Goal: Task Accomplishment & Management: Manage account settings

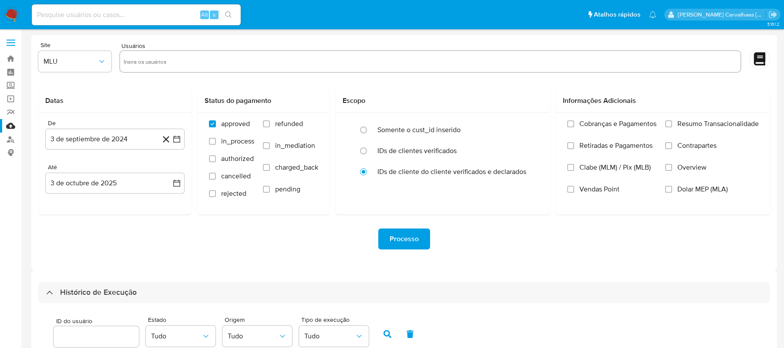
select select "10"
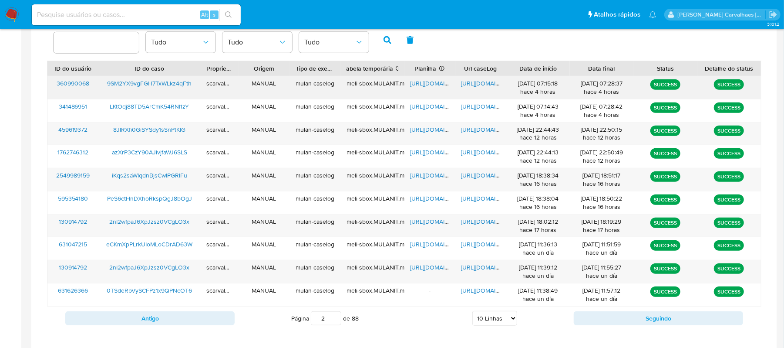
click at [422, 84] on span "[URL][DOMAIN_NAME]" at bounding box center [441, 83] width 60 height 9
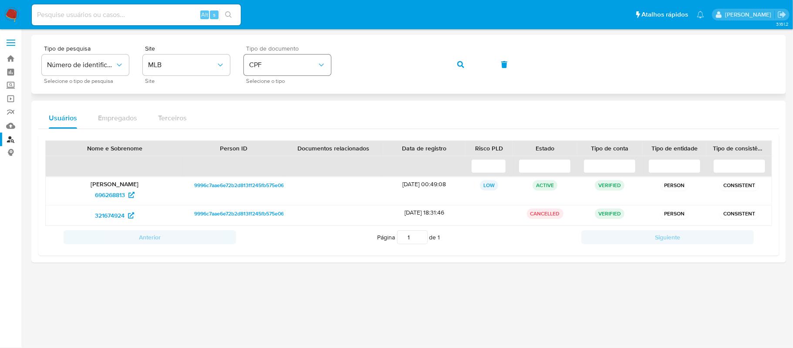
click at [288, 60] on div "Tipo de pesquisa Número de identificação Selecione o tipo de pesquisa Site MLB …" at bounding box center [409, 64] width 734 height 38
click at [457, 64] on icon "button" at bounding box center [460, 64] width 7 height 7
click at [106, 194] on span "696268813" at bounding box center [110, 195] width 30 height 14
click at [110, 214] on span "321674924" at bounding box center [110, 215] width 30 height 14
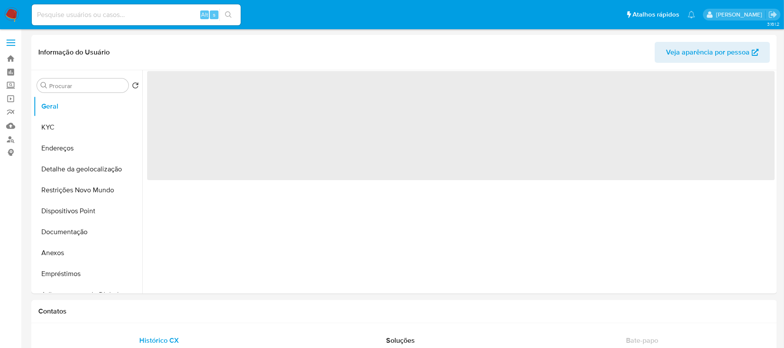
select select "10"
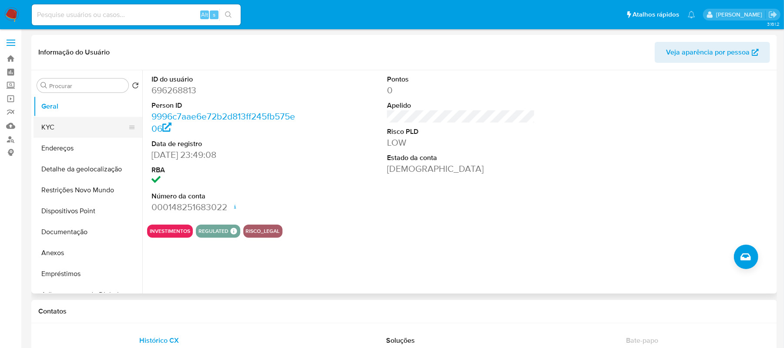
click at [50, 124] on button "KYC" at bounding box center [85, 127] width 102 height 21
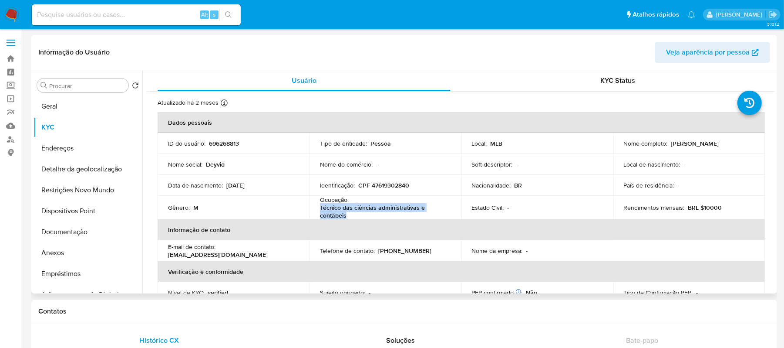
drag, startPoint x: 320, startPoint y: 210, endPoint x: 354, endPoint y: 214, distance: 34.7
click at [354, 214] on p "Técnico das ciências administrativas e contábeis" at bounding box center [384, 211] width 128 height 16
copy p "Técnico das ciências administrativas e contábeis"
drag, startPoint x: 75, startPoint y: 246, endPoint x: 84, endPoint y: 251, distance: 10.5
click at [76, 250] on button "Anexos" at bounding box center [85, 252] width 102 height 21
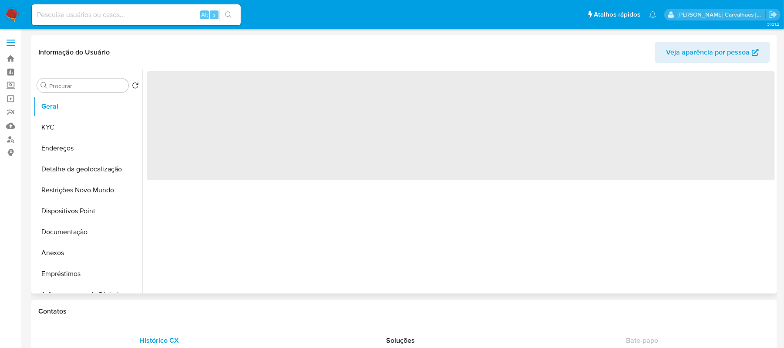
select select "10"
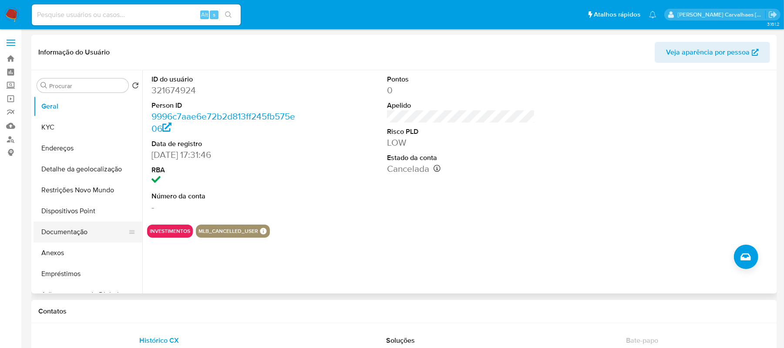
click at [76, 237] on button "Documentação" at bounding box center [85, 231] width 102 height 21
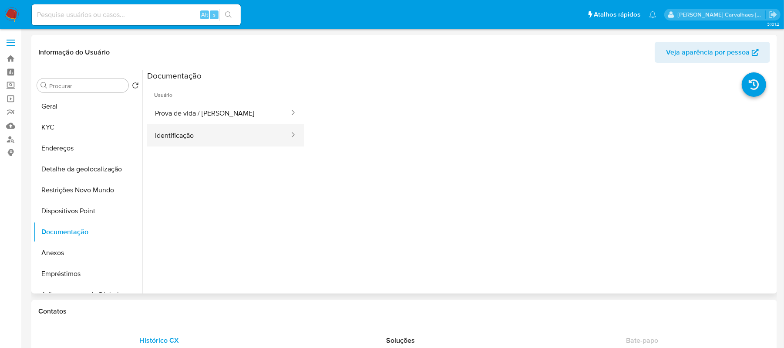
click at [201, 124] on button "Identificação" at bounding box center [218, 135] width 143 height 22
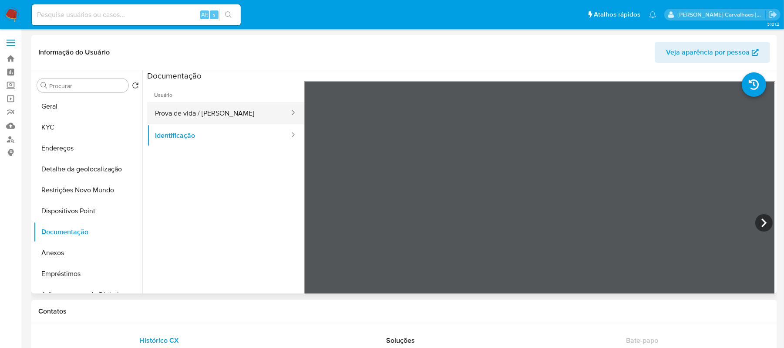
click at [219, 109] on button "Prova de vida / [PERSON_NAME]" at bounding box center [218, 113] width 143 height 22
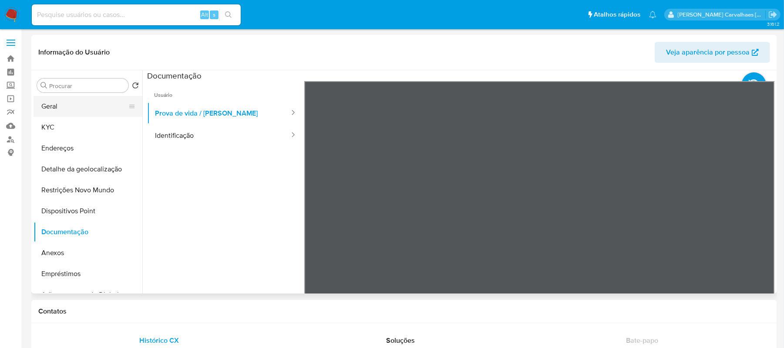
click at [64, 108] on button "Geral" at bounding box center [85, 106] width 102 height 21
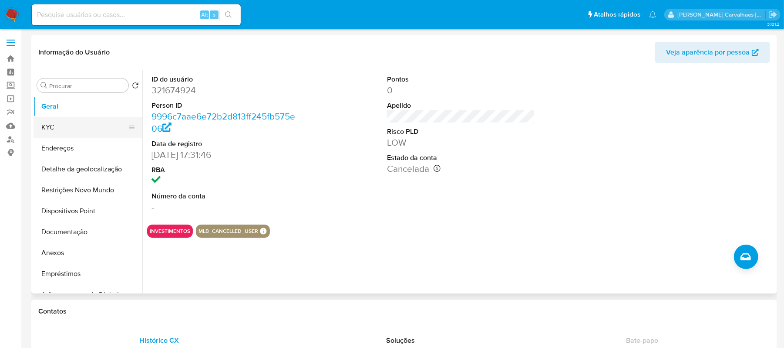
click at [56, 128] on button "KYC" at bounding box center [85, 127] width 102 height 21
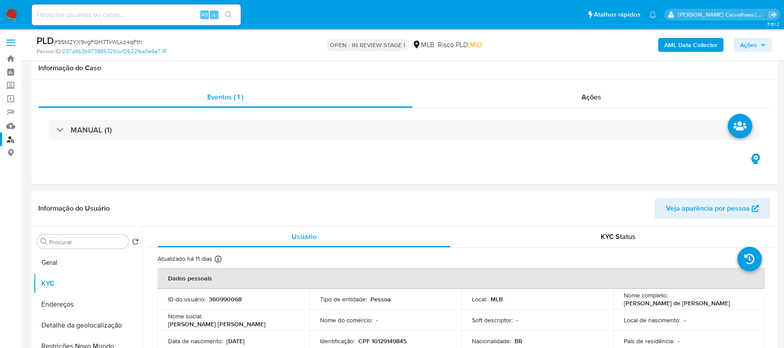
select select "10"
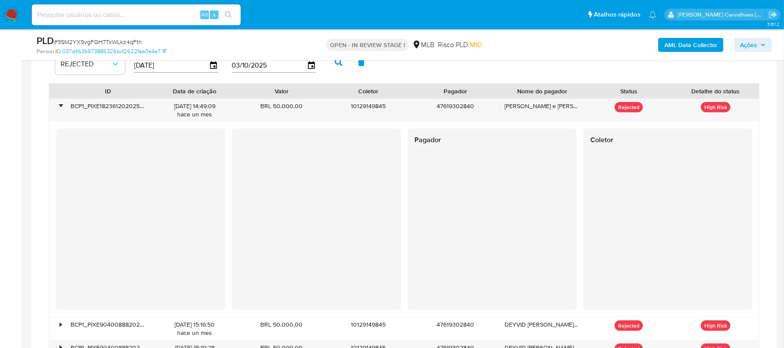
scroll to position [371, 0]
click at [57, 110] on div "•" at bounding box center [56, 110] width 15 height 23
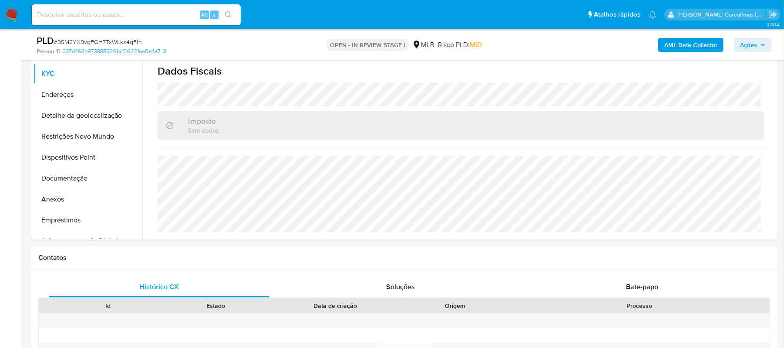
scroll to position [199, 0]
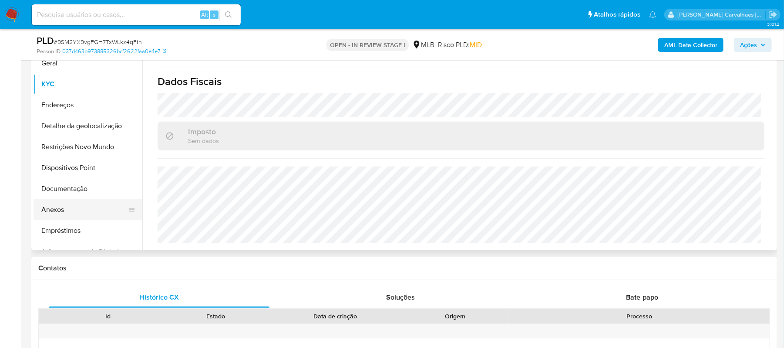
click at [98, 209] on button "Anexos" at bounding box center [85, 209] width 102 height 21
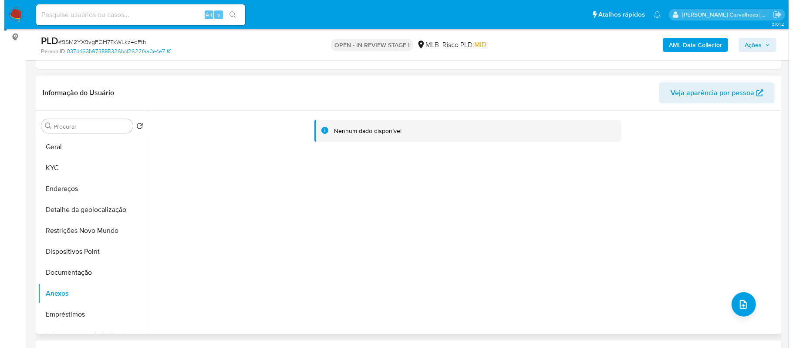
scroll to position [116, 0]
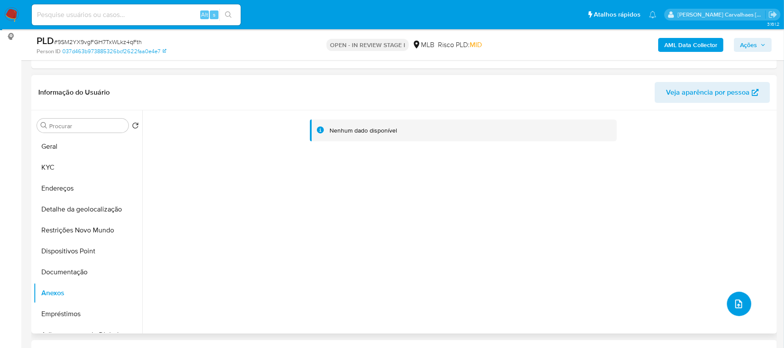
click at [734, 304] on icon "upload-file" at bounding box center [739, 303] width 10 height 10
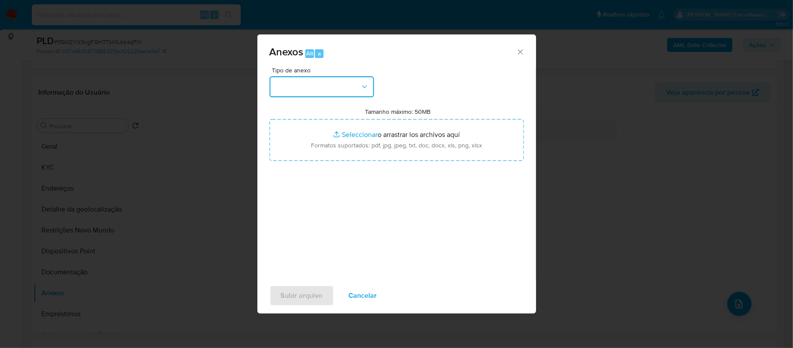
click at [361, 85] on icon "button" at bounding box center [364, 86] width 9 height 9
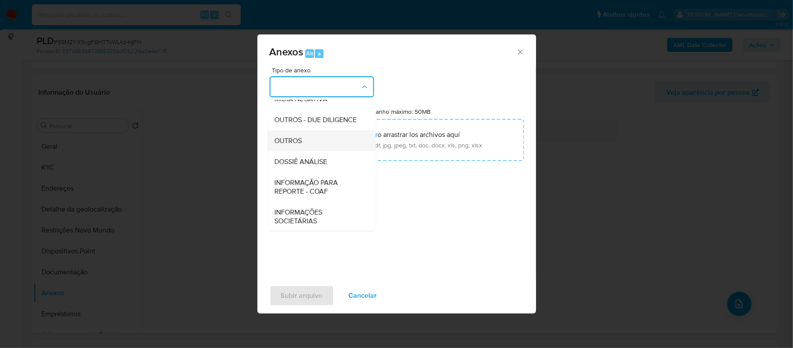
click at [324, 151] on div "OUTROS" at bounding box center [319, 140] width 89 height 21
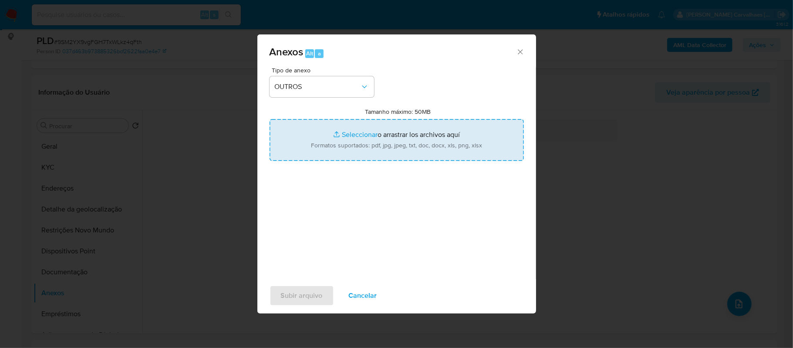
click at [358, 137] on input "Tamanho máximo: 50MB Seleccionar archivos" at bounding box center [397, 140] width 254 height 42
click at [346, 136] on input "Tamanho máximo: 50MB Seleccionar archivos" at bounding box center [397, 140] width 254 height 42
click at [341, 133] on input "Tamanho máximo: 50MB Seleccionar archivos" at bounding box center [397, 140] width 254 height 42
type input "C:\fakepath\SAR - xxxx - CPF 10129149845 - SOUZA DE MENDES SERGIO.pdf"
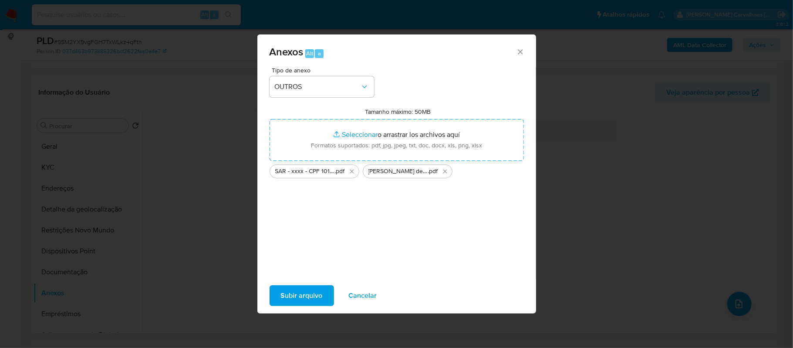
click at [316, 286] on span "Subir arquivo" at bounding box center [302, 295] width 42 height 19
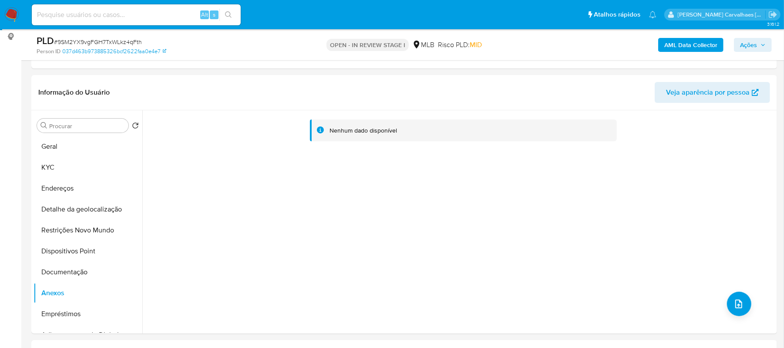
click at [748, 46] on span "Ações" at bounding box center [748, 45] width 17 height 14
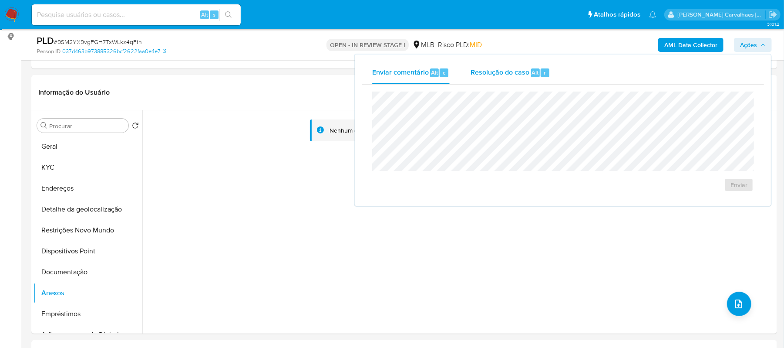
click at [502, 74] on span "Resolução do caso" at bounding box center [500, 72] width 59 height 10
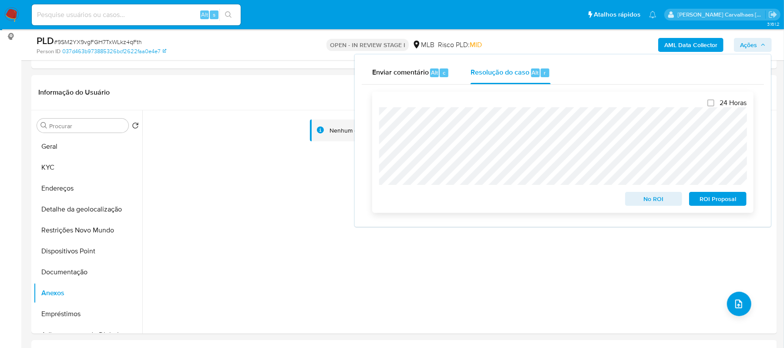
click at [709, 201] on span "ROI Proposal" at bounding box center [717, 198] width 45 height 12
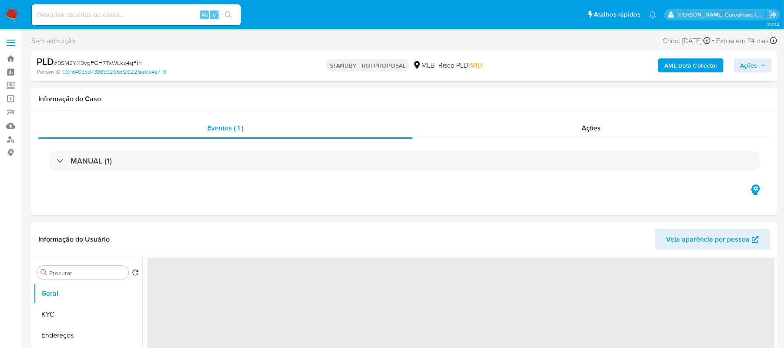
select select "10"
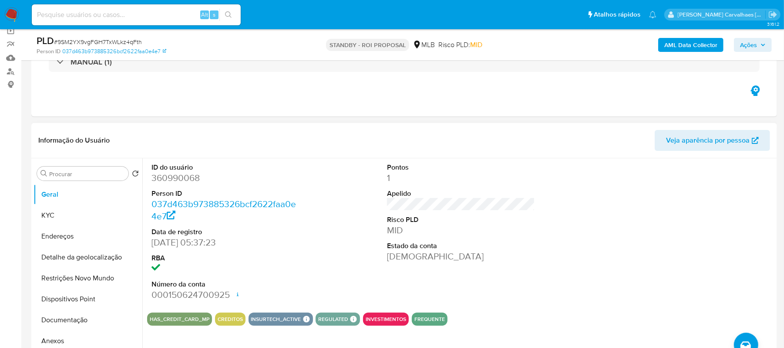
scroll to position [174, 0]
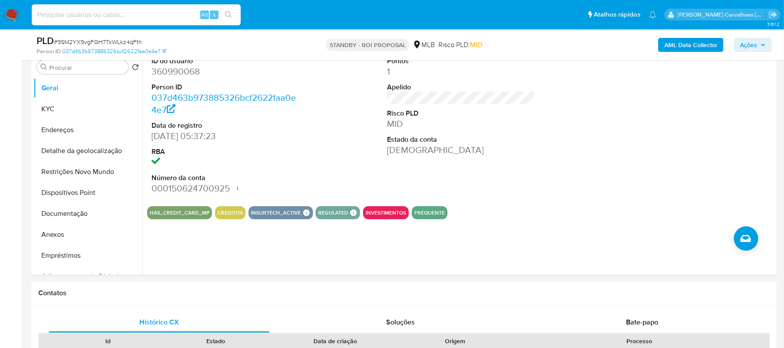
paste input "AuV8smRVQbK1GBVdwFphh4ct"
type input "AuV8smRVQbK1GBVdwFphh4ct"
click at [232, 12] on icon "search-icon" at bounding box center [228, 14] width 7 height 7
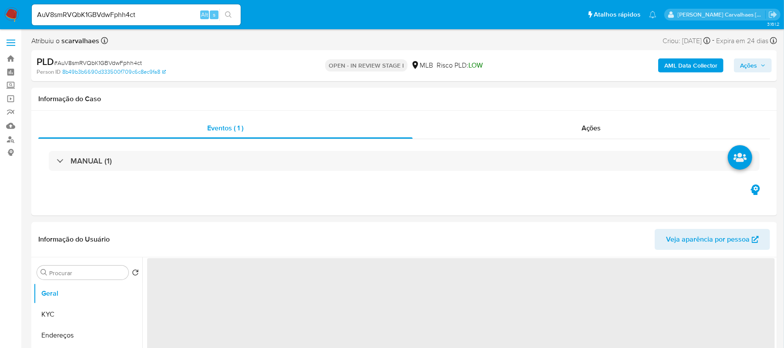
select select "10"
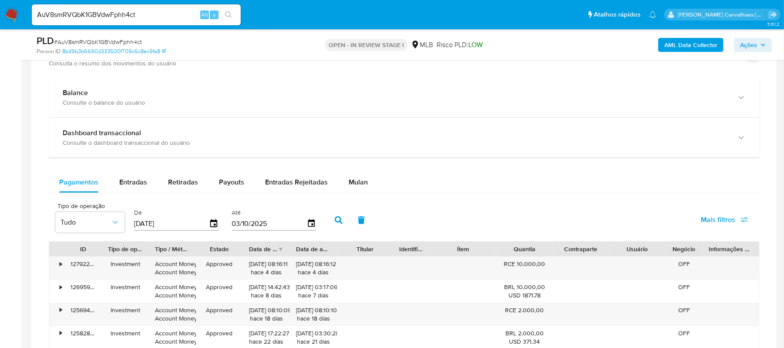
scroll to position [580, 0]
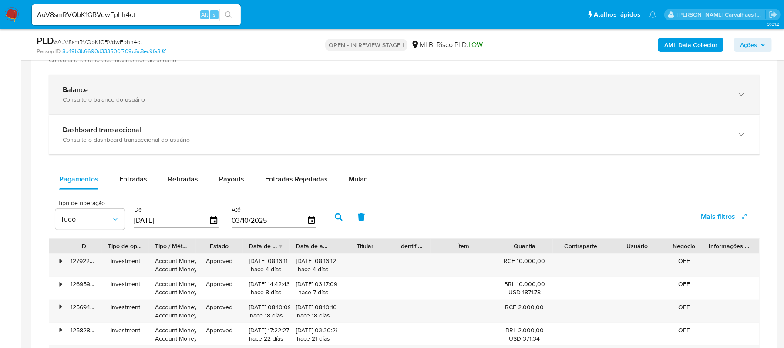
click at [741, 93] on icon "button" at bounding box center [741, 94] width 9 height 9
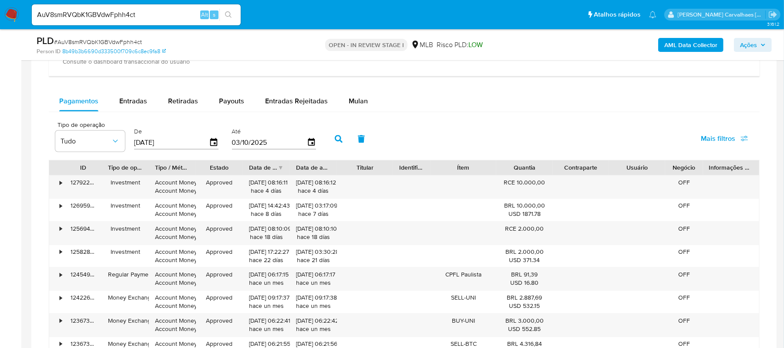
scroll to position [929, 0]
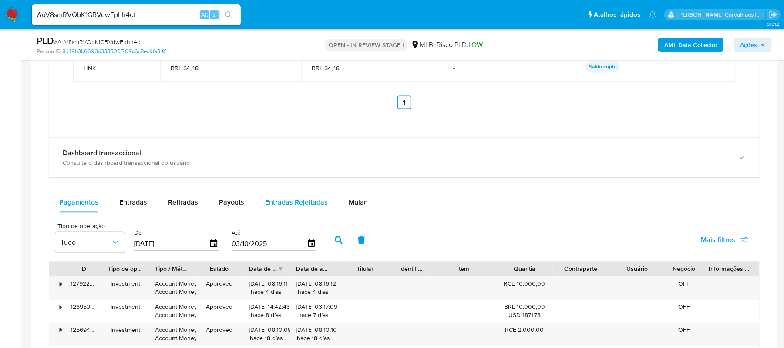
click at [285, 201] on span "Entradas Rejeitadas" at bounding box center [296, 202] width 63 height 10
select select "10"
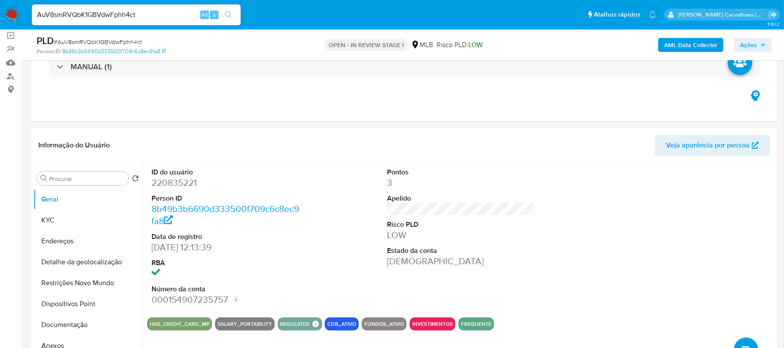
scroll to position [174, 0]
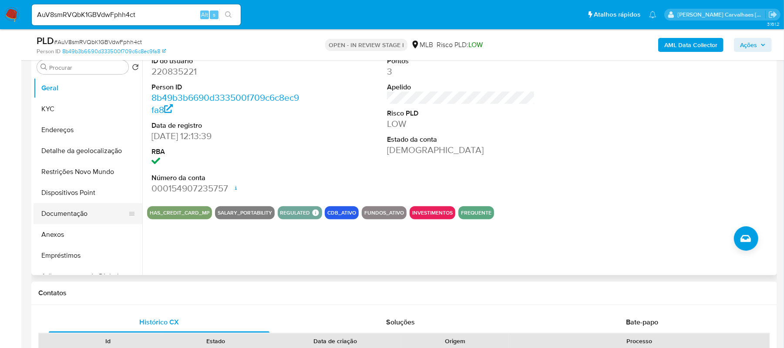
click at [84, 213] on button "Documentação" at bounding box center [85, 213] width 102 height 21
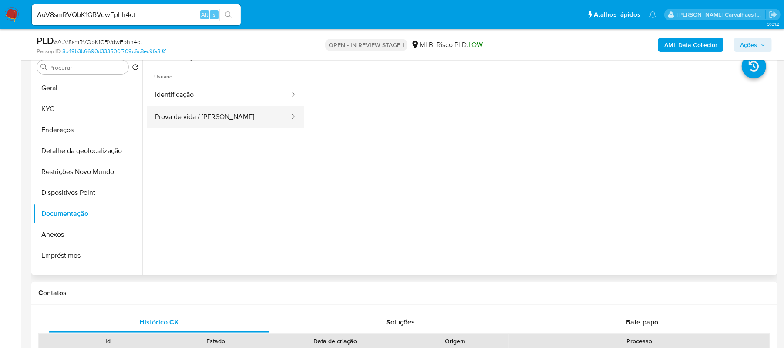
click at [243, 122] on button "Prova de vida / Selfie" at bounding box center [218, 117] width 143 height 22
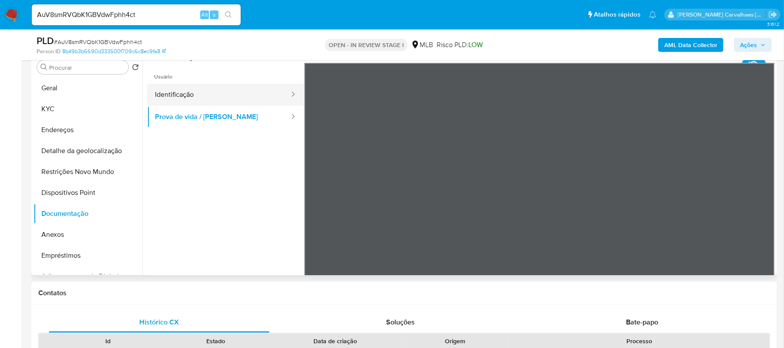
click at [208, 91] on button "Identificação" at bounding box center [218, 95] width 143 height 22
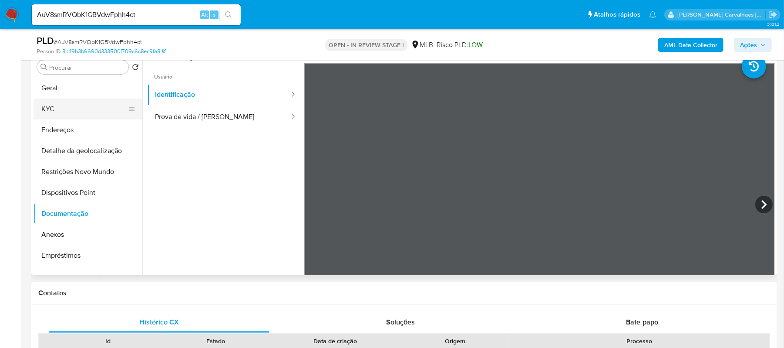
click at [54, 105] on button "KYC" at bounding box center [85, 108] width 102 height 21
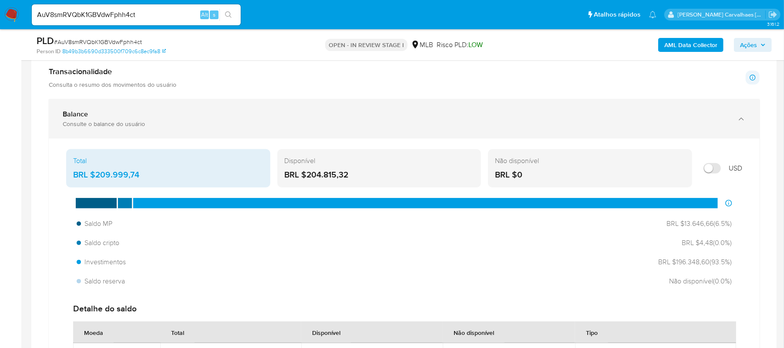
scroll to position [580, 0]
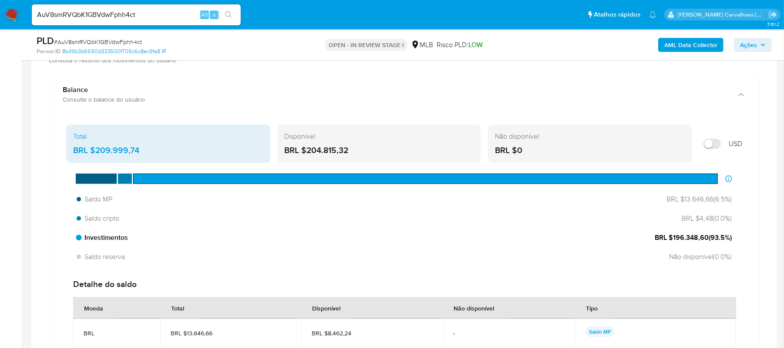
click at [652, 241] on div "Investimentos BRL $196.348,60 ( 93.5 %)" at bounding box center [404, 237] width 662 height 17
click at [663, 240] on span "BRL $196.348,60 ( 93.5 %)" at bounding box center [693, 238] width 77 height 10
click at [95, 239] on span "Investimentos" at bounding box center [102, 238] width 51 height 10
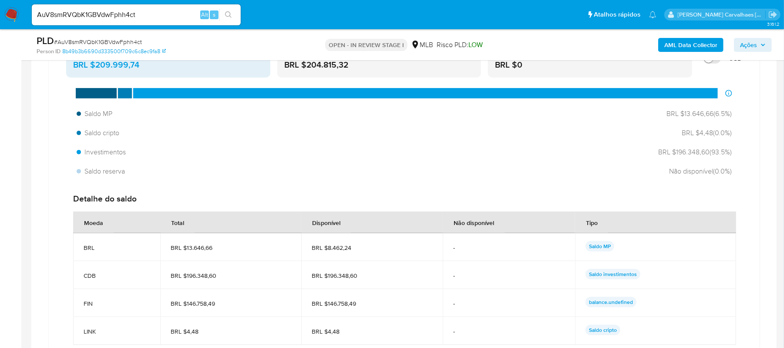
scroll to position [755, 0]
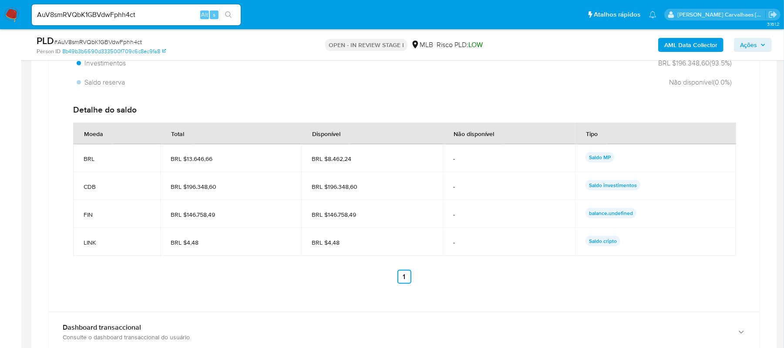
click at [619, 216] on p "balance.undefined" at bounding box center [611, 213] width 51 height 10
click at [600, 158] on p "Saldo MP" at bounding box center [600, 157] width 29 height 10
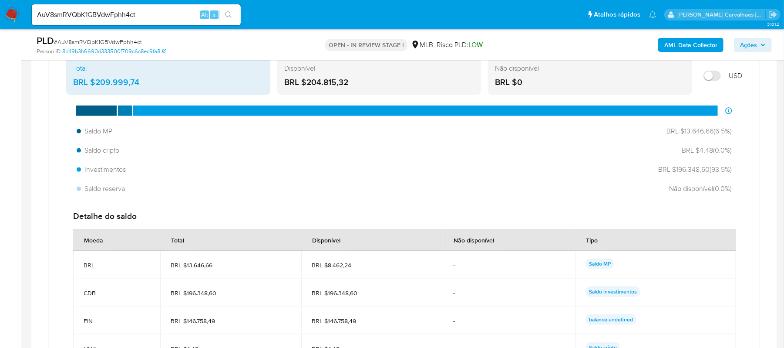
scroll to position [638, 0]
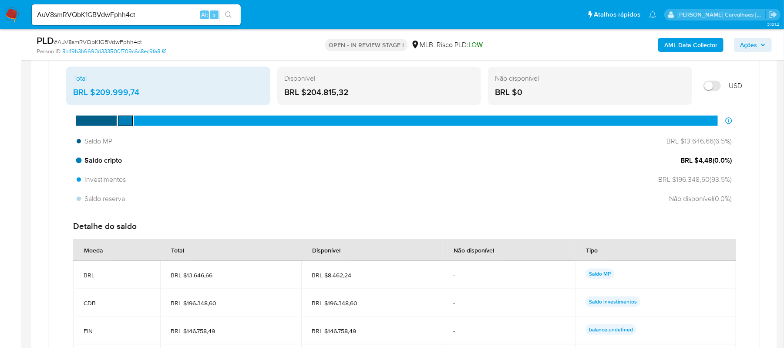
click at [93, 159] on span "Saldo cripto" at bounding box center [99, 160] width 45 height 10
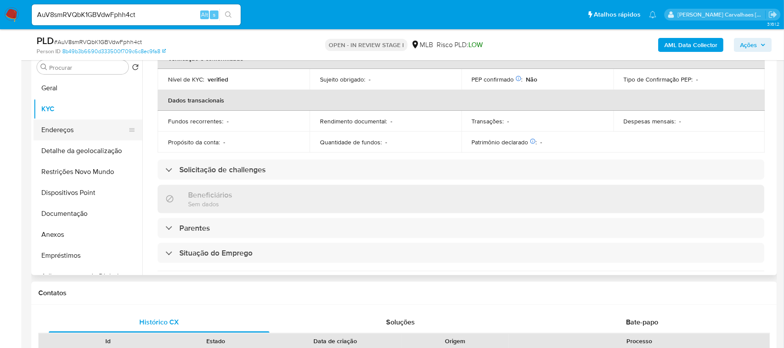
scroll to position [116, 0]
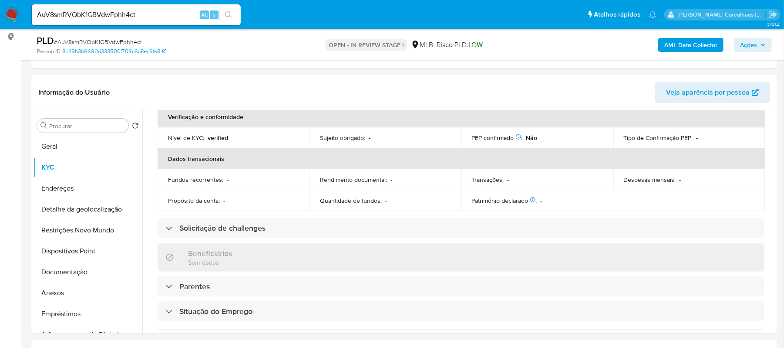
drag, startPoint x: 75, startPoint y: 147, endPoint x: 13, endPoint y: 173, distance: 67.1
click at [75, 147] on button "Geral" at bounding box center [88, 146] width 109 height 21
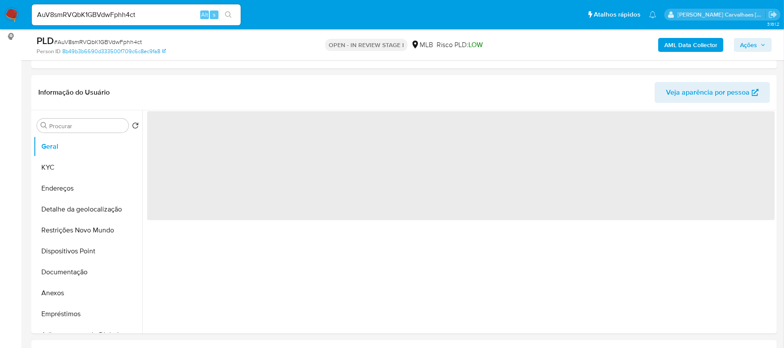
scroll to position [0, 0]
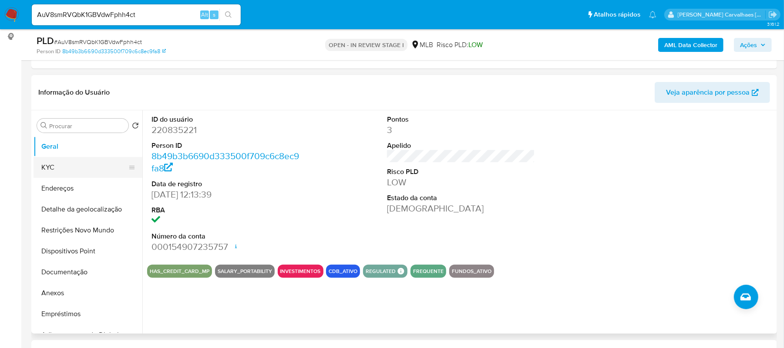
click at [60, 172] on button "KYC" at bounding box center [85, 167] width 102 height 21
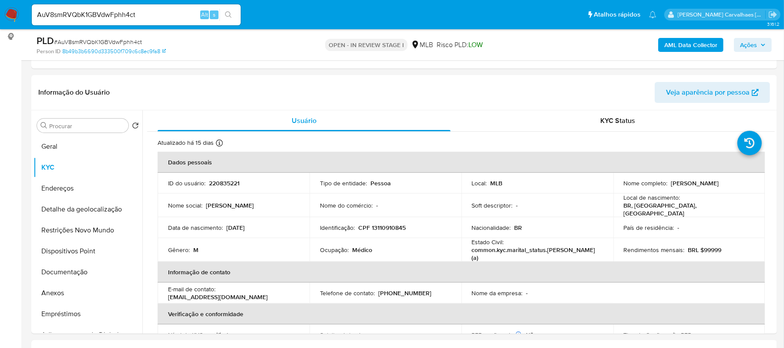
scroll to position [182, 0]
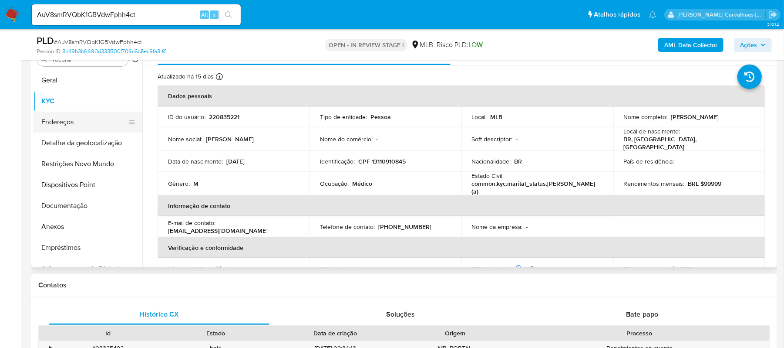
click at [84, 117] on button "Endereços" at bounding box center [85, 121] width 102 height 21
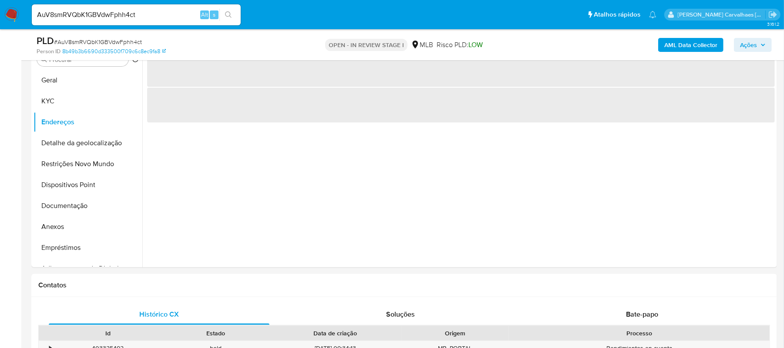
scroll to position [124, 0]
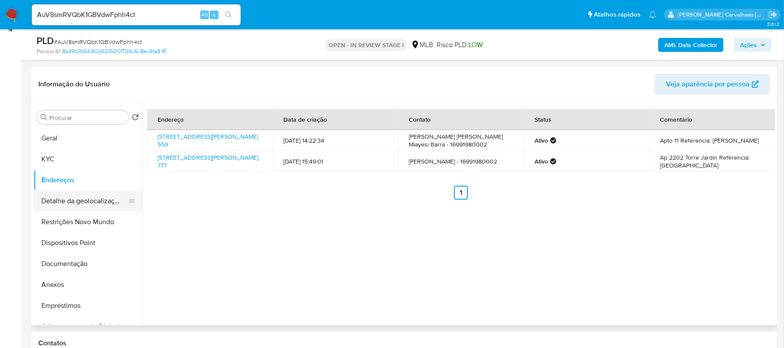
click at [63, 192] on button "Detalhe da geolocalização" at bounding box center [85, 200] width 102 height 21
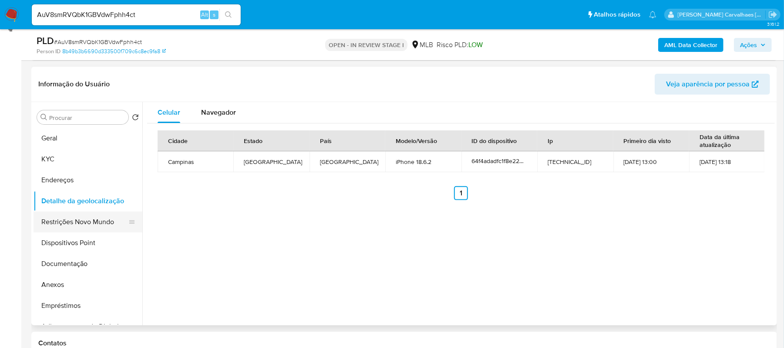
click at [70, 223] on button "Restrições Novo Mundo" at bounding box center [85, 221] width 102 height 21
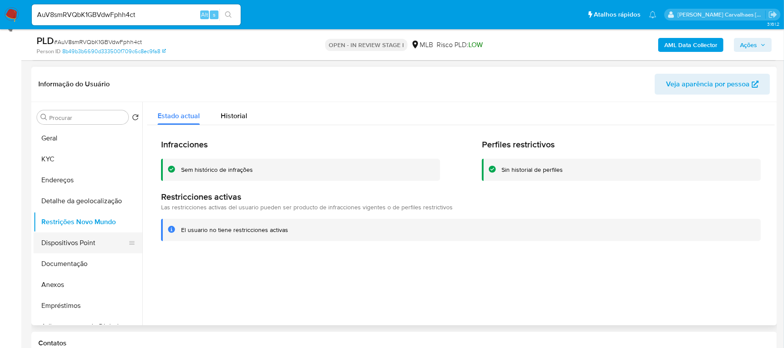
click at [84, 241] on button "Dispositivos Point" at bounding box center [85, 242] width 102 height 21
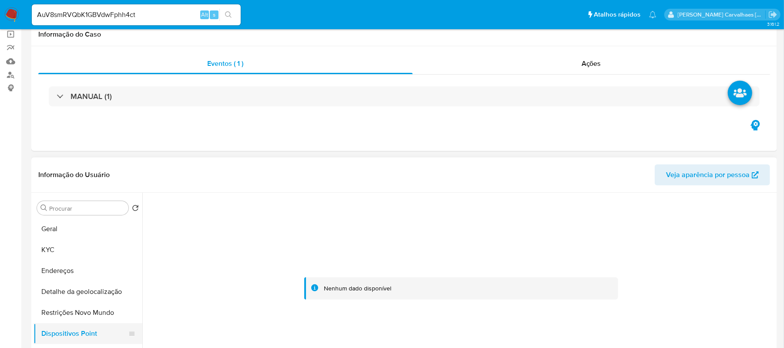
scroll to position [0, 0]
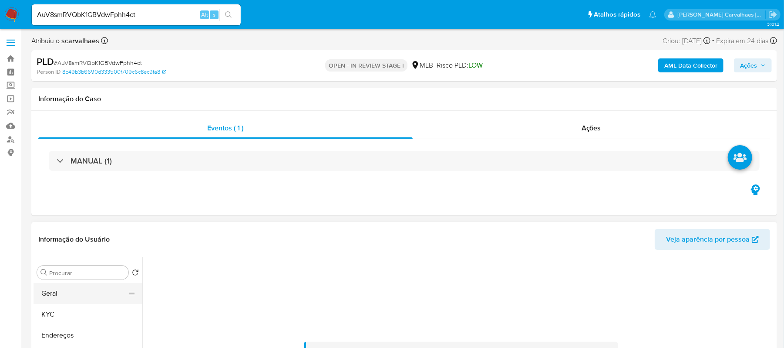
drag, startPoint x: 68, startPoint y: 294, endPoint x: 115, endPoint y: 289, distance: 47.2
click at [68, 294] on button "Geral" at bounding box center [85, 293] width 102 height 21
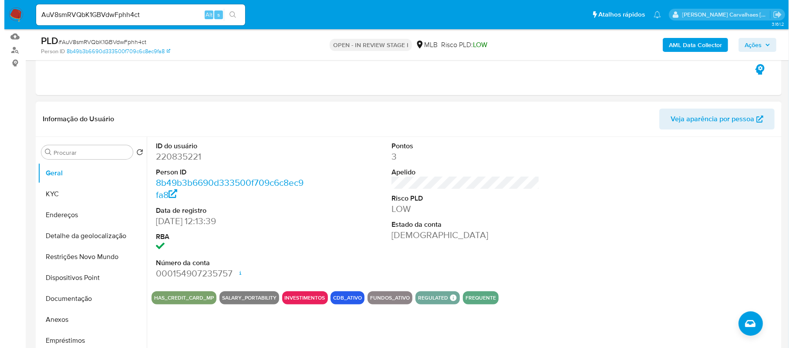
scroll to position [116, 0]
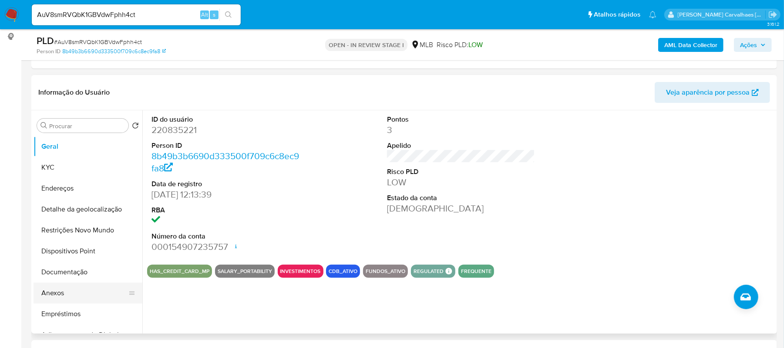
click at [77, 290] on button "Anexos" at bounding box center [85, 292] width 102 height 21
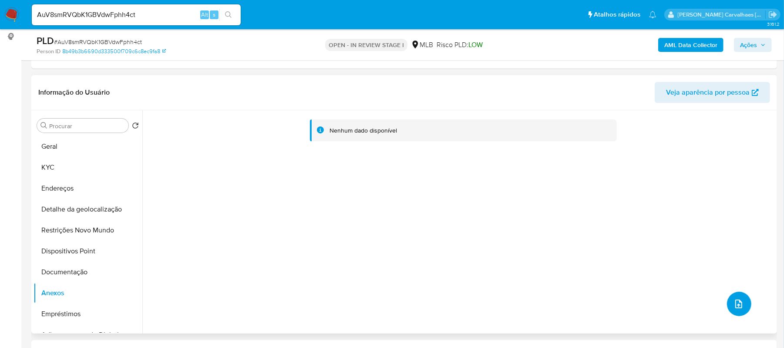
click at [737, 302] on icon "upload-file" at bounding box center [739, 303] width 10 height 10
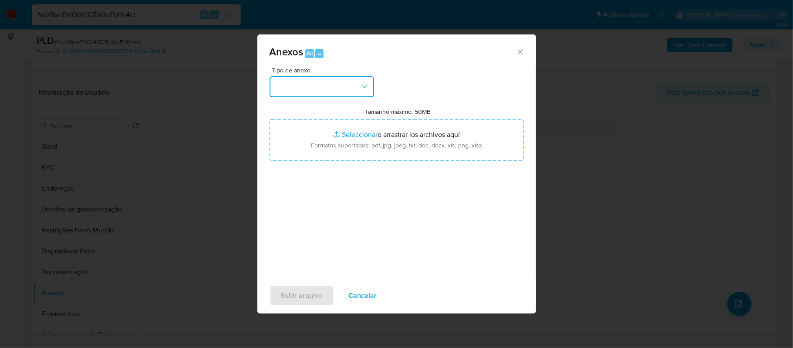
click at [359, 88] on button "button" at bounding box center [322, 86] width 105 height 21
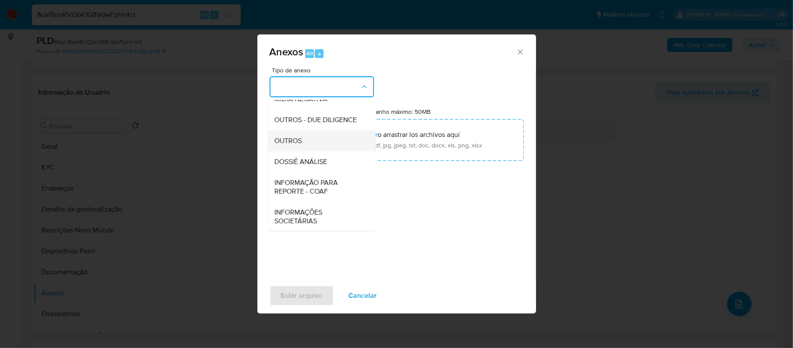
click at [294, 145] on span "OUTROS" at bounding box center [288, 140] width 27 height 9
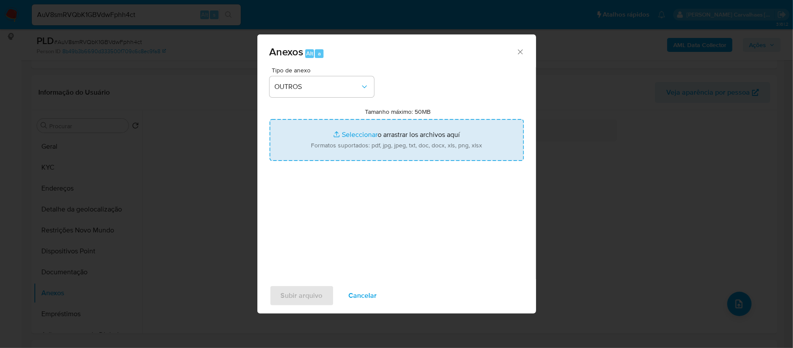
click at [344, 136] on input "Tamanho máximo: 50MB Seleccionar archivos" at bounding box center [397, 140] width 254 height 42
click at [346, 136] on input "Tamanho máximo: 50MB Seleccionar archivos" at bounding box center [397, 140] width 254 height 42
type input "C:\fakepath\Declinio - AuV8smRVQbK1GBVdwFphh4ct - CPF 13110910845 - ALEXANDRE P…"
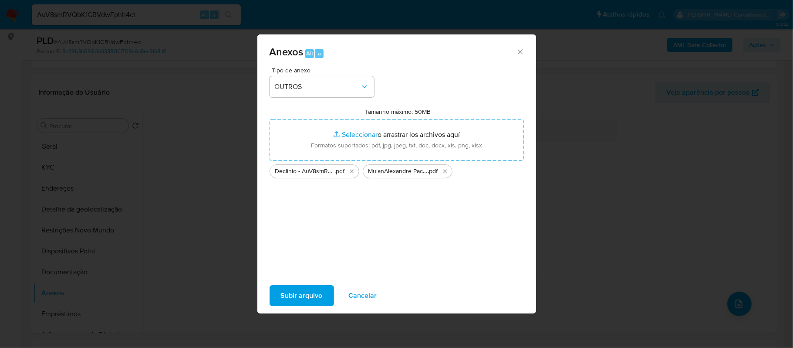
click at [302, 300] on span "Subir arquivo" at bounding box center [302, 295] width 42 height 19
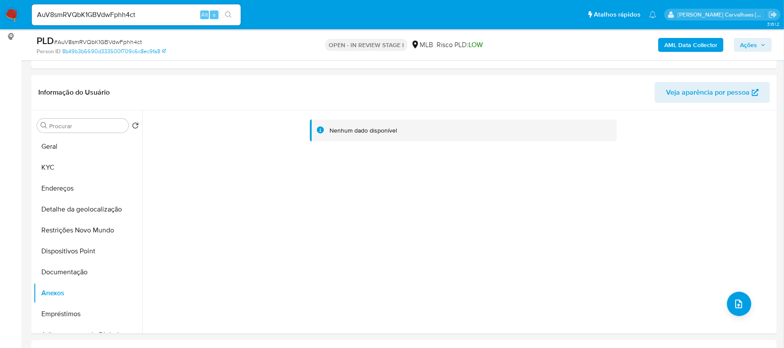
click at [748, 39] on span "Ações" at bounding box center [748, 45] width 17 height 14
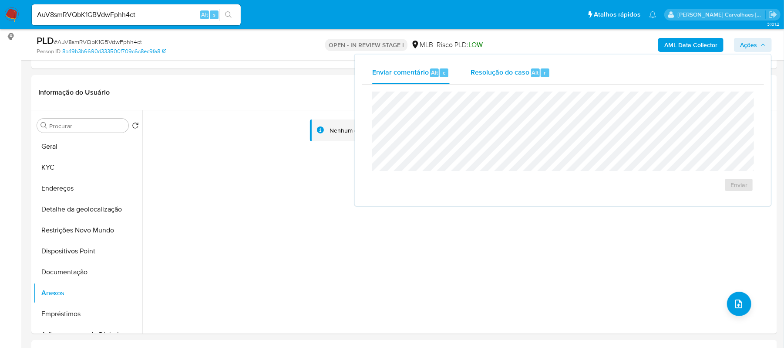
click at [492, 74] on span "Resolução do caso" at bounding box center [500, 72] width 59 height 10
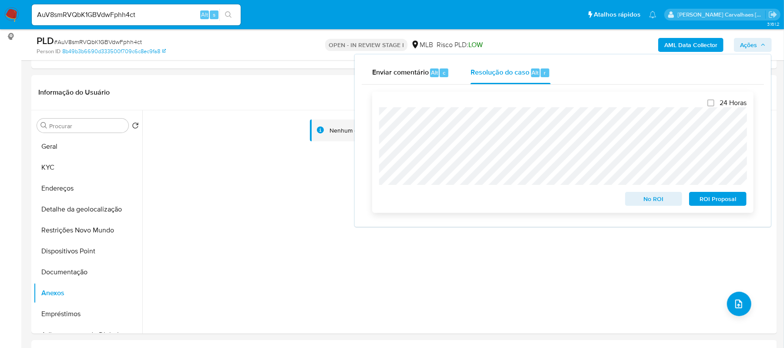
click at [650, 199] on span "No ROI" at bounding box center [653, 198] width 45 height 12
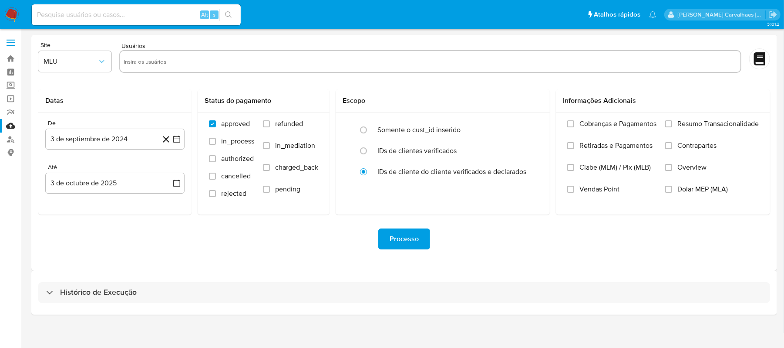
scroll to position [3, 0]
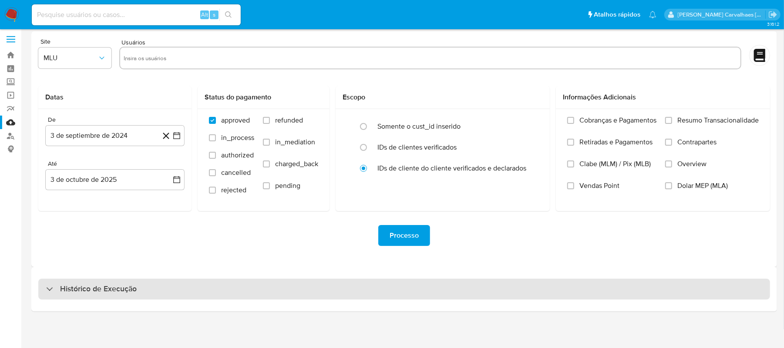
click at [104, 288] on h3 "Histórico de Execução" at bounding box center [98, 288] width 77 height 10
select select "10"
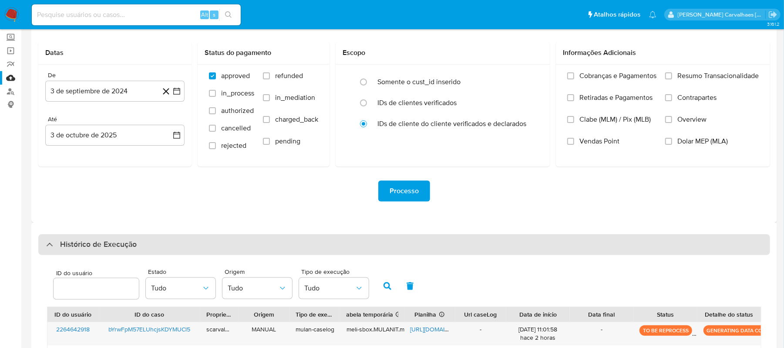
scroll to position [178, 0]
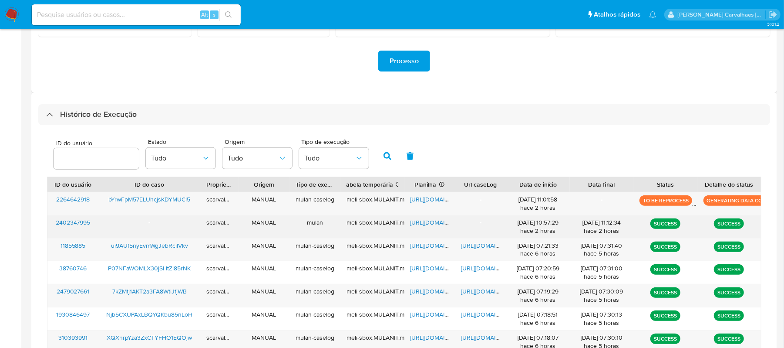
click at [84, 224] on span "2402347995" at bounding box center [73, 222] width 35 height 9
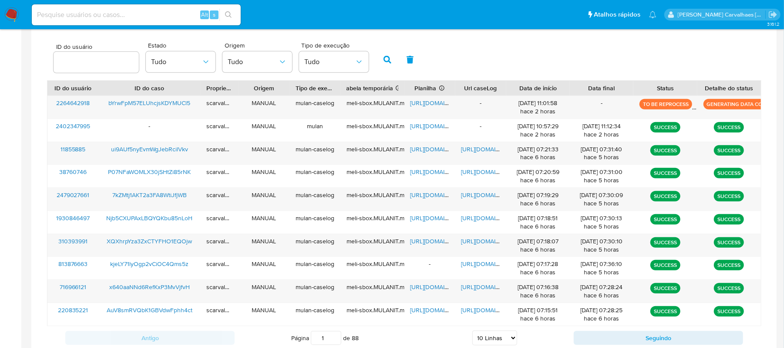
scroll to position [294, 0]
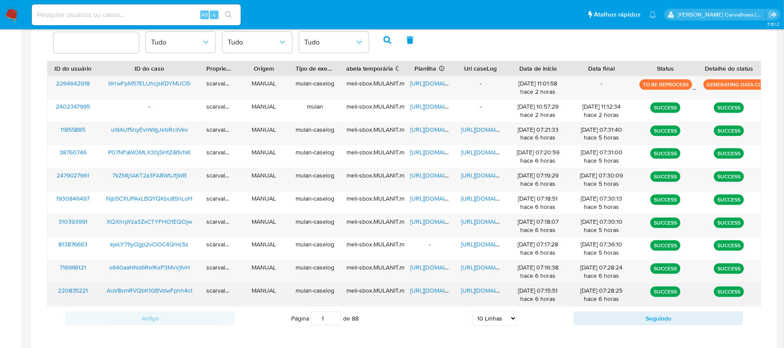
click at [476, 293] on span "https://docs.google.com/document/d/1hVGYL5QphTbZiMXYiettTKiEWWqS86-ZpyVBkjPnNeA…" at bounding box center [492, 290] width 60 height 9
click at [430, 290] on span "https://docs.google.com/spreadsheets/d/1qAWUU2KCcTKa2H0HfV53uOmtlNSa1JkrlIxHih7…" at bounding box center [441, 290] width 60 height 9
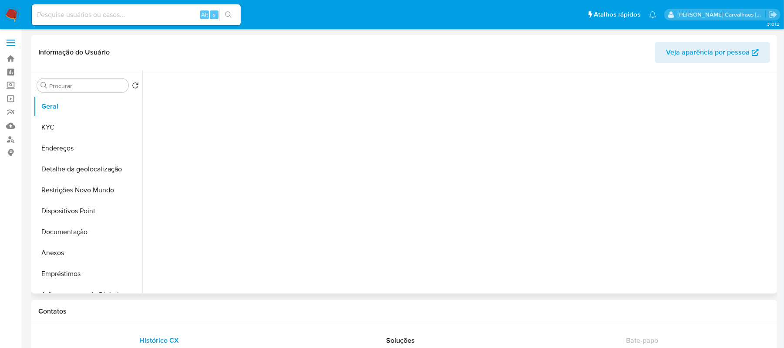
select select "10"
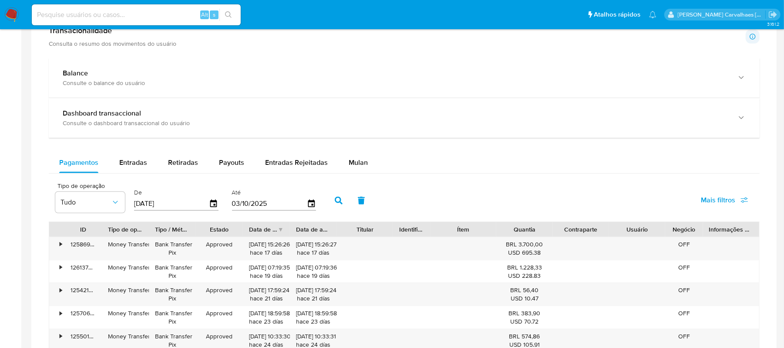
scroll to position [406, 0]
click at [351, 159] on span "Mulan" at bounding box center [358, 162] width 19 height 10
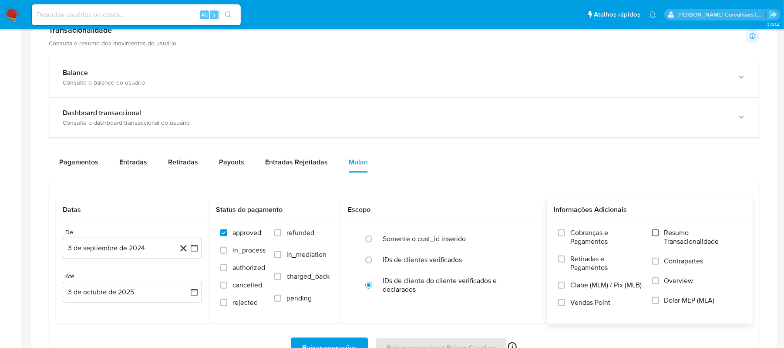
click at [655, 234] on input "Resumo Transacionalidade" at bounding box center [655, 232] width 7 height 7
click at [191, 246] on icon "button" at bounding box center [194, 247] width 9 height 9
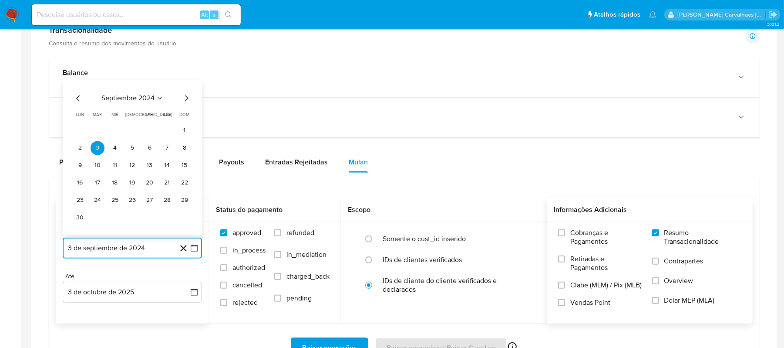
click at [189, 100] on icon "Mes siguiente" at bounding box center [186, 98] width 10 height 10
click at [183, 119] on icon "Mes siguiente" at bounding box center [186, 115] width 10 height 10
click at [186, 118] on span "dom" at bounding box center [185, 114] width 10 height 7
click at [186, 101] on icon "Mes siguiente" at bounding box center [186, 98] width 10 height 10
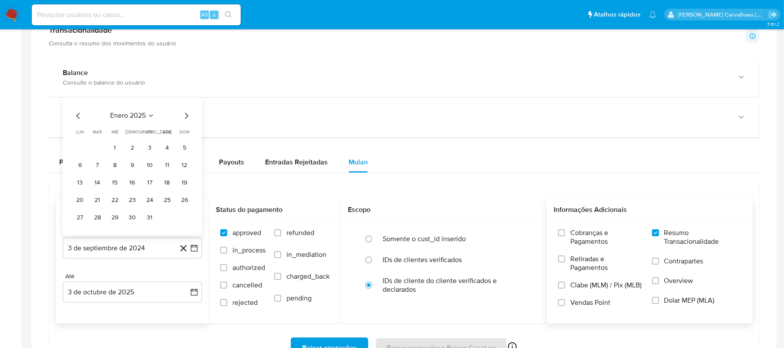
click at [186, 121] on icon "Mes siguiente" at bounding box center [186, 115] width 10 height 10
click at [186, 115] on icon "Mes siguiente" at bounding box center [186, 115] width 10 height 10
click at [185, 103] on icon "Mes siguiente" at bounding box center [186, 98] width 10 height 10
click at [185, 117] on icon "Mes siguiente" at bounding box center [186, 115] width 10 height 10
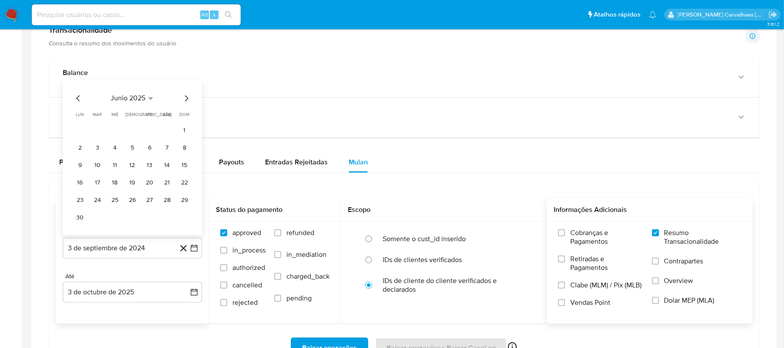
click at [188, 98] on icon "Mes siguiente" at bounding box center [186, 98] width 10 height 10
click at [187, 118] on icon "Mes siguiente" at bounding box center [186, 115] width 3 height 6
click at [185, 116] on icon "Mes siguiente" at bounding box center [186, 115] width 10 height 10
click at [77, 119] on icon "Mes anterior" at bounding box center [78, 115] width 10 height 10
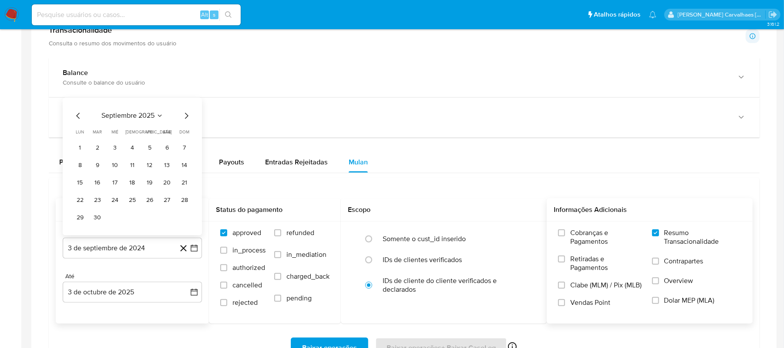
click at [77, 119] on icon "Mes anterior" at bounding box center [78, 115] width 10 height 10
click at [152, 153] on button "1" at bounding box center [150, 148] width 14 height 14
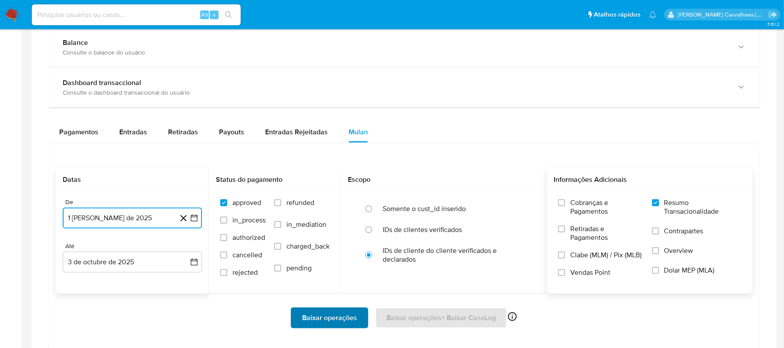
scroll to position [464, 0]
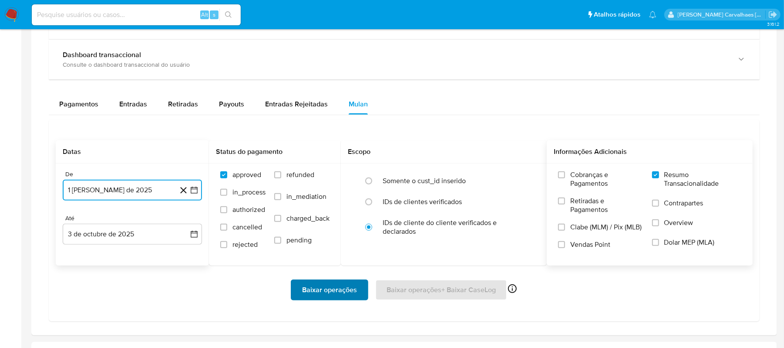
click at [323, 289] on span "Baixar operações" at bounding box center [329, 289] width 55 height 19
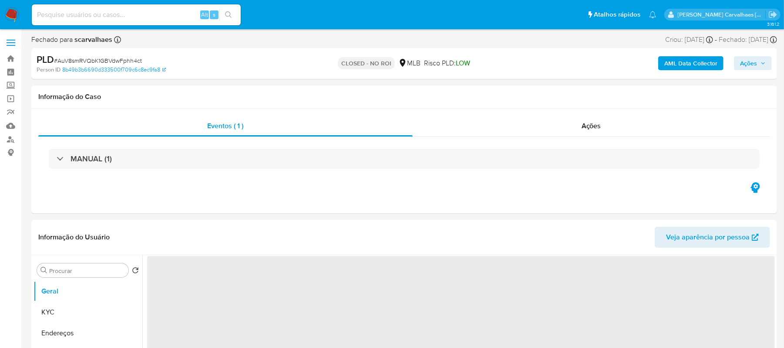
select select "10"
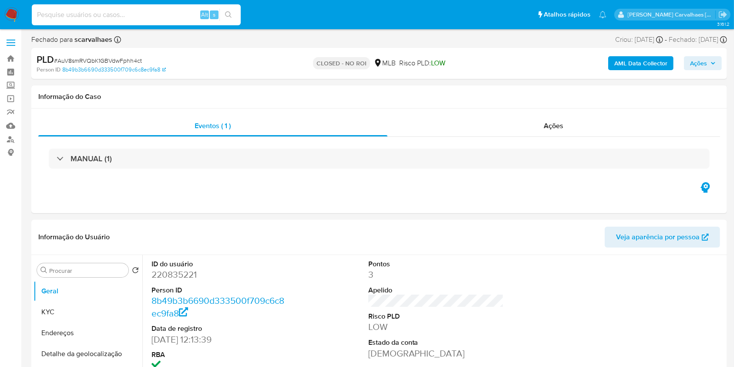
paste input "kjeLY71lyOgp2vCiOC4Qms5z"
type input "kjeLY71lyOgp2vCiOC4Qms5z"
click at [225, 15] on icon "search-icon" at bounding box center [228, 14] width 7 height 7
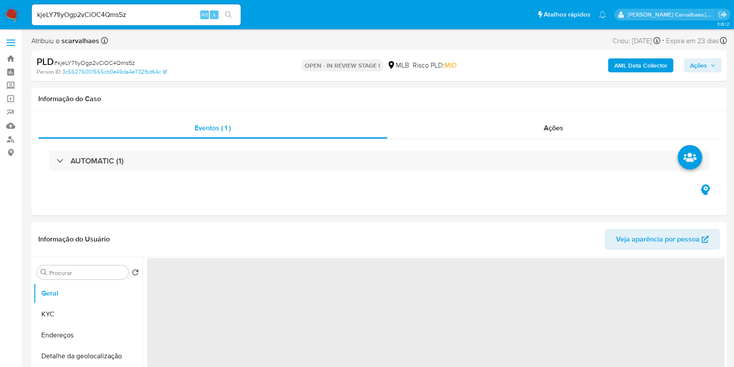
select select "10"
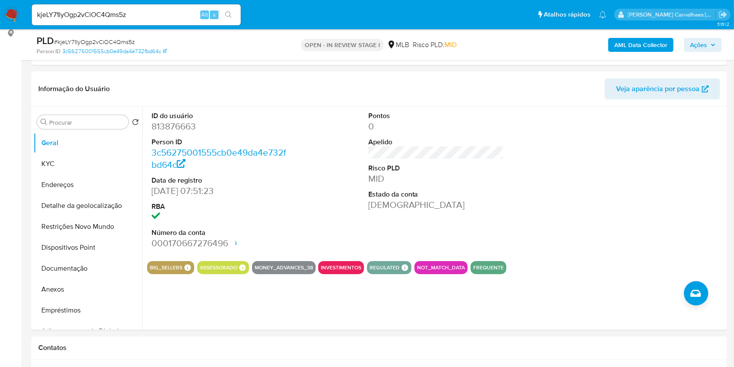
scroll to position [116, 0]
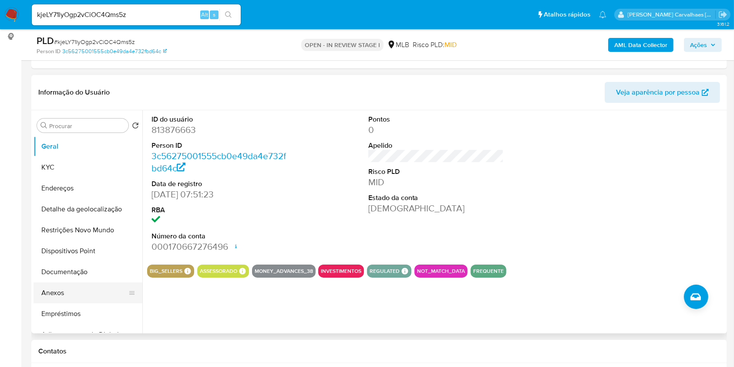
click at [66, 294] on button "Anexos" at bounding box center [85, 292] width 102 height 21
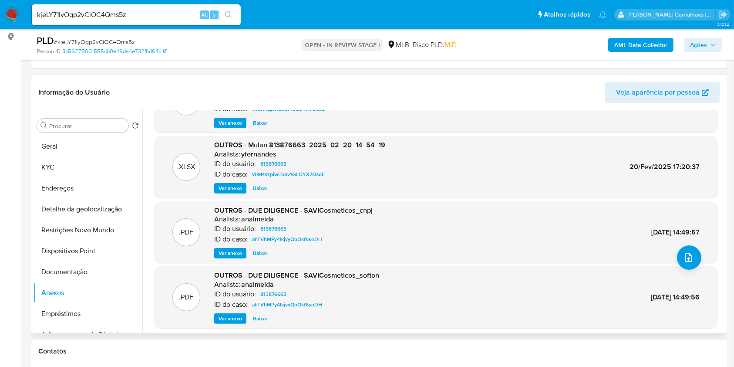
scroll to position [73, 0]
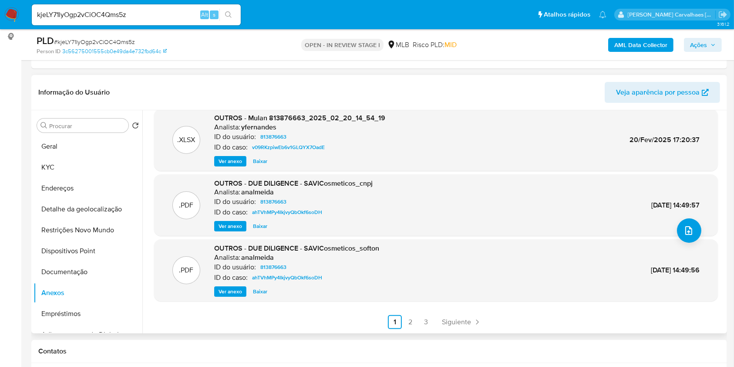
click at [238, 158] on span "Ver anexo" at bounding box center [231, 161] width 24 height 9
click at [238, 158] on div "Ver anexo Ver anexo [GEOGRAPHIC_DATA]" at bounding box center [299, 161] width 171 height 10
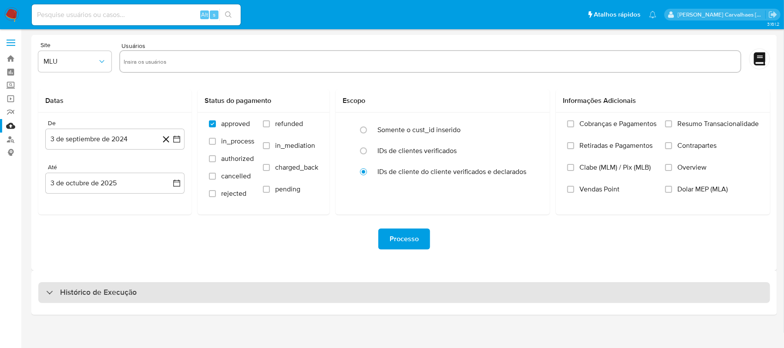
click at [194, 294] on div "Histórico de Execução" at bounding box center [404, 292] width 732 height 21
select select "10"
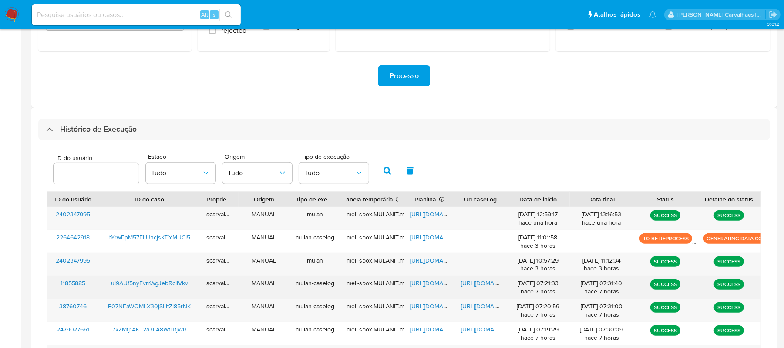
scroll to position [174, 0]
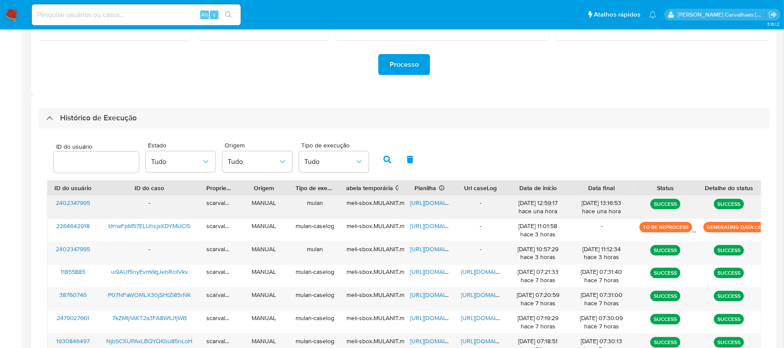
click at [423, 205] on span "https://docs.google.com/spreadsheets/d/12zhg6O-2e6nTq9dRa3mE4BeXbRRayJS9LGhvCoy…" at bounding box center [441, 202] width 60 height 9
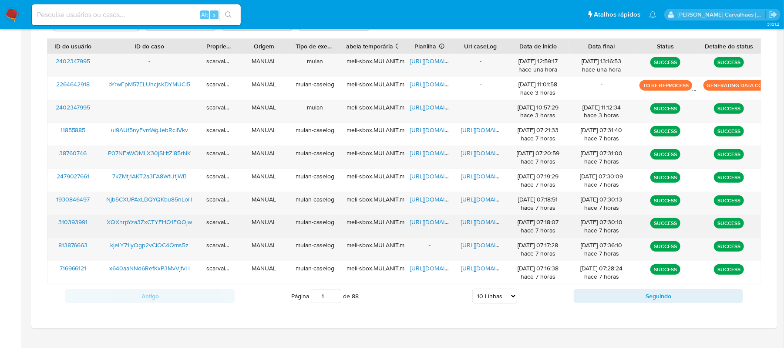
scroll to position [334, 0]
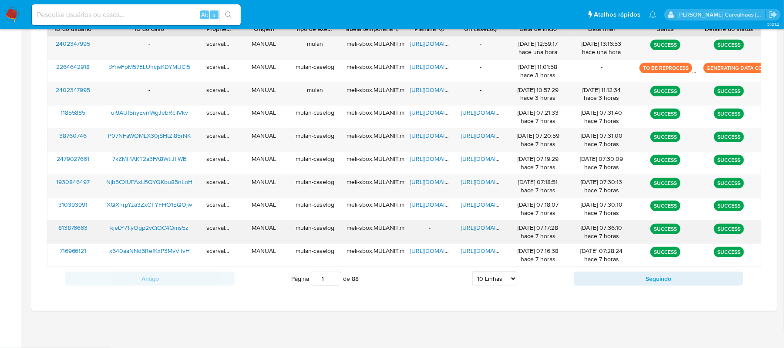
click at [472, 228] on span "https://docs.google.com/document/d/1Fn0IicXXpVTNTikM-tmIBGNUxMrB8lC53XvEXHQ2Who…" at bounding box center [492, 227] width 60 height 9
click at [428, 225] on div "-" at bounding box center [430, 231] width 51 height 23
click at [429, 225] on div "-" at bounding box center [430, 231] width 51 height 23
click at [486, 226] on span "[URL][DOMAIN_NAME]" at bounding box center [492, 227] width 60 height 9
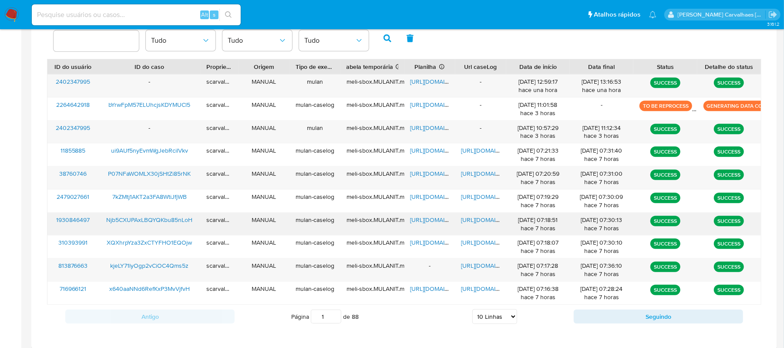
scroll to position [276, 0]
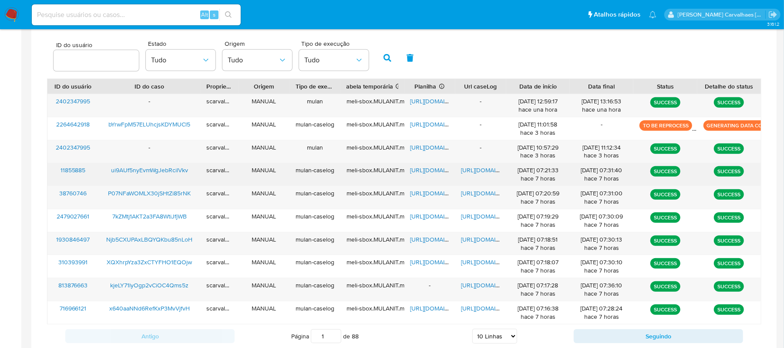
click at [476, 169] on span "https://docs.google.com/document/d/1SX0tTf5_10n3HwuuJ7dCsLr-hzZvvp2nRDAa09iYpsQ…" at bounding box center [492, 169] width 60 height 9
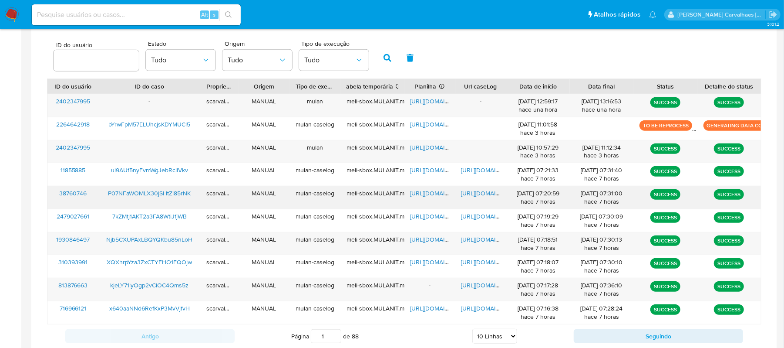
click at [479, 193] on span "https://docs.google.com/document/d/1jZ58iXCOgpTCRdo1ViaRP3e3fDYfAk6htEuxO20Fcgw…" at bounding box center [492, 193] width 60 height 9
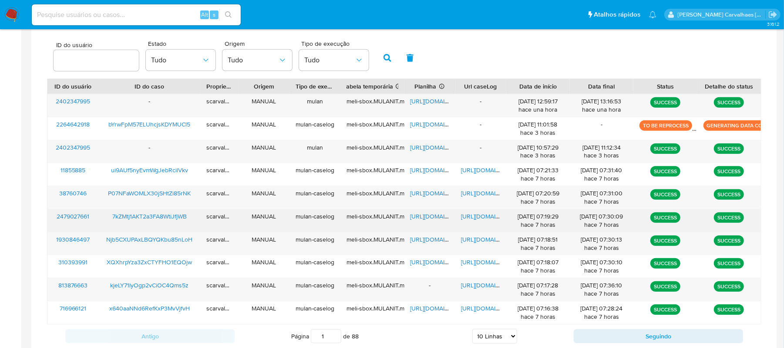
click at [476, 216] on span "https://docs.google.com/document/d/1syKm7upx2ymlmpqrU2gp1eOrnHuPLwcYeQYlJdNH4As…" at bounding box center [492, 216] width 60 height 9
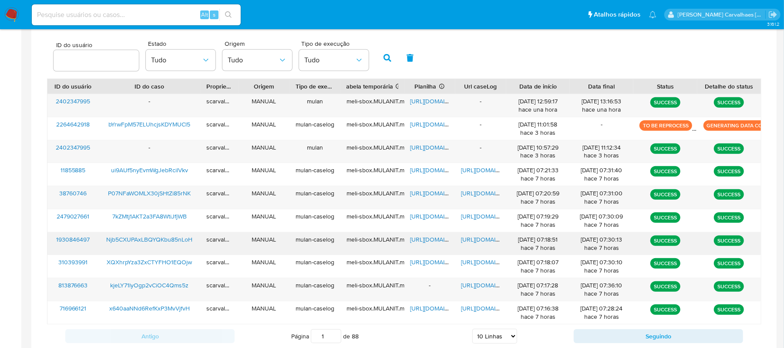
click at [484, 237] on span "https://docs.google.com/document/d/1ItAl-mudjzyp6XAW0tY8N-7ATcLAl8oRLIQjulWx3A4…" at bounding box center [492, 239] width 60 height 9
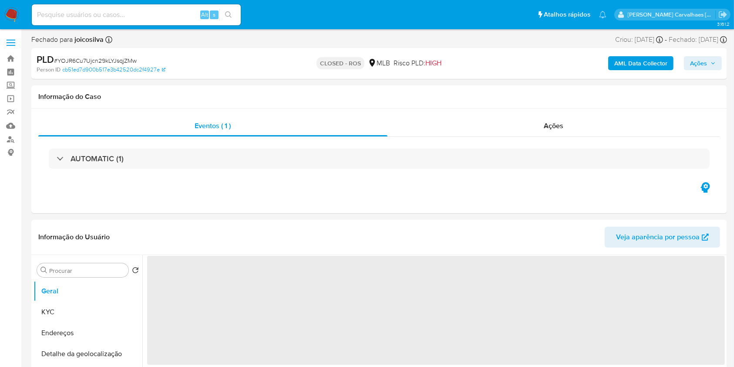
select select "10"
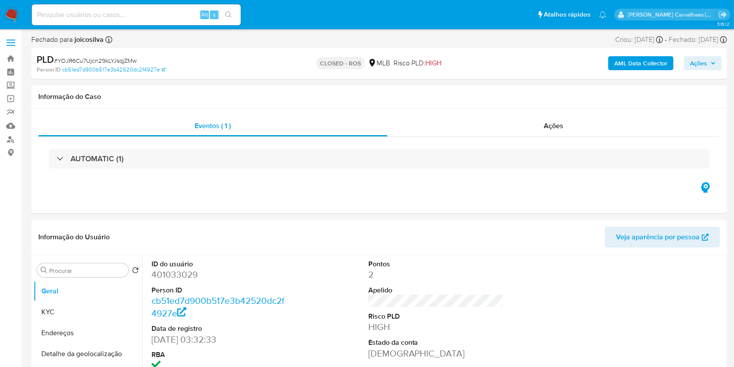
drag, startPoint x: 65, startPoint y: 20, endPoint x: 59, endPoint y: 12, distance: 10.6
paste input "kjeLY71lyOgp2vCiOC4Qms5z"
type input "kjeLY71lyOgp2vCiOC4Qms5z"
click at [228, 16] on icon "search-icon" at bounding box center [228, 14] width 7 height 7
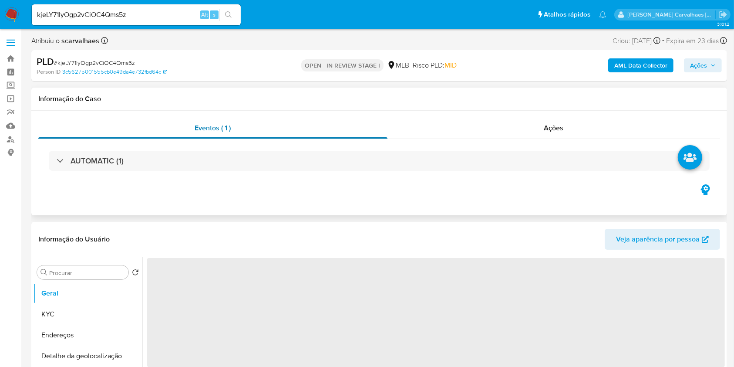
select select "10"
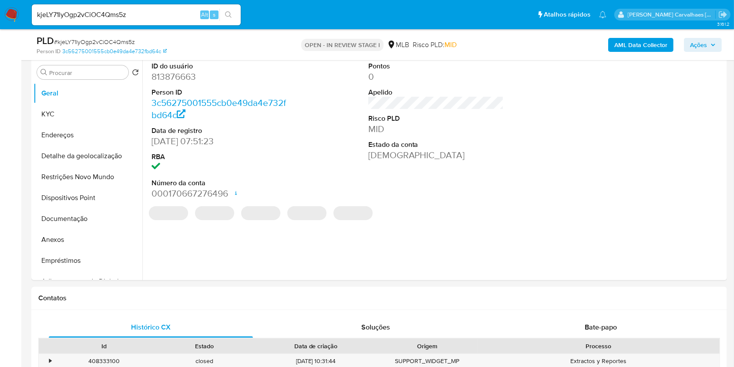
scroll to position [174, 0]
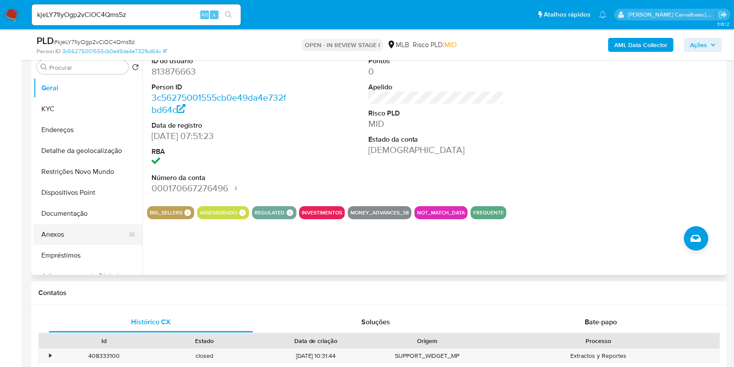
click at [55, 235] on button "Anexos" at bounding box center [85, 234] width 102 height 21
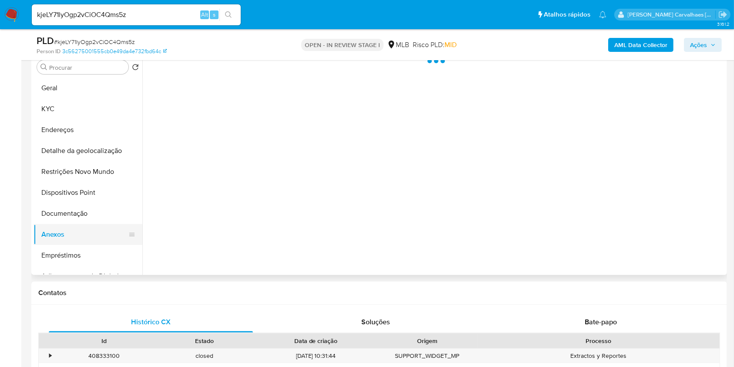
click at [55, 235] on button "Anexos" at bounding box center [85, 234] width 102 height 21
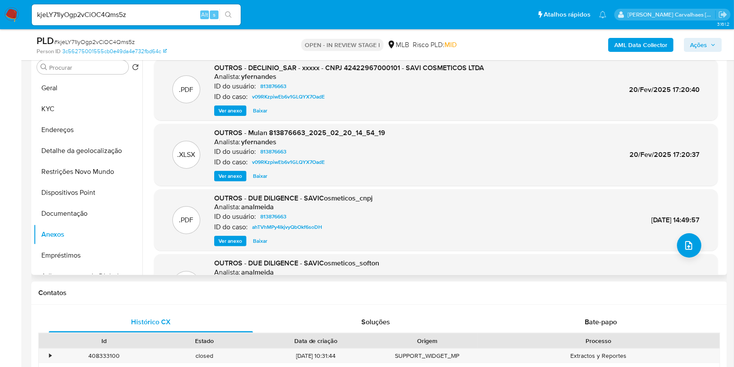
click at [228, 109] on span "Ver anexo" at bounding box center [231, 110] width 24 height 9
click at [228, 109] on div "Ver anexo Baixar" at bounding box center [349, 110] width 270 height 10
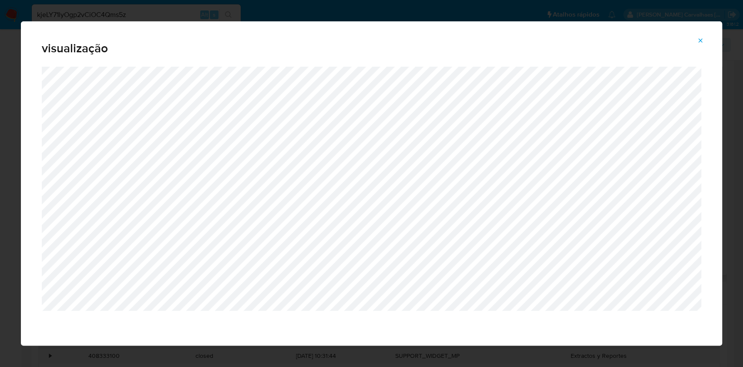
click at [702, 40] on icon "Attachment preview" at bounding box center [700, 40] width 7 height 7
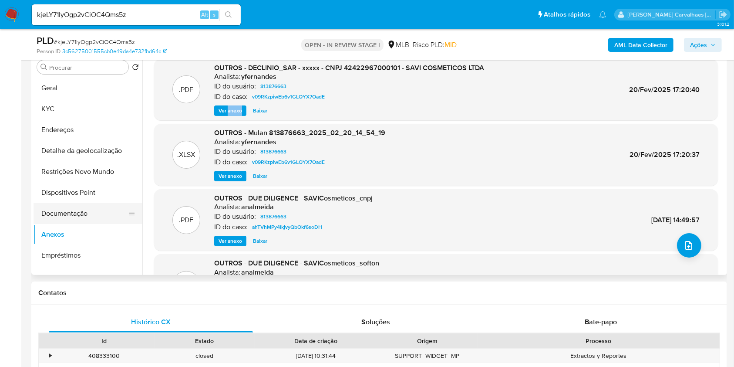
click at [84, 209] on button "Documentação" at bounding box center [85, 213] width 102 height 21
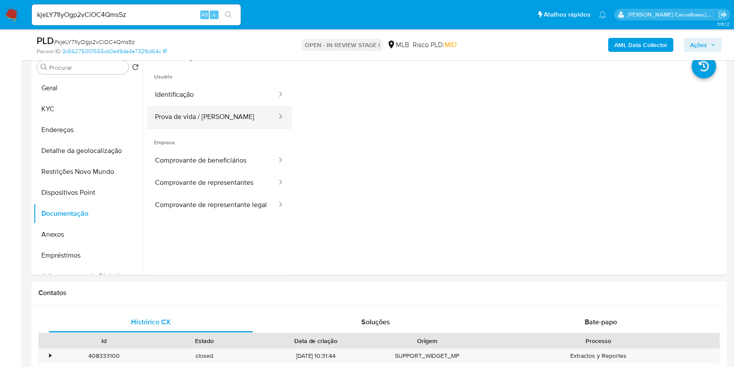
click at [245, 113] on button "Prova de vida / [PERSON_NAME]" at bounding box center [212, 117] width 131 height 22
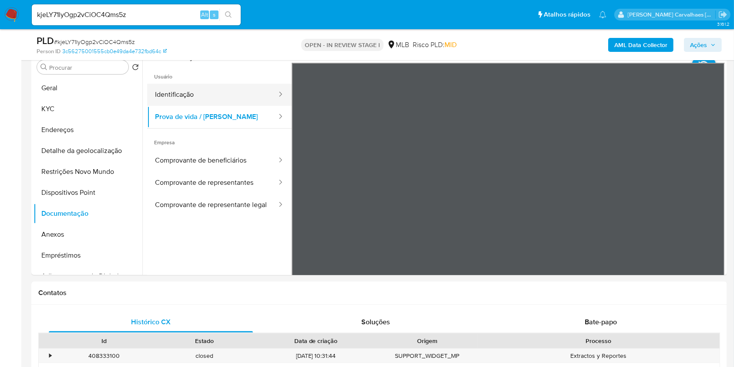
click at [213, 91] on button "Identificação" at bounding box center [212, 95] width 131 height 22
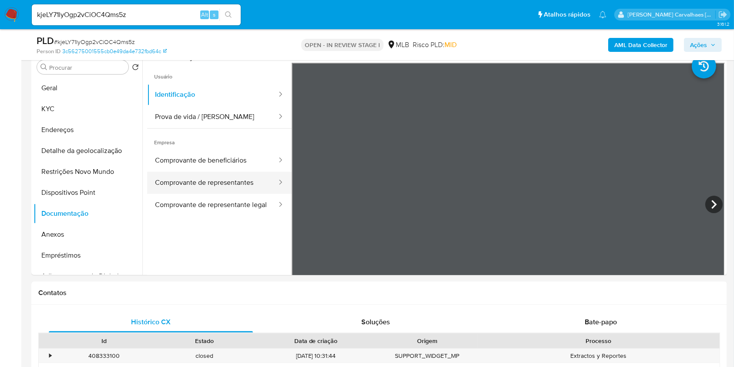
click at [207, 189] on button "Comprovante de representantes" at bounding box center [212, 183] width 131 height 22
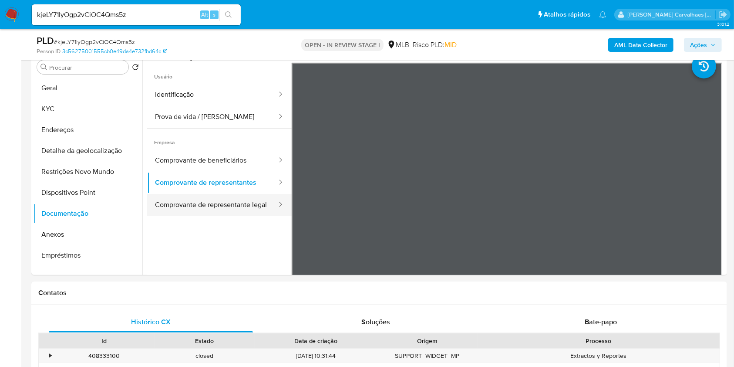
click at [251, 199] on button "Comprovante de representante legal" at bounding box center [212, 205] width 131 height 22
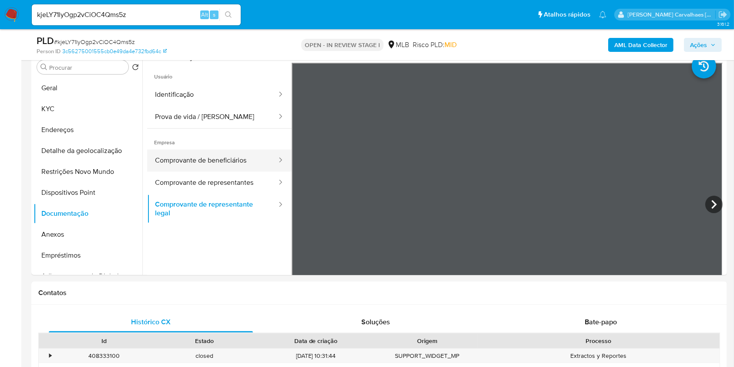
click at [250, 159] on button "Comprovante de beneficiários" at bounding box center [212, 160] width 131 height 22
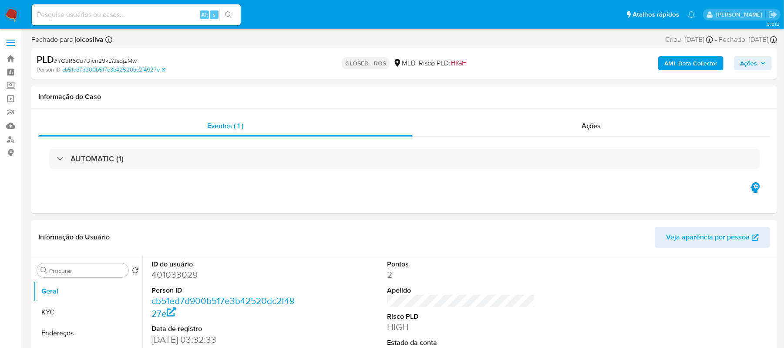
select select "10"
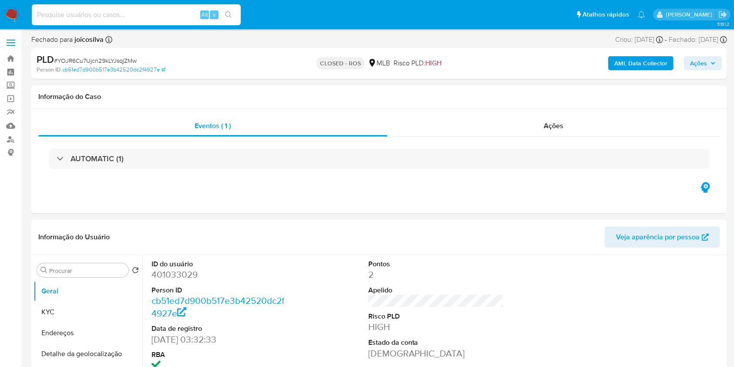
paste input "XQXhrpYza3ZxCTYFHO1EQOjw"
type input "XQXhrpYza3ZxCTYFHO1EQOjw"
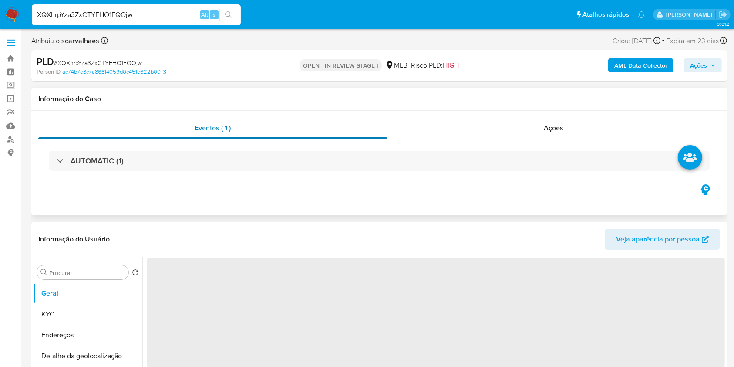
select select "10"
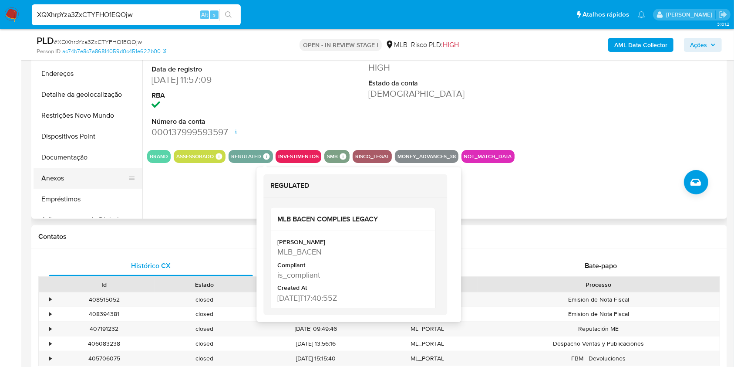
scroll to position [232, 0]
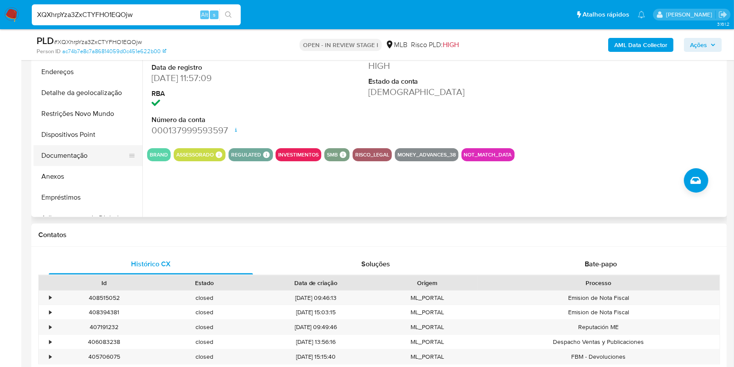
click at [70, 153] on button "Documentação" at bounding box center [85, 155] width 102 height 21
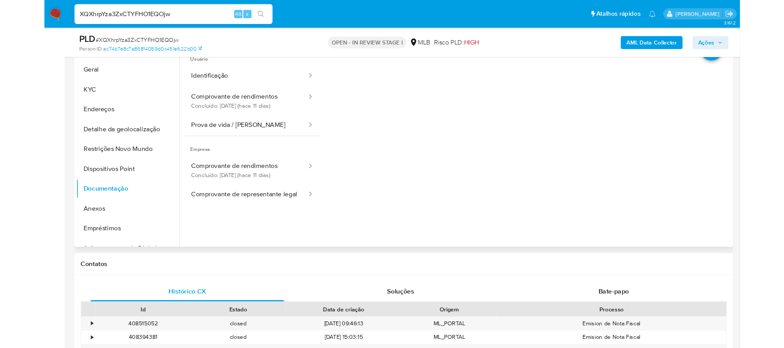
scroll to position [174, 0]
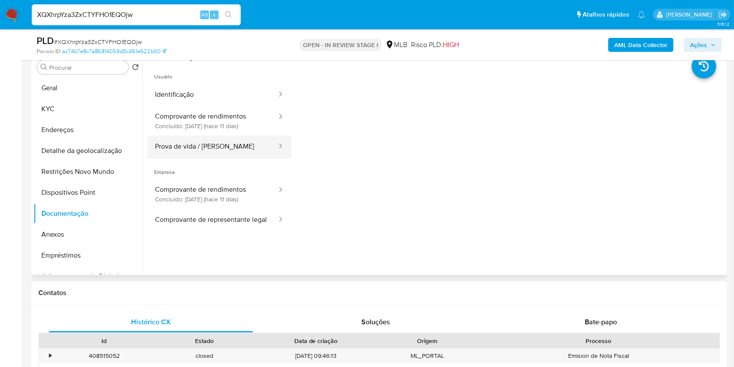
click at [223, 144] on button "Prova de vida / Selfie" at bounding box center [212, 146] width 131 height 22
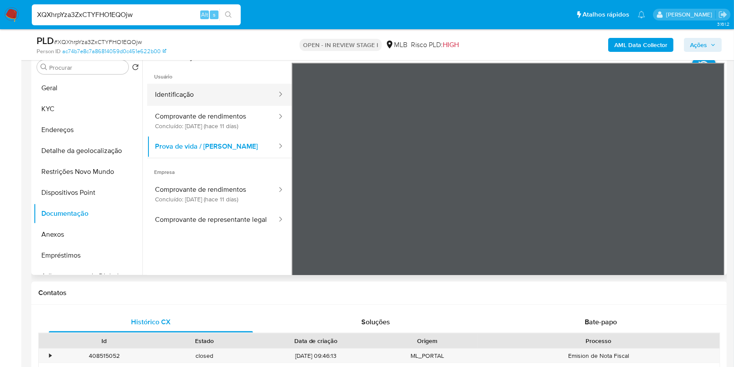
click at [196, 91] on button "Identificação" at bounding box center [212, 95] width 131 height 22
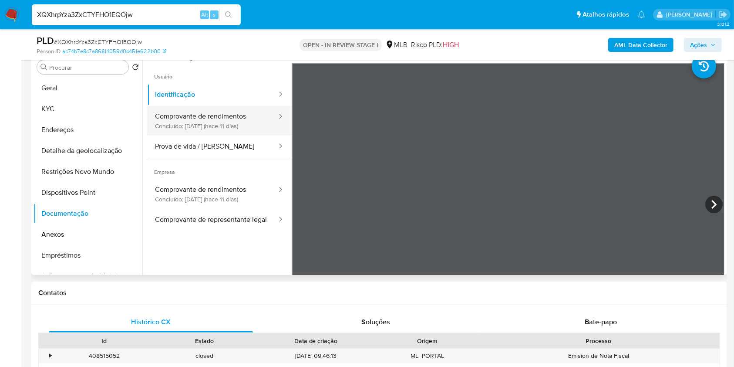
click at [219, 127] on button "Comprovante de rendimentos Concluído: 22/09/2025 (hace 11 días)" at bounding box center [212, 121] width 131 height 30
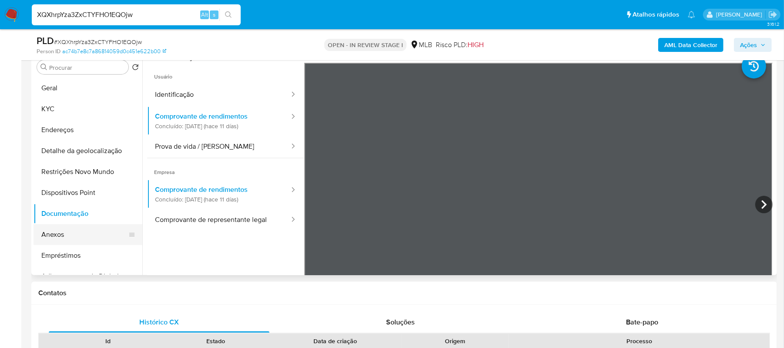
click at [79, 232] on button "Anexos" at bounding box center [85, 234] width 102 height 21
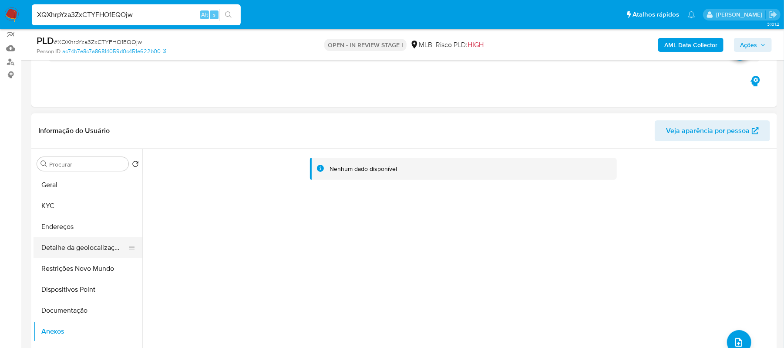
scroll to position [58, 0]
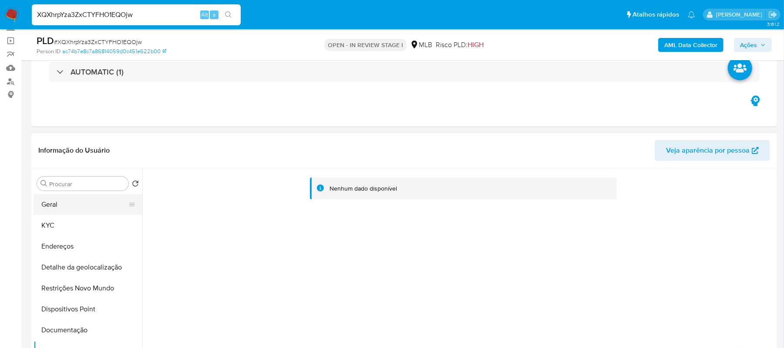
click at [74, 201] on button "Geral" at bounding box center [85, 204] width 102 height 21
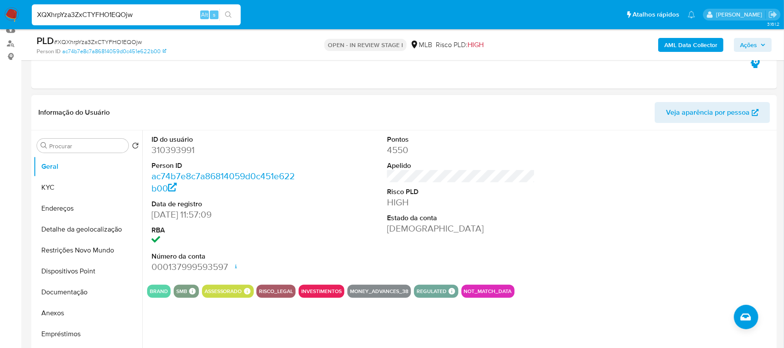
scroll to position [116, 0]
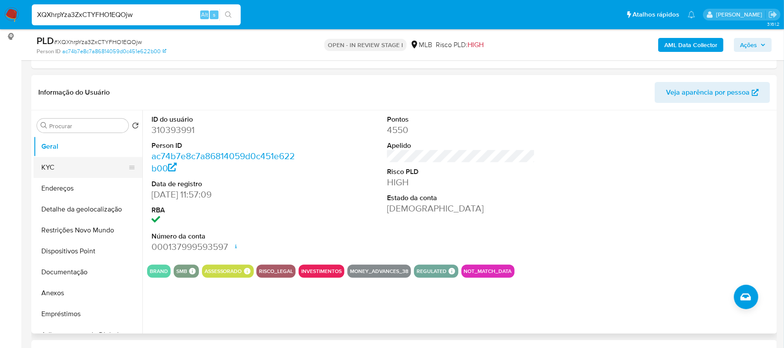
click at [70, 168] on button "KYC" at bounding box center [85, 167] width 102 height 21
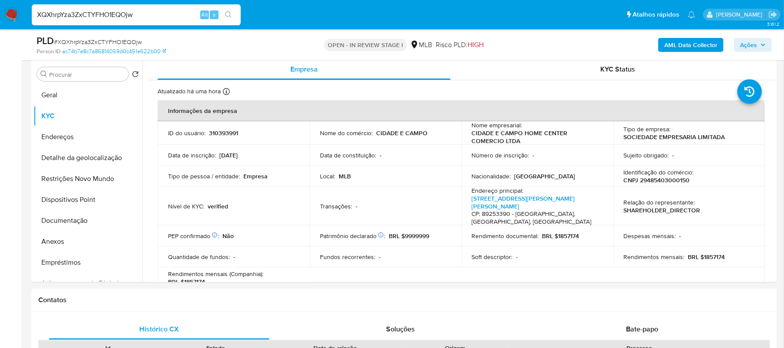
scroll to position [185, 0]
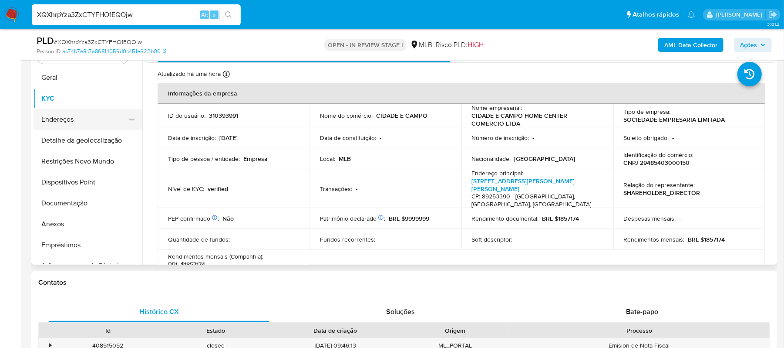
click at [71, 117] on button "Endereços" at bounding box center [85, 119] width 102 height 21
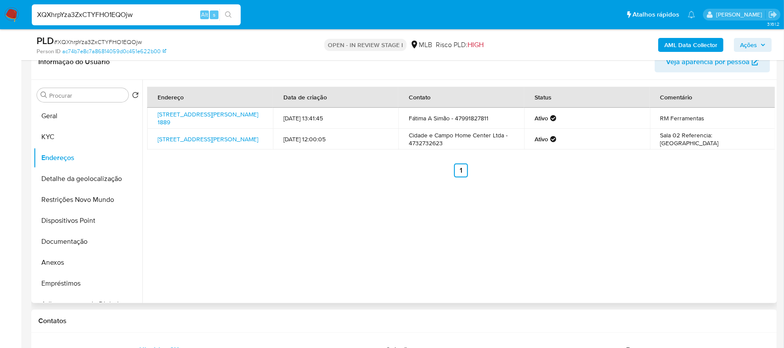
scroll to position [126, 0]
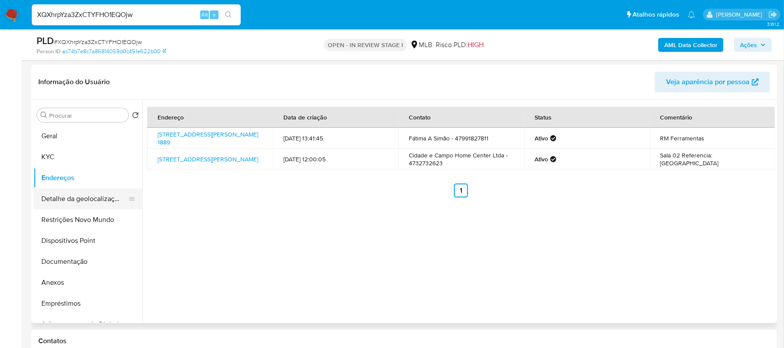
click at [74, 201] on button "Detalhe da geolocalização" at bounding box center [85, 198] width 102 height 21
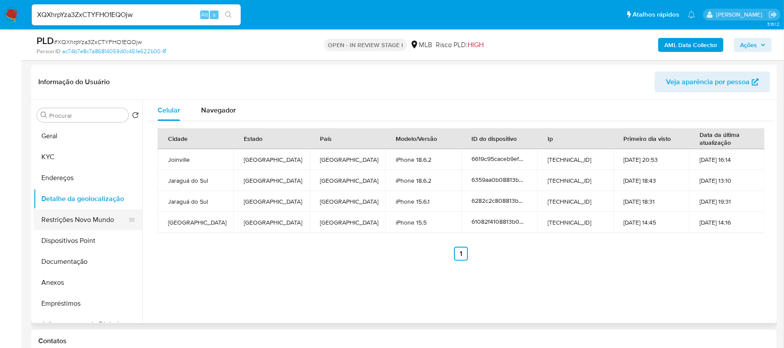
click at [105, 218] on button "Restrições Novo Mundo" at bounding box center [85, 219] width 102 height 21
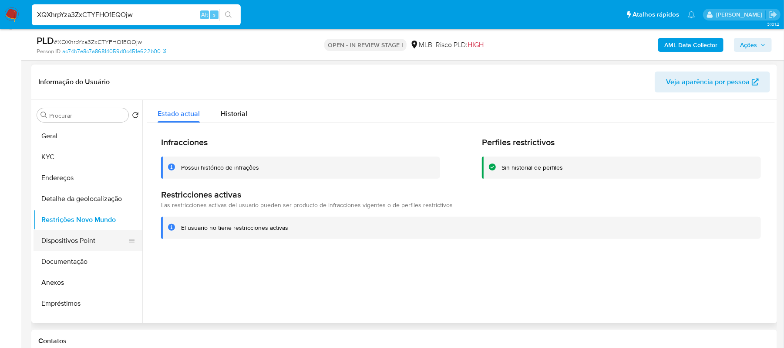
click at [88, 236] on button "Dispositivos Point" at bounding box center [85, 240] width 102 height 21
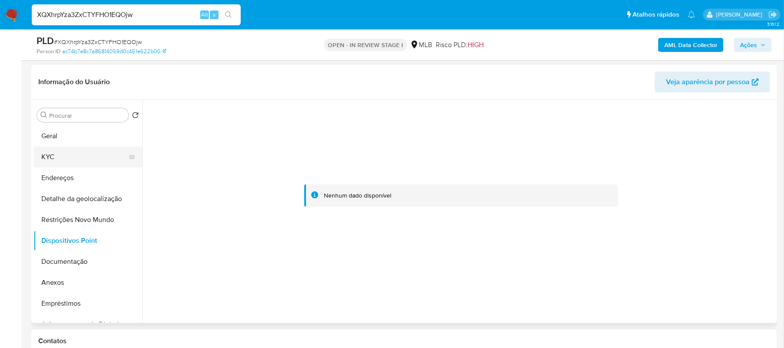
click at [72, 156] on button "KYC" at bounding box center [85, 156] width 102 height 21
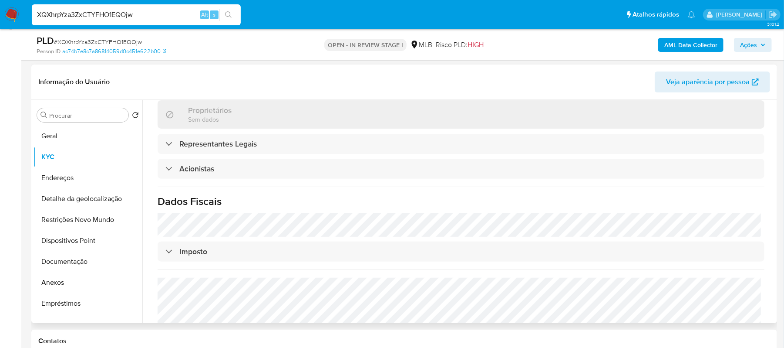
scroll to position [496, 0]
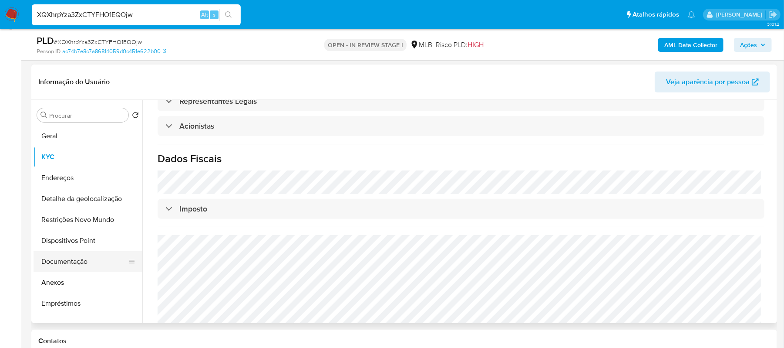
click at [84, 267] on button "Documentação" at bounding box center [85, 261] width 102 height 21
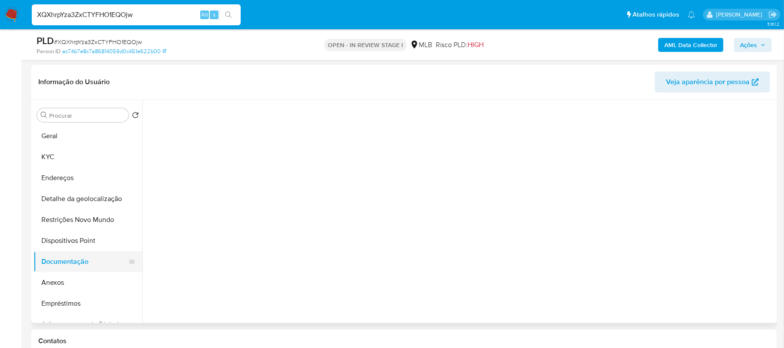
scroll to position [0, 0]
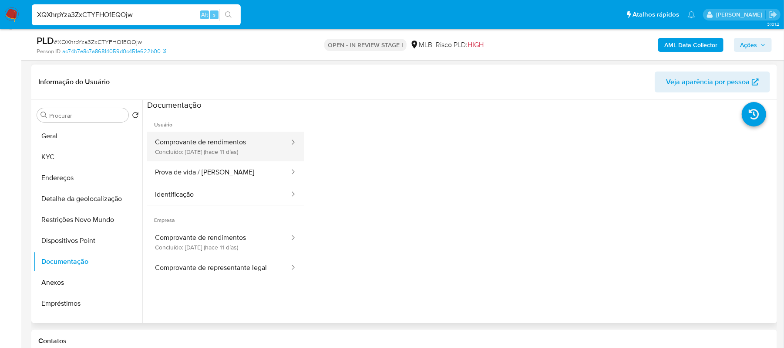
click at [244, 140] on button "Comprovante de rendimentos Concluído: [DATE] (hace 11 [PERSON_NAME])" at bounding box center [218, 147] width 143 height 30
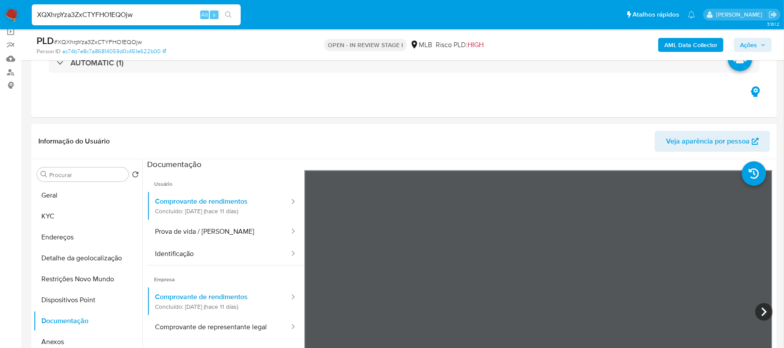
scroll to position [174, 0]
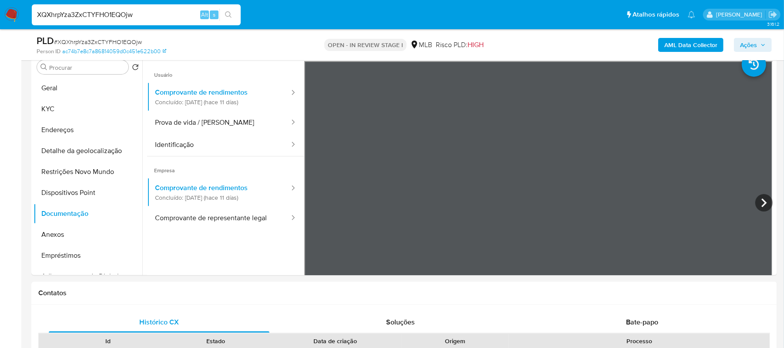
scroll to position [0, 0]
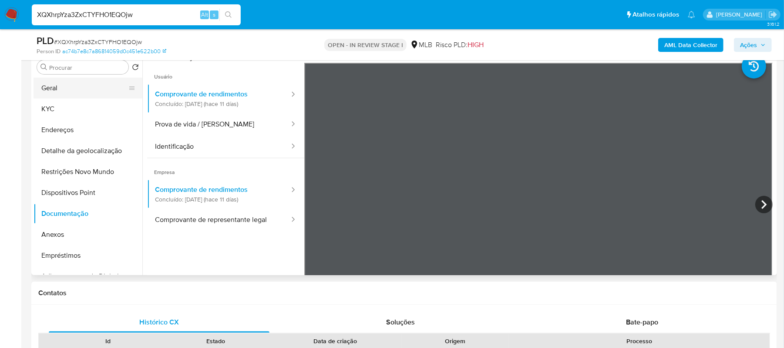
click at [65, 91] on button "Geral" at bounding box center [85, 88] width 102 height 21
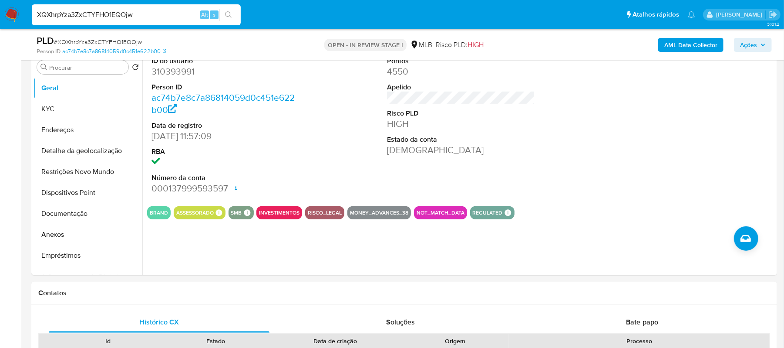
drag, startPoint x: 136, startPoint y: 16, endPoint x: 32, endPoint y: 11, distance: 104.2
click at [32, 11] on input "XQXhrpYza3ZxCTYFHO1EQOjw" at bounding box center [136, 14] width 209 height 11
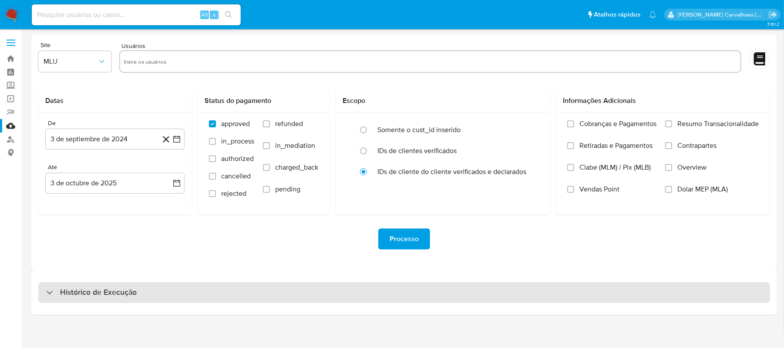
click at [101, 299] on div "Histórico de Execução" at bounding box center [404, 292] width 732 height 21
select select "10"
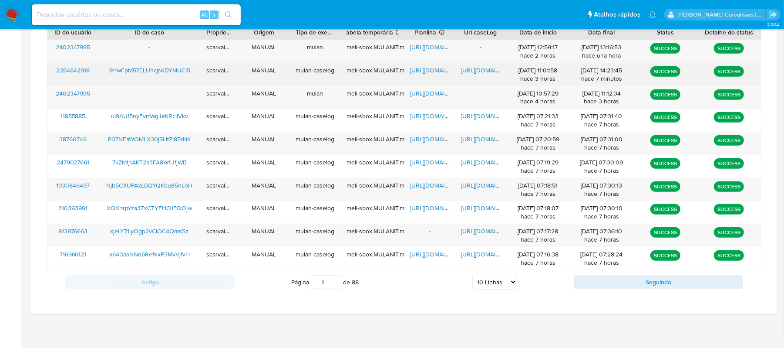
scroll to position [334, 0]
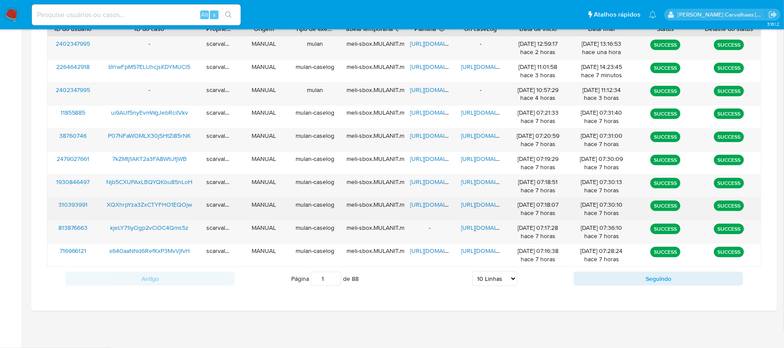
click at [477, 203] on span "[URL][DOMAIN_NAME]" at bounding box center [492, 204] width 60 height 9
click at [429, 204] on span "[URL][DOMAIN_NAME]" at bounding box center [441, 204] width 60 height 9
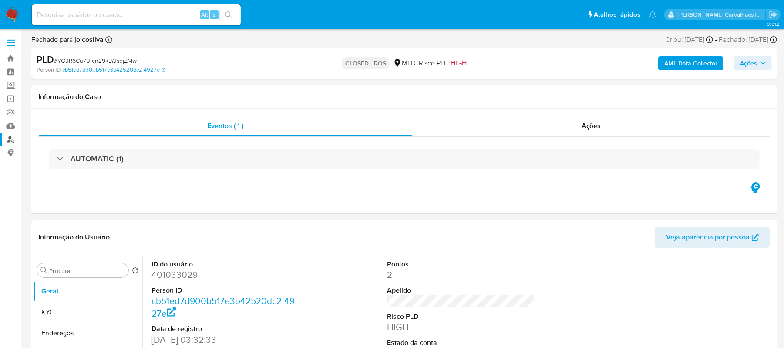
click at [13, 138] on link "Localizador de pessoas" at bounding box center [52, 138] width 104 height 13
select select "10"
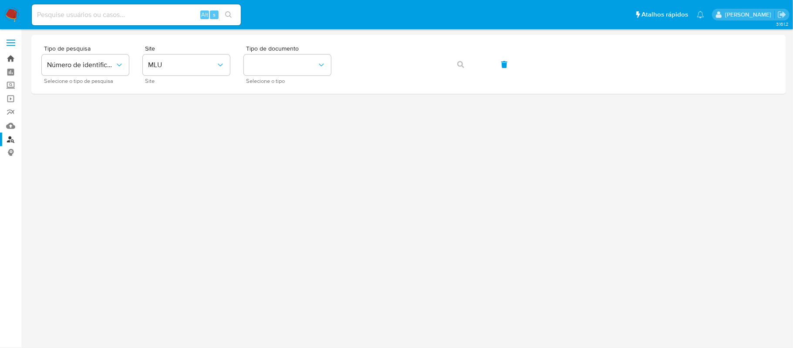
click at [11, 55] on link "Bandeja" at bounding box center [52, 58] width 104 height 13
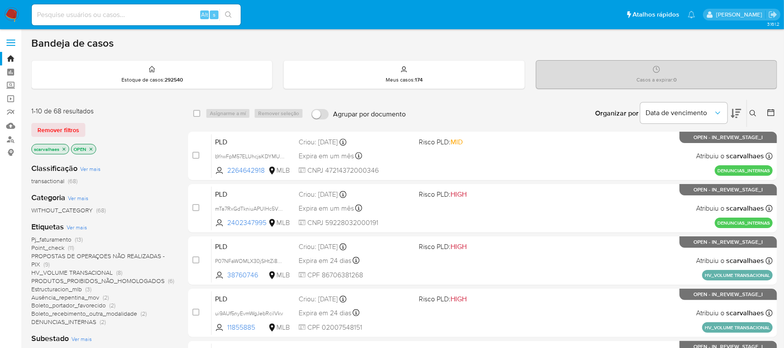
drag, startPoint x: 66, startPoint y: 14, endPoint x: 54, endPoint y: 11, distance: 12.7
click at [54, 11] on input at bounding box center [136, 14] width 209 height 11
paste input "XQXhrpYza3ZxCTYFHO1EQOjw"
type input "XQXhrpYza3ZxCTYFHO1EQOjw"
click at [225, 10] on button "search-icon" at bounding box center [228, 15] width 18 height 12
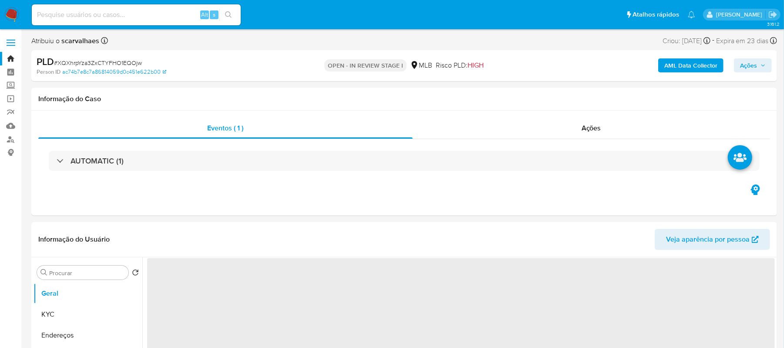
select select "10"
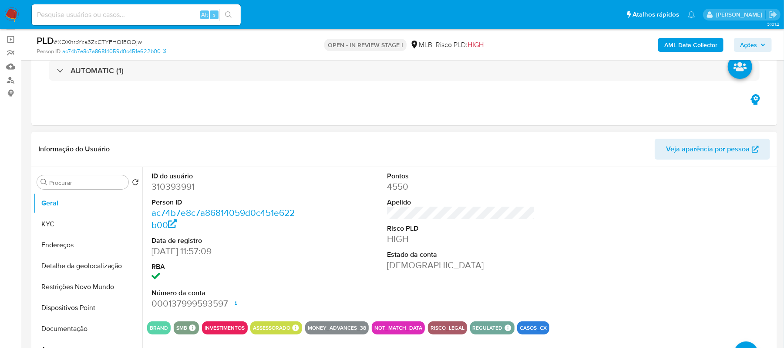
scroll to position [58, 0]
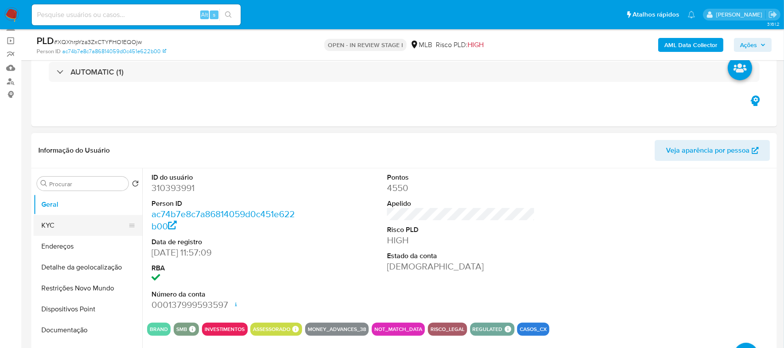
click at [54, 226] on button "KYC" at bounding box center [85, 225] width 102 height 21
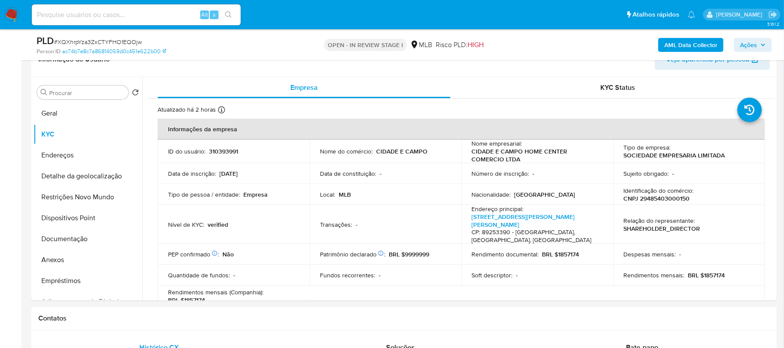
scroll to position [178, 0]
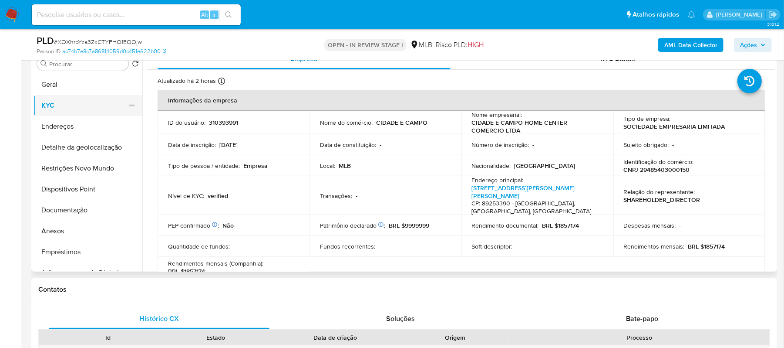
click at [52, 105] on button "KYC" at bounding box center [85, 105] width 102 height 21
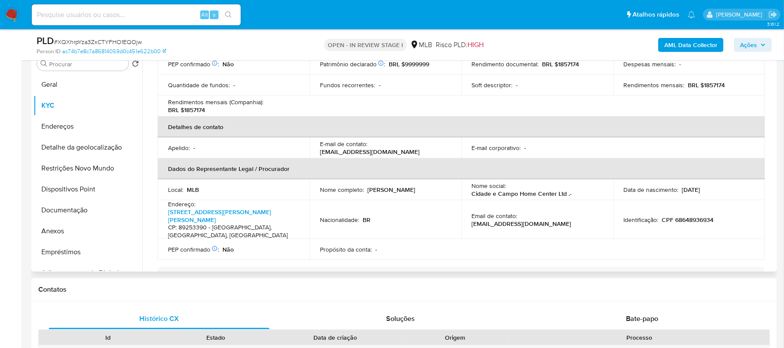
scroll to position [174, 0]
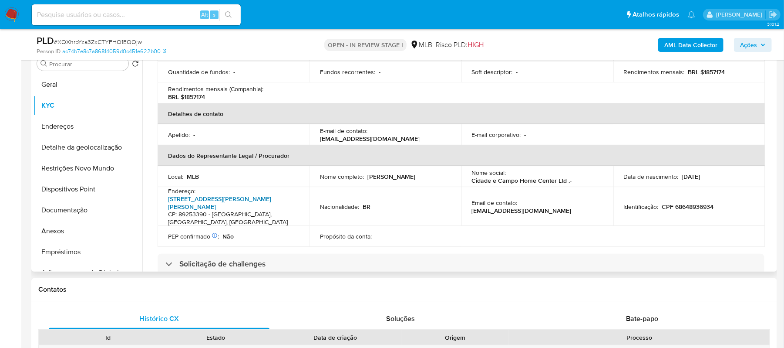
click at [223, 194] on link "Rua Clécio Stringari 61, Jaraguá Esquerdo" at bounding box center [219, 202] width 103 height 17
click at [53, 125] on button "Endereços" at bounding box center [85, 126] width 102 height 21
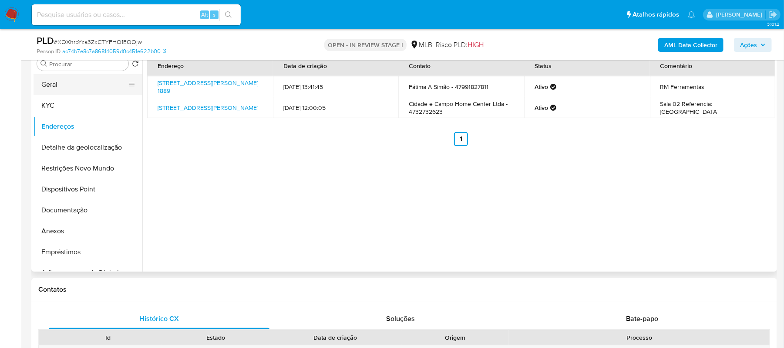
click at [60, 84] on button "Geral" at bounding box center [85, 84] width 102 height 21
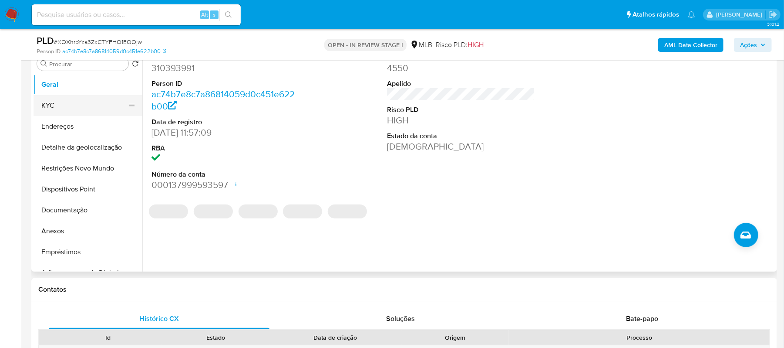
click at [67, 108] on button "KYC" at bounding box center [85, 105] width 102 height 21
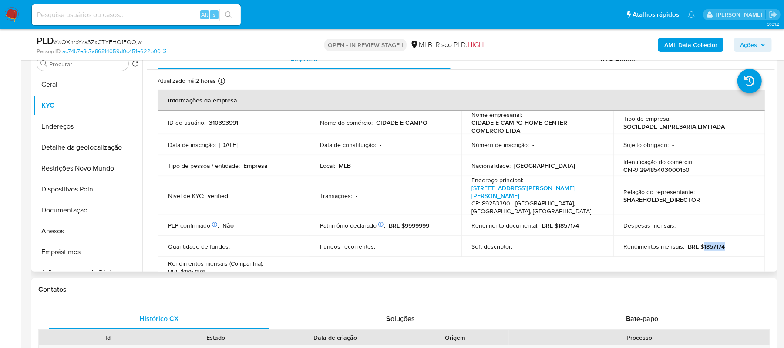
drag, startPoint x: 701, startPoint y: 239, endPoint x: 723, endPoint y: 238, distance: 22.2
click at [723, 242] on div "Rendimentos mensais : BRL $1857174" at bounding box center [689, 246] width 131 height 8
copy p "1857174"
click at [70, 209] on button "Documentação" at bounding box center [85, 209] width 102 height 21
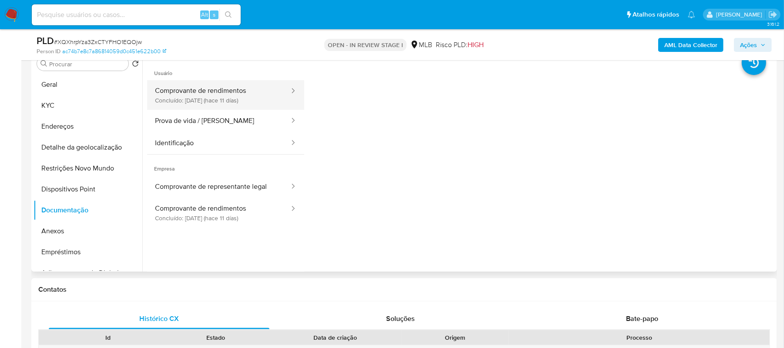
click at [218, 100] on button "Comprovante de rendimentos Concluído: 22/09/2025 (hace 11 días)" at bounding box center [218, 95] width 143 height 30
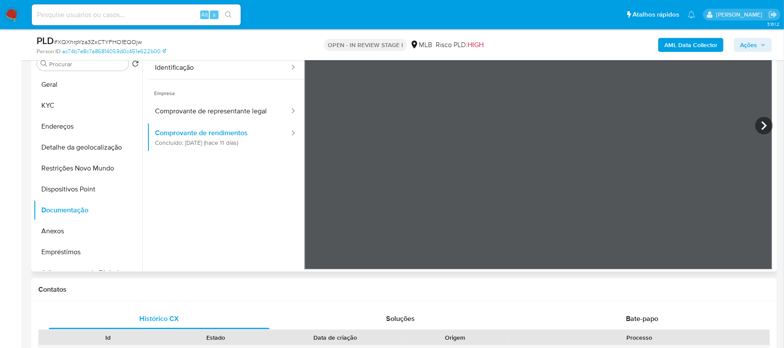
scroll to position [76, 0]
click at [59, 85] on button "Geral" at bounding box center [85, 84] width 102 height 21
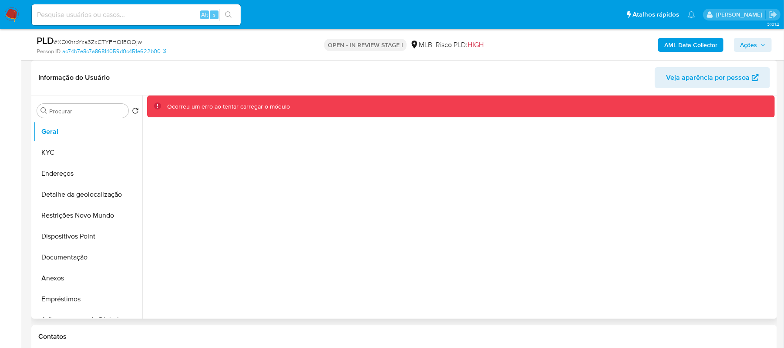
scroll to position [61, 0]
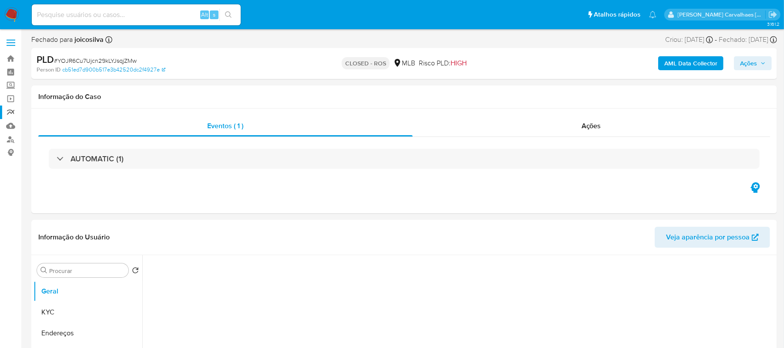
select select "10"
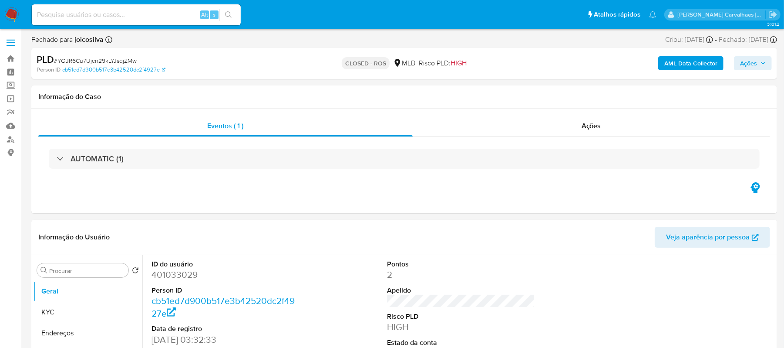
click at [80, 11] on input at bounding box center [136, 14] width 209 height 11
paste input "XQXhrpYza3ZxCTYFHO1EQOjw"
type input "XQXhrpYza3ZxCTYFHO1EQOjw"
click at [225, 12] on icon "search-icon" at bounding box center [228, 14] width 7 height 7
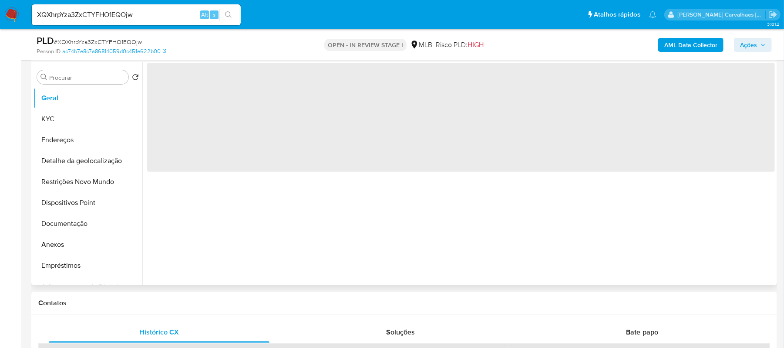
scroll to position [174, 0]
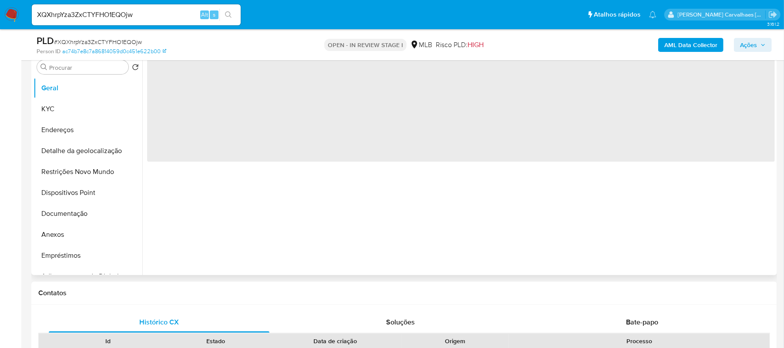
select select "10"
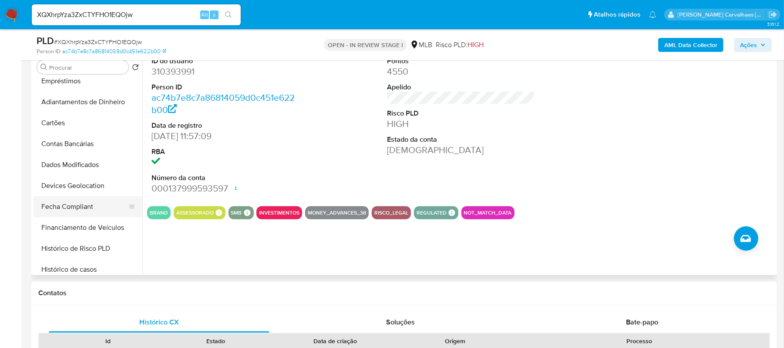
scroll to position [232, 0]
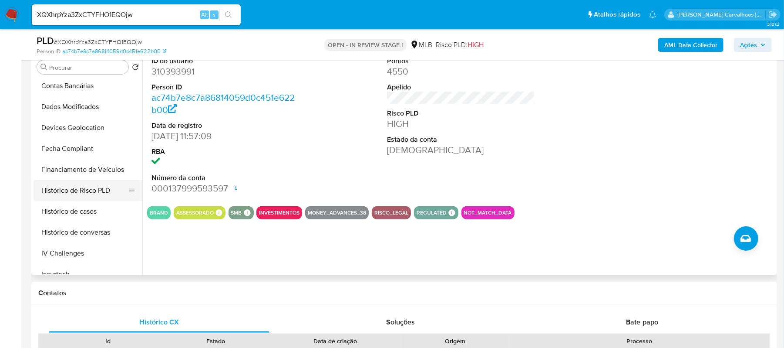
click at [86, 190] on button "Histórico de Risco PLD" at bounding box center [85, 190] width 102 height 21
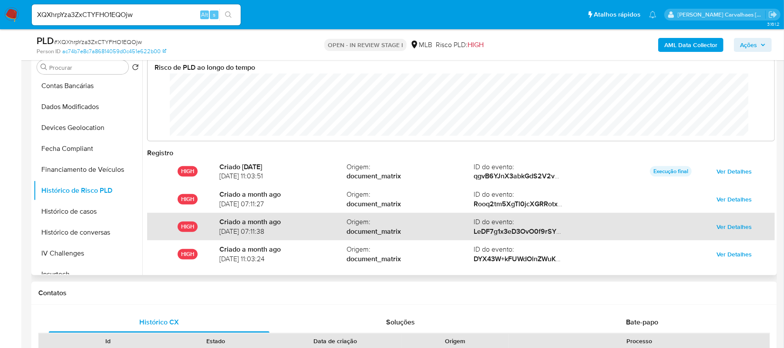
scroll to position [46, 0]
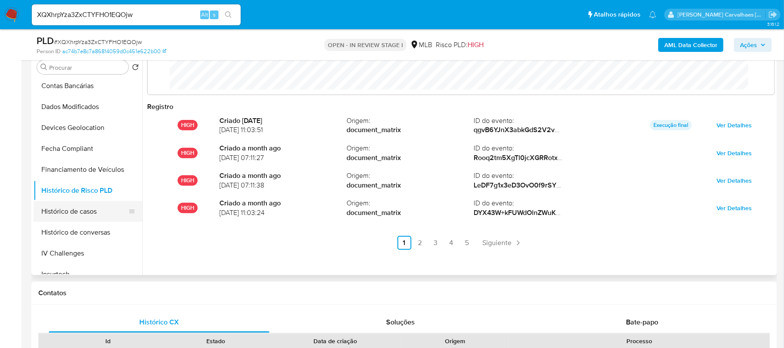
click at [106, 216] on button "Histórico de casos" at bounding box center [85, 211] width 102 height 21
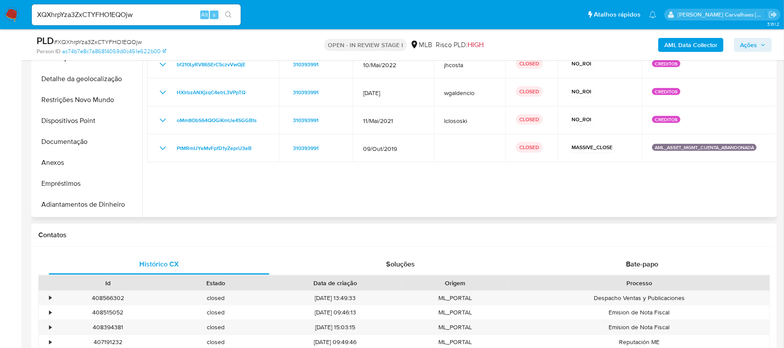
scroll to position [0, 0]
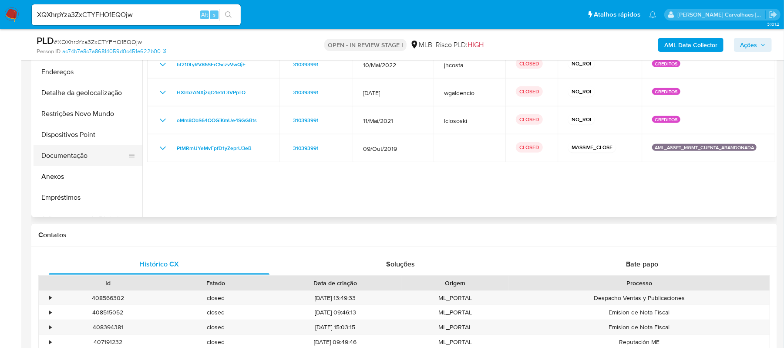
click at [86, 155] on button "Documentação" at bounding box center [85, 155] width 102 height 21
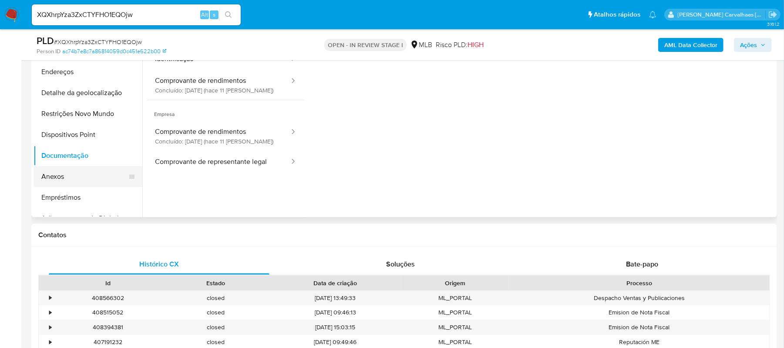
click at [63, 177] on button "Anexos" at bounding box center [85, 176] width 102 height 21
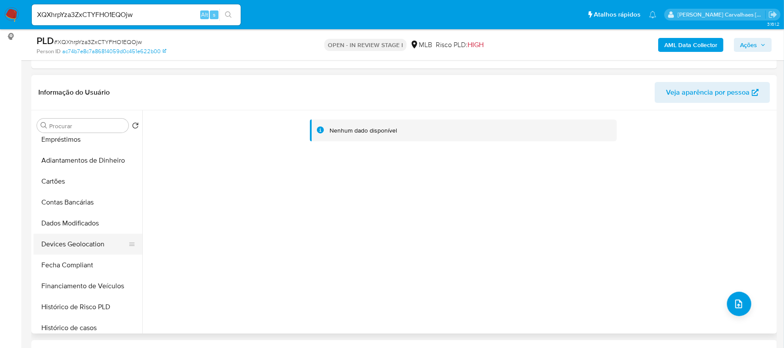
scroll to position [232, 0]
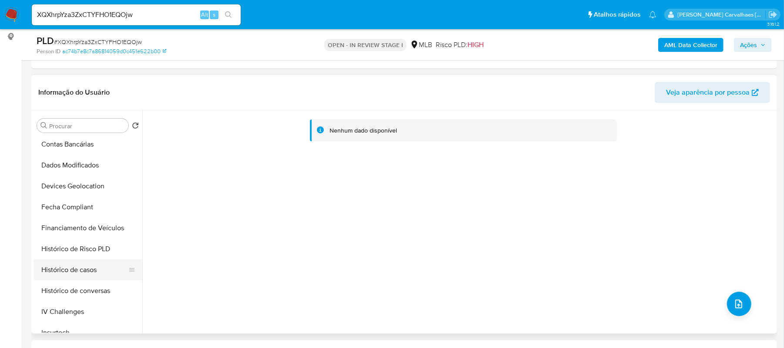
click at [88, 267] on button "Histórico de casos" at bounding box center [85, 269] width 102 height 21
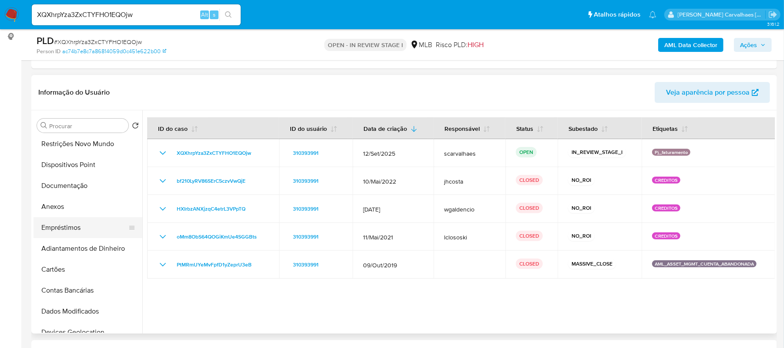
scroll to position [58, 0]
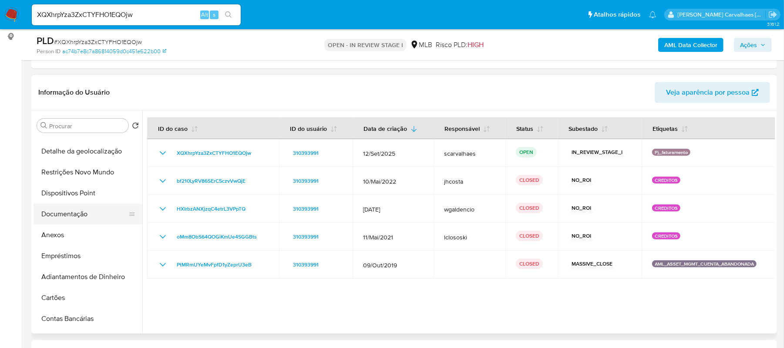
click at [70, 211] on button "Documentação" at bounding box center [85, 213] width 102 height 21
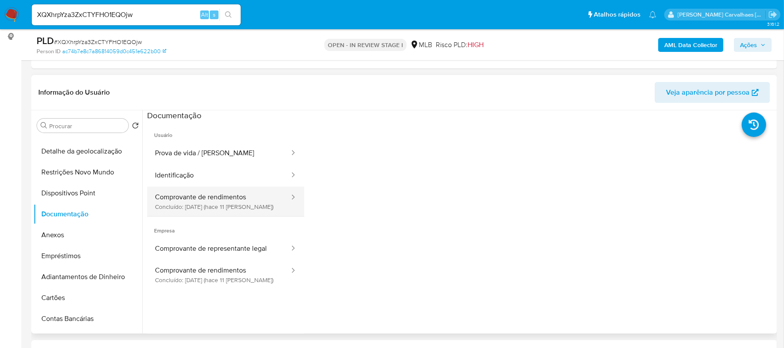
click at [234, 206] on button "Comprovante de rendimentos Concluído: 22/09/2025 (hace 11 días)" at bounding box center [218, 201] width 143 height 30
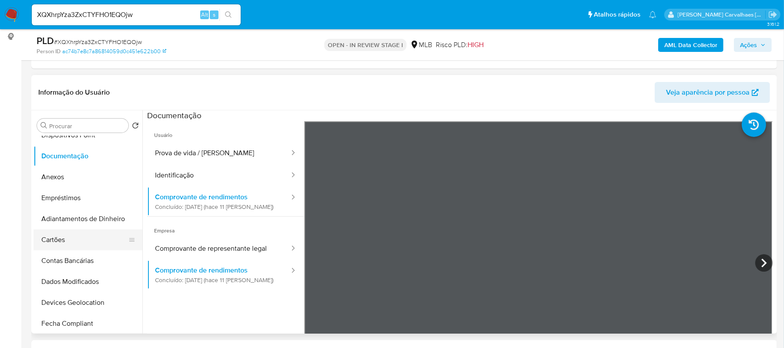
scroll to position [290, 0]
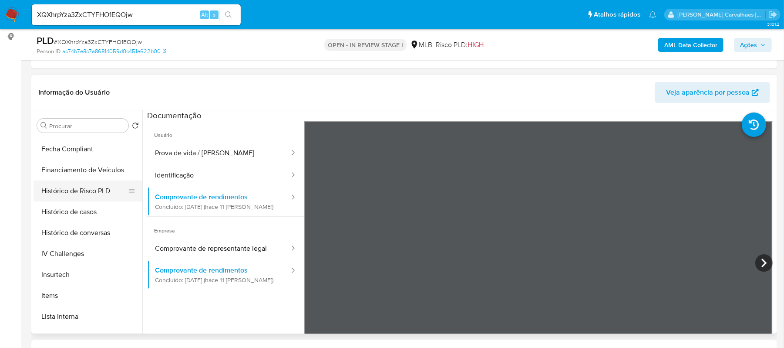
click at [72, 189] on button "Histórico de Risco PLD" at bounding box center [85, 190] width 102 height 21
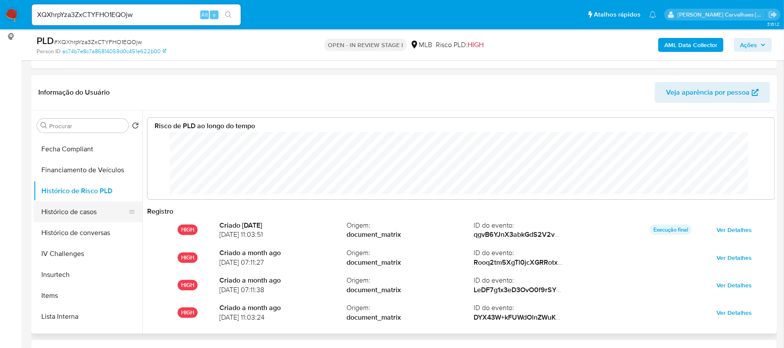
scroll to position [65, 609]
click at [88, 208] on button "Histórico de casos" at bounding box center [85, 211] width 102 height 21
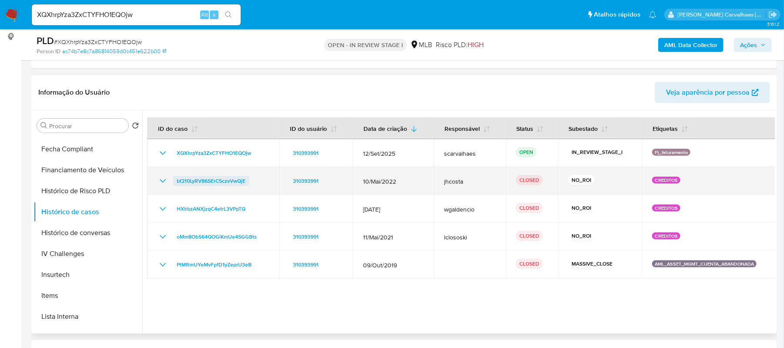
click at [224, 180] on span "bf210LyRV86SErC5czvVwQjE" at bounding box center [211, 180] width 69 height 10
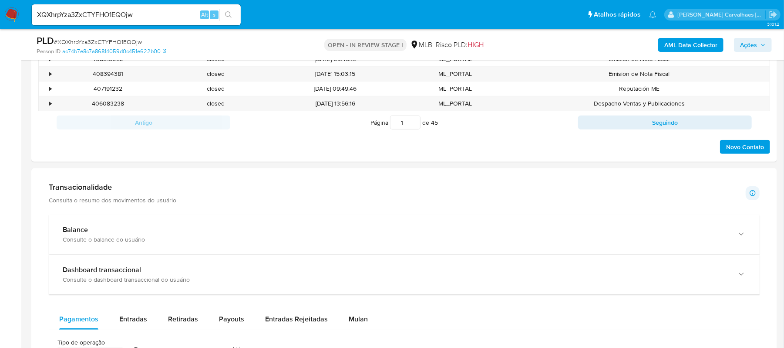
scroll to position [638, 0]
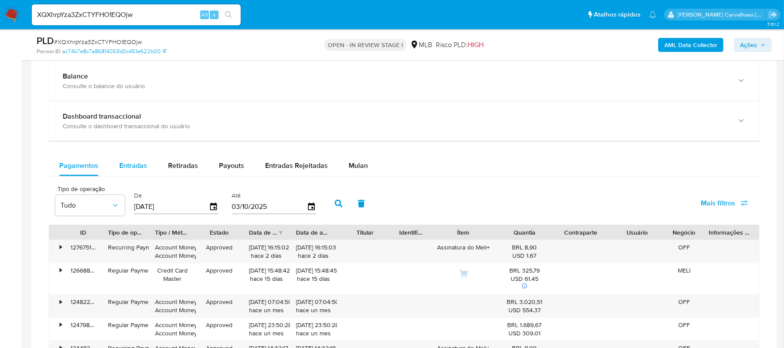
click at [132, 168] on span "Entradas" at bounding box center [133, 165] width 28 height 10
select select "10"
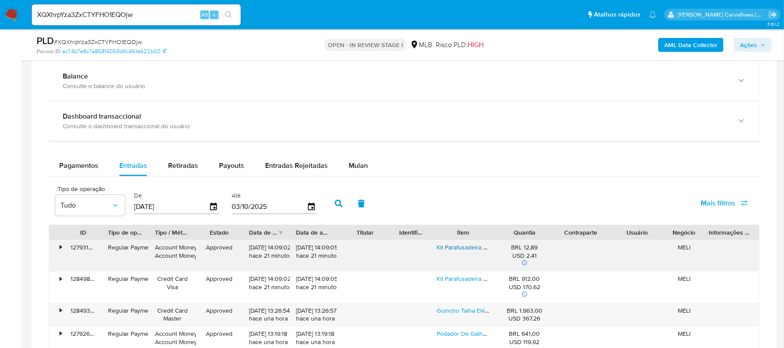
click at [458, 249] on link "Kit Parafusadeira Furadeira 2 Bat. Lct204 Makita" at bounding box center [501, 247] width 128 height 9
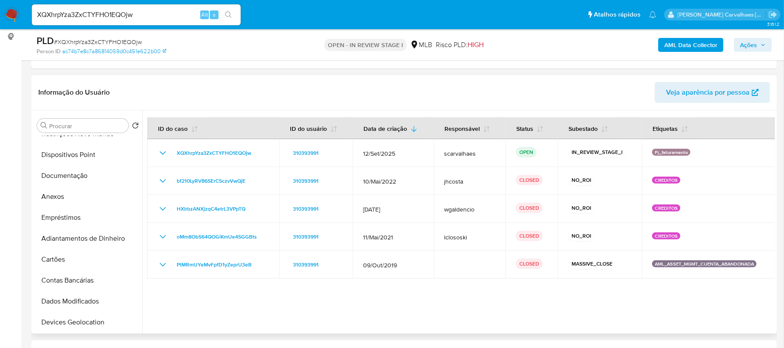
scroll to position [0, 0]
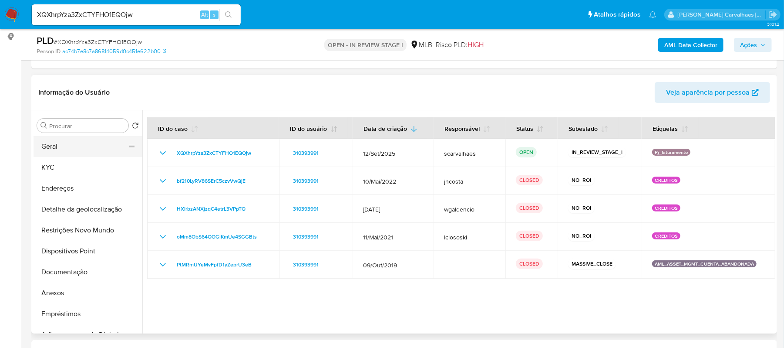
click at [49, 141] on button "Geral" at bounding box center [85, 146] width 102 height 21
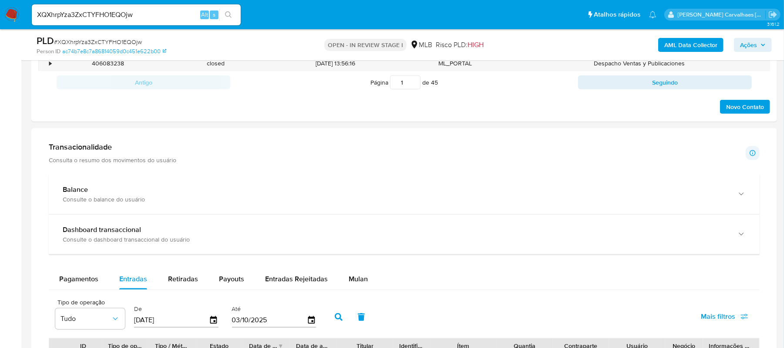
scroll to position [536, 0]
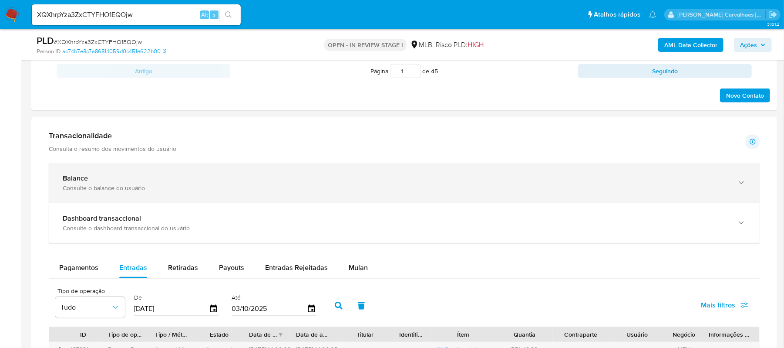
click at [741, 187] on icon "button" at bounding box center [741, 182] width 9 height 9
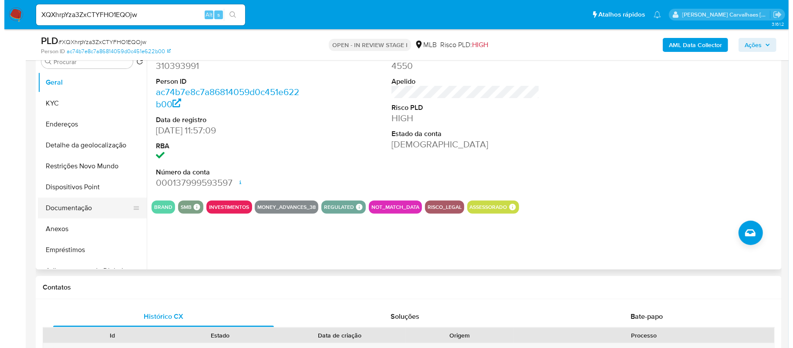
scroll to position [188, 0]
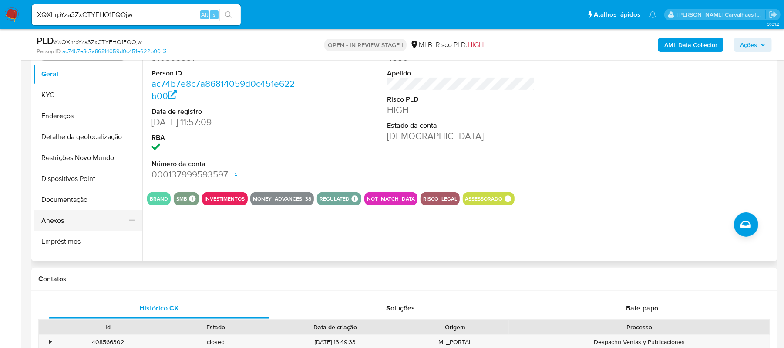
click at [63, 223] on button "Anexos" at bounding box center [85, 220] width 102 height 21
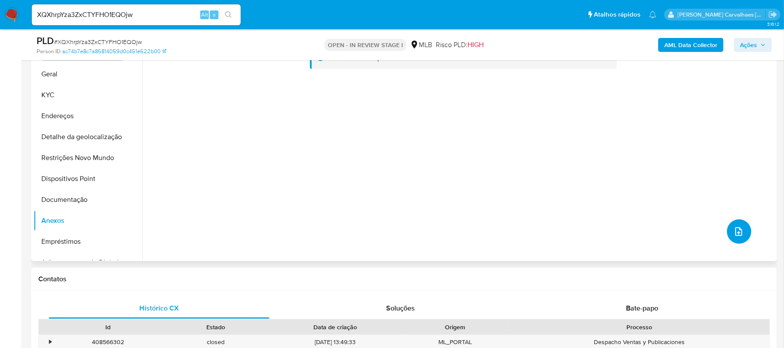
click at [734, 229] on span "upload-file" at bounding box center [739, 231] width 10 height 10
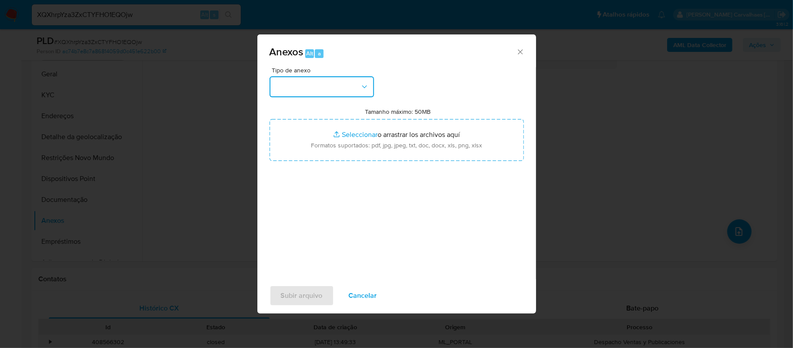
click at [355, 86] on button "button" at bounding box center [322, 86] width 105 height 21
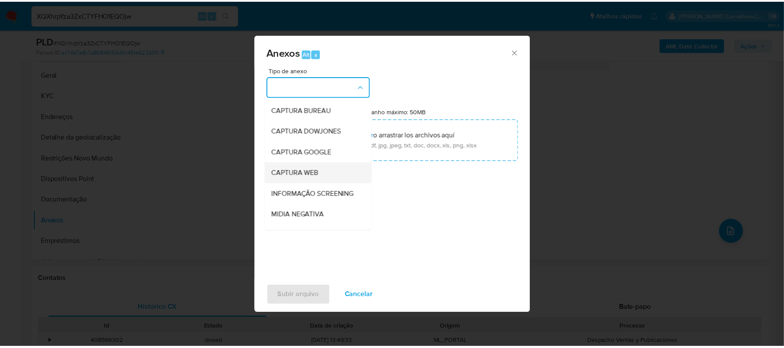
scroll to position [134, 0]
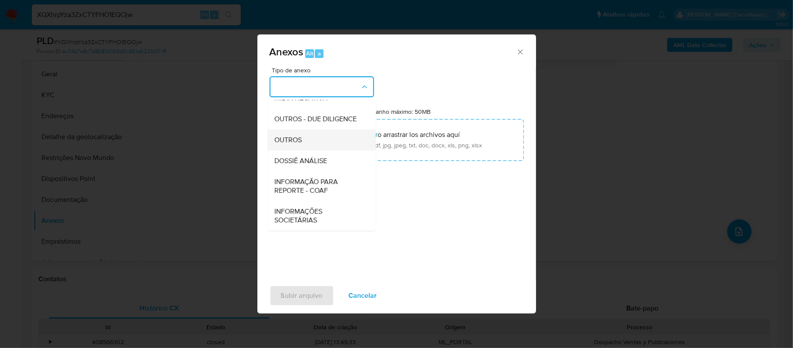
click at [304, 140] on div "OUTROS" at bounding box center [319, 139] width 89 height 21
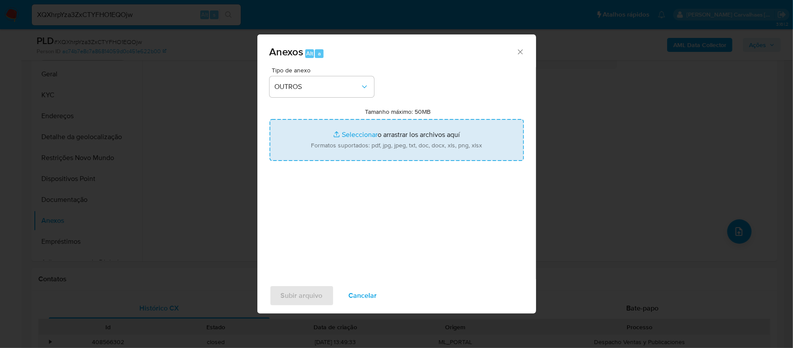
click at [349, 136] on input "Tamanho máximo: 50MB Seleccionar archivos" at bounding box center [397, 140] width 254 height 42
click at [348, 133] on input "Tamanho máximo: 50MB Seleccionar archivos" at bounding box center [397, 140] width 254 height 42
type input "C:\fakepath\Mulan CIDADE E CAMPO HOME CENTER COMERCIO LTDA310393991_2025_10_03_…"
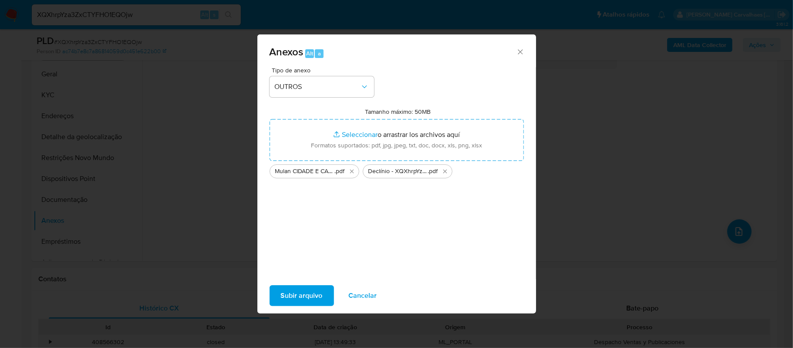
click at [311, 297] on span "Subir arquivo" at bounding box center [302, 295] width 42 height 19
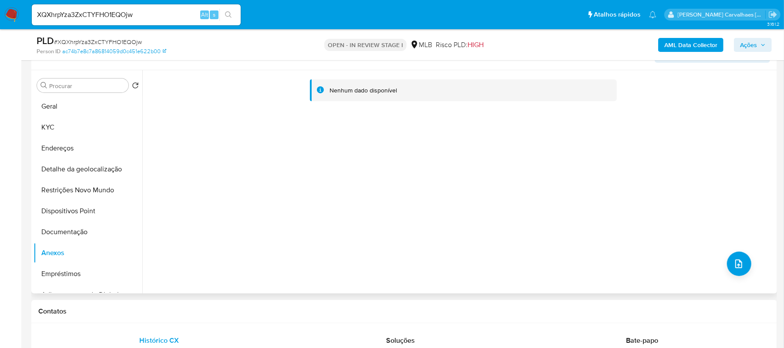
scroll to position [130, 0]
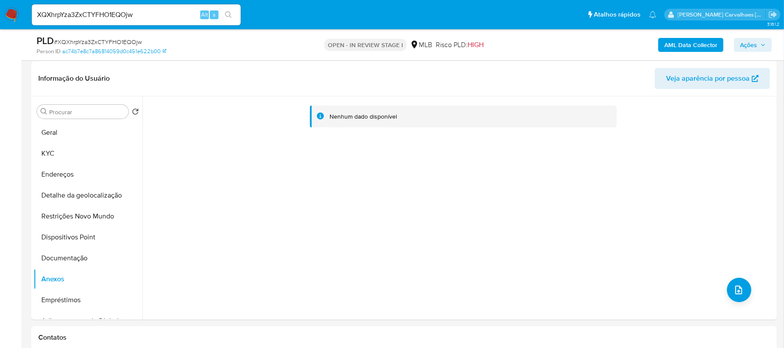
click at [748, 44] on span "Ações" at bounding box center [748, 45] width 17 height 14
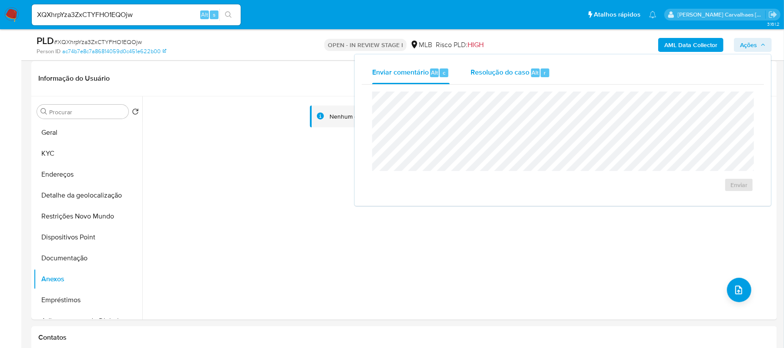
click at [486, 74] on span "Resolução do caso" at bounding box center [500, 72] width 59 height 10
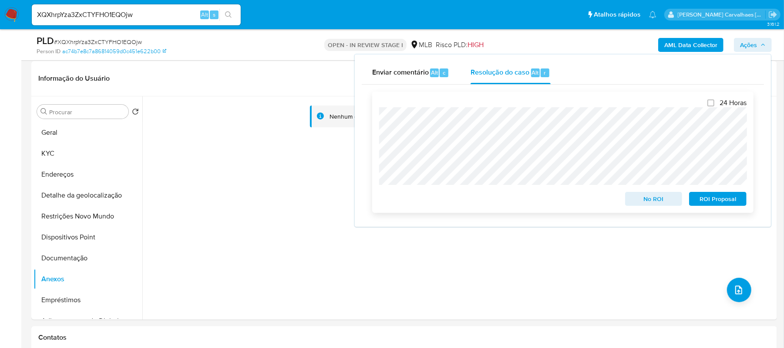
click at [659, 200] on span "No ROI" at bounding box center [653, 198] width 45 height 12
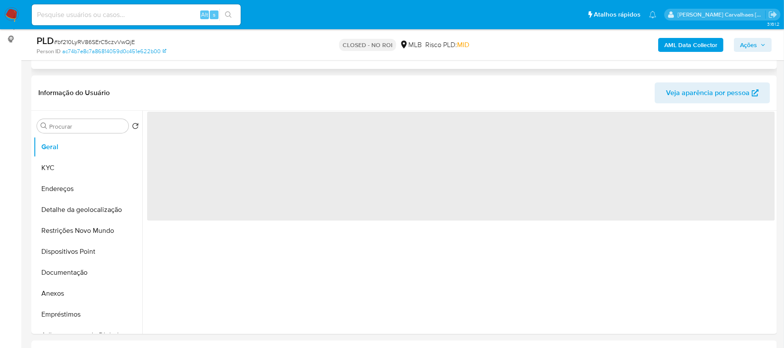
scroll to position [116, 0]
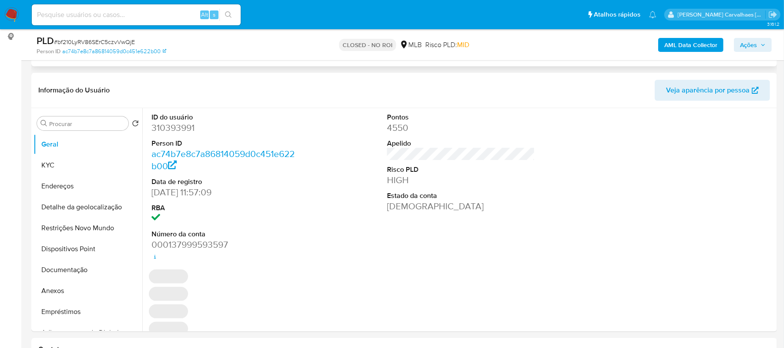
select select "10"
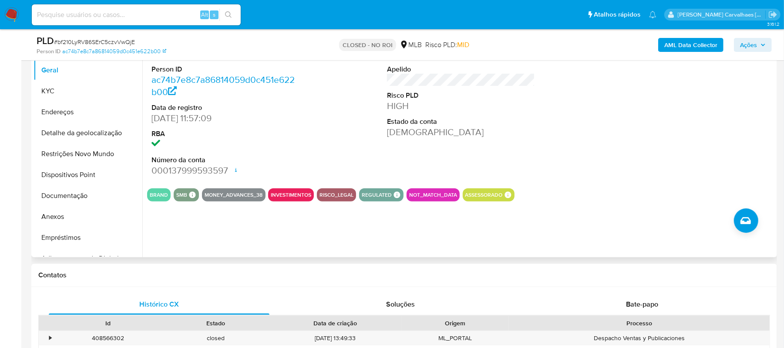
scroll to position [290, 0]
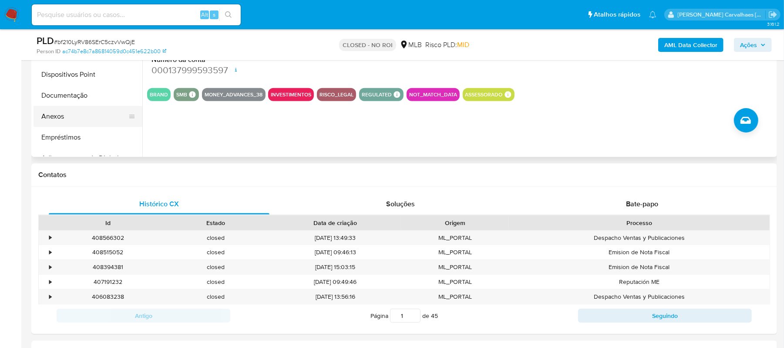
click at [65, 118] on button "Anexos" at bounding box center [85, 116] width 102 height 21
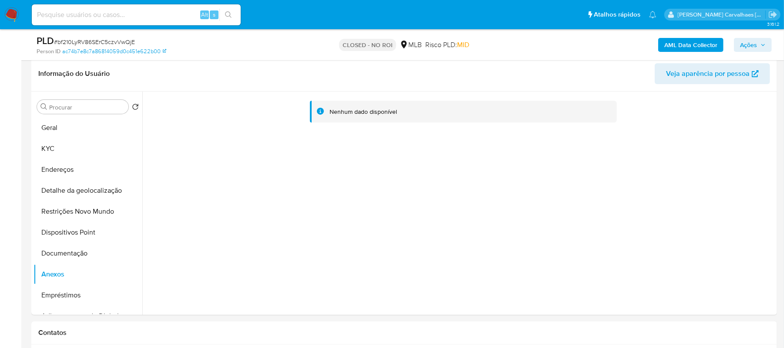
scroll to position [116, 0]
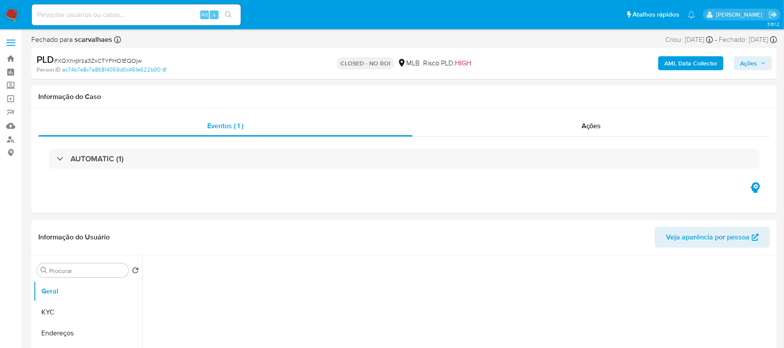
select select "10"
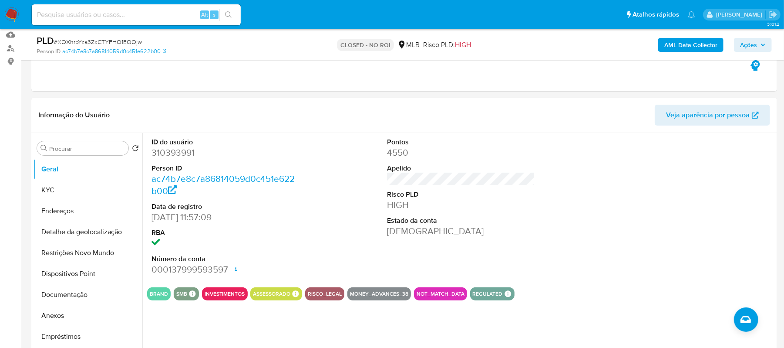
scroll to position [116, 0]
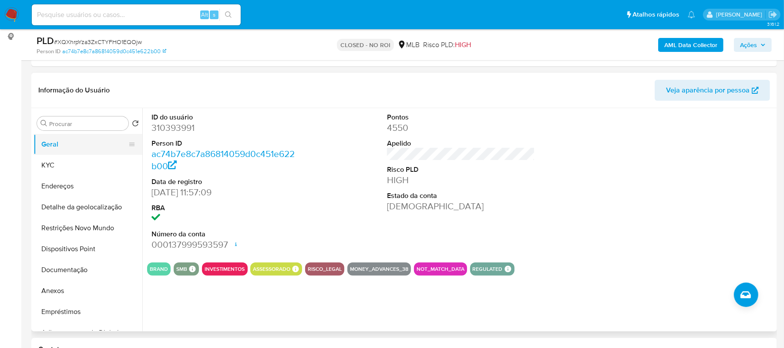
click at [83, 147] on button "Geral" at bounding box center [85, 144] width 102 height 21
click at [97, 14] on input at bounding box center [136, 14] width 209 height 11
paste input "Njb5CXUPAxLBQYQKbu85nLoH"
type input "Njb5CXUPAxLBQYQKbu85nLoH"
click at [234, 20] on button "search-icon" at bounding box center [228, 15] width 18 height 12
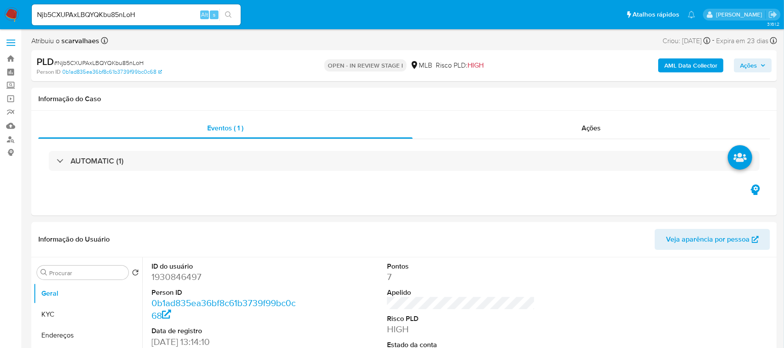
select select "10"
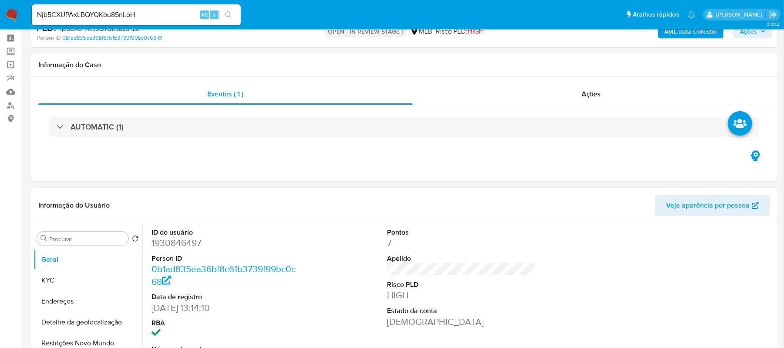
scroll to position [116, 0]
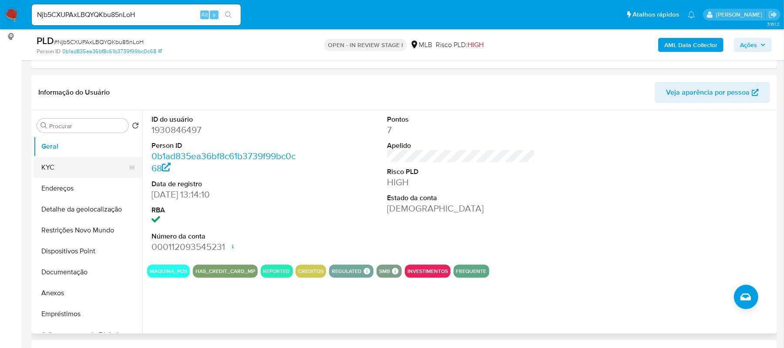
click at [70, 172] on button "KYC" at bounding box center [85, 167] width 102 height 21
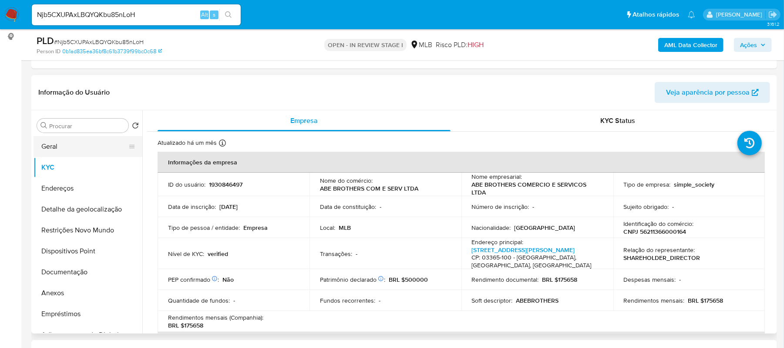
click at [84, 145] on button "Geral" at bounding box center [85, 146] width 102 height 21
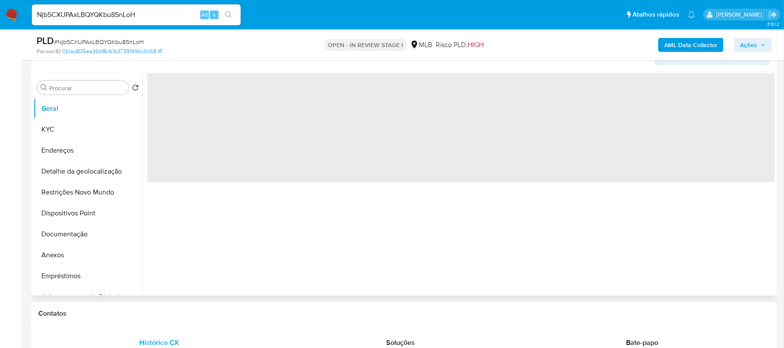
scroll to position [174, 0]
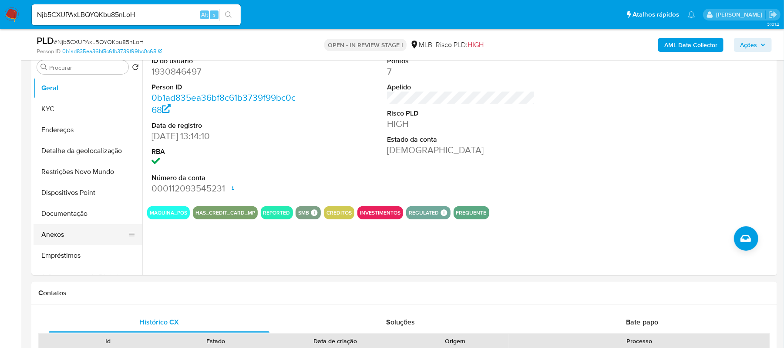
click at [70, 232] on button "Anexos" at bounding box center [85, 234] width 102 height 21
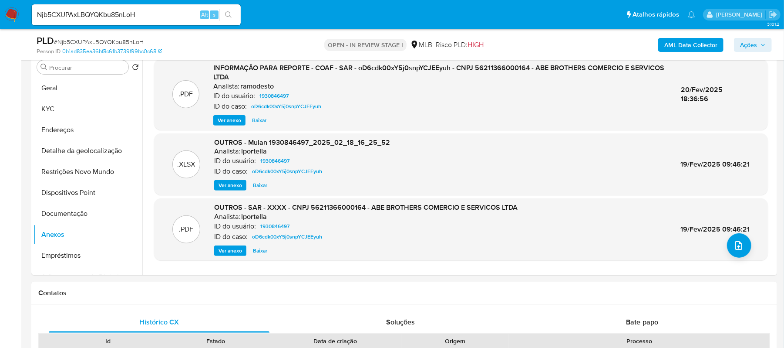
click at [224, 118] on span "Ver anexo" at bounding box center [230, 120] width 24 height 9
click at [224, 118] on div "Ver anexo Ver anexo Baixar" at bounding box center [440, 120] width 454 height 10
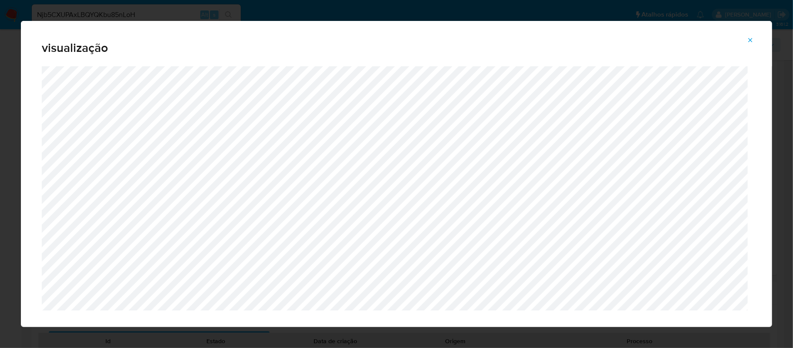
click at [752, 38] on icon "Attachment preview" at bounding box center [750, 40] width 7 height 7
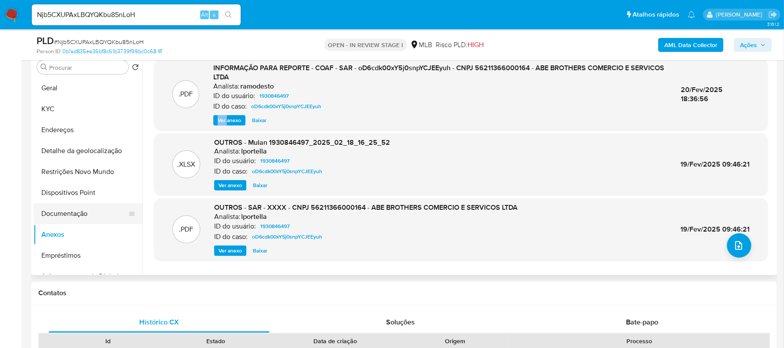
click at [84, 214] on button "Documentação" at bounding box center [85, 213] width 102 height 21
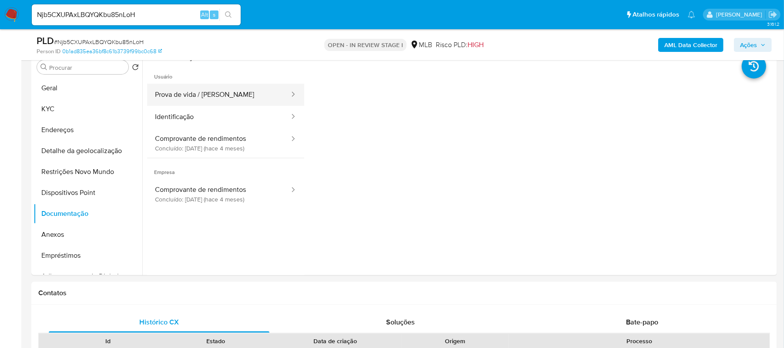
click at [252, 98] on button "Prova de vida / Selfie" at bounding box center [218, 95] width 143 height 22
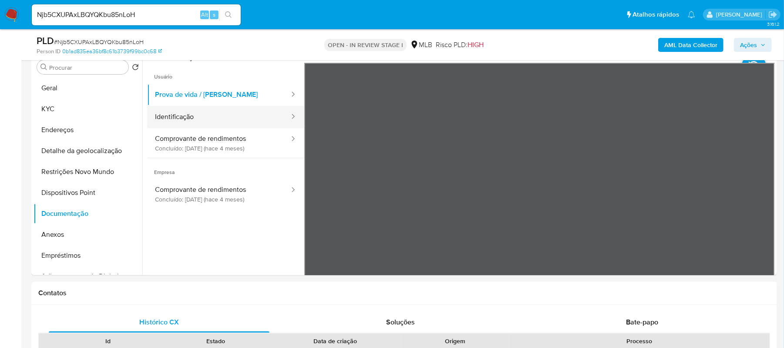
click at [247, 117] on button "Identificação" at bounding box center [218, 117] width 143 height 22
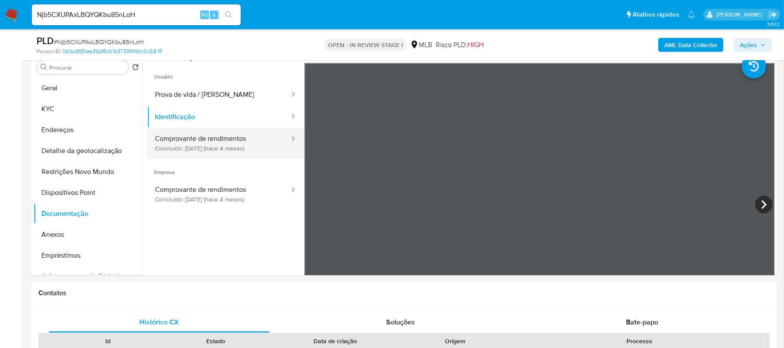
click at [245, 145] on button "Comprovante de rendimentos Concluído: 19/05/2025 (hace 4 meses)" at bounding box center [218, 143] width 143 height 30
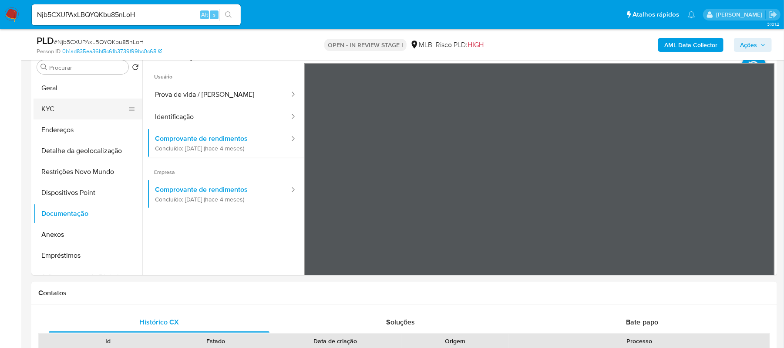
click at [64, 105] on button "KYC" at bounding box center [85, 108] width 102 height 21
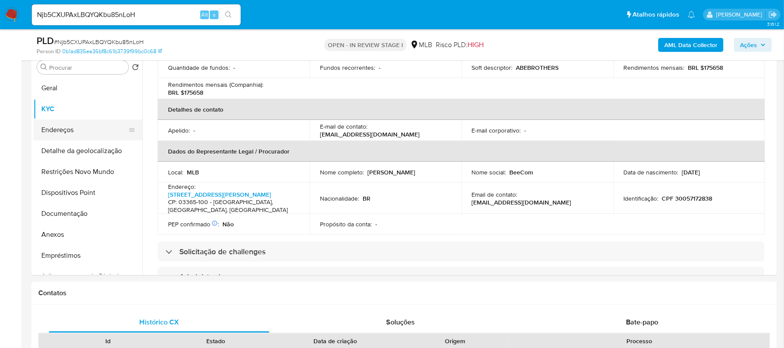
click at [76, 136] on button "Endereços" at bounding box center [85, 129] width 102 height 21
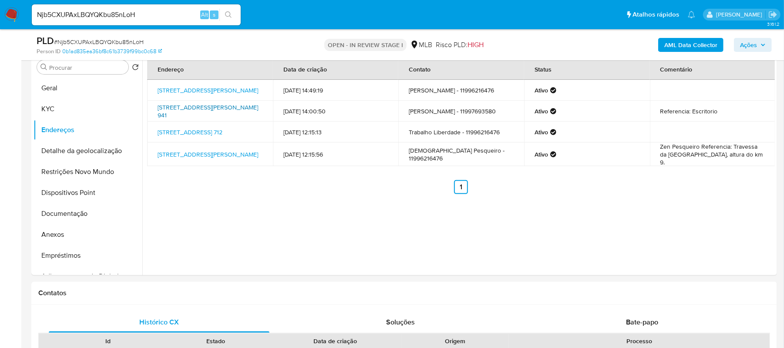
click at [209, 107] on link "Rua Xavier De Almeida 941, São Paulo, São Paulo, 04211001, Brasil 941" at bounding box center [208, 111] width 101 height 17
click at [217, 131] on link "Rua Da Glória 712, São Paulo, São Paulo, 01510000, Brasil 712" at bounding box center [190, 132] width 65 height 9
click at [72, 238] on button "Anexos" at bounding box center [85, 234] width 102 height 21
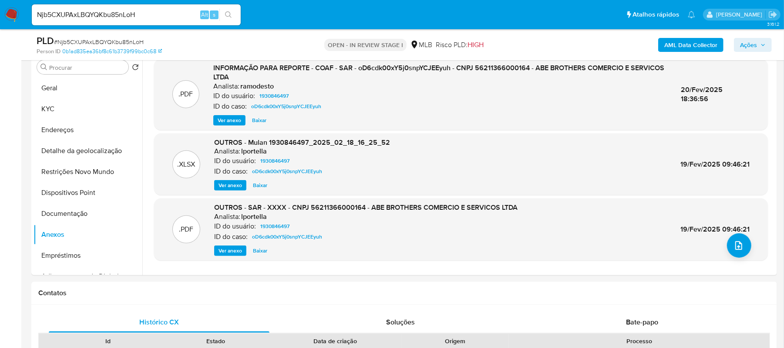
click at [230, 116] on span "Ver anexo" at bounding box center [230, 120] width 24 height 9
click at [230, 115] on div "Ver anexo Baixar" at bounding box center [440, 120] width 454 height 10
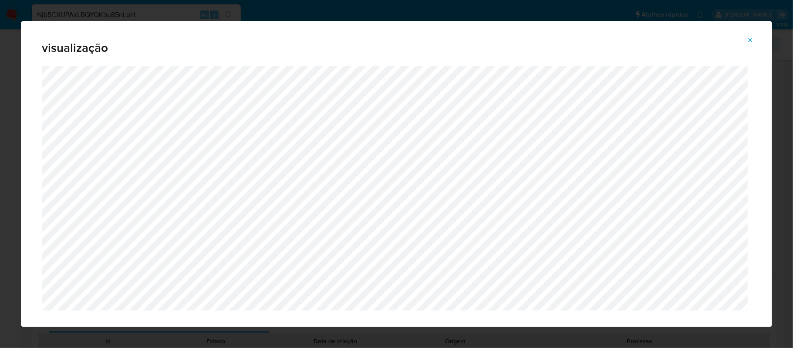
click at [751, 39] on icon "Attachment preview" at bounding box center [750, 40] width 7 height 7
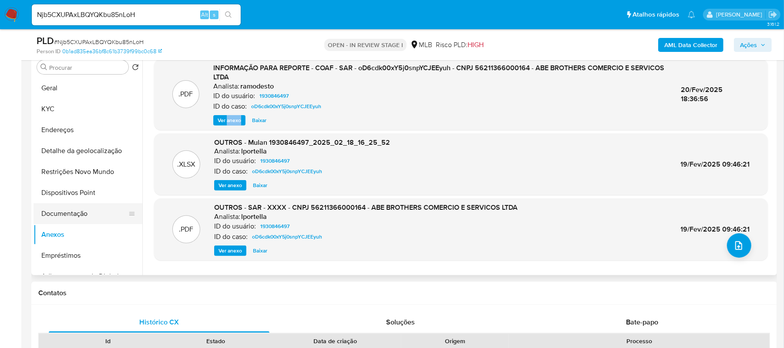
click at [68, 219] on button "Documentação" at bounding box center [85, 213] width 102 height 21
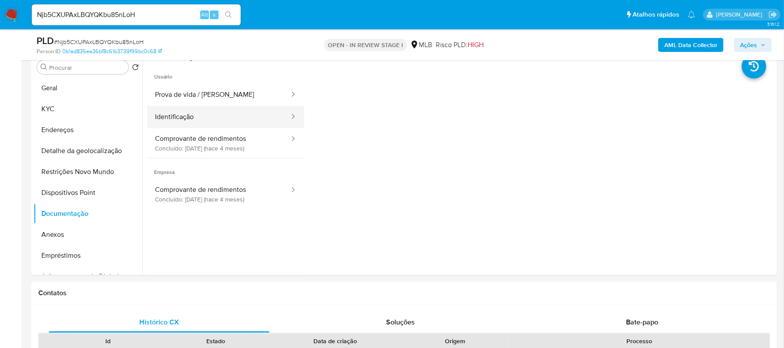
click at [227, 114] on button "Identificação" at bounding box center [218, 117] width 143 height 22
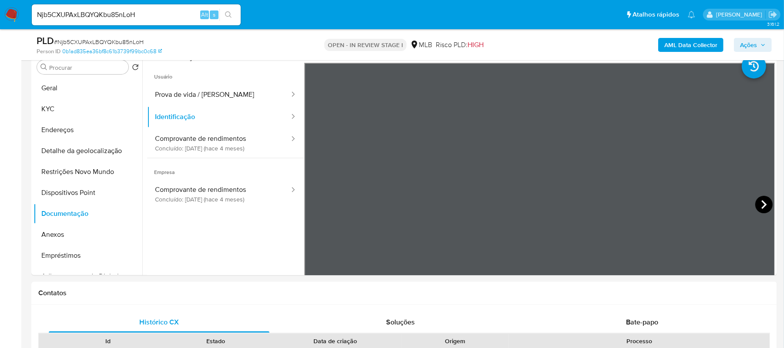
click at [760, 199] on icon at bounding box center [764, 204] width 17 height 17
click at [56, 128] on button "Endereços" at bounding box center [85, 129] width 102 height 21
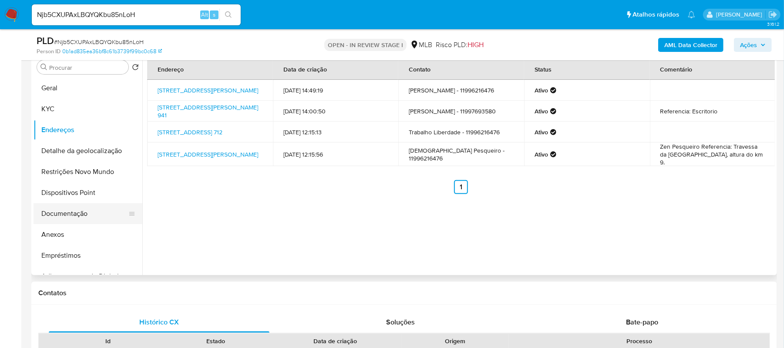
click at [66, 207] on button "Documentação" at bounding box center [85, 213] width 102 height 21
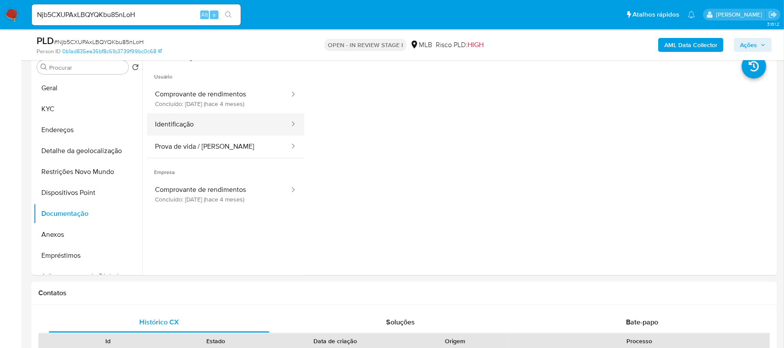
click at [209, 119] on button "Identificação" at bounding box center [218, 124] width 143 height 22
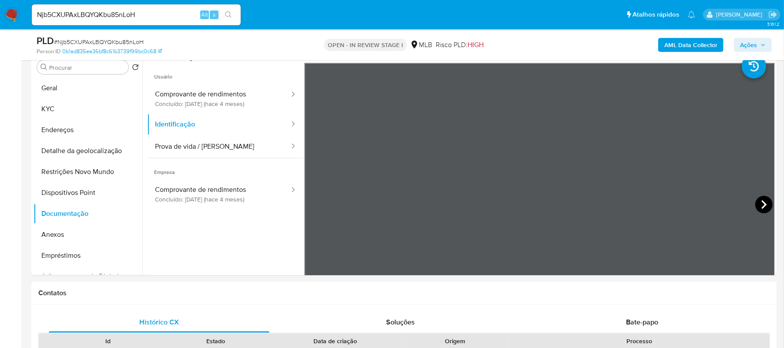
click at [760, 199] on icon at bounding box center [764, 204] width 17 height 17
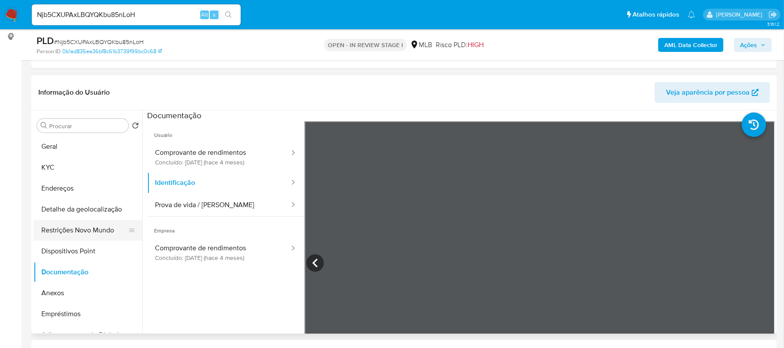
click at [102, 227] on button "Restrições Novo Mundo" at bounding box center [85, 229] width 102 height 21
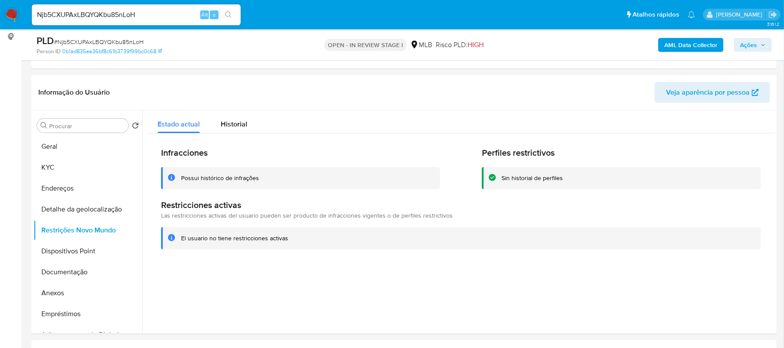
drag, startPoint x: 180, startPoint y: 179, endPoint x: 216, endPoint y: 224, distance: 57.7
click at [255, 183] on div "Possui histórico de infrações" at bounding box center [300, 178] width 279 height 22
drag, startPoint x: 192, startPoint y: 258, endPoint x: 178, endPoint y: 240, distance: 23.3
click at [191, 258] on div "Infracciones Possui histórico de infrações Perfiles restrictivos Sin historial …" at bounding box center [461, 197] width 628 height 129
drag, startPoint x: 181, startPoint y: 236, endPoint x: 294, endPoint y: 239, distance: 113.3
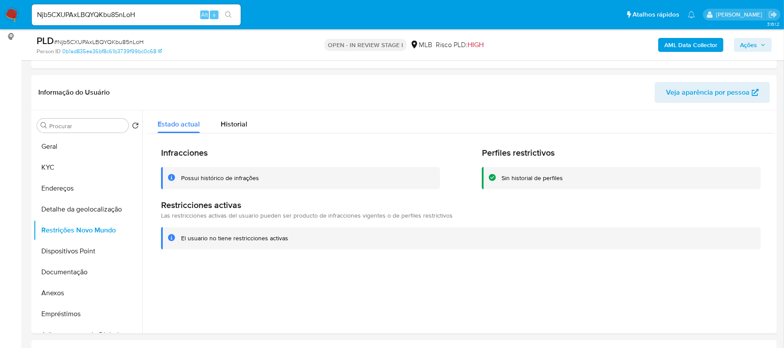
click at [294, 239] on div "El usuario no tiene restricciones activas" at bounding box center [467, 238] width 573 height 8
click at [61, 288] on button "Anexos" at bounding box center [85, 292] width 102 height 21
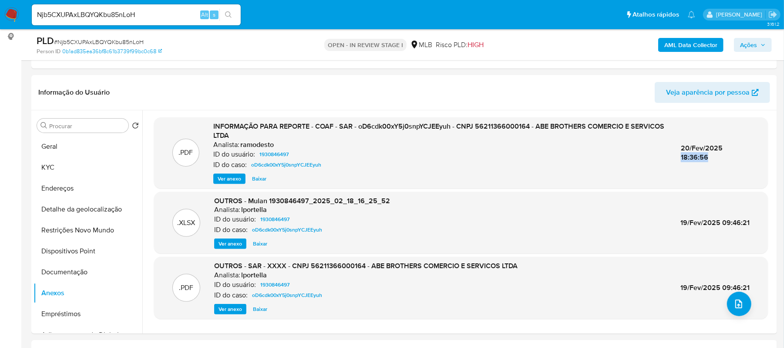
drag, startPoint x: 678, startPoint y: 152, endPoint x: 715, endPoint y: 153, distance: 37.5
click at [715, 153] on div ".PDF INFORMAÇÃO PARA REPORTE - COAF - SAR - oD6cdk00xY5j0snpYCJEEyuh - CNPJ 562…" at bounding box center [461, 152] width 605 height 62
click at [687, 177] on div ".PDF INFORMAÇÃO PARA REPORTE - COAF - SAR - oD6cdk00xY5j0snpYCJEEyuh - CNPJ 562…" at bounding box center [461, 152] width 605 height 62
drag, startPoint x: 682, startPoint y: 150, endPoint x: 722, endPoint y: 146, distance: 40.2
click at [722, 146] on div ".PDF INFORMAÇÃO PARA REPORTE - COAF - SAR - oD6cdk00xY5j0snpYCJEEyuh - CNPJ 562…" at bounding box center [461, 152] width 605 height 62
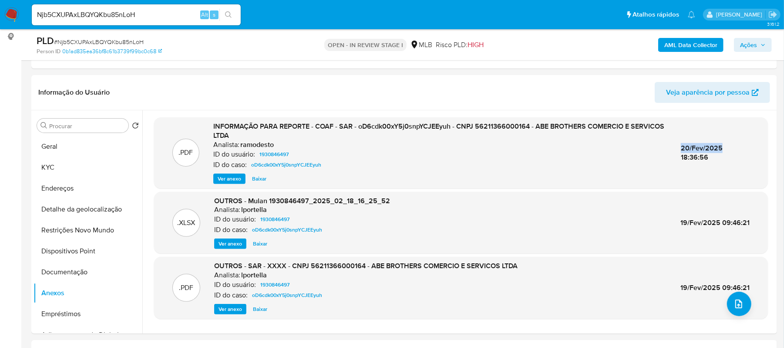
click at [231, 178] on span "Ver anexo" at bounding box center [230, 178] width 24 height 9
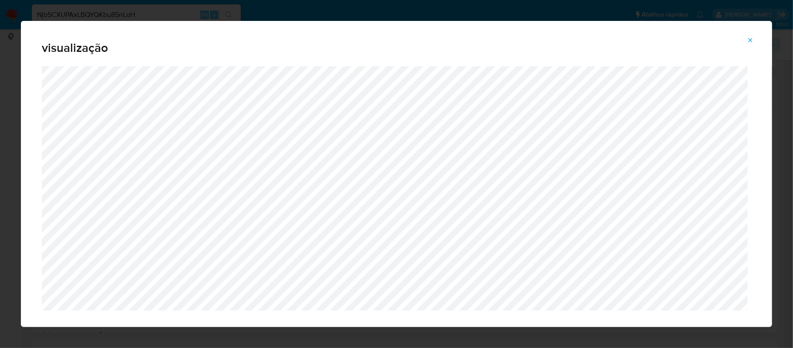
click at [749, 38] on icon "Attachment preview" at bounding box center [751, 40] width 4 height 4
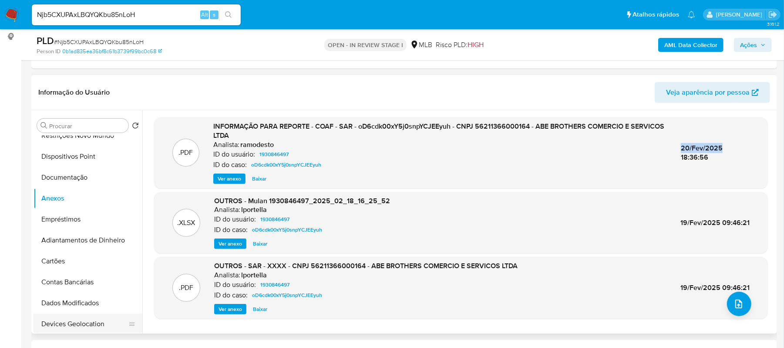
scroll to position [0, 0]
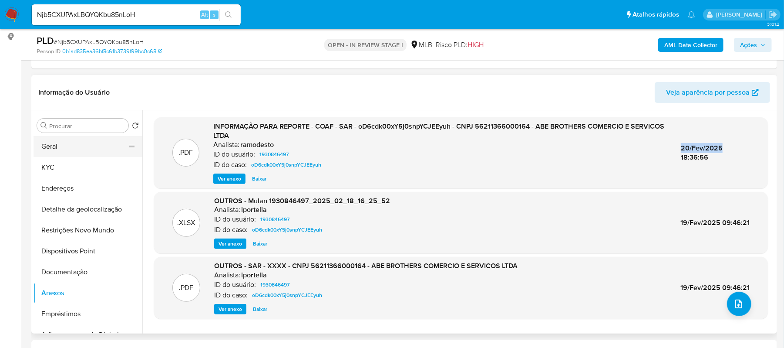
click at [71, 146] on button "Geral" at bounding box center [85, 146] width 102 height 21
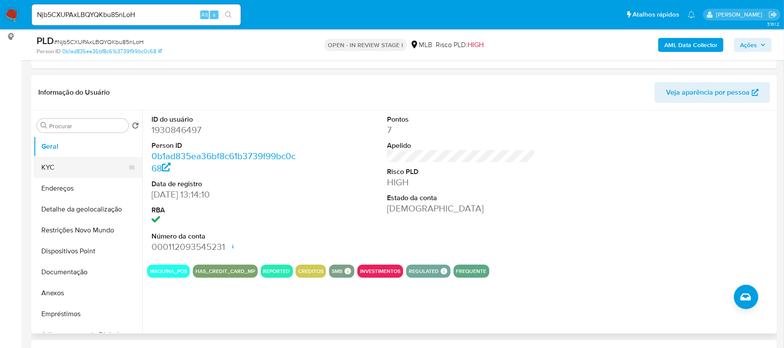
click at [61, 169] on button "KYC" at bounding box center [85, 167] width 102 height 21
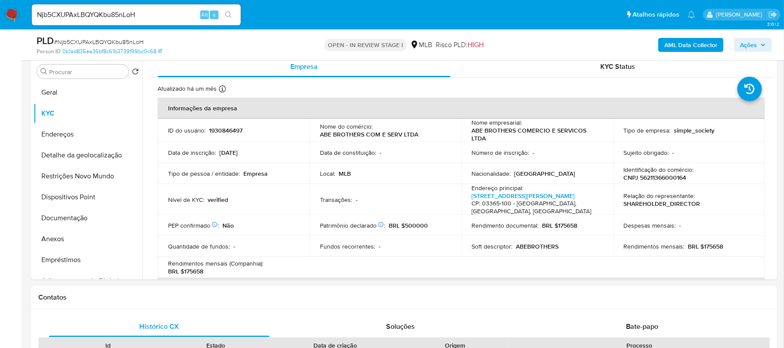
scroll to position [176, 0]
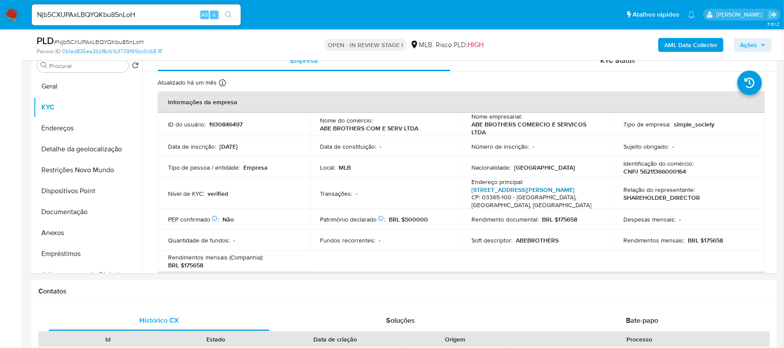
click at [516, 188] on link "Rua Cataldo Amodei 54, Vila Formosa" at bounding box center [523, 189] width 103 height 9
click at [57, 122] on button "Endereços" at bounding box center [85, 128] width 102 height 21
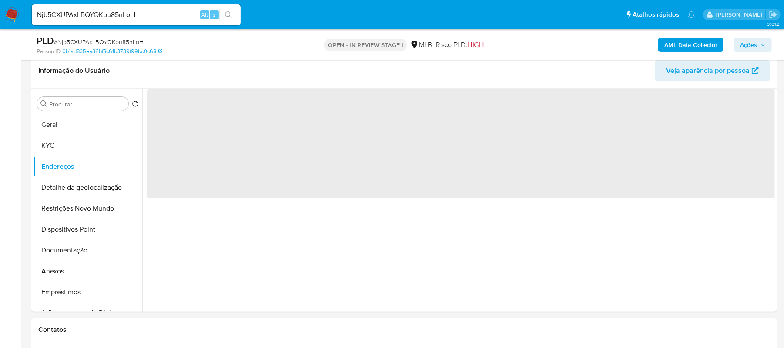
scroll to position [118, 0]
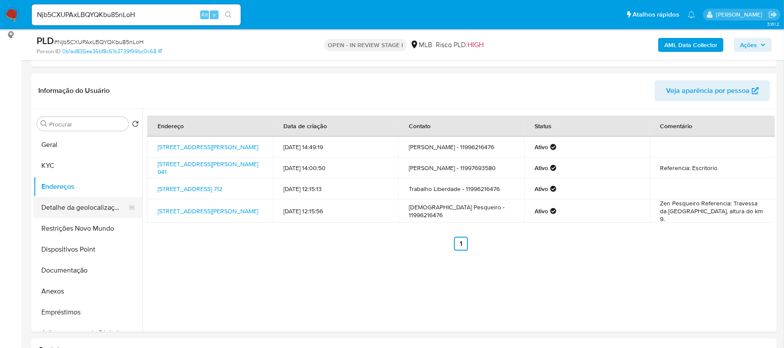
click at [70, 204] on button "Detalhe da geolocalização" at bounding box center [85, 207] width 102 height 21
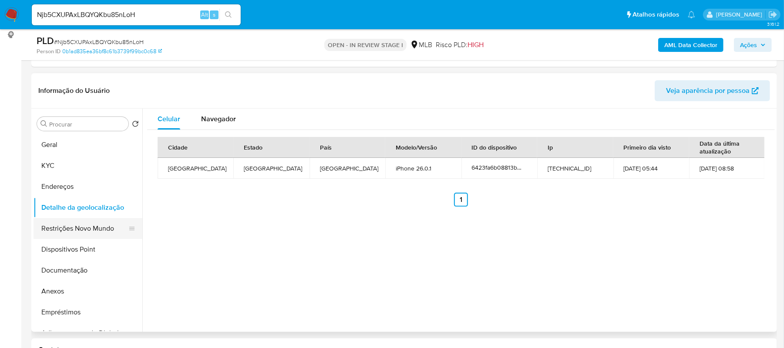
click at [78, 226] on button "Restrições Novo Mundo" at bounding box center [85, 228] width 102 height 21
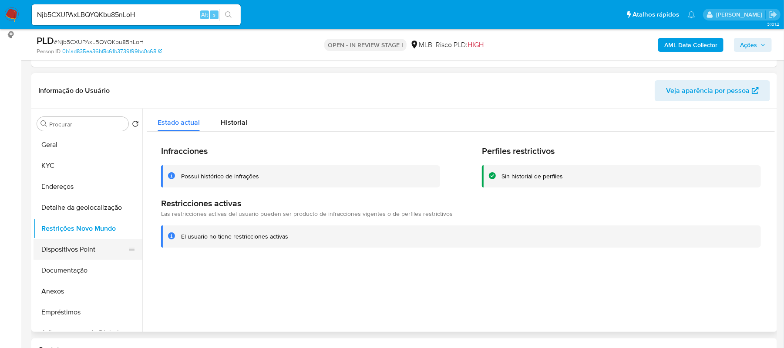
click at [78, 251] on button "Dispositivos Point" at bounding box center [85, 249] width 102 height 21
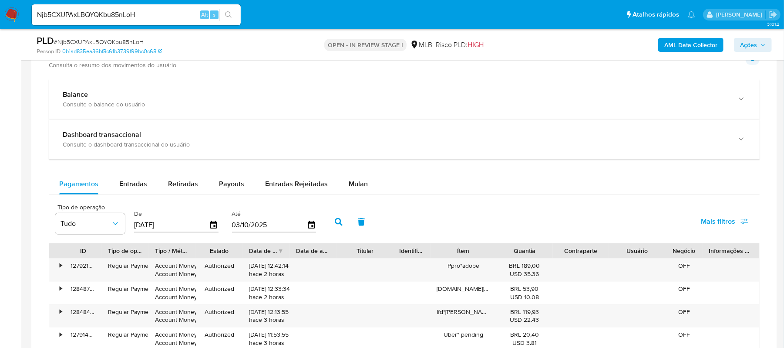
scroll to position [640, 0]
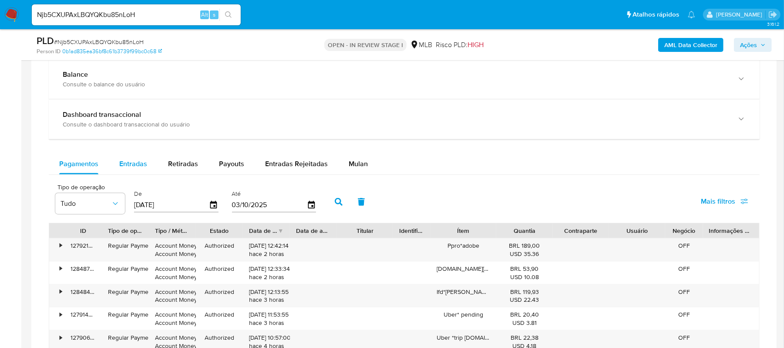
click at [131, 163] on span "Entradas" at bounding box center [133, 164] width 28 height 10
select select "10"
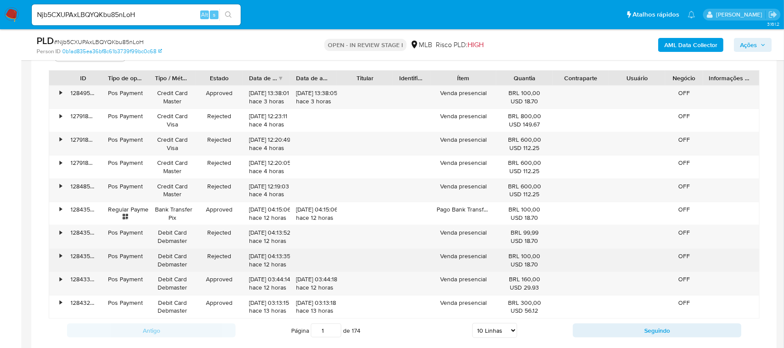
scroll to position [873, 0]
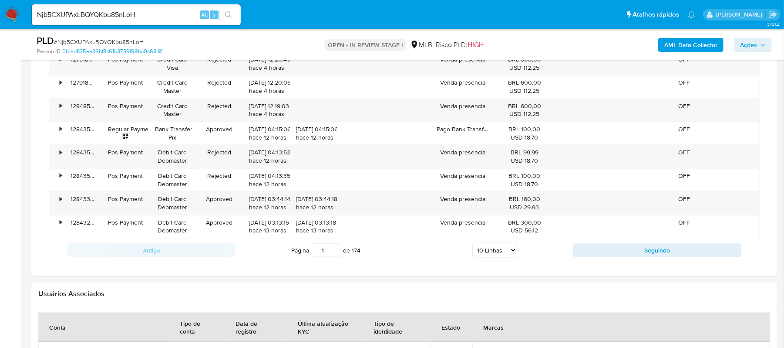
drag, startPoint x: 325, startPoint y: 253, endPoint x: 315, endPoint y: 253, distance: 9.6
click at [315, 253] on input "1" at bounding box center [326, 250] width 30 height 14
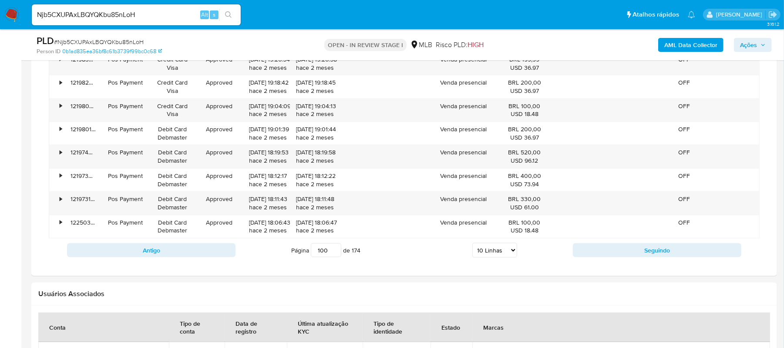
drag, startPoint x: 329, startPoint y: 256, endPoint x: 300, endPoint y: 252, distance: 29.6
click at [300, 252] on span "Página 100 de 174" at bounding box center [325, 250] width 69 height 14
type input "174"
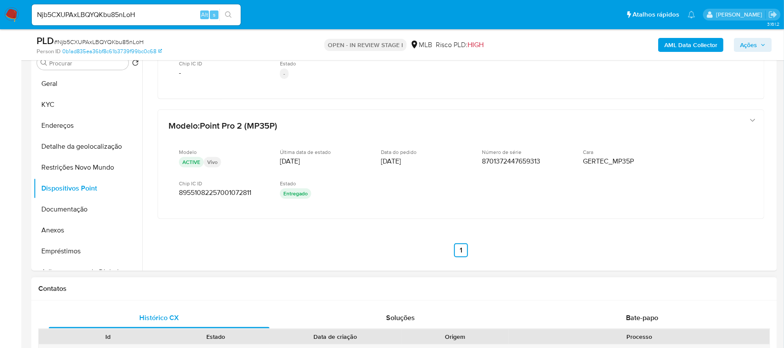
scroll to position [176, 0]
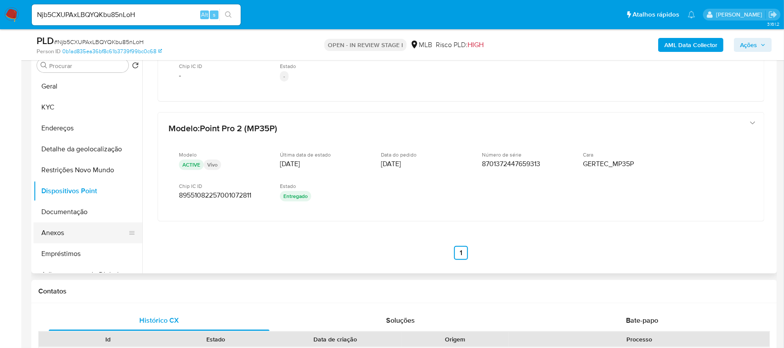
click at [65, 229] on button "Anexos" at bounding box center [85, 232] width 102 height 21
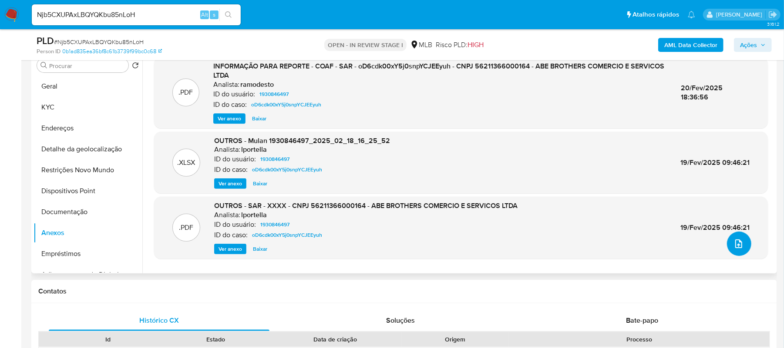
click at [736, 245] on icon "upload-file" at bounding box center [739, 243] width 10 height 10
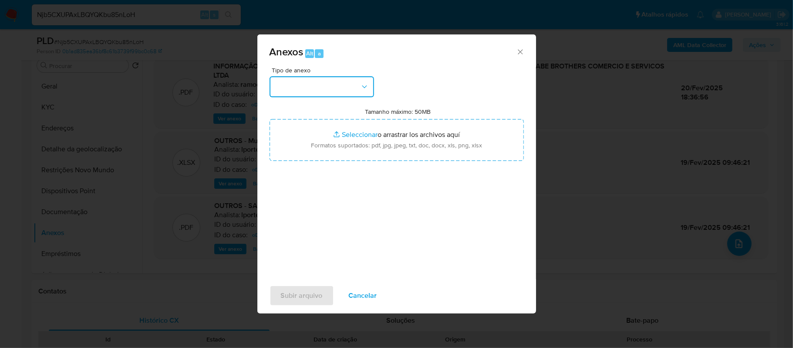
click at [361, 91] on button "button" at bounding box center [322, 86] width 105 height 21
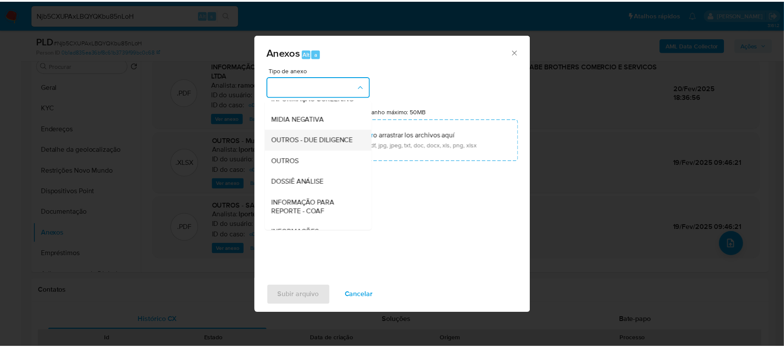
scroll to position [116, 0]
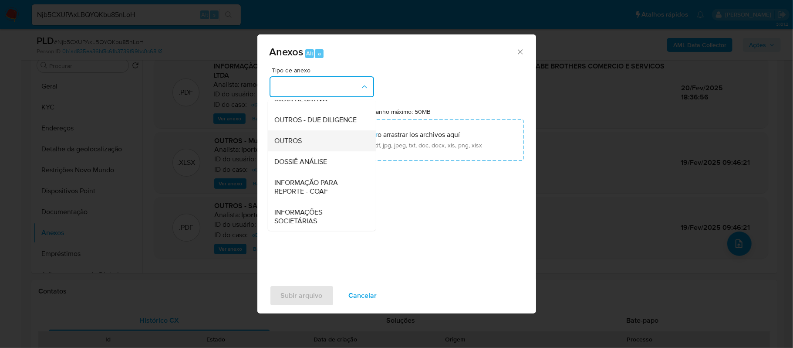
click at [317, 151] on div "OUTROS" at bounding box center [319, 140] width 89 height 21
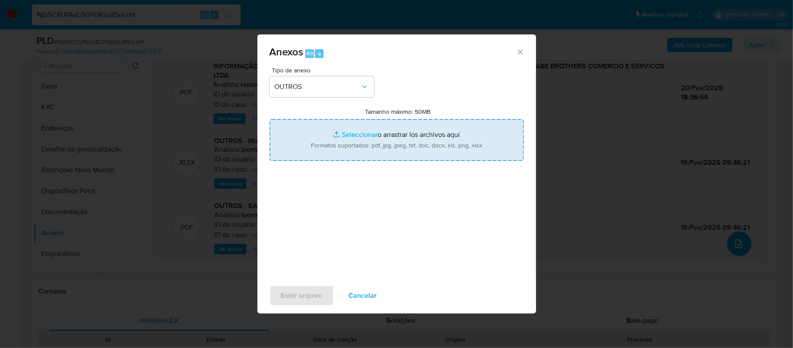
click at [355, 136] on input "Tamanho máximo: 50MB Seleccionar archivos" at bounding box center [397, 140] width 254 height 42
type input "C:\fakepath\Mulan ABE BROTHERS COMERCIO E SERVICOS LTDA 1930846497_2025_10_03_0…"
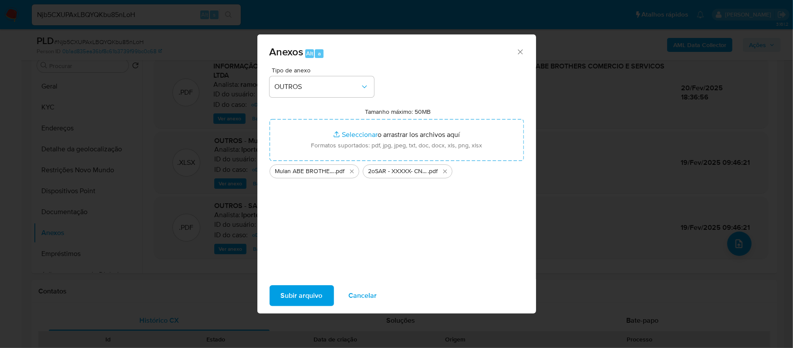
click at [280, 296] on button "Subir arquivo" at bounding box center [302, 295] width 64 height 21
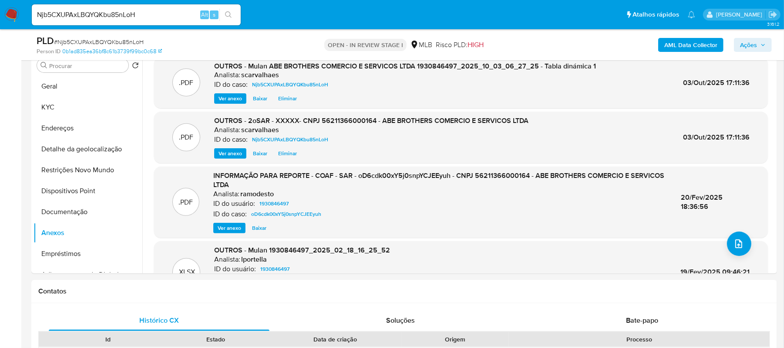
click at [748, 42] on span "Ações" at bounding box center [748, 45] width 17 height 14
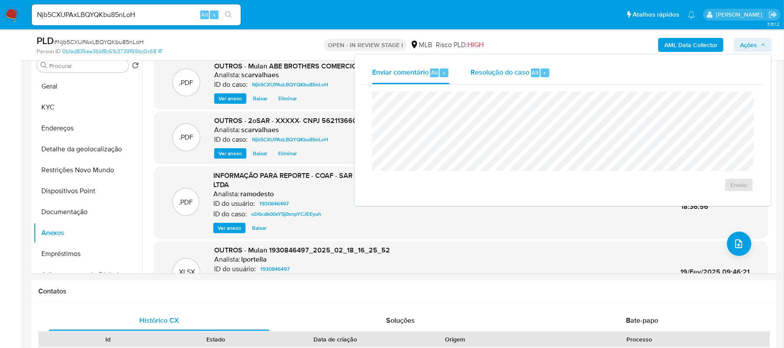
click at [500, 74] on span "Resolução do caso" at bounding box center [500, 72] width 59 height 10
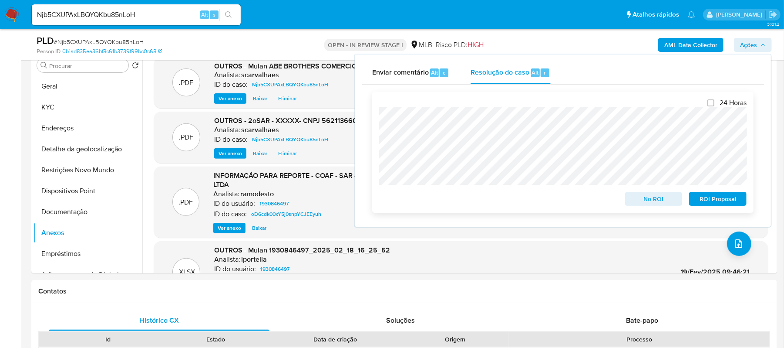
click at [700, 199] on span "ROI Proposal" at bounding box center [717, 198] width 45 height 12
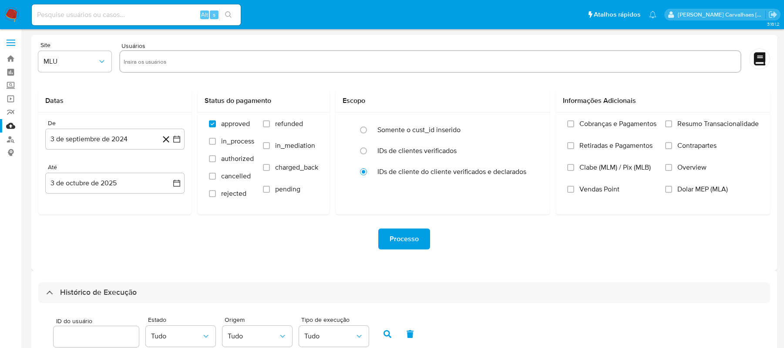
select select "10"
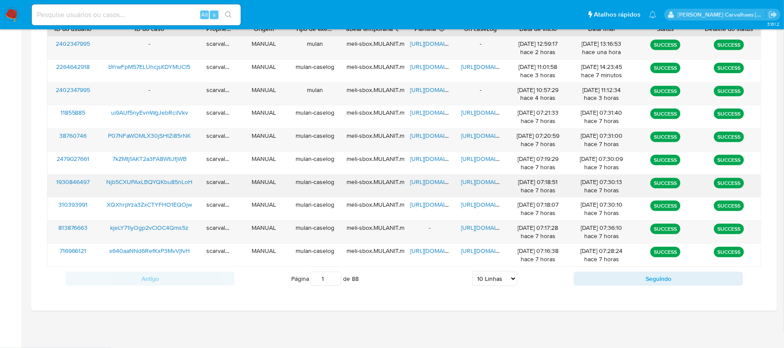
click at [470, 179] on span "[URL][DOMAIN_NAME]" at bounding box center [492, 181] width 60 height 9
click at [489, 181] on span "[URL][DOMAIN_NAME]" at bounding box center [492, 181] width 60 height 9
click at [419, 183] on span "[URL][DOMAIN_NAME]" at bounding box center [441, 181] width 60 height 9
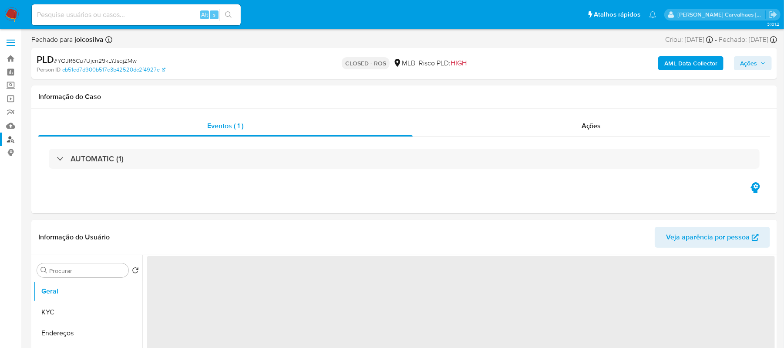
select select "10"
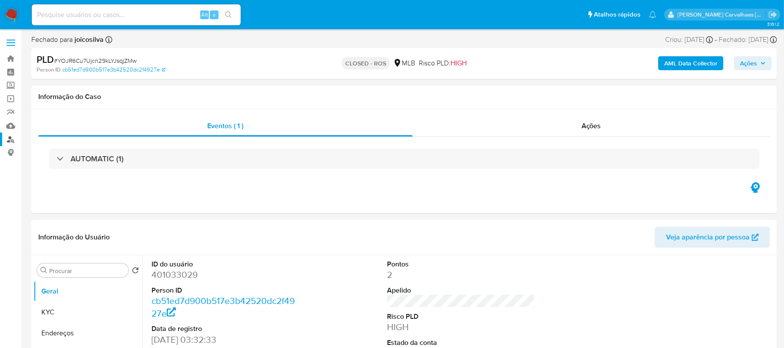
click at [9, 140] on link "Localizador de pessoas" at bounding box center [52, 138] width 104 height 13
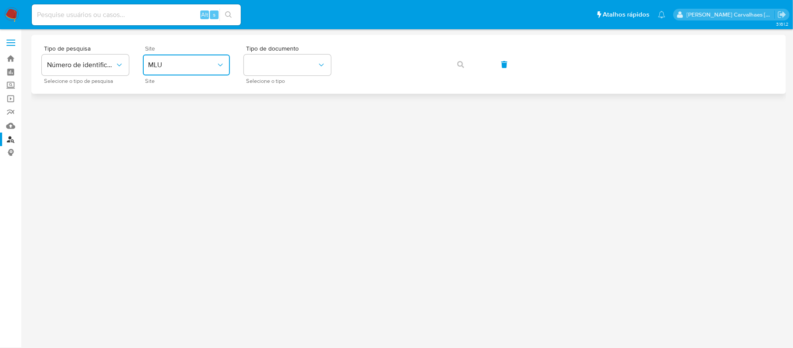
click at [178, 64] on span "MLU" at bounding box center [182, 65] width 68 height 9
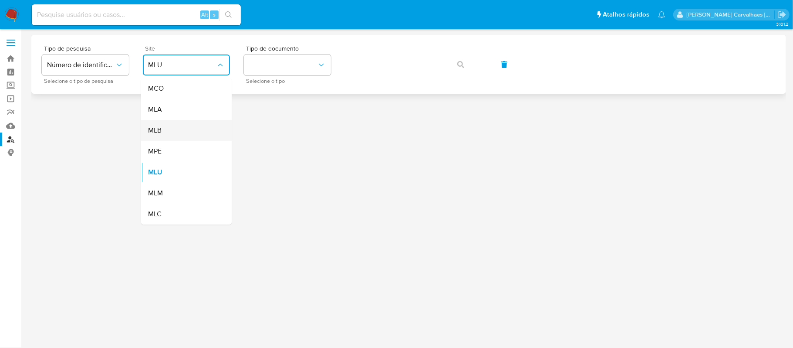
click at [169, 128] on div "MLB" at bounding box center [183, 130] width 71 height 21
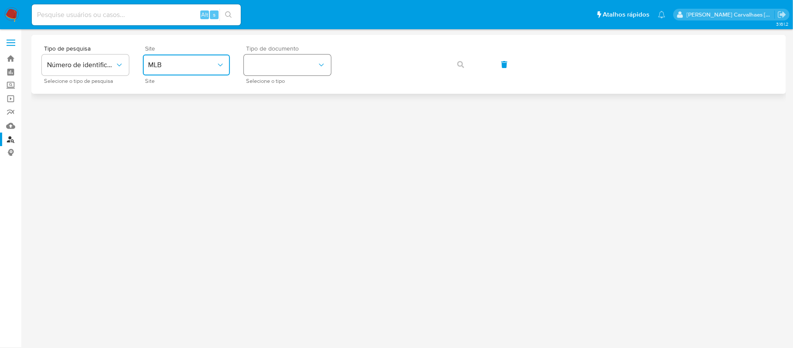
click at [277, 68] on button "identificationType" at bounding box center [287, 64] width 87 height 21
click at [276, 126] on div "CPF CPF" at bounding box center [284, 123] width 71 height 30
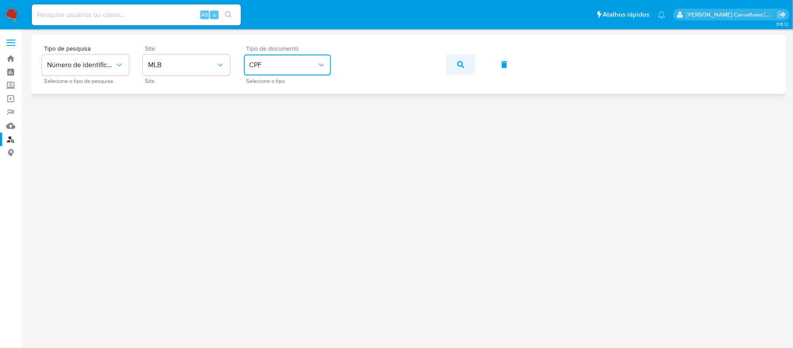
click at [458, 66] on icon "button" at bounding box center [460, 64] width 7 height 7
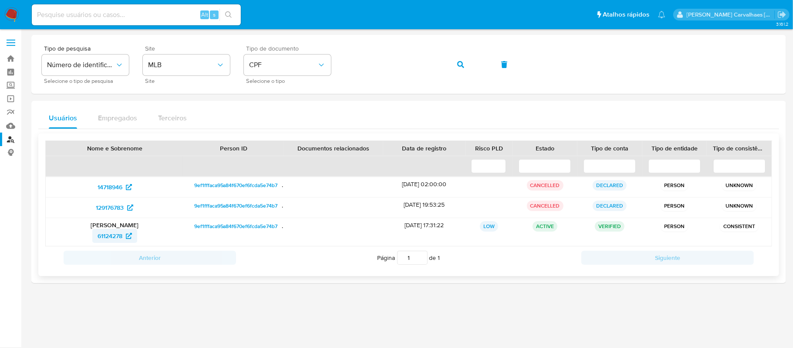
click at [105, 230] on span "61124278" at bounding box center [110, 236] width 25 height 14
click at [242, 82] on div "Tipo de pesquisa Número de identificação Selecione o tipo de pesquisa Site MLB …" at bounding box center [409, 64] width 734 height 38
click at [126, 204] on span "129176783" at bounding box center [114, 207] width 37 height 14
click at [457, 63] on icon "button" at bounding box center [460, 64] width 7 height 7
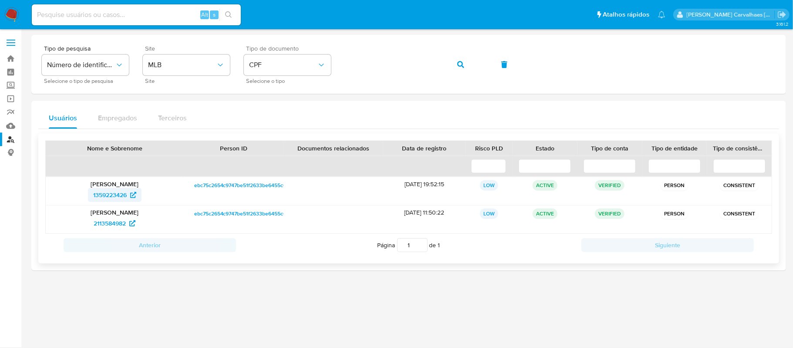
click at [115, 192] on span "1359223426" at bounding box center [110, 195] width 34 height 14
click at [105, 223] on span "2113584982" at bounding box center [110, 223] width 32 height 14
click at [269, 65] on span "CPF" at bounding box center [283, 65] width 68 height 9
click at [282, 97] on div "CNPJ CNPJ" at bounding box center [284, 93] width 71 height 30
click at [340, 67] on div "Tipo de pesquisa Número de identificação Selecione o tipo de pesquisa Site MLB …" at bounding box center [409, 64] width 734 height 38
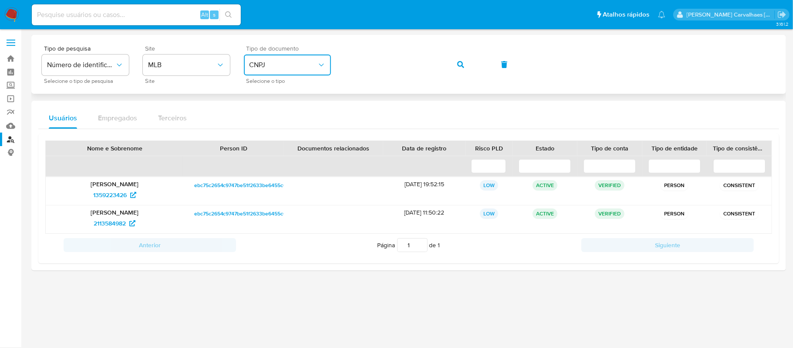
click at [340, 67] on div "Tipo de pesquisa Número de identificação Selecione o tipo de pesquisa Site MLB …" at bounding box center [409, 64] width 734 height 38
click at [462, 58] on span "button" at bounding box center [460, 64] width 7 height 19
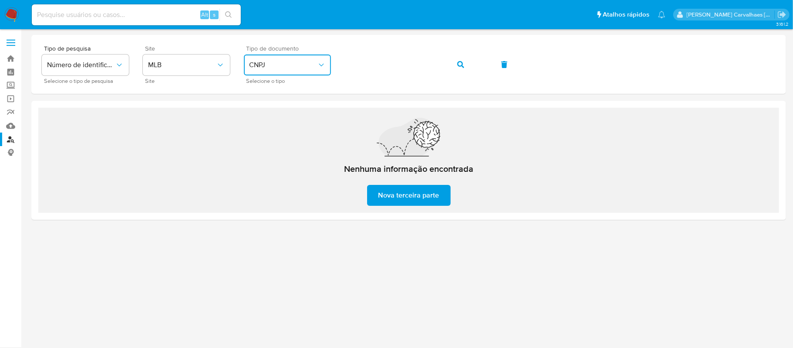
click at [301, 65] on span "CNPJ" at bounding box center [283, 65] width 68 height 9
click at [279, 126] on div "CPF CPF" at bounding box center [284, 123] width 71 height 30
click at [322, 68] on div "Tipo de pesquisa Número de identificação Selecione o tipo de pesquisa Site MLB …" at bounding box center [409, 64] width 734 height 38
click at [218, 67] on icon "site_id" at bounding box center [220, 65] width 9 height 9
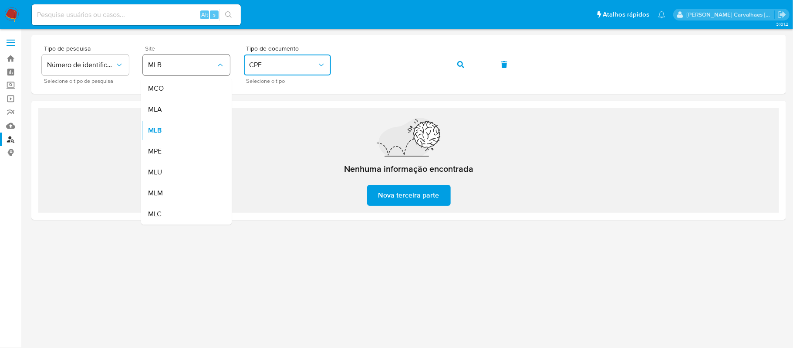
click at [218, 67] on icon "site_id" at bounding box center [220, 65] width 9 height 9
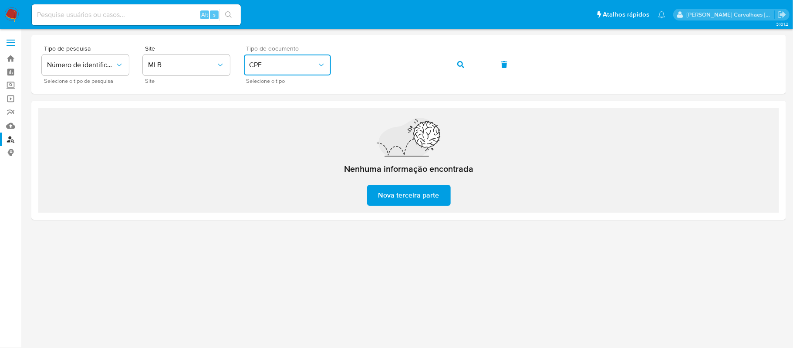
click at [253, 67] on span "CPF" at bounding box center [283, 65] width 68 height 9
click at [285, 95] on div "CNPJ CNPJ" at bounding box center [284, 93] width 71 height 30
click at [457, 69] on span "button" at bounding box center [460, 64] width 7 height 19
click at [457, 61] on icon "button" at bounding box center [460, 64] width 7 height 7
click at [344, 64] on div "Tipo de pesquisa Número de identificação Selecione o tipo de pesquisa Site MLB …" at bounding box center [409, 64] width 734 height 38
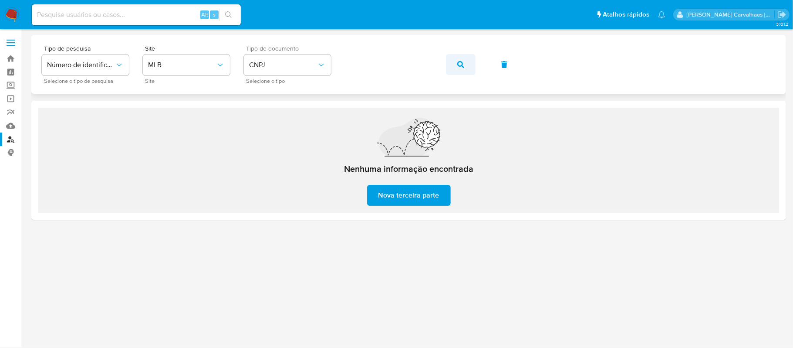
click at [464, 64] on button "button" at bounding box center [461, 64] width 30 height 21
click at [317, 58] on button "CNPJ" at bounding box center [287, 64] width 87 height 21
click at [287, 121] on div "CPF CPF" at bounding box center [284, 123] width 71 height 30
click at [455, 67] on button "button" at bounding box center [461, 64] width 30 height 21
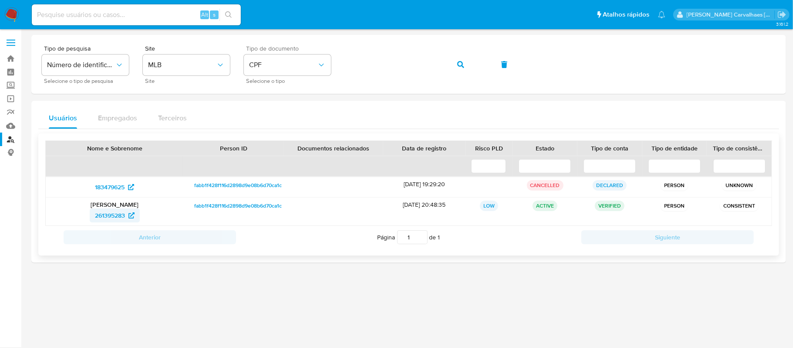
click at [118, 214] on span "261395283" at bounding box center [110, 215] width 30 height 14
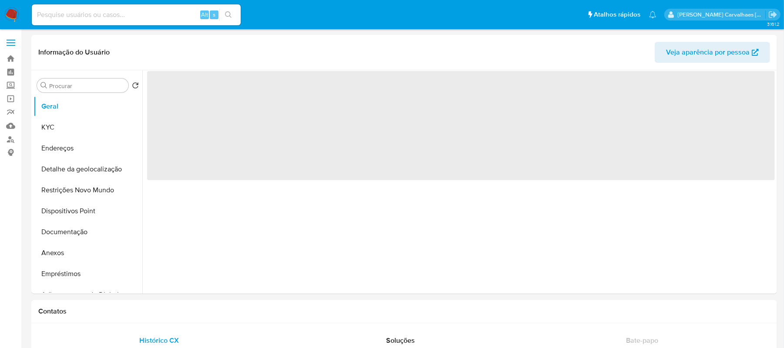
select select "10"
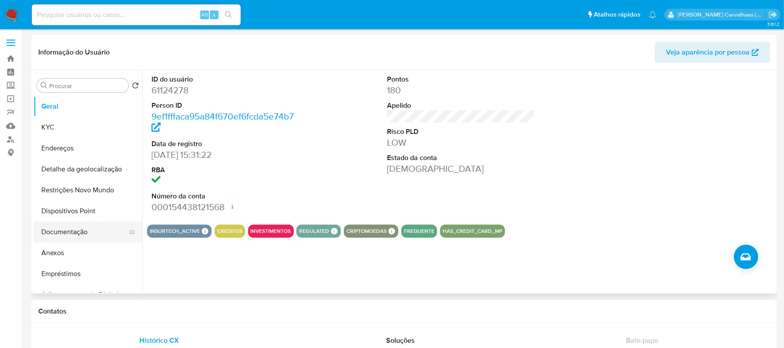
click at [70, 234] on button "Documentação" at bounding box center [85, 231] width 102 height 21
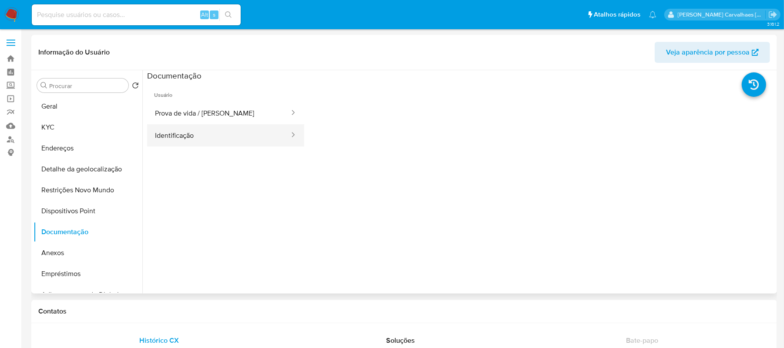
click at [210, 132] on button "Identificação" at bounding box center [218, 135] width 143 height 22
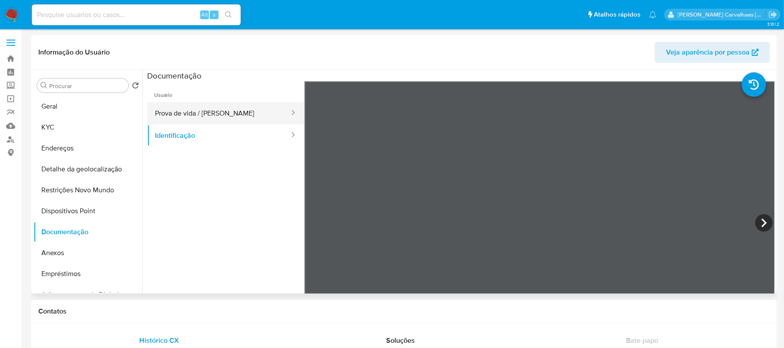
click at [197, 110] on button "Prova de vida / [PERSON_NAME]" at bounding box center [218, 113] width 143 height 22
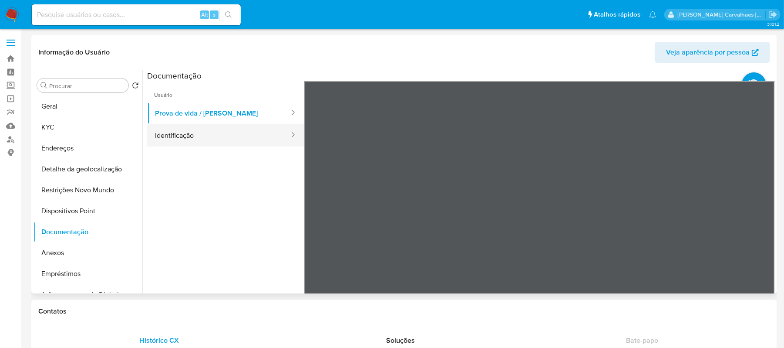
click at [178, 135] on button "Identificação" at bounding box center [218, 135] width 143 height 22
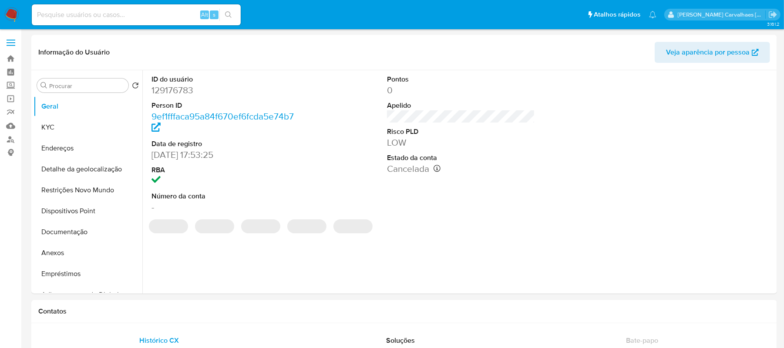
select select "10"
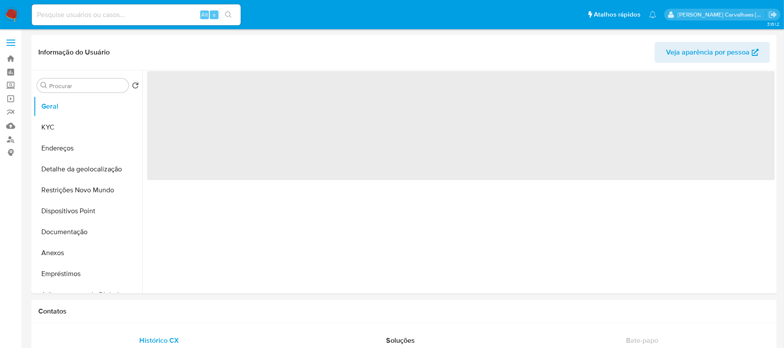
select select "10"
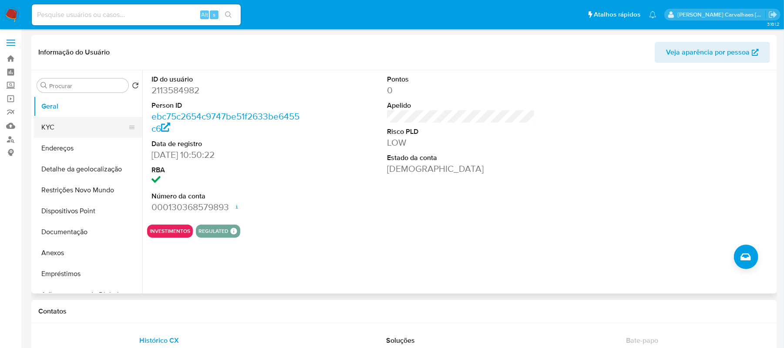
click at [67, 128] on button "KYC" at bounding box center [85, 127] width 102 height 21
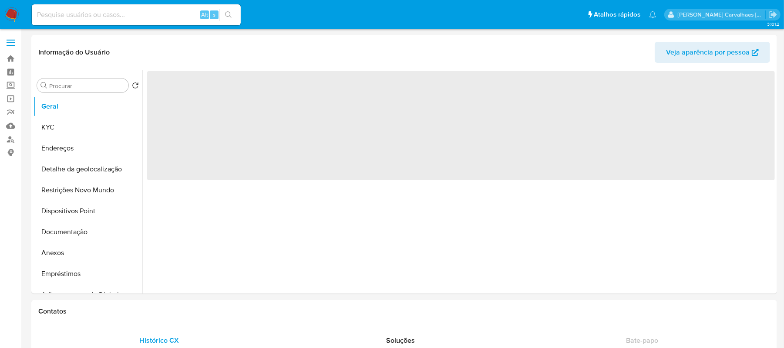
select select "10"
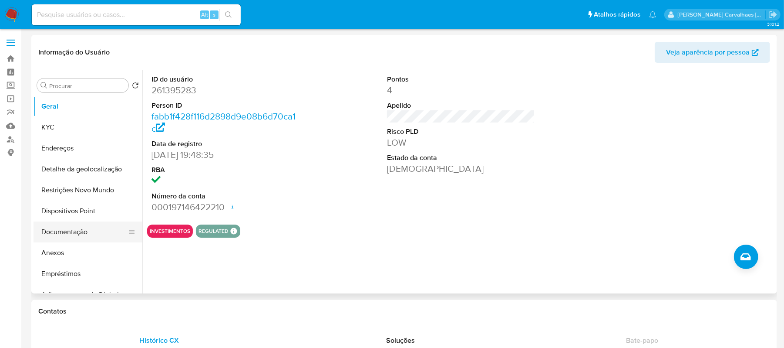
click at [62, 234] on button "Documentação" at bounding box center [85, 231] width 102 height 21
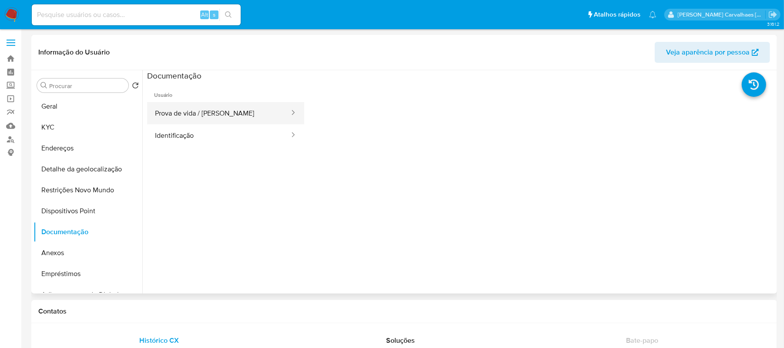
click at [253, 121] on button "Prova de vida / [PERSON_NAME]" at bounding box center [218, 113] width 143 height 22
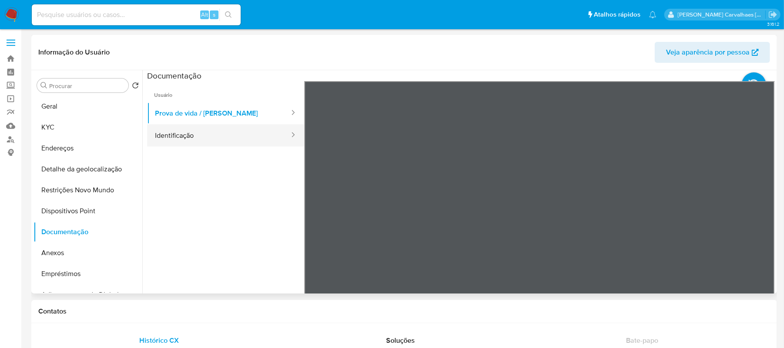
click at [208, 142] on button "Identificação" at bounding box center [218, 135] width 143 height 22
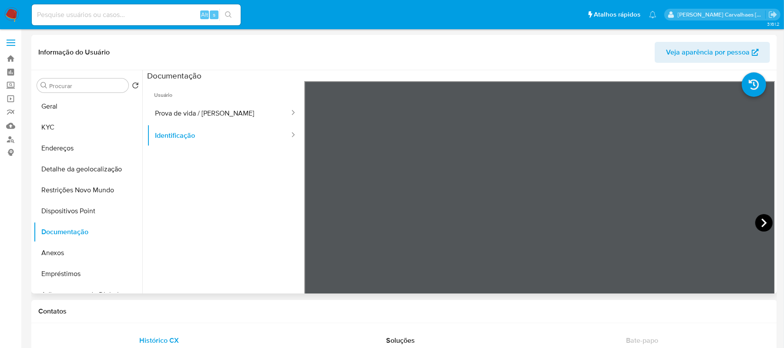
click at [756, 222] on icon at bounding box center [764, 222] width 17 height 17
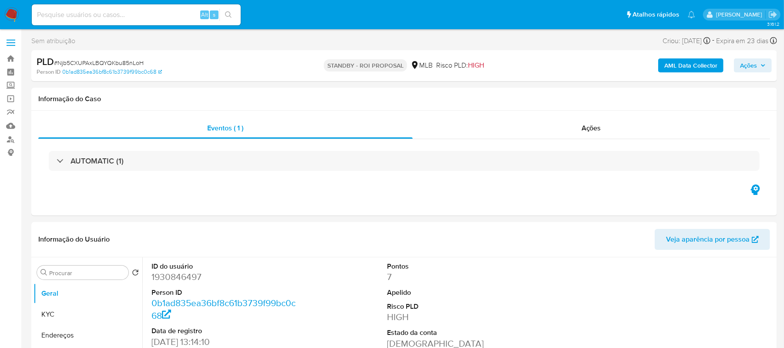
select select "10"
click at [82, 18] on input at bounding box center [136, 14] width 209 height 11
paste input "bYrwFpM57ELUhcjsKDYMUCl5"
type input "bYrwFpM57ELUhcjsKDYMUCl5"
click at [227, 15] on icon "search-icon" at bounding box center [228, 14] width 7 height 7
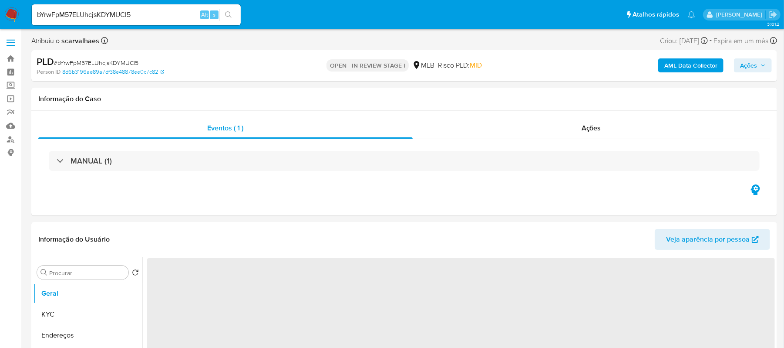
select select "10"
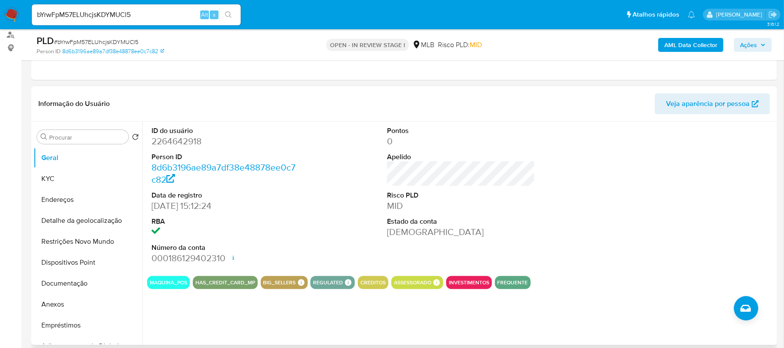
scroll to position [116, 0]
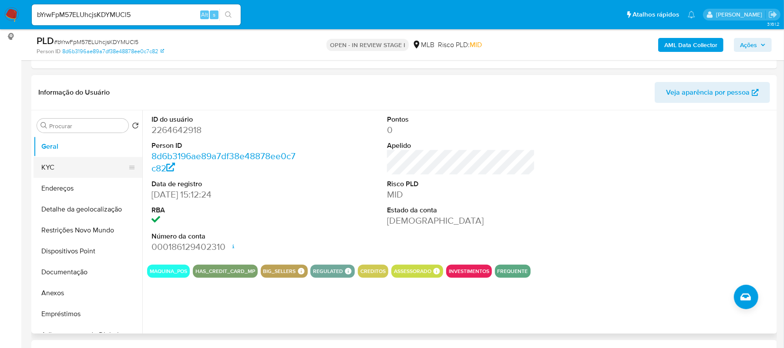
click at [80, 166] on button "KYC" at bounding box center [85, 167] width 102 height 21
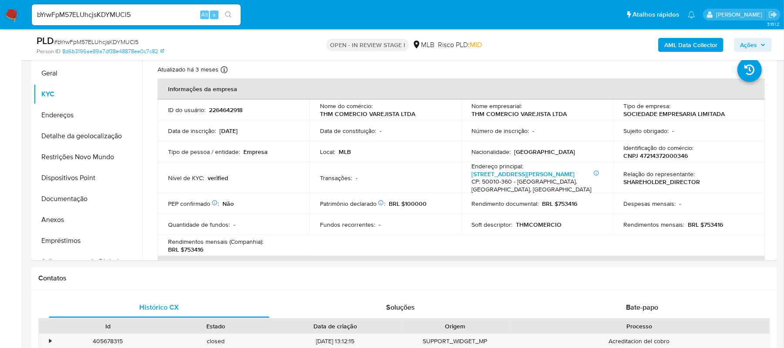
scroll to position [201, 0]
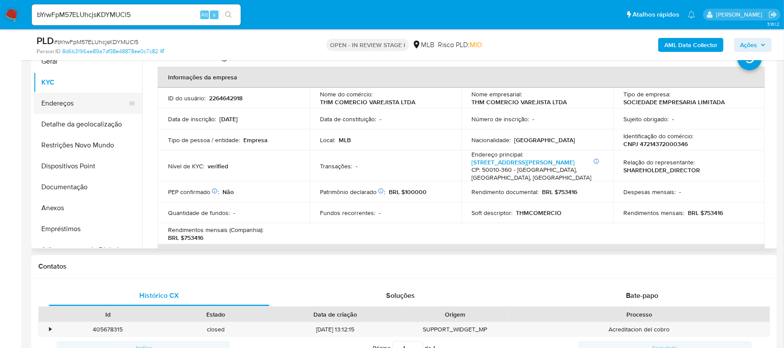
click at [70, 102] on button "Endereços" at bounding box center [85, 103] width 102 height 21
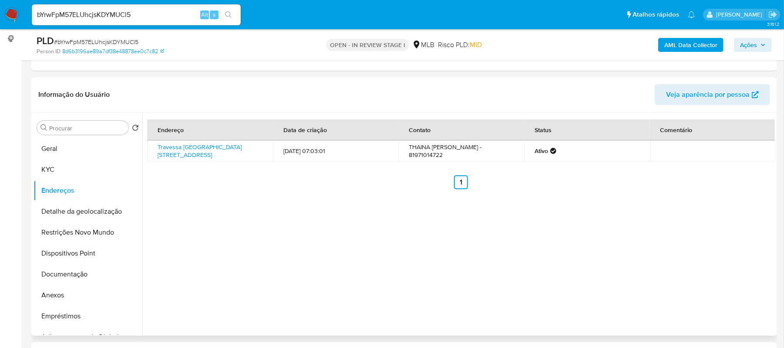
scroll to position [84, 0]
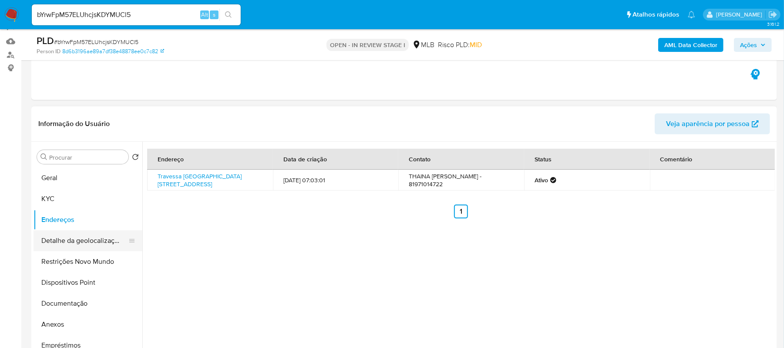
click at [69, 244] on button "Detalhe da geolocalização" at bounding box center [85, 240] width 102 height 21
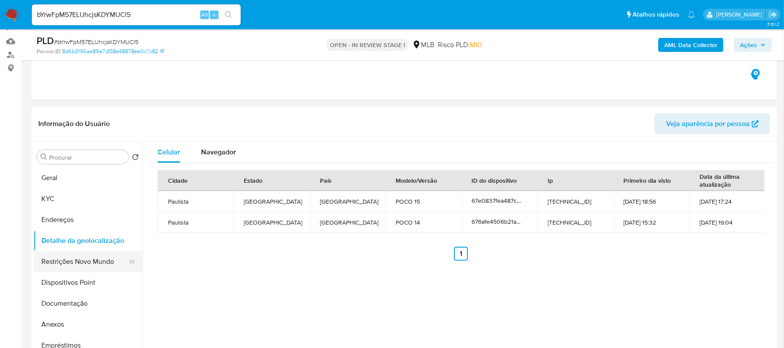
click at [81, 260] on button "Restrições Novo Mundo" at bounding box center [85, 261] width 102 height 21
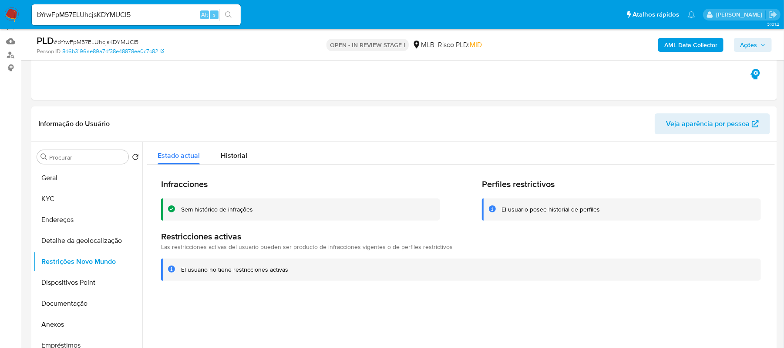
scroll to position [124, 0]
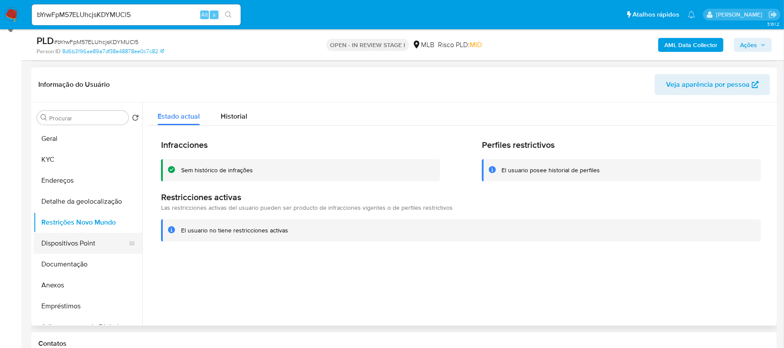
click at [88, 240] on button "Dispositivos Point" at bounding box center [85, 243] width 102 height 21
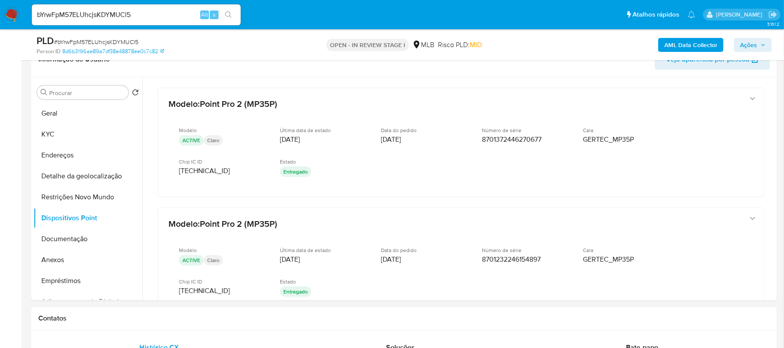
scroll to position [166, 0]
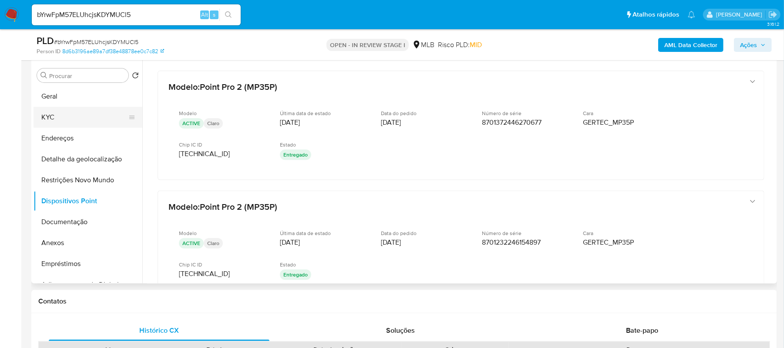
click at [54, 117] on button "KYC" at bounding box center [85, 117] width 102 height 21
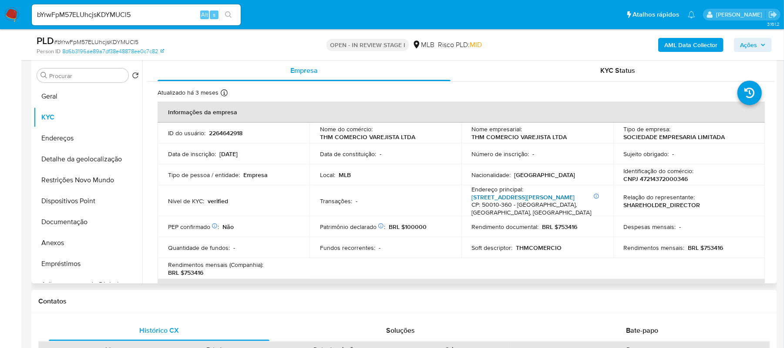
click at [522, 197] on link "Avenida Dantas Barreto 507, Santo Antônio" at bounding box center [523, 196] width 103 height 9
click at [79, 239] on button "Anexos" at bounding box center [85, 242] width 102 height 21
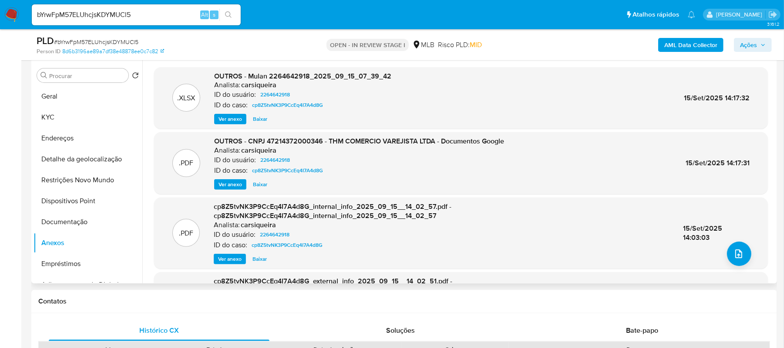
click at [226, 115] on span "Ver anexo" at bounding box center [231, 119] width 24 height 9
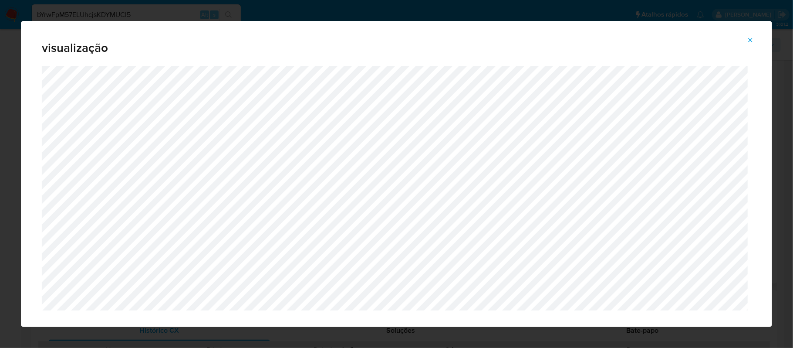
click at [748, 38] on icon "Attachment preview" at bounding box center [750, 40] width 7 height 7
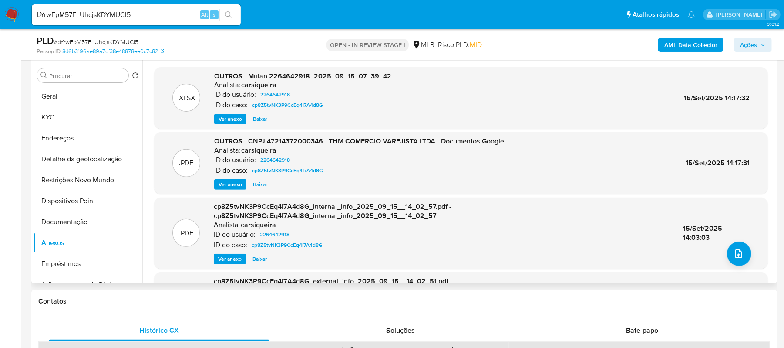
click at [232, 182] on span "Ver anexo" at bounding box center [231, 184] width 24 height 9
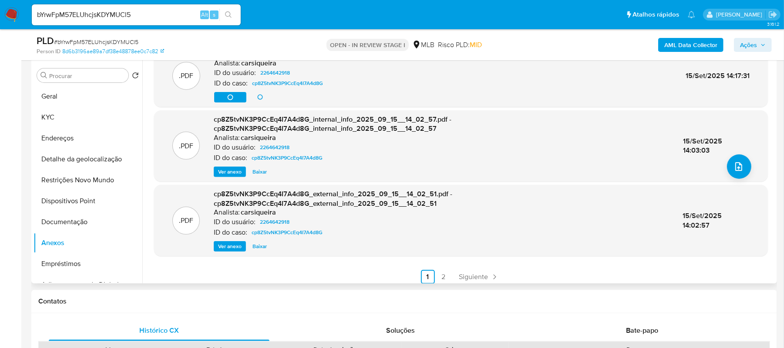
scroll to position [92, 0]
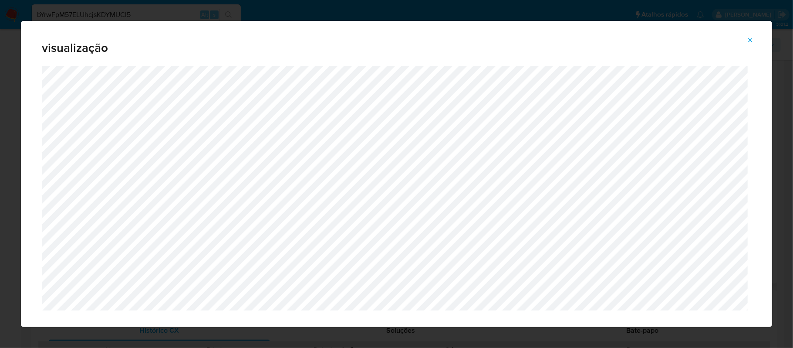
click at [751, 37] on icon "Attachment preview" at bounding box center [750, 40] width 7 height 7
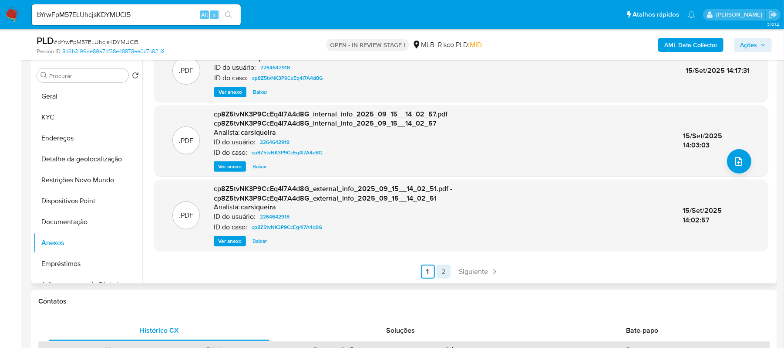
click at [439, 273] on link "2" at bounding box center [444, 271] width 14 height 14
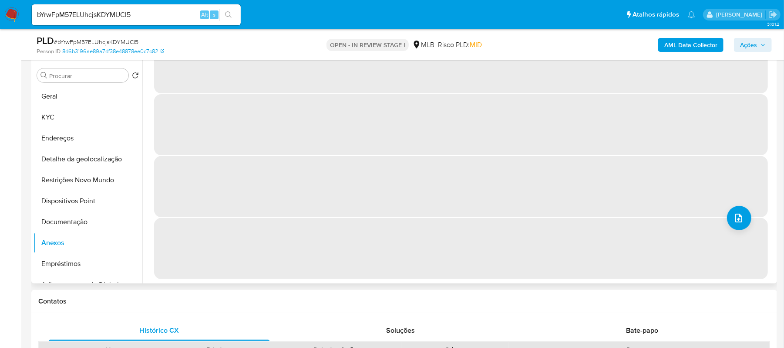
scroll to position [0, 0]
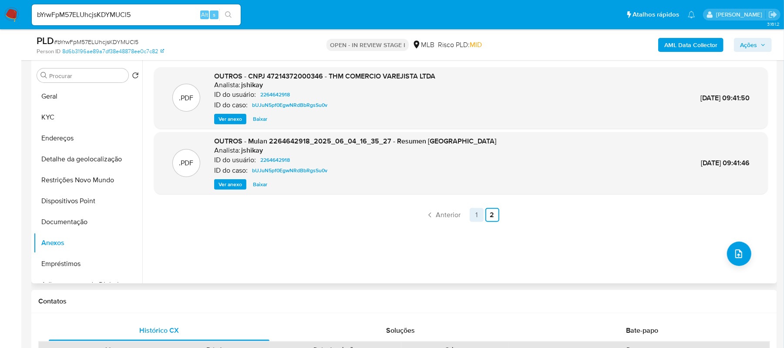
click at [477, 213] on link "1" at bounding box center [477, 215] width 14 height 14
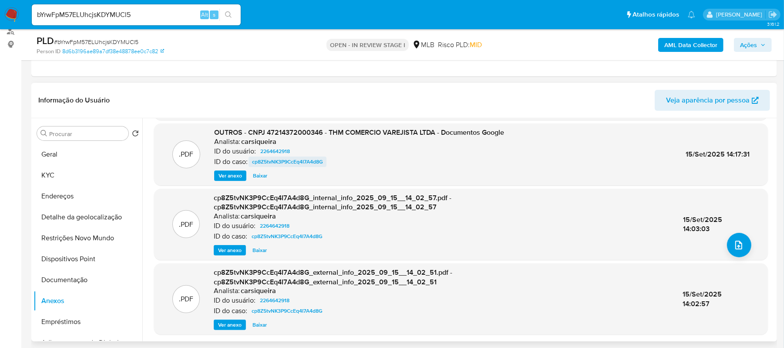
scroll to position [92, 0]
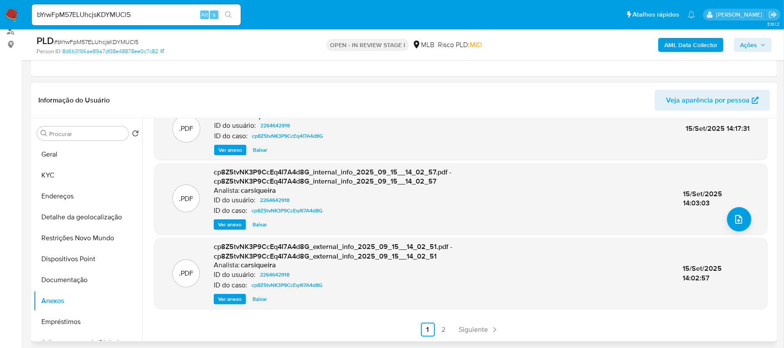
click at [244, 226] on button "Ver anexo" at bounding box center [230, 224] width 32 height 10
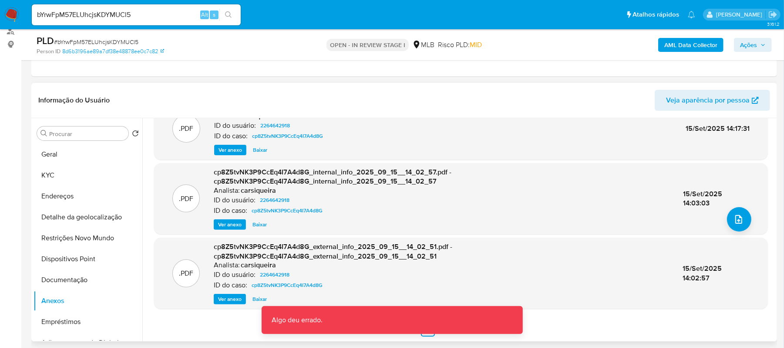
click at [230, 300] on span "Ver anexo" at bounding box center [230, 298] width 24 height 9
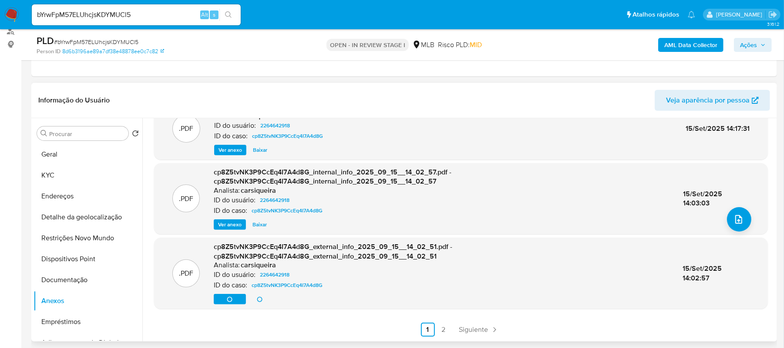
scroll to position [224, 0]
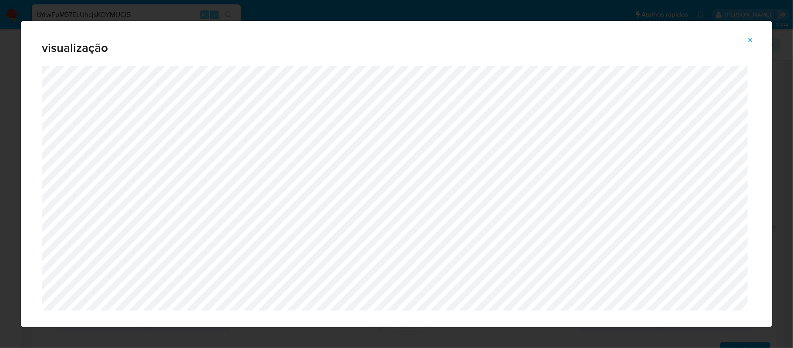
click at [750, 38] on icon "Attachment preview" at bounding box center [750, 40] width 7 height 7
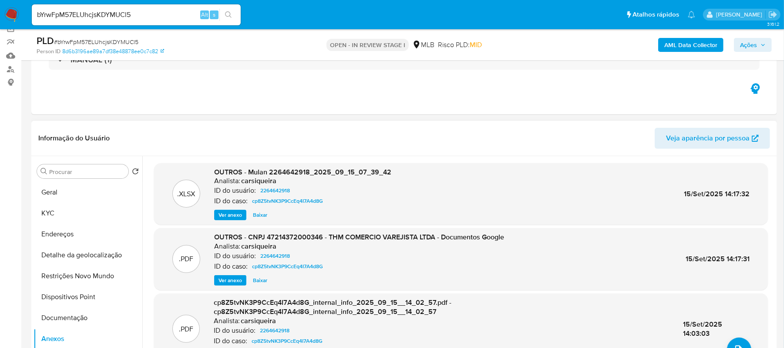
scroll to position [116, 0]
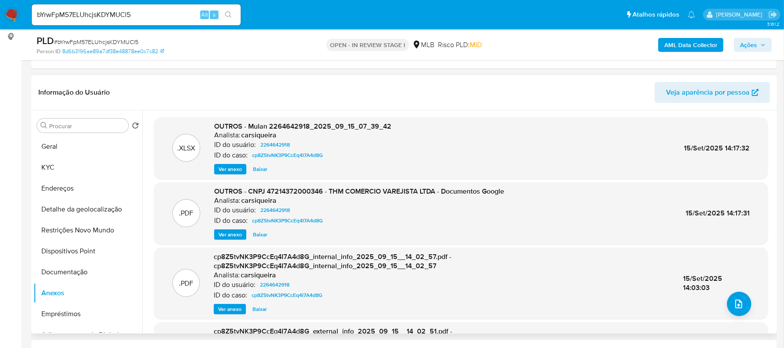
click at [234, 233] on span "Ver anexo" at bounding box center [231, 234] width 24 height 9
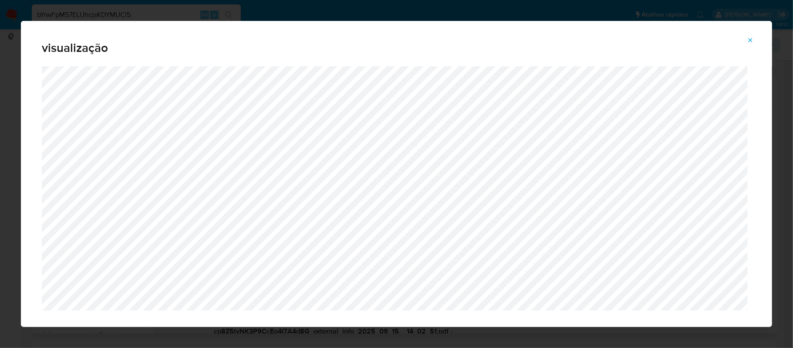
drag, startPoint x: 749, startPoint y: 39, endPoint x: 701, endPoint y: 46, distance: 49.3
click at [749, 39] on icon "Attachment preview" at bounding box center [751, 40] width 4 height 4
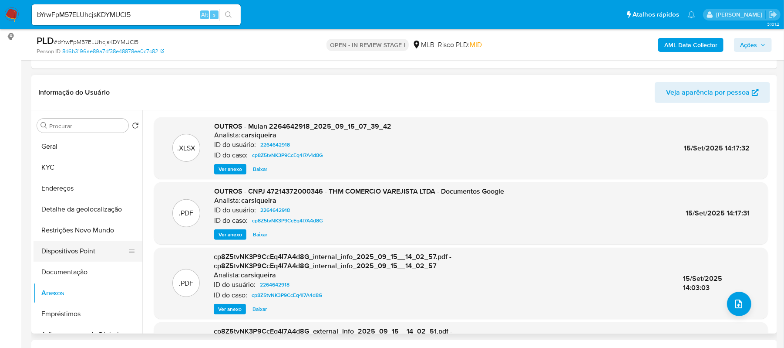
scroll to position [58, 0]
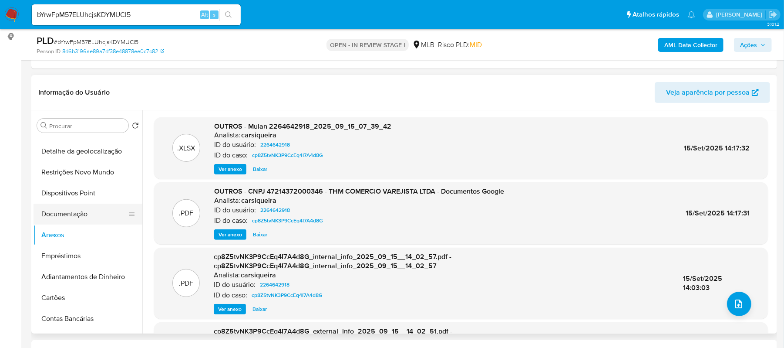
click at [72, 212] on button "Documentação" at bounding box center [85, 213] width 102 height 21
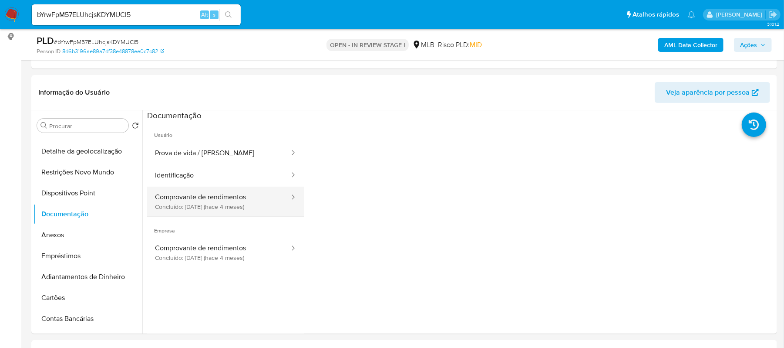
click at [217, 197] on button "Comprovante de rendimentos Concluído: 19/05/2025 (hace 4 meses)" at bounding box center [218, 201] width 143 height 30
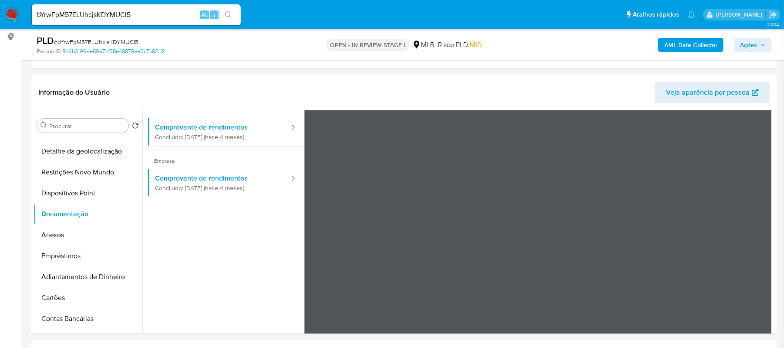
scroll to position [76, 0]
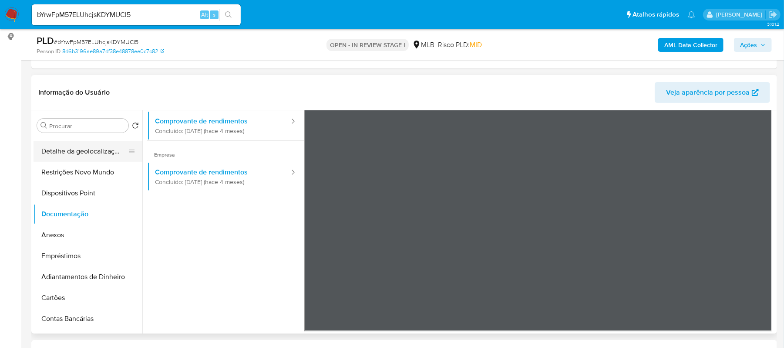
click at [74, 149] on button "Detalhe da geolocalização" at bounding box center [85, 151] width 102 height 21
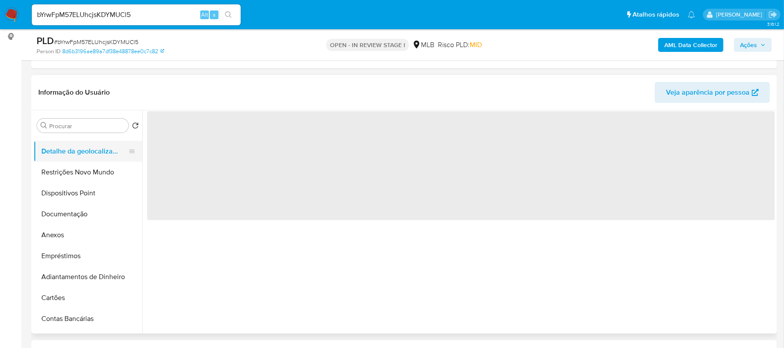
scroll to position [0, 0]
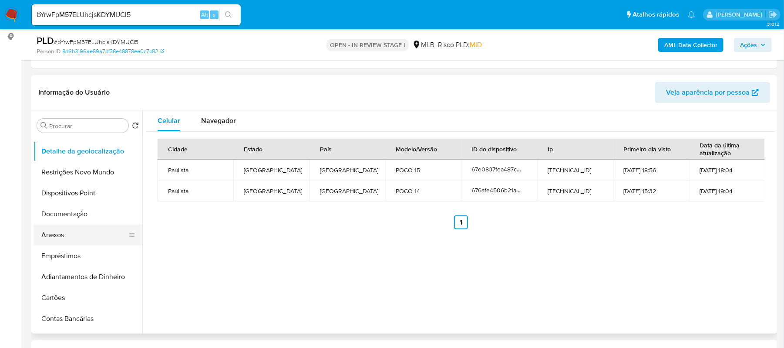
click at [61, 229] on button "Anexos" at bounding box center [85, 234] width 102 height 21
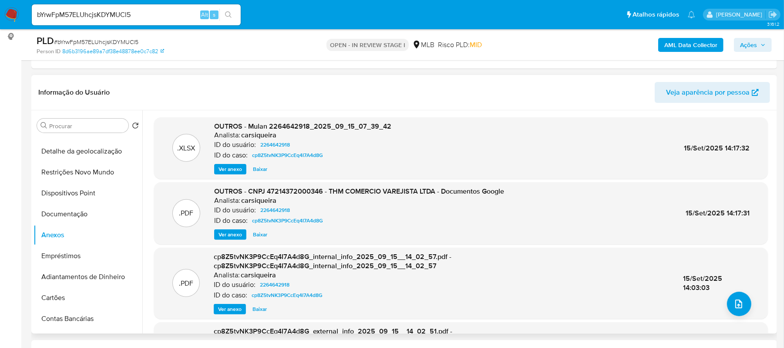
click at [229, 169] on span "Ver anexo" at bounding box center [231, 169] width 24 height 9
click at [229, 169] on div "Ver anexo Baixar" at bounding box center [302, 169] width 177 height 10
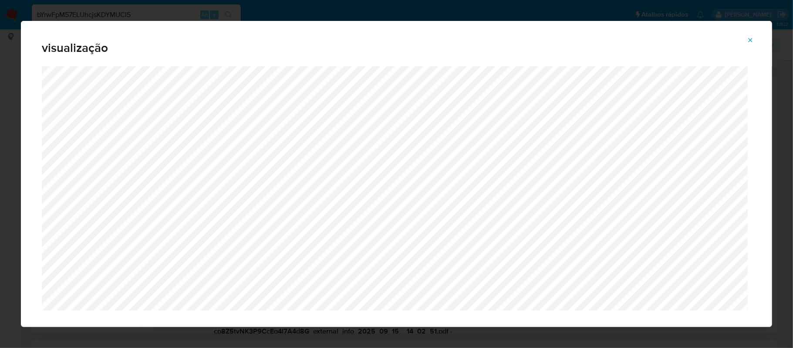
click at [751, 39] on icon "Attachment preview" at bounding box center [751, 40] width 4 height 4
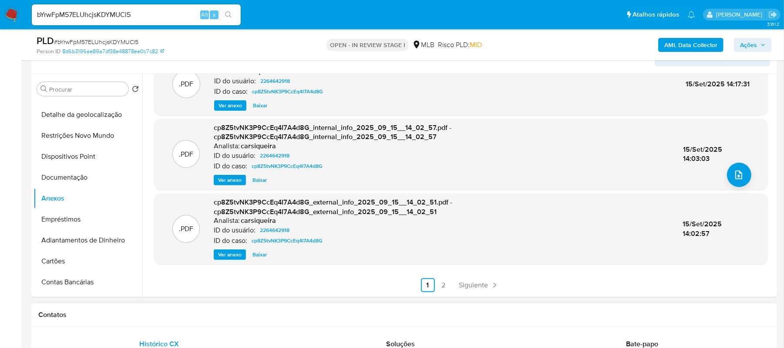
scroll to position [290, 0]
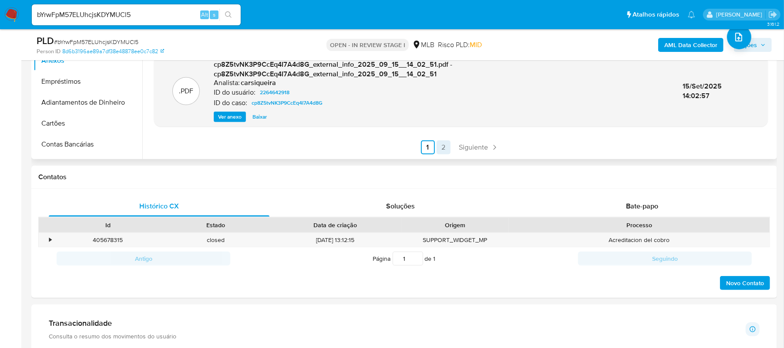
click at [443, 145] on link "2" at bounding box center [444, 147] width 14 height 14
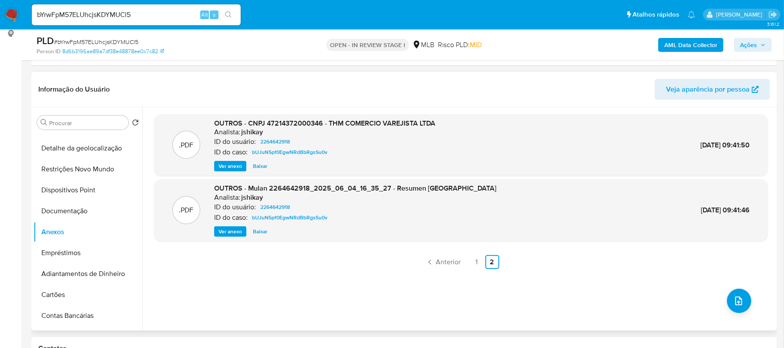
scroll to position [116, 0]
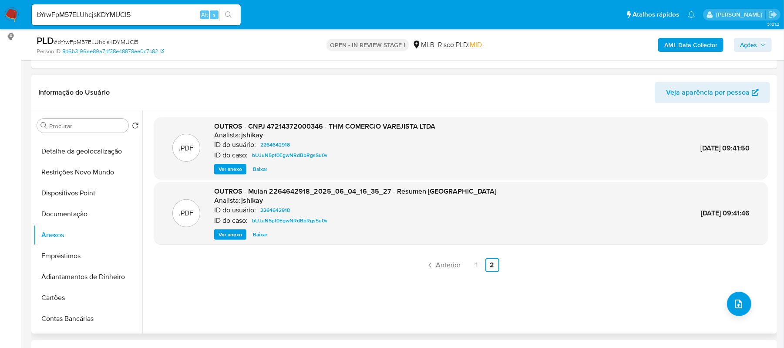
click at [237, 169] on span "Ver anexo" at bounding box center [231, 169] width 24 height 9
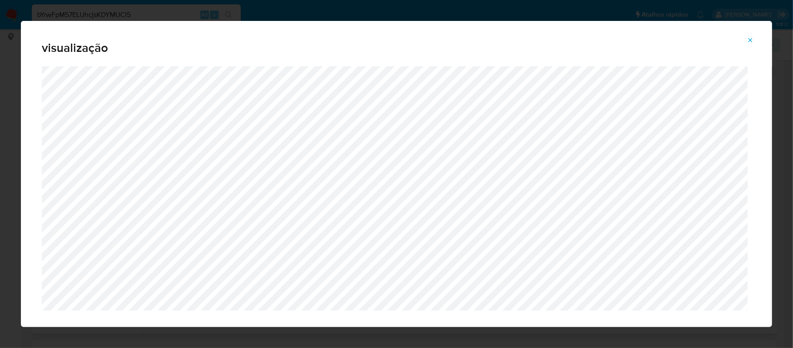
click at [748, 41] on icon "Attachment preview" at bounding box center [750, 40] width 7 height 7
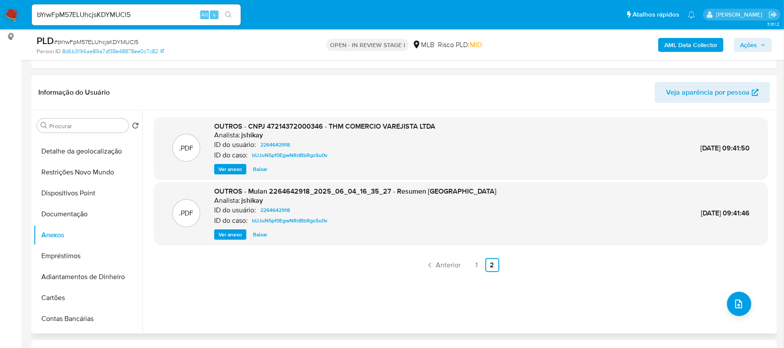
click at [471, 262] on link "1" at bounding box center [477, 265] width 14 height 14
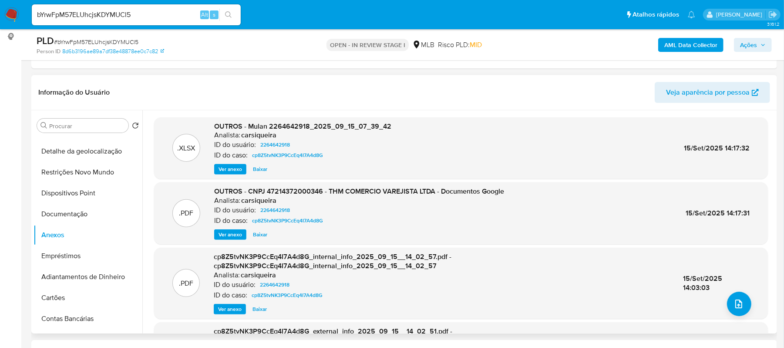
click at [227, 171] on span "Ver anexo" at bounding box center [231, 169] width 24 height 9
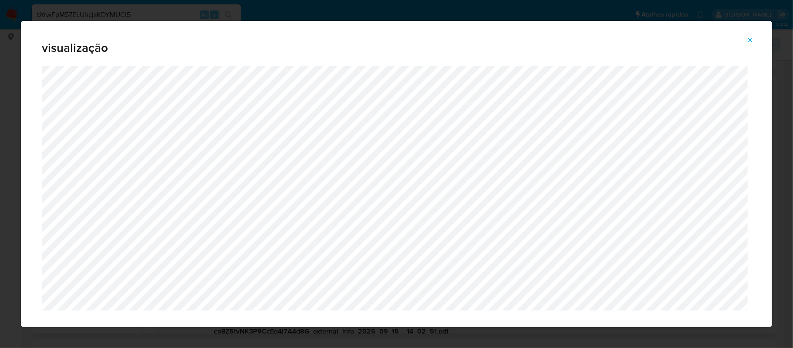
click at [753, 41] on icon "Attachment preview" at bounding box center [750, 40] width 7 height 7
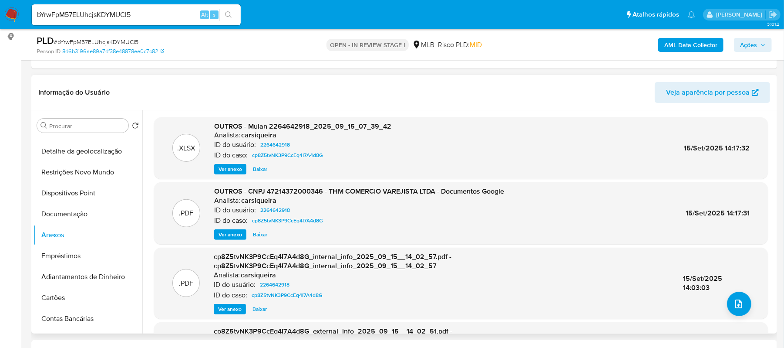
click at [240, 232] on span "Ver anexo" at bounding box center [231, 234] width 24 height 9
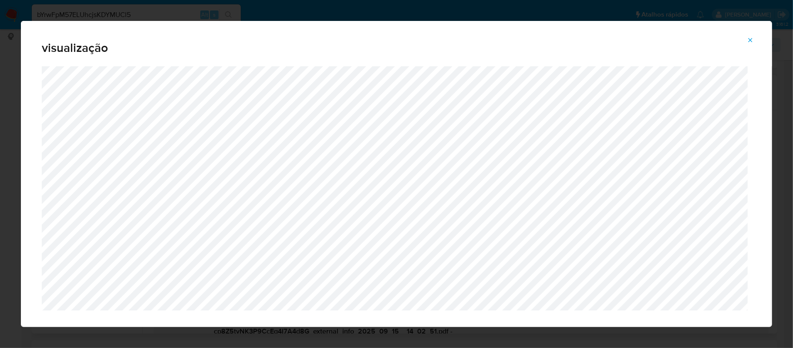
click at [752, 37] on icon "Attachment preview" at bounding box center [750, 40] width 7 height 7
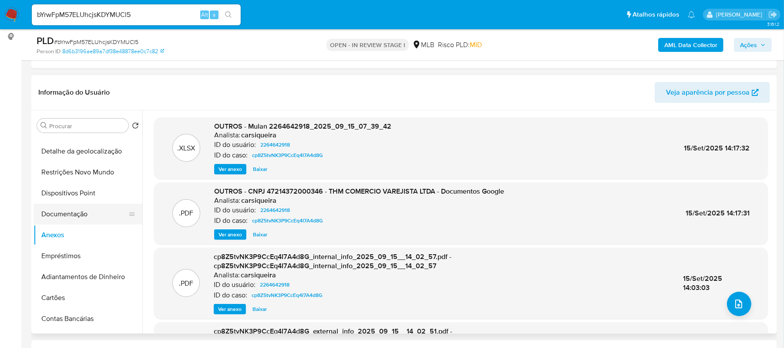
click at [74, 220] on button "Documentação" at bounding box center [85, 213] width 102 height 21
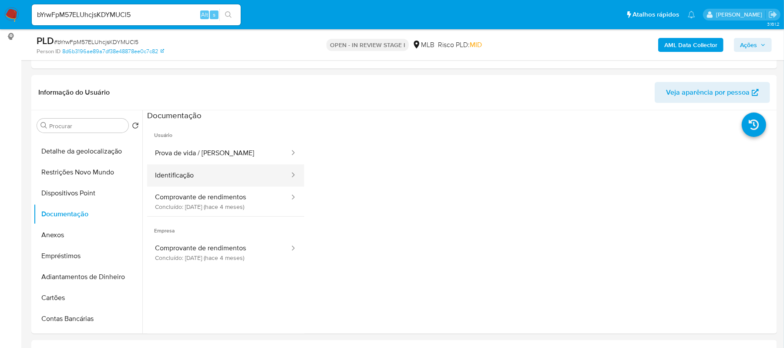
click at [223, 171] on button "Identificação" at bounding box center [218, 175] width 143 height 22
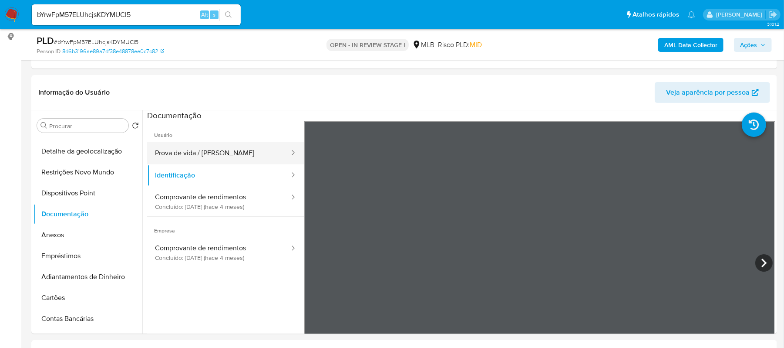
click at [226, 153] on button "Prova de vida / [PERSON_NAME]" at bounding box center [218, 153] width 143 height 22
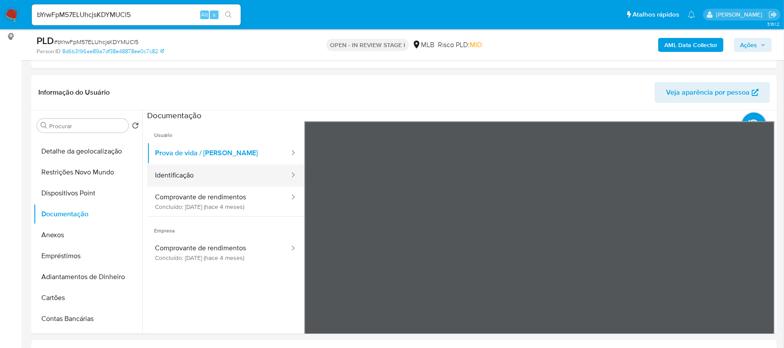
click at [208, 179] on button "Identificação" at bounding box center [218, 175] width 143 height 22
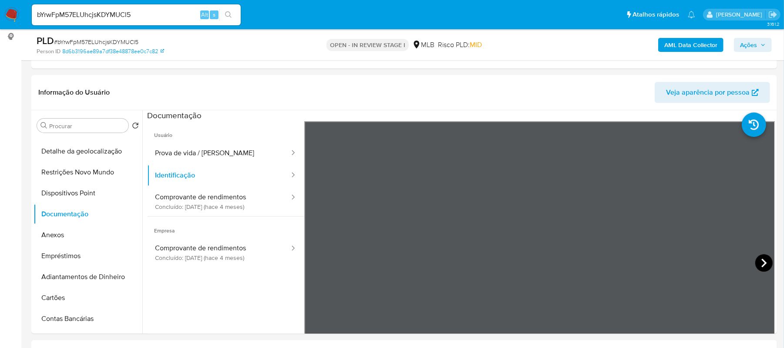
click at [758, 257] on icon at bounding box center [764, 262] width 17 height 17
click at [213, 152] on button "Prova de vida / [PERSON_NAME]" at bounding box center [218, 153] width 143 height 22
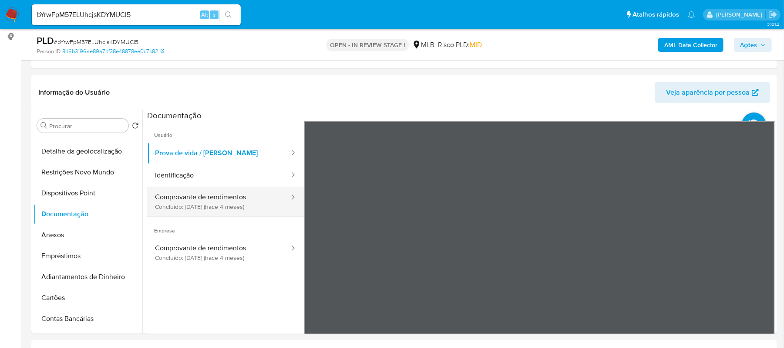
click at [239, 206] on button "Comprovante de rendimentos Concluído: 19/05/2025 (hace 4 meses)" at bounding box center [218, 201] width 143 height 30
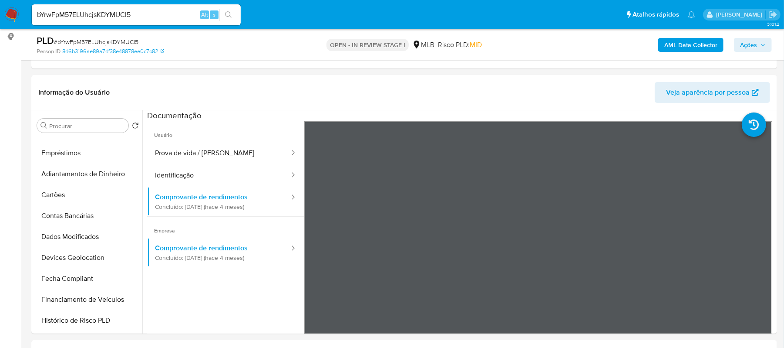
scroll to position [232, 0]
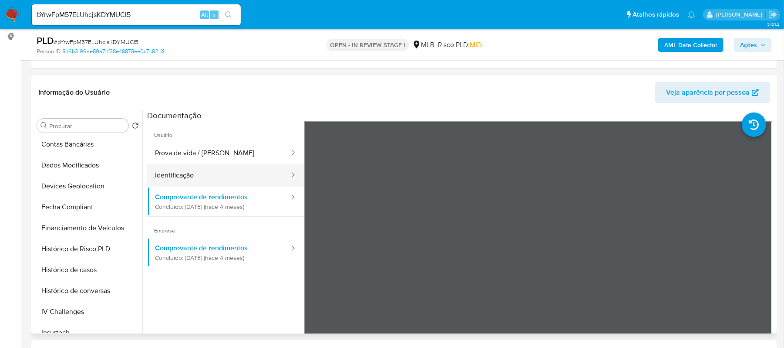
click at [226, 171] on button "Identificação" at bounding box center [218, 175] width 143 height 22
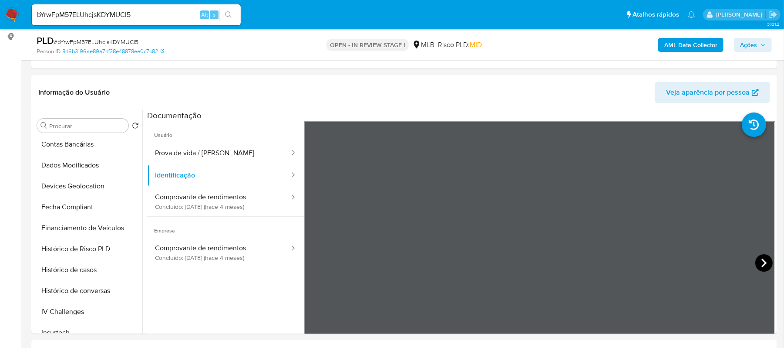
click at [756, 258] on icon at bounding box center [764, 262] width 17 height 17
click at [315, 261] on icon at bounding box center [315, 262] width 17 height 17
click at [222, 155] on button "Prova de vida / [PERSON_NAME]" at bounding box center [218, 153] width 143 height 22
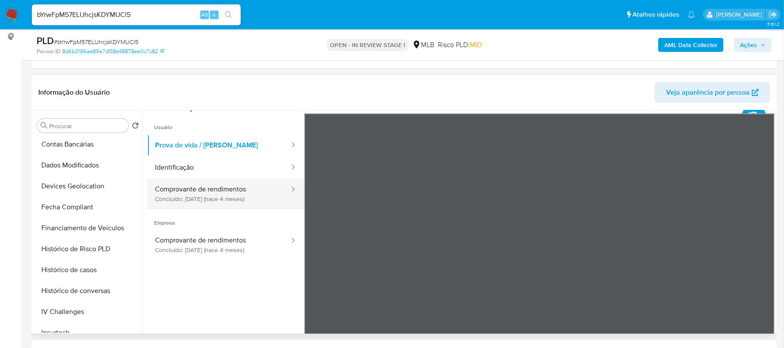
scroll to position [0, 0]
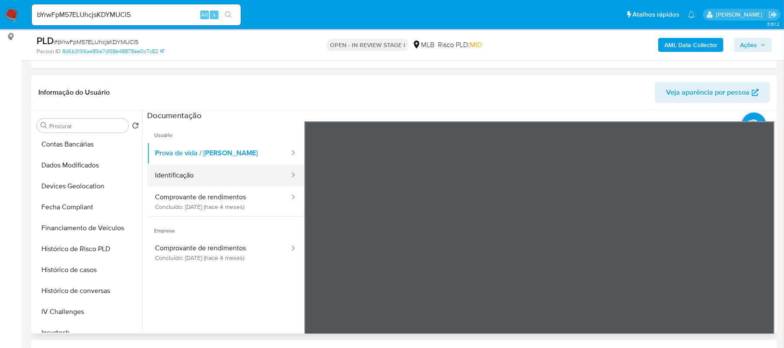
click at [215, 173] on button "Identificação" at bounding box center [218, 175] width 143 height 22
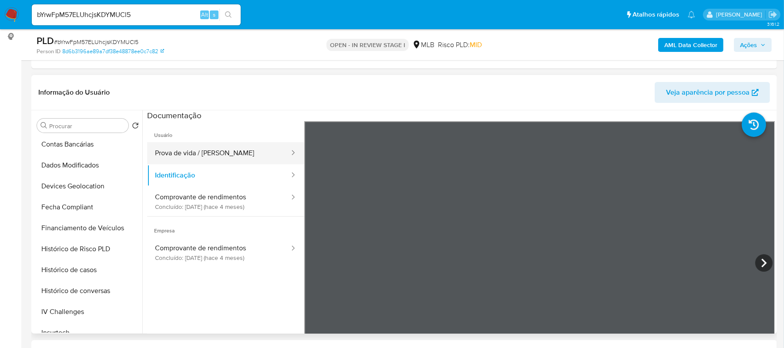
click at [222, 158] on button "Prova de vida / [PERSON_NAME]" at bounding box center [218, 153] width 143 height 22
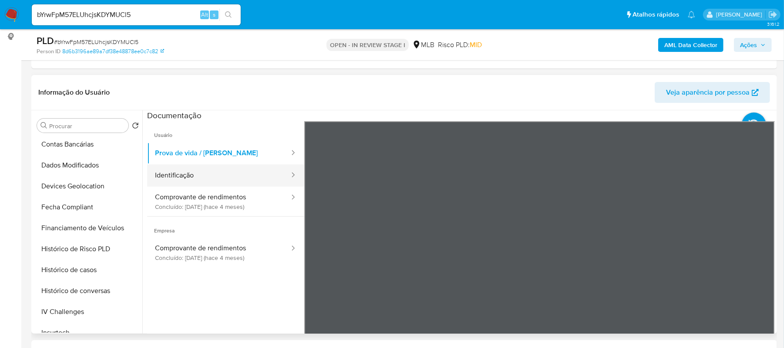
click at [216, 171] on button "Identificação" at bounding box center [218, 175] width 143 height 22
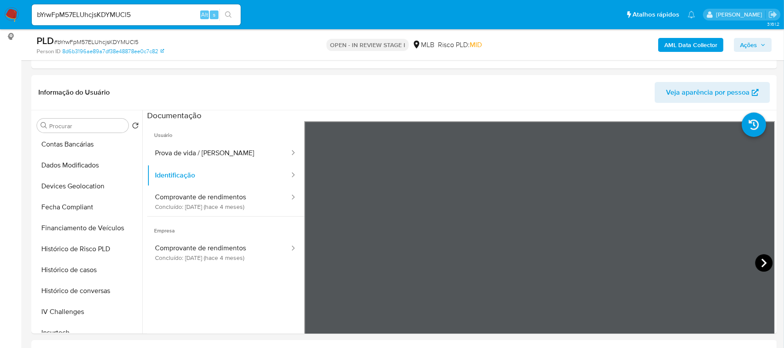
click at [763, 263] on icon at bounding box center [764, 262] width 17 height 17
click at [241, 171] on button "Identificação" at bounding box center [218, 175] width 143 height 22
click at [205, 147] on button "Prova de vida / [PERSON_NAME]" at bounding box center [218, 153] width 143 height 22
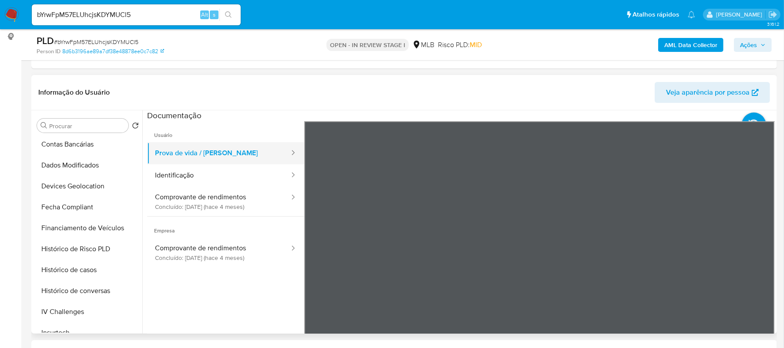
click at [220, 150] on button "Prova de vida / [PERSON_NAME]" at bounding box center [218, 153] width 143 height 22
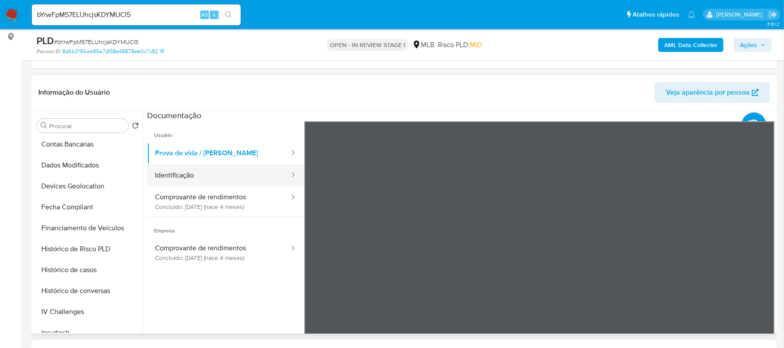
click at [187, 179] on button "Identificação" at bounding box center [218, 175] width 143 height 22
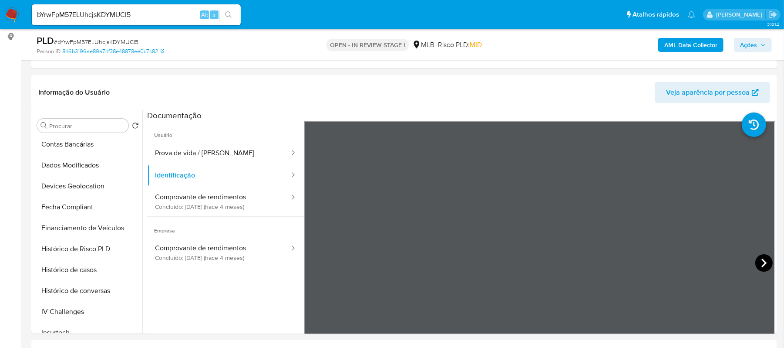
click at [756, 260] on icon at bounding box center [764, 262] width 17 height 17
click at [218, 150] on button "Prova de vida / Selfie" at bounding box center [218, 153] width 143 height 22
click at [492, 115] on section at bounding box center [461, 255] width 628 height 290
click at [497, 89] on div "Informação do Usuário Veja aparência por pessoa Procurar Retornar ao pedido pad…" at bounding box center [404, 204] width 746 height 258
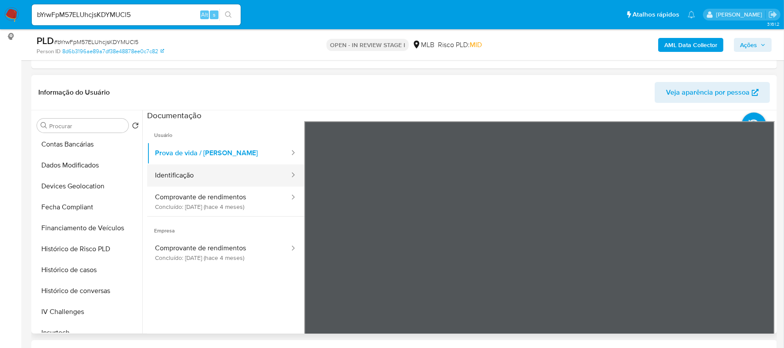
click at [223, 178] on button "Identificação" at bounding box center [218, 175] width 143 height 22
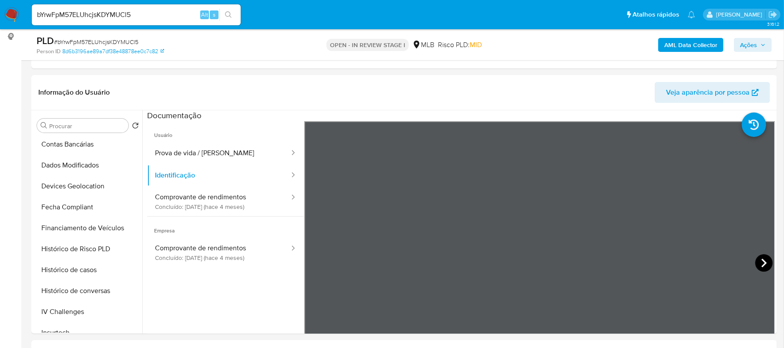
click at [756, 263] on icon at bounding box center [764, 262] width 17 height 17
click at [319, 260] on icon at bounding box center [315, 262] width 17 height 17
click at [763, 255] on icon at bounding box center [764, 262] width 17 height 17
click at [185, 199] on button "Comprovante de rendimentos Concluído: 19/05/2025 (hace 4 meses)" at bounding box center [218, 201] width 143 height 30
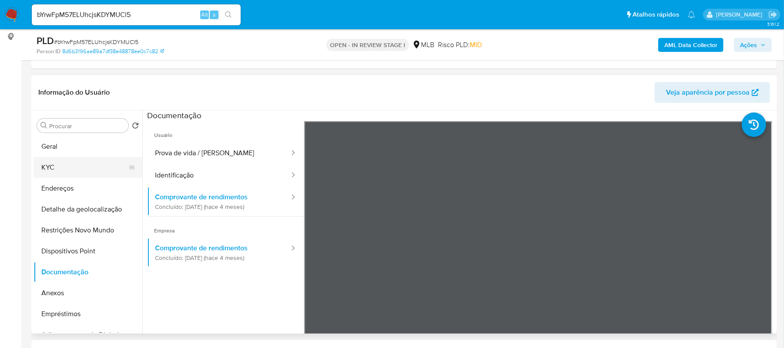
click at [76, 165] on button "KYC" at bounding box center [85, 167] width 102 height 21
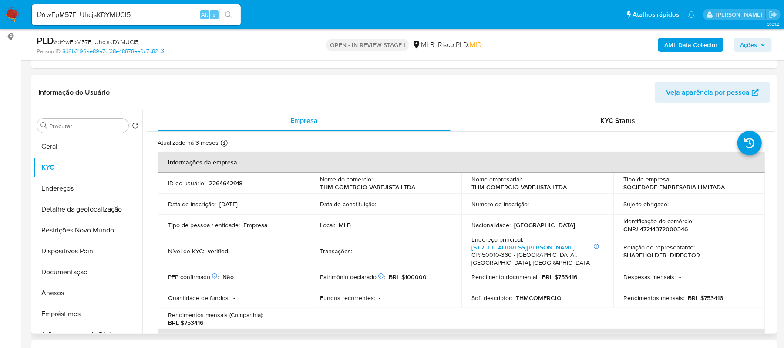
scroll to position [58, 0]
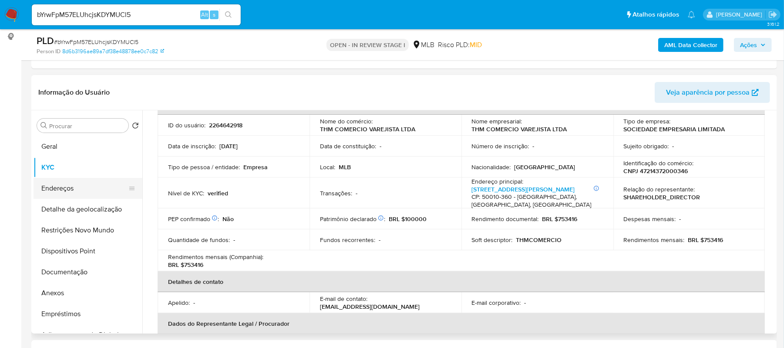
click at [80, 187] on button "Endereços" at bounding box center [85, 188] width 102 height 21
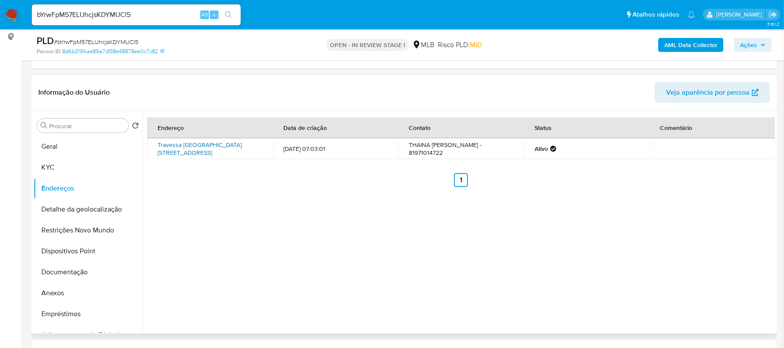
click at [200, 148] on link "Travessa Antônio Soares De Farias 3798, Paulista, Pernambuco, 53417071, Brasil …" at bounding box center [200, 148] width 84 height 17
click at [60, 158] on button "KYC" at bounding box center [85, 167] width 102 height 21
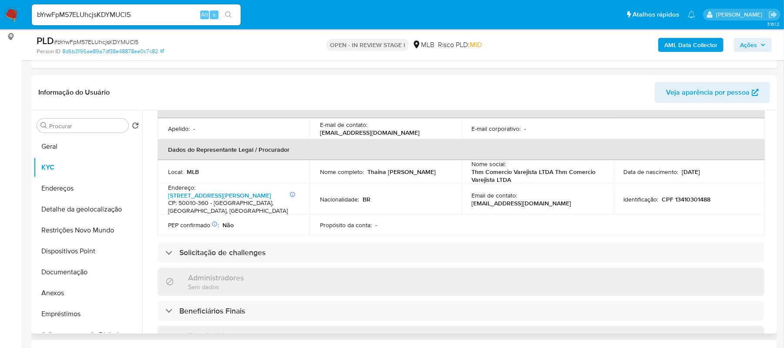
scroll to position [232, 0]
drag, startPoint x: 319, startPoint y: 169, endPoint x: 402, endPoint y: 165, distance: 83.3
click at [402, 167] on div "Nome completo : Thaina Hipolito Muniz da Silva" at bounding box center [385, 171] width 131 height 8
copy p "Thaina Hipolito Muniz da Silva"
drag, startPoint x: 672, startPoint y: 189, endPoint x: 709, endPoint y: 186, distance: 37.1
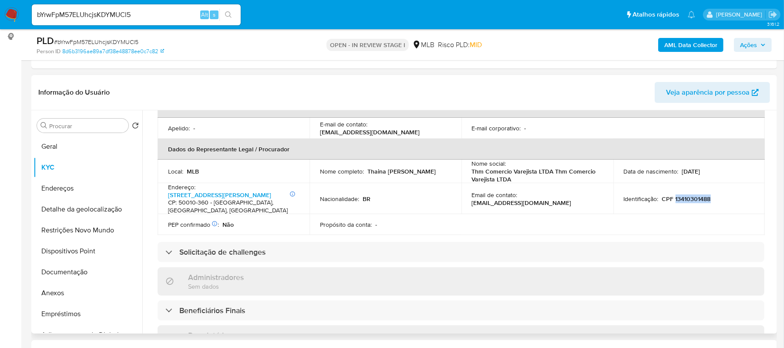
click at [709, 195] on div "Identificação : CPF 13410301488" at bounding box center [689, 199] width 131 height 8
copy p "13410301488"
click at [56, 166] on button "KYC" at bounding box center [85, 167] width 102 height 21
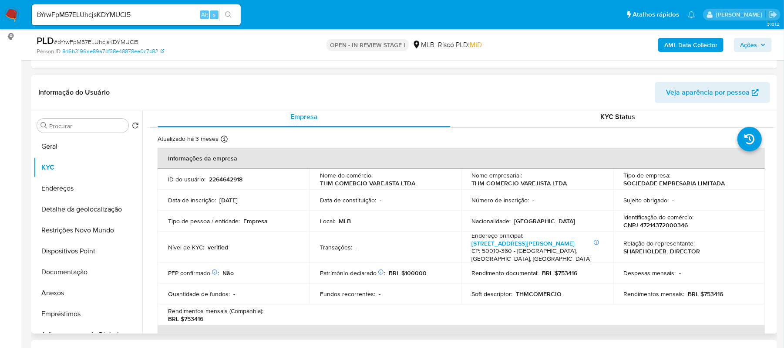
scroll to position [0, 0]
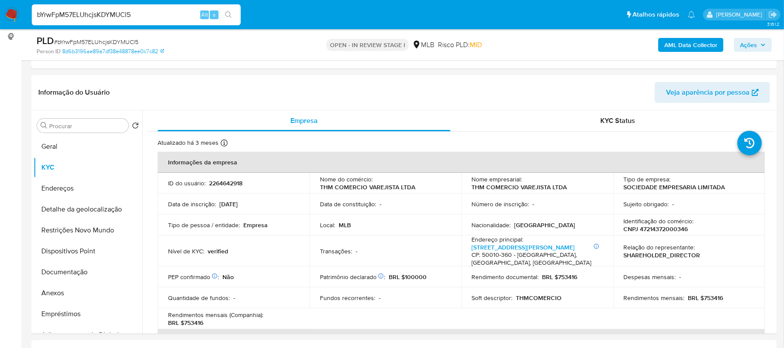
drag, startPoint x: 141, startPoint y: 20, endPoint x: -30, endPoint y: 19, distance: 170.7
paste input "ui9AUf5nyEvmWgJebRcilVkv"
type input "ui9AUf5nyEvmWgJebRcilVkv"
click at [222, 13] on button "search-icon" at bounding box center [228, 15] width 18 height 12
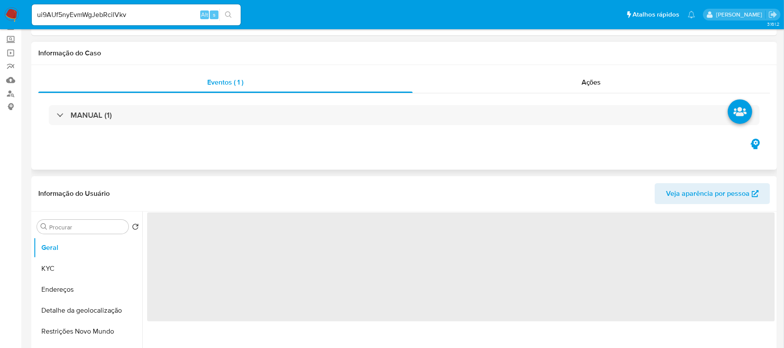
select select "10"
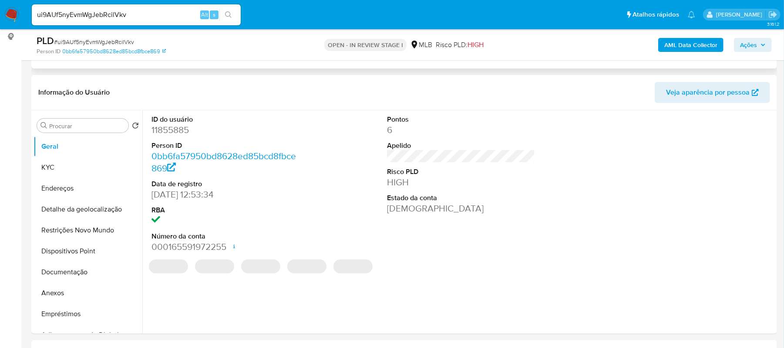
scroll to position [174, 0]
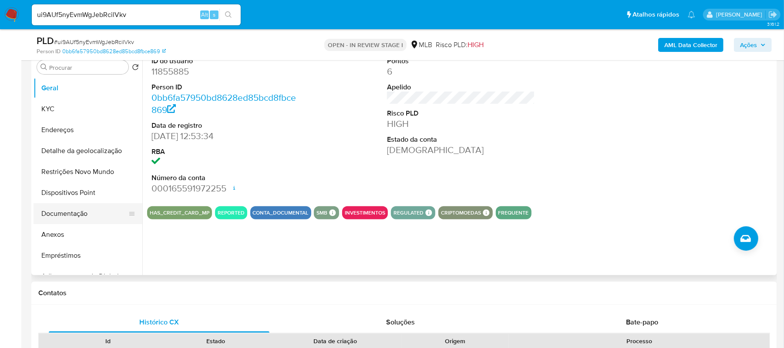
click at [72, 216] on button "Documentação" at bounding box center [85, 213] width 102 height 21
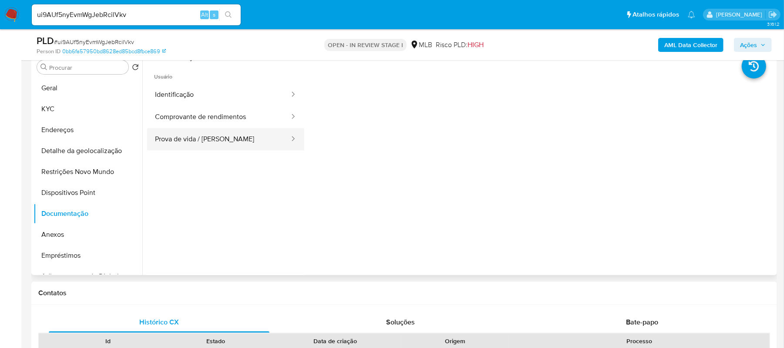
click at [223, 136] on button "Prova de vida / Selfie" at bounding box center [218, 139] width 143 height 22
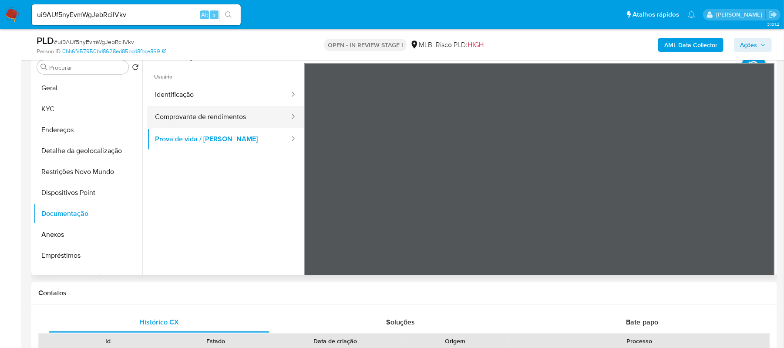
click at [232, 118] on button "Comprovante de rendimentos" at bounding box center [218, 117] width 143 height 22
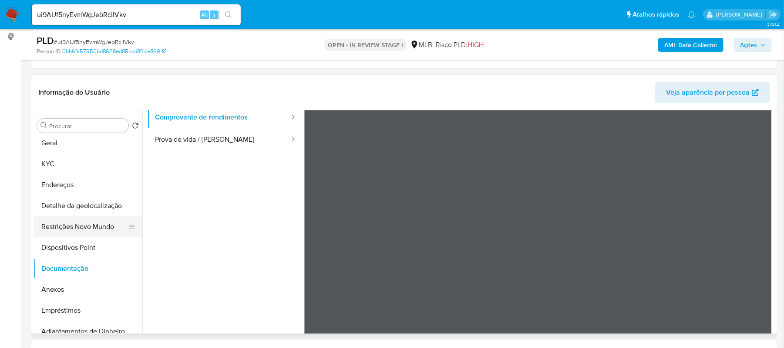
scroll to position [0, 0]
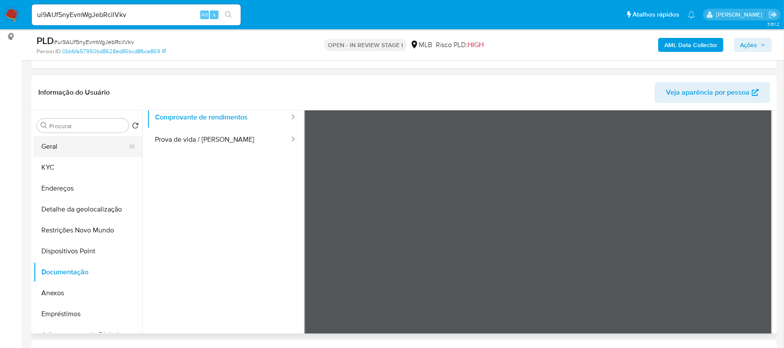
click at [79, 145] on button "Geral" at bounding box center [85, 146] width 102 height 21
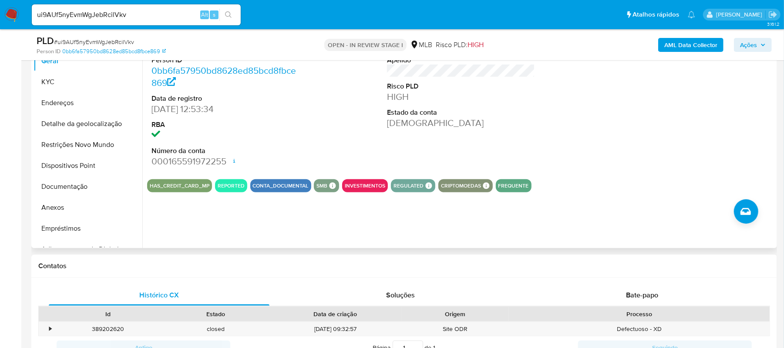
scroll to position [155, 0]
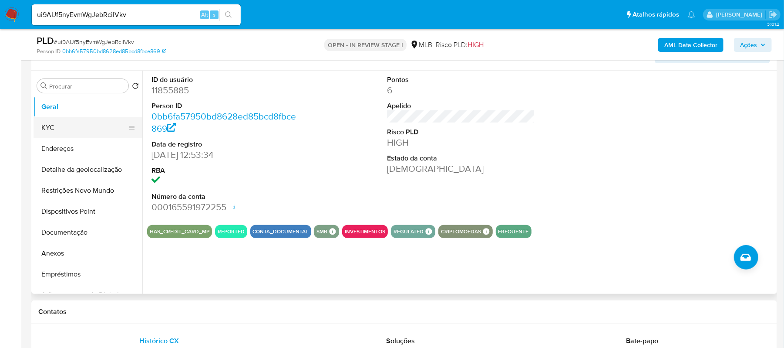
click at [61, 127] on button "KYC" at bounding box center [85, 127] width 102 height 21
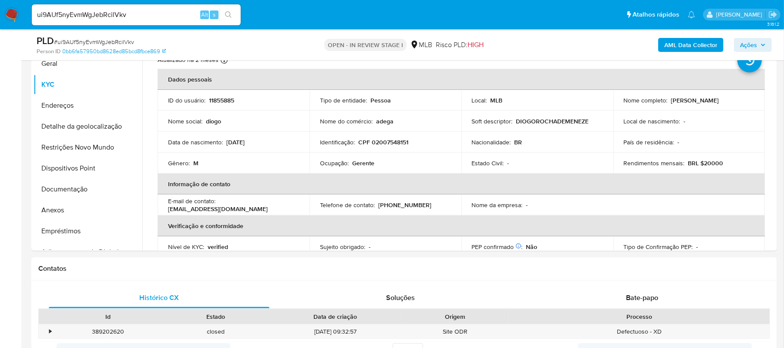
scroll to position [206, 0]
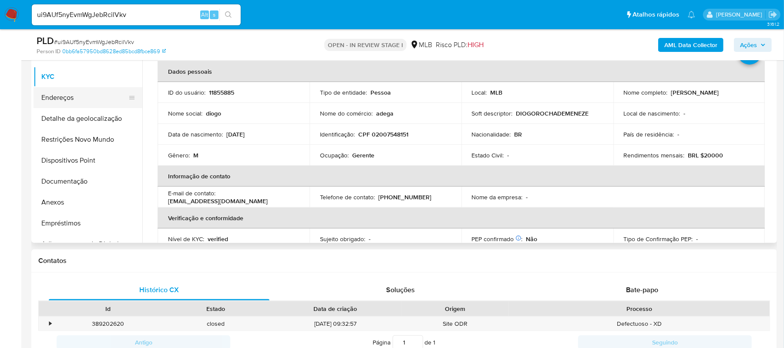
click at [78, 100] on button "Endereços" at bounding box center [85, 97] width 102 height 21
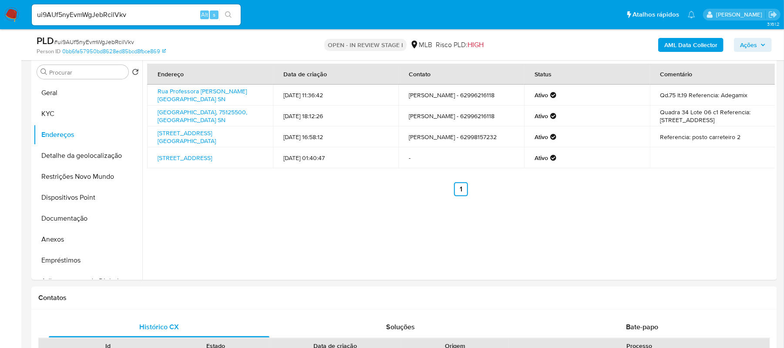
scroll to position [148, 0]
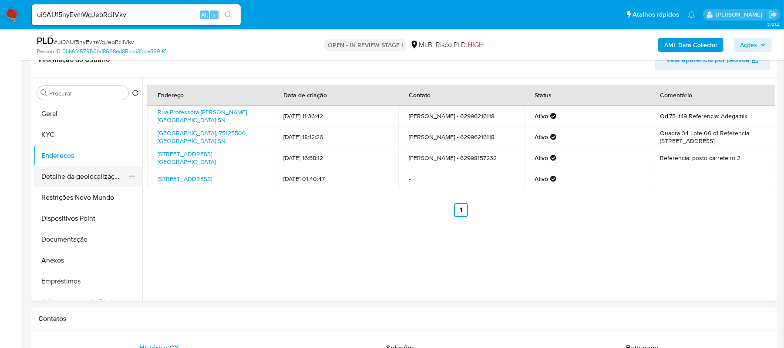
click at [91, 168] on button "Detalhe da geolocalização" at bounding box center [85, 176] width 102 height 21
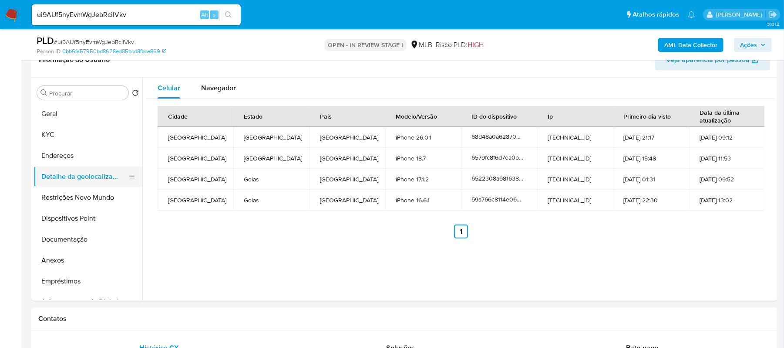
scroll to position [58, 0]
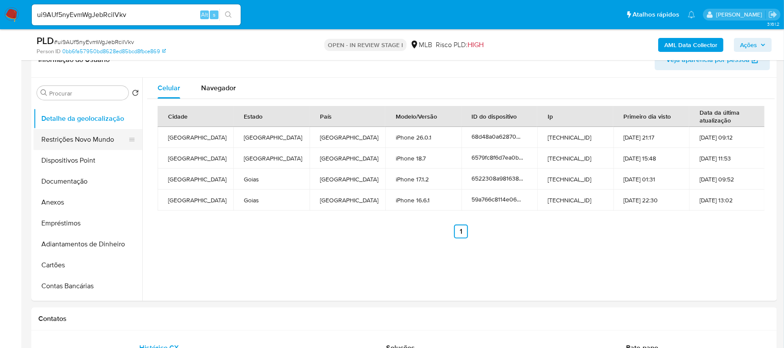
click at [86, 134] on button "Restrições Novo Mundo" at bounding box center [85, 139] width 102 height 21
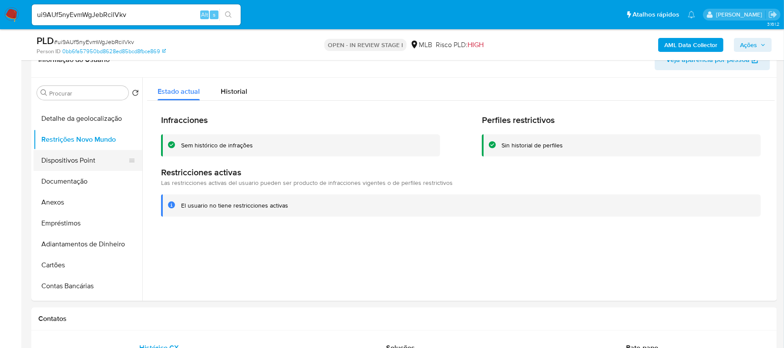
click at [98, 163] on button "Dispositivos Point" at bounding box center [85, 160] width 102 height 21
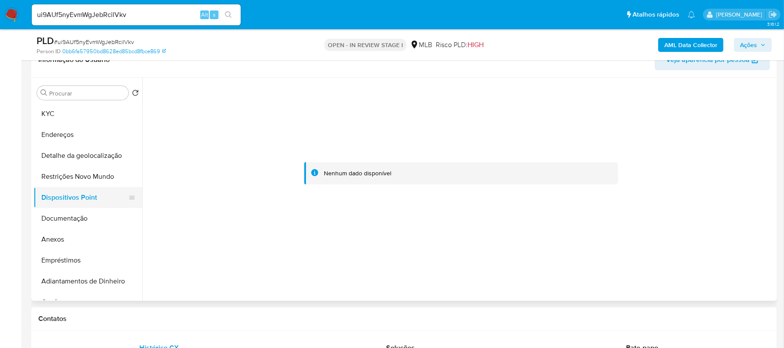
scroll to position [0, 0]
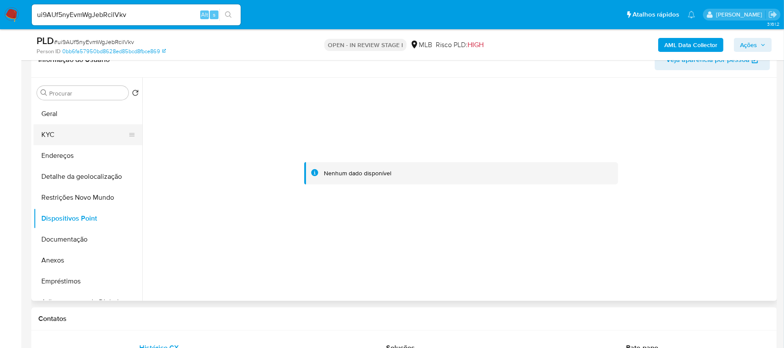
click at [60, 132] on button "KYC" at bounding box center [85, 134] width 102 height 21
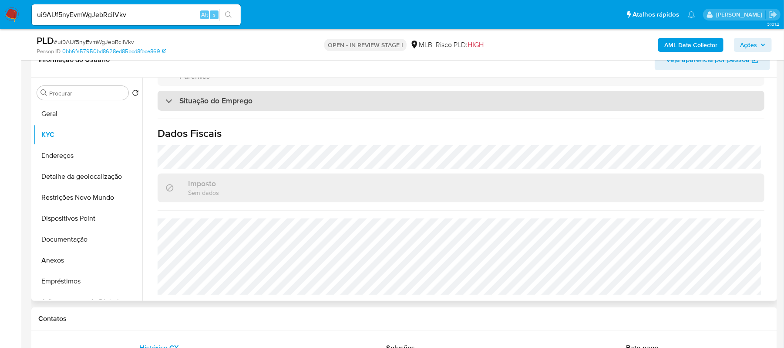
scroll to position [371, 0]
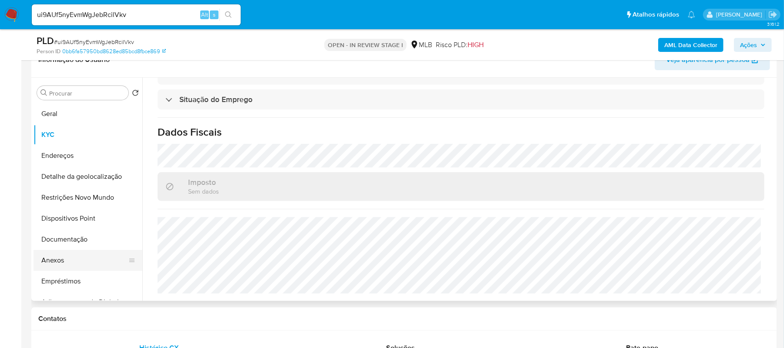
click at [70, 258] on button "Anexos" at bounding box center [85, 260] width 102 height 21
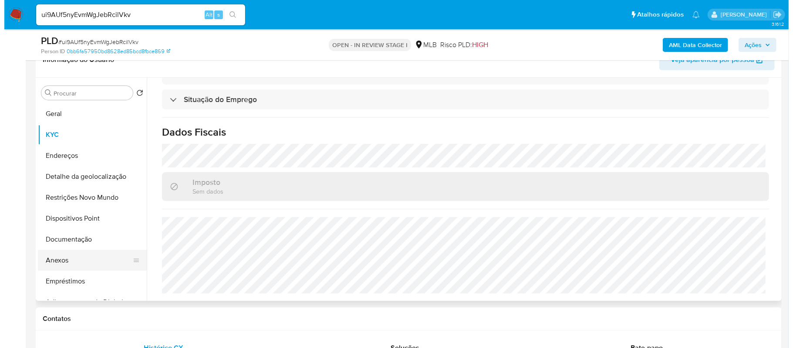
scroll to position [0, 0]
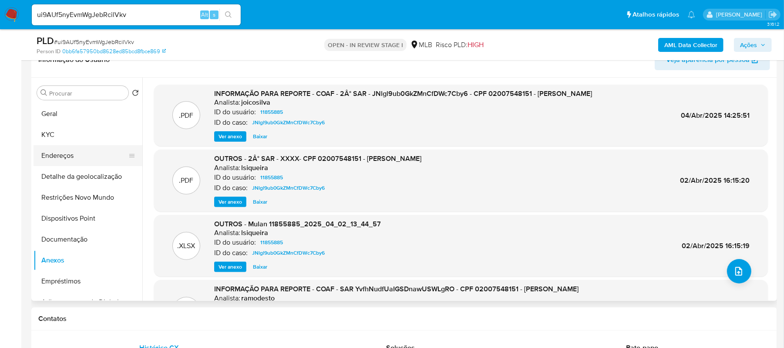
click at [69, 150] on button "Endereços" at bounding box center [85, 155] width 102 height 21
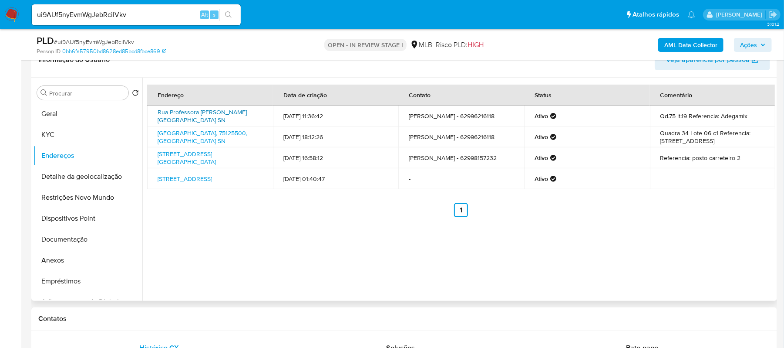
click at [201, 110] on link "Rua Professora Florinda Sn, Anápolis, Goiás, 75130740, Brasil SN" at bounding box center [202, 116] width 89 height 17
click at [70, 256] on button "Anexos" at bounding box center [85, 260] width 102 height 21
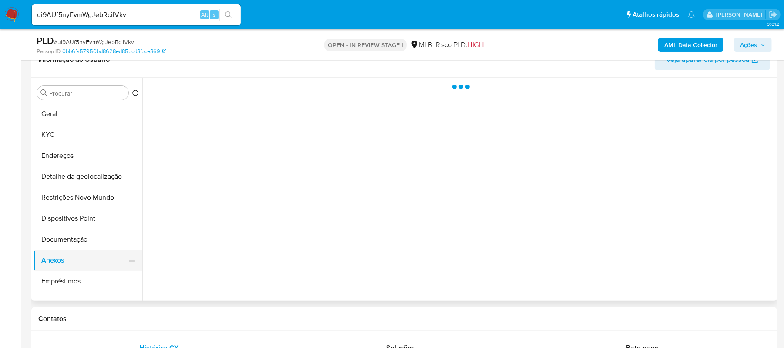
click at [70, 256] on button "Anexos" at bounding box center [85, 260] width 102 height 21
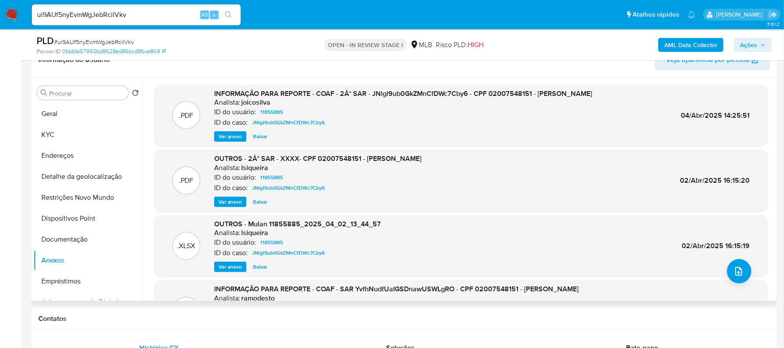
click at [226, 138] on span "Ver anexo" at bounding box center [231, 136] width 24 height 9
click at [226, 138] on div "Ver anexo Baixar" at bounding box center [403, 136] width 378 height 10
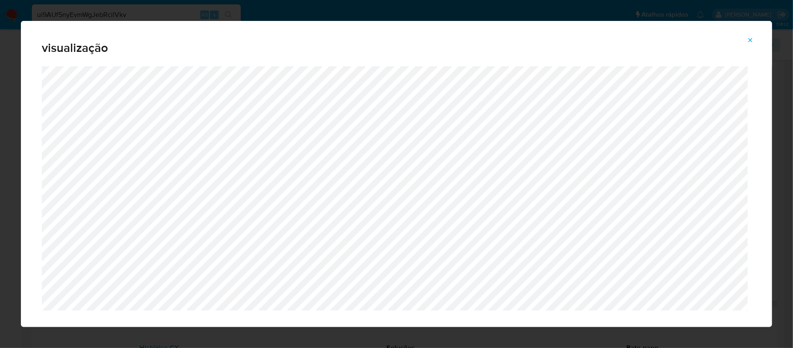
click at [750, 39] on icon "Attachment preview" at bounding box center [750, 40] width 7 height 7
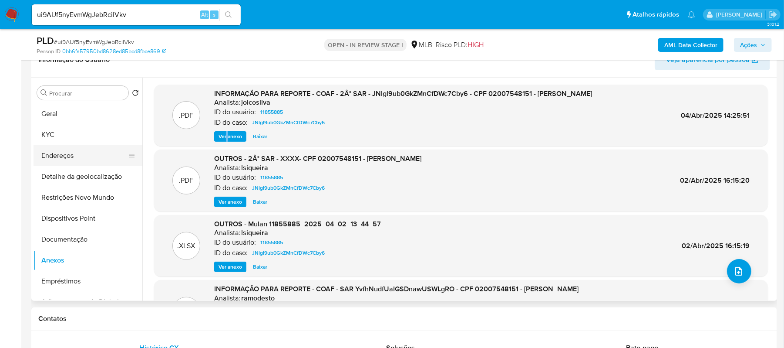
click at [66, 157] on button "Endereços" at bounding box center [85, 155] width 102 height 21
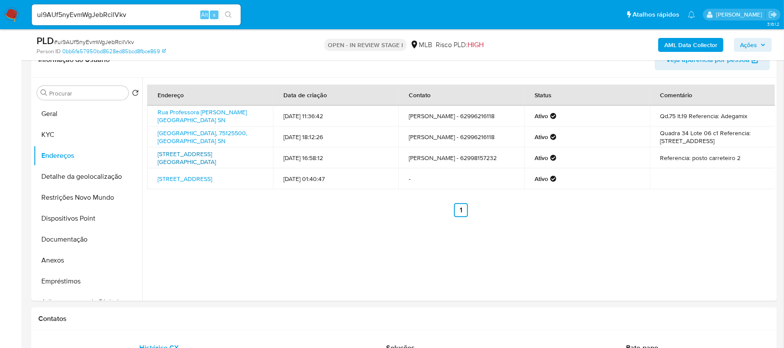
click at [199, 157] on link "Avenida Universitária 1390, Anápolis, Goiás, 75083350, Brasil 1390" at bounding box center [187, 157] width 58 height 17
click at [201, 132] on link "Rua 10 Sn, Anápolis, Goiás, 75125500, Brasil SN" at bounding box center [203, 136] width 90 height 17
click at [60, 264] on button "Anexos" at bounding box center [85, 260] width 102 height 21
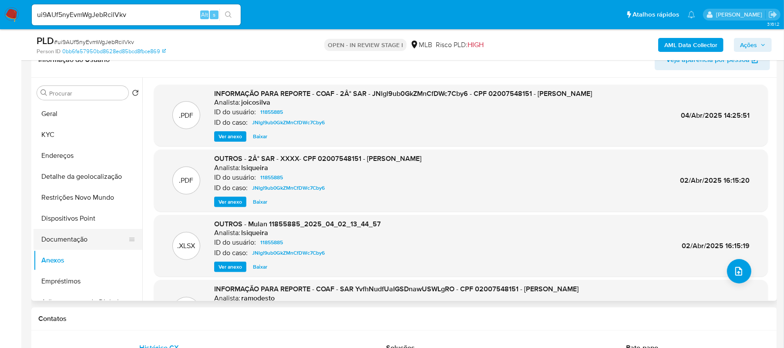
click at [48, 241] on button "Documentação" at bounding box center [85, 239] width 102 height 21
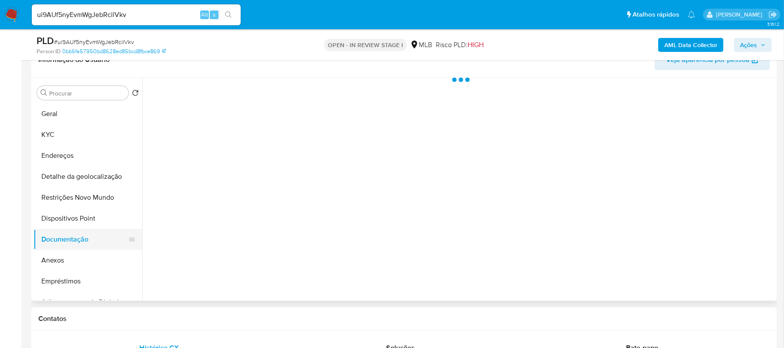
click at [48, 241] on button "Documentação" at bounding box center [85, 239] width 102 height 21
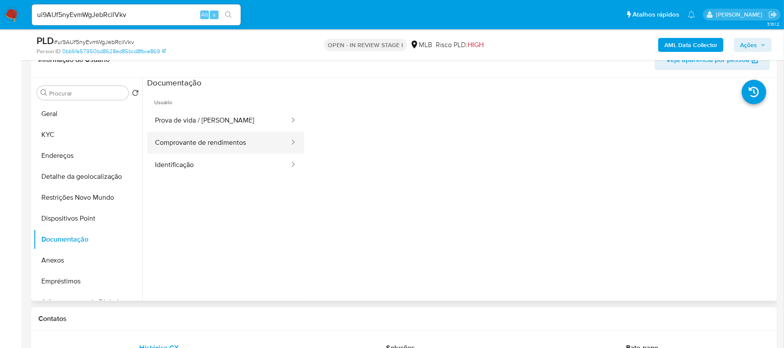
click at [210, 140] on button "Comprovante de rendimentos" at bounding box center [218, 143] width 143 height 22
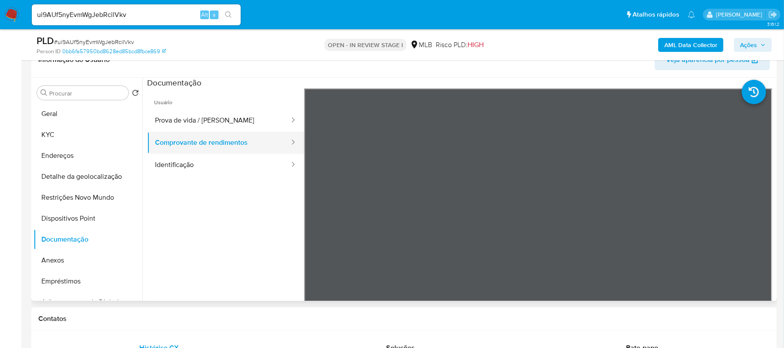
click at [210, 140] on button "Comprovante de rendimentos" at bounding box center [218, 143] width 143 height 22
click at [51, 258] on button "Anexos" at bounding box center [85, 260] width 102 height 21
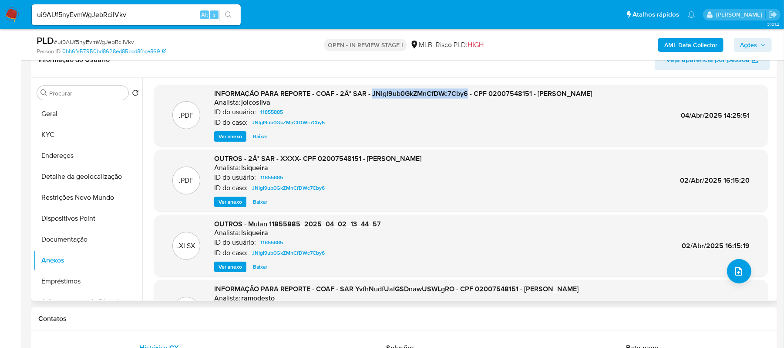
drag, startPoint x: 373, startPoint y: 94, endPoint x: 469, endPoint y: 91, distance: 96.3
click at [469, 91] on span "INFORMAÇÃO PARA REPORTE - COAF - 2Â° SAR - JNlgl9ub0GkZMnCfDWc7Cby6 - CPF 02007…" at bounding box center [403, 93] width 378 height 10
copy span "JNlgl9ub0GkZMnCfDWc7Cby6"
drag, startPoint x: 672, startPoint y: 117, endPoint x: 720, endPoint y: 117, distance: 47.5
click at [720, 117] on div ".PDF INFORMAÇÃO PARA REPORTE - COAF - 2Â° SAR - JNlgl9ub0GkZMnCfDWc7Cby6 - CPF …" at bounding box center [461, 115] width 605 height 53
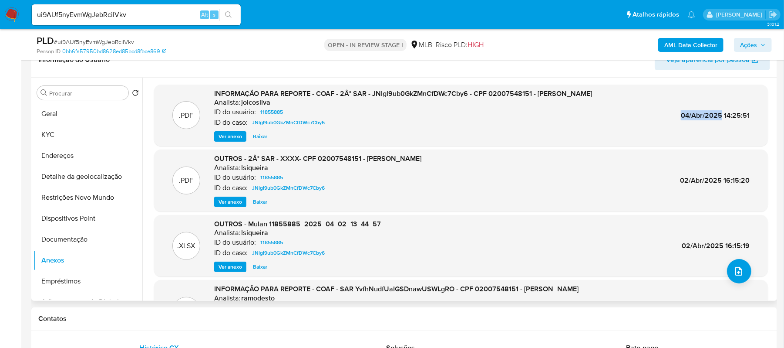
copy span "04/Abr/2025"
click at [230, 135] on span "Ver anexo" at bounding box center [231, 136] width 24 height 9
click at [230, 135] on div "Ver anexo Ver anexo [GEOGRAPHIC_DATA]" at bounding box center [403, 136] width 378 height 10
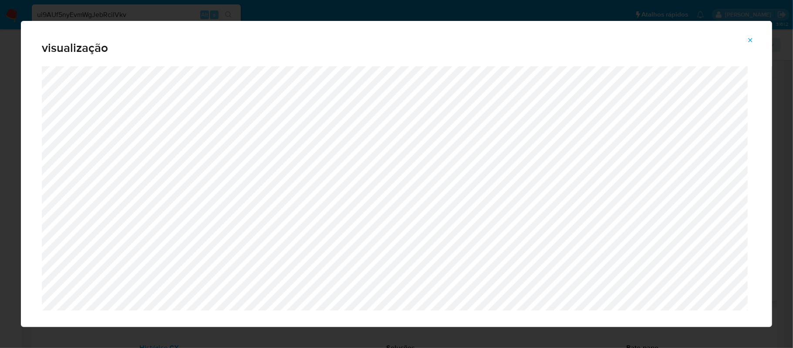
click at [748, 39] on icon "Attachment preview" at bounding box center [750, 40] width 7 height 7
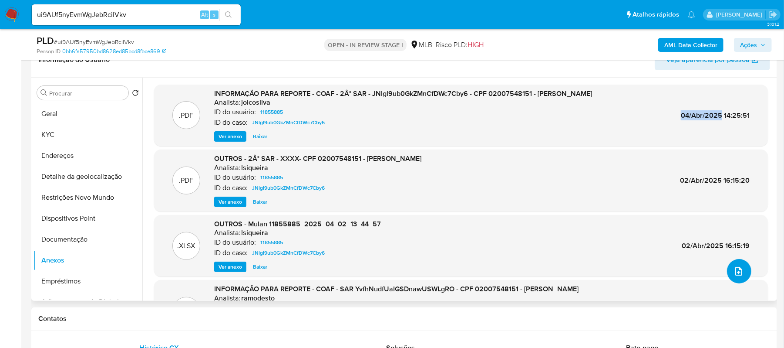
click at [738, 269] on icon "upload-file" at bounding box center [739, 271] width 7 height 9
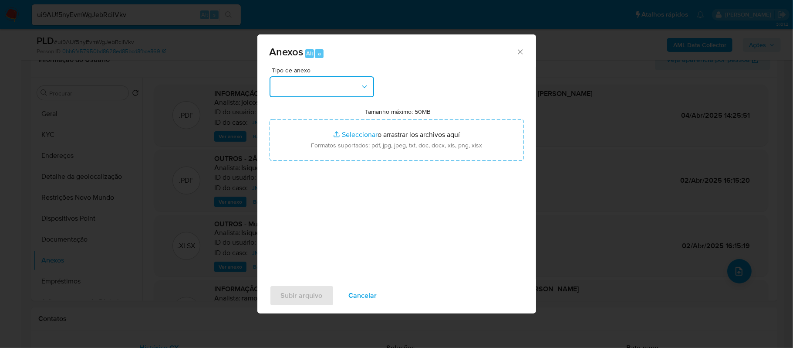
click at [368, 84] on button "button" at bounding box center [322, 86] width 105 height 21
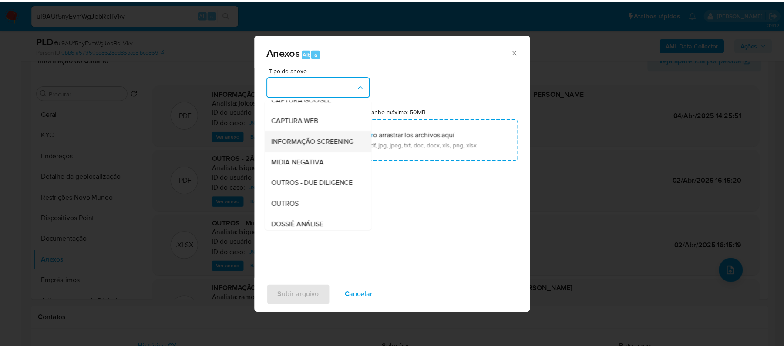
scroll to position [116, 0]
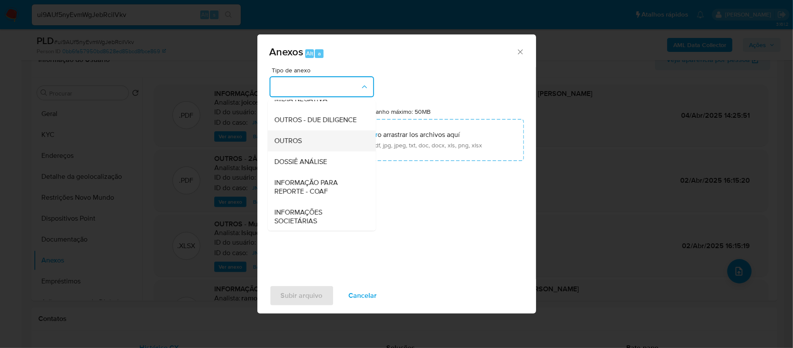
click at [298, 145] on span "OUTROS" at bounding box center [288, 140] width 27 height 9
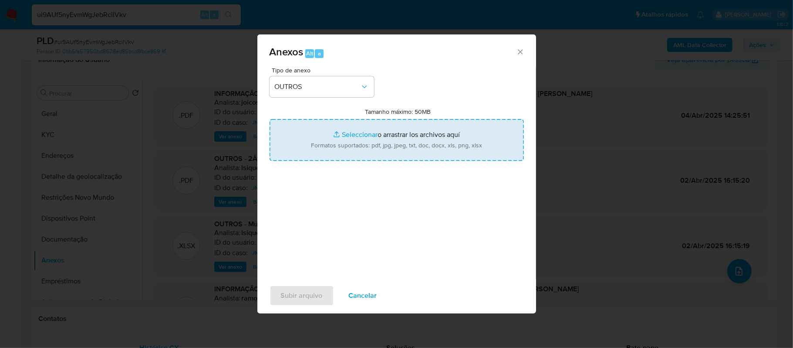
click at [356, 134] on input "Tamanho máximo: 50MB Seleccionar archivos" at bounding box center [397, 140] width 254 height 42
click at [354, 135] on input "Tamanho máximo: 50MB Seleccionar archivos" at bounding box center [397, 140] width 254 height 42
click at [362, 132] on input "Tamanho máximo: 50MB Seleccionar archivos" at bounding box center [397, 140] width 254 height 42
type input "C:\fakepath\DECLINIO - ui9AUf5nyEvmWgJebRcilVkv - CPF 02007548151 - DIOGO ROCHA…"
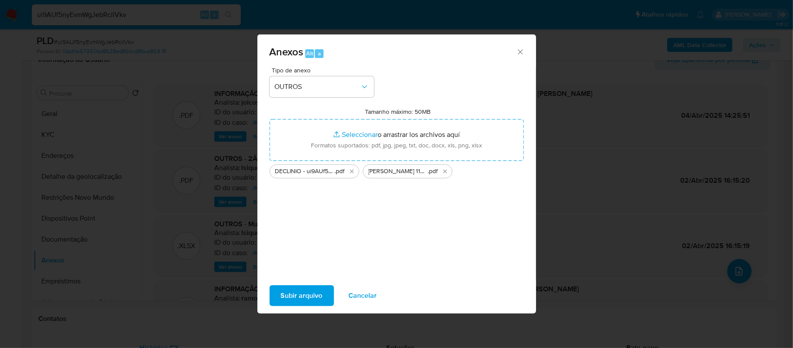
click at [302, 299] on span "Subir arquivo" at bounding box center [302, 295] width 42 height 19
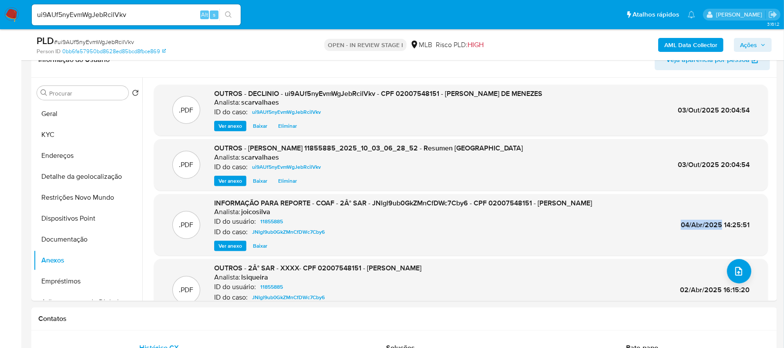
click at [744, 46] on span "Ações" at bounding box center [748, 45] width 17 height 14
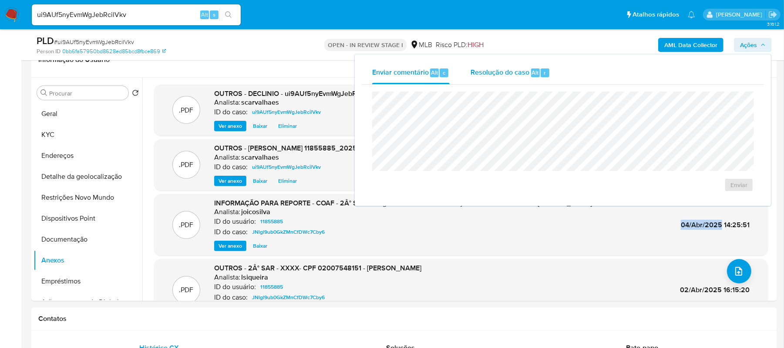
click at [492, 70] on span "Resolução do caso" at bounding box center [500, 72] width 59 height 10
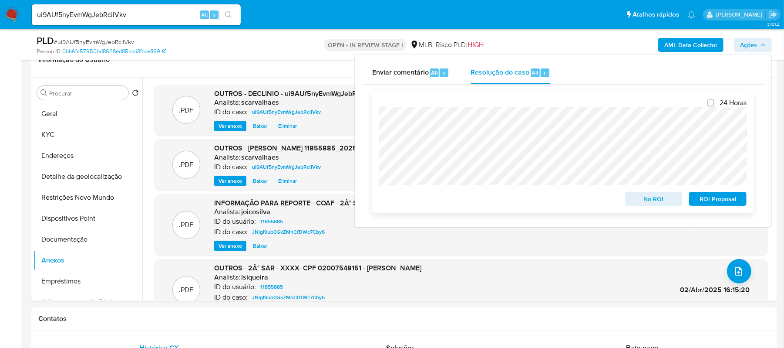
click at [654, 199] on span "No ROI" at bounding box center [653, 198] width 45 height 12
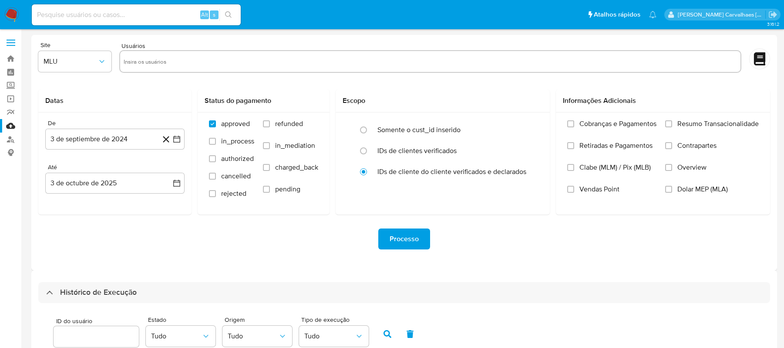
select select "10"
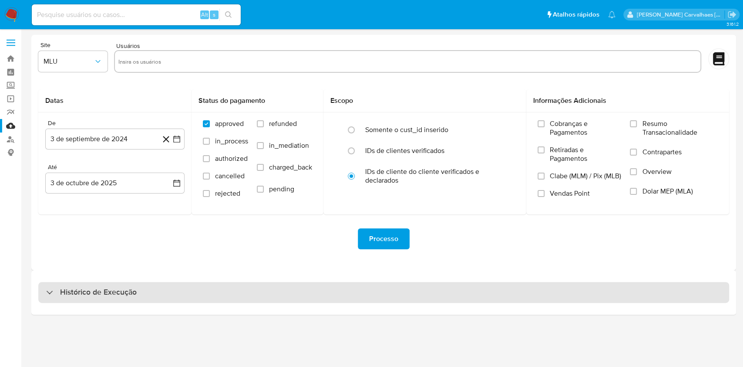
click at [48, 294] on div "Histórico de Execução" at bounding box center [91, 292] width 91 height 10
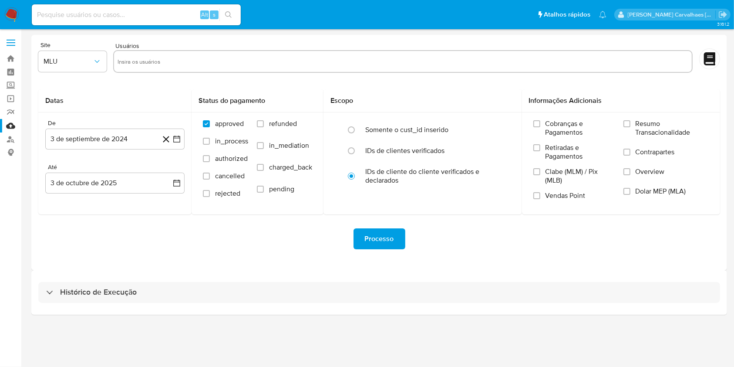
select select "10"
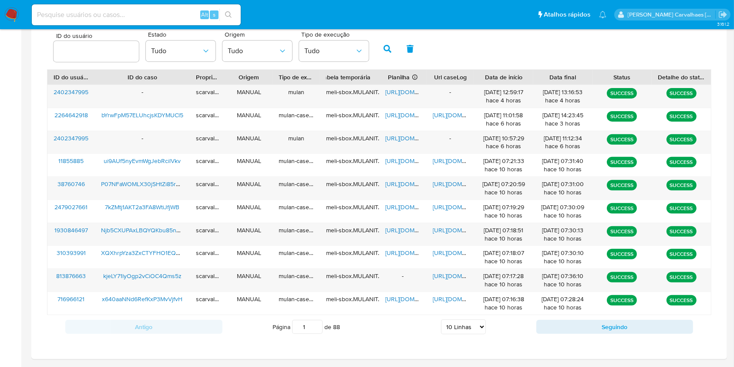
scroll to position [290, 0]
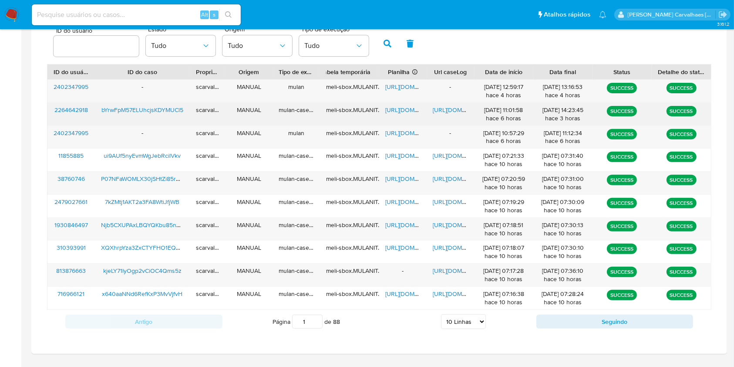
click at [445, 108] on span "https://docs.google.com/document/d/1sl5ueNZYc7PZwke2ORhD7UyXXWMMxpr4ZL5YBcDZl00…" at bounding box center [463, 109] width 60 height 9
click at [400, 109] on span "https://docs.google.com/spreadsheets/d/1SsFUCDU0gJKbOyqB-JIis5dgHpgW13h_5K0Fprf…" at bounding box center [415, 109] width 60 height 9
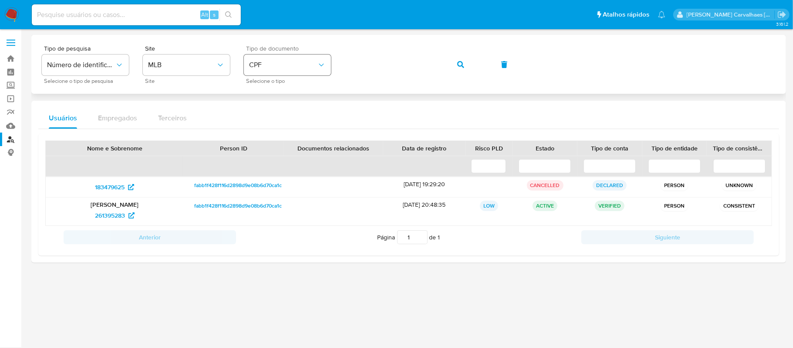
click at [322, 64] on icon "identificationType" at bounding box center [321, 65] width 9 height 9
click at [291, 88] on div "CNPJ CNPJ" at bounding box center [284, 93] width 71 height 30
click at [459, 68] on span "button" at bounding box center [460, 64] width 7 height 19
click at [119, 218] on span "1201254354" at bounding box center [110, 215] width 33 height 14
click at [111, 216] on span "1201254354" at bounding box center [110, 215] width 33 height 14
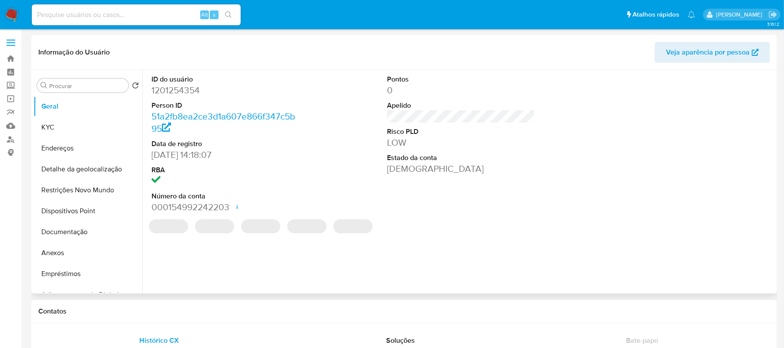
select select "10"
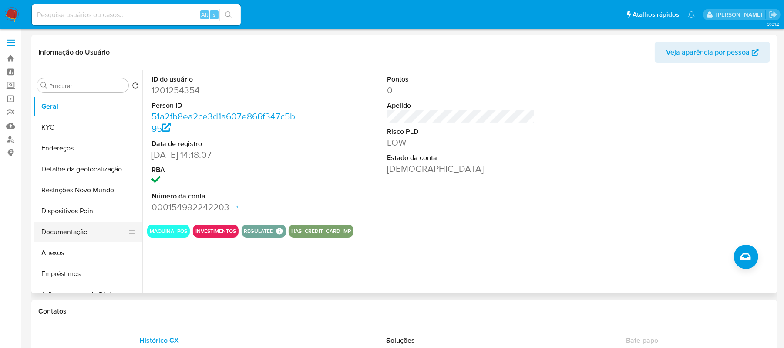
click at [89, 229] on button "Documentação" at bounding box center [85, 231] width 102 height 21
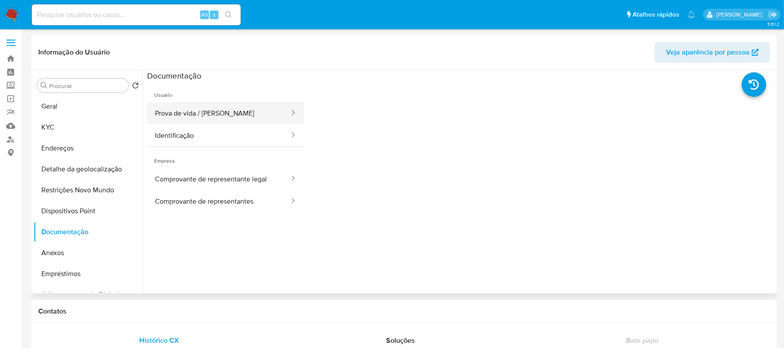
click at [226, 116] on button "Prova de vida / [PERSON_NAME]" at bounding box center [218, 113] width 143 height 22
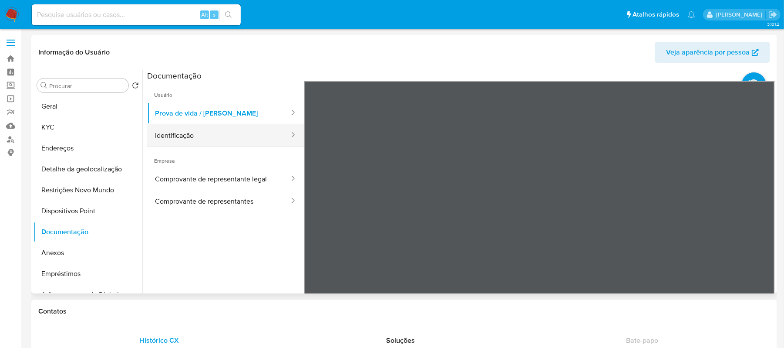
click at [194, 135] on button "Identificação" at bounding box center [218, 135] width 143 height 22
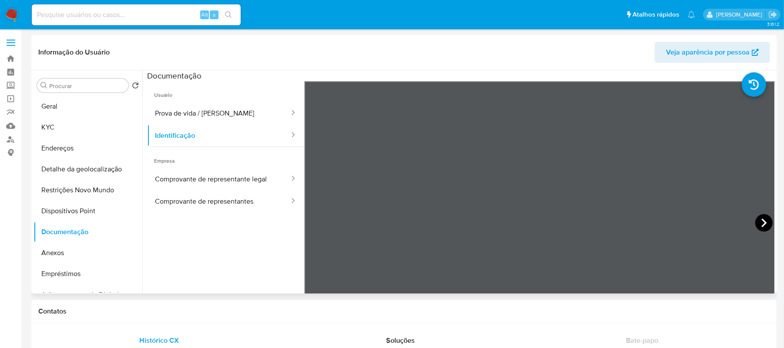
click at [762, 221] on icon at bounding box center [764, 222] width 5 height 9
click at [69, 124] on button "KYC" at bounding box center [85, 127] width 102 height 21
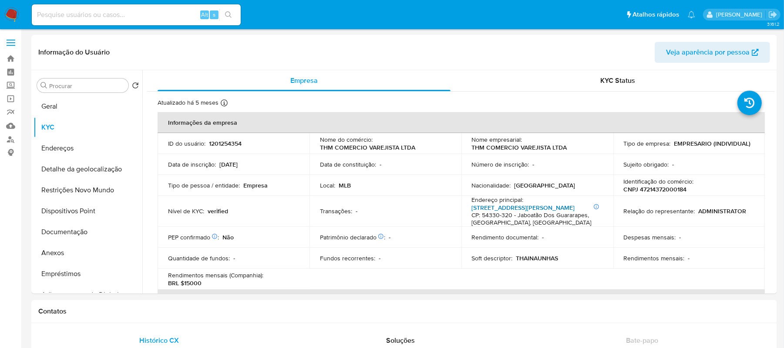
click at [499, 208] on link "Rua Pio Xii 109 d, Cajueiro Seco" at bounding box center [523, 207] width 103 height 9
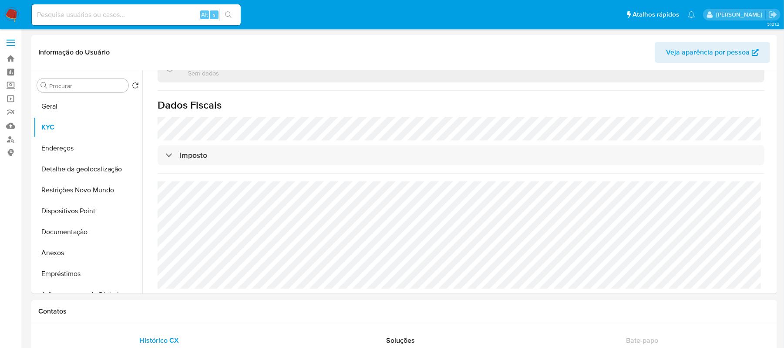
scroll to position [522, 0]
click at [82, 149] on button "Endereços" at bounding box center [85, 148] width 102 height 21
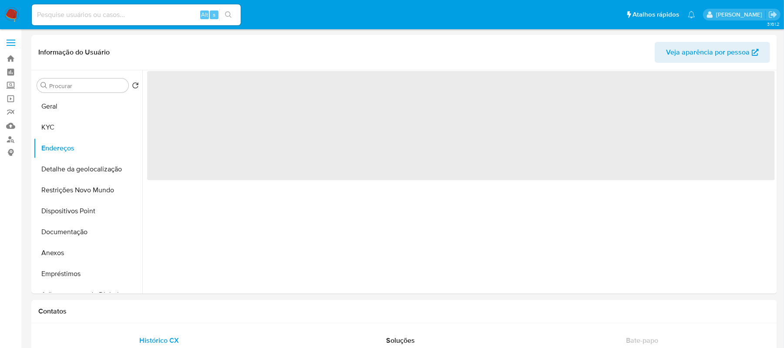
scroll to position [0, 0]
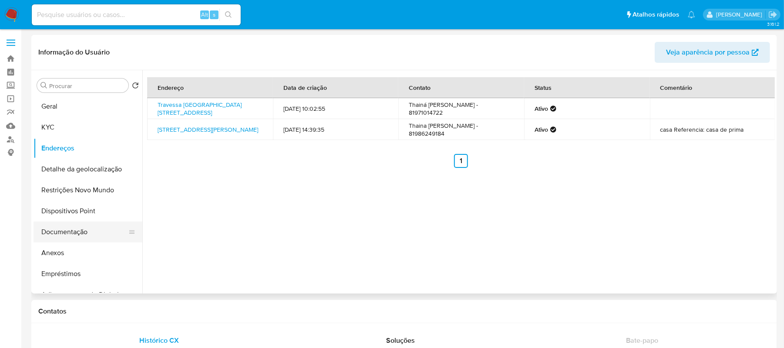
drag, startPoint x: 84, startPoint y: 227, endPoint x: 91, endPoint y: 224, distance: 7.6
click at [88, 226] on button "Documentação" at bounding box center [85, 231] width 102 height 21
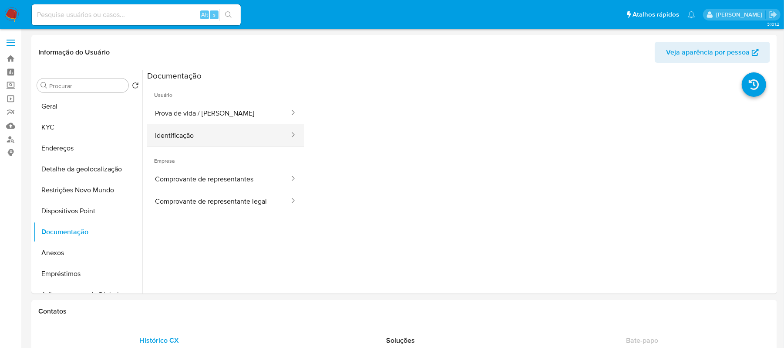
click at [199, 134] on button "Identificação" at bounding box center [218, 135] width 143 height 22
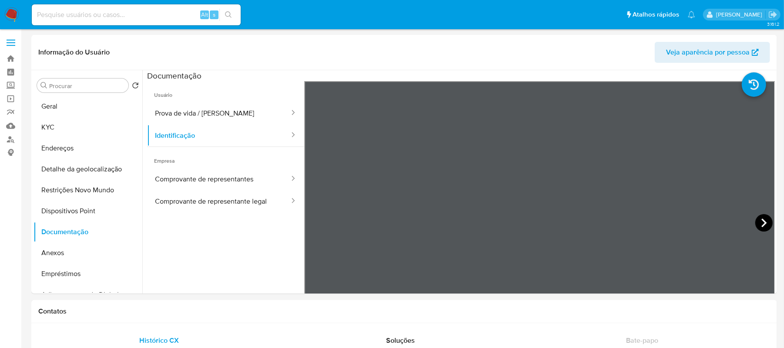
click at [760, 221] on icon at bounding box center [764, 222] width 17 height 17
click at [74, 128] on button "KYC" at bounding box center [85, 127] width 102 height 21
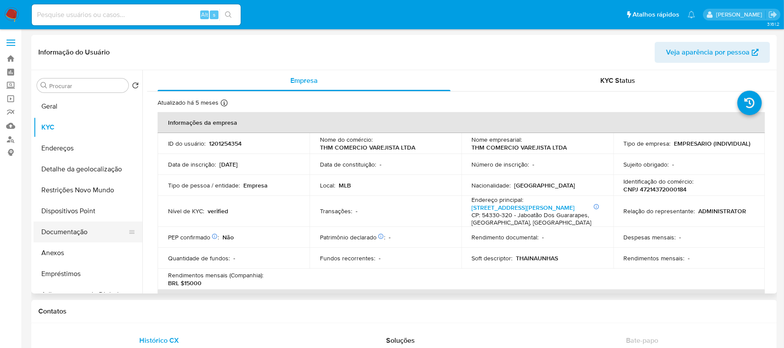
click at [65, 228] on button "Documentação" at bounding box center [85, 231] width 102 height 21
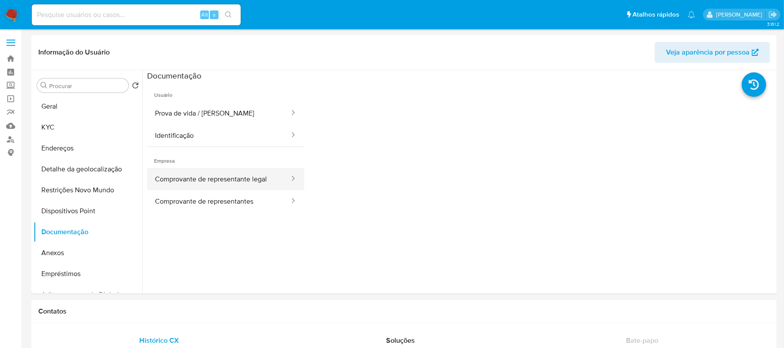
click at [250, 186] on button "Comprovante de representante legal" at bounding box center [218, 179] width 143 height 22
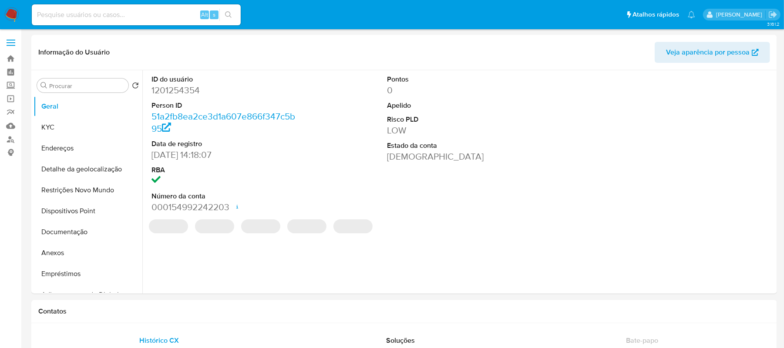
select select "10"
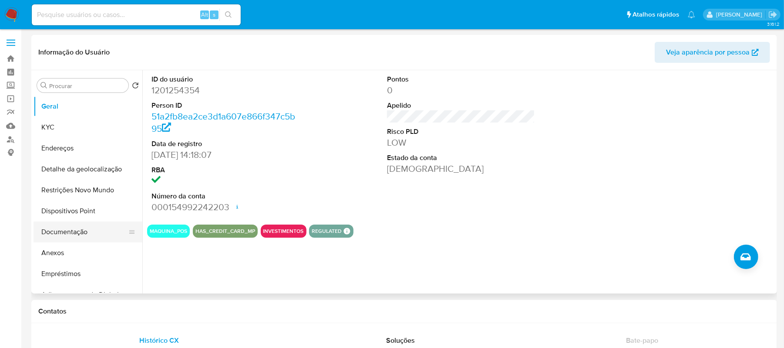
click at [78, 231] on button "Documentação" at bounding box center [85, 231] width 102 height 21
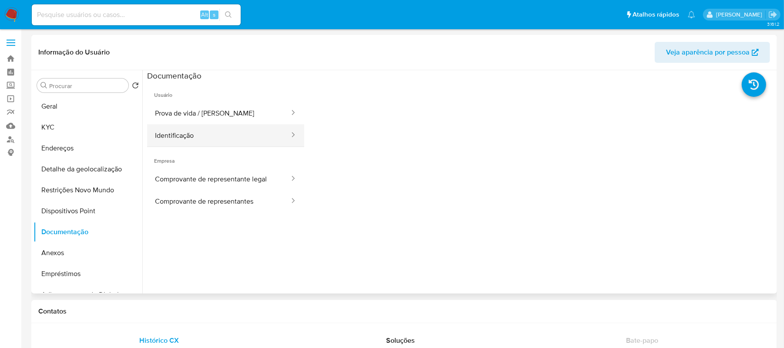
click at [192, 138] on button "Identificação" at bounding box center [218, 135] width 143 height 22
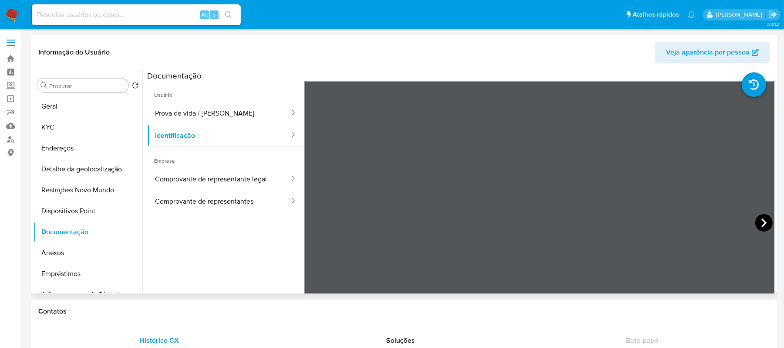
click at [756, 225] on icon at bounding box center [764, 222] width 17 height 17
click at [217, 115] on button "Prova de vida / [PERSON_NAME]" at bounding box center [218, 113] width 143 height 22
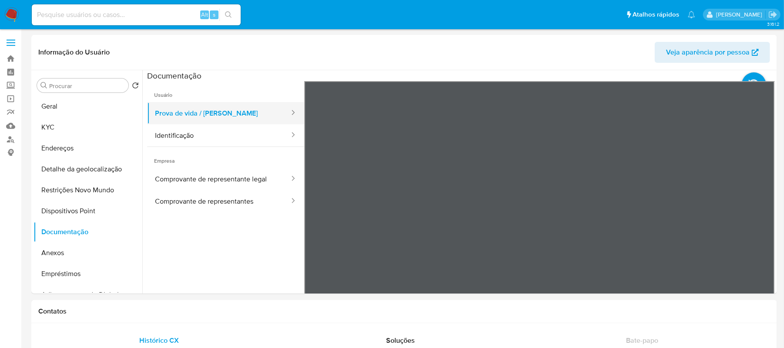
click at [217, 112] on button "Prova de vida / [PERSON_NAME]" at bounding box center [218, 113] width 143 height 22
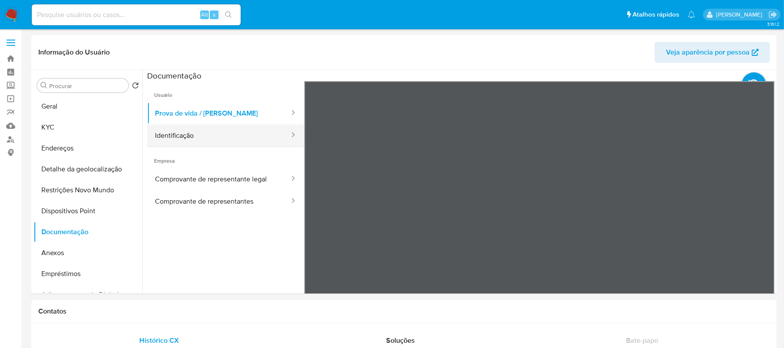
click at [205, 132] on button "Identificação" at bounding box center [218, 135] width 143 height 22
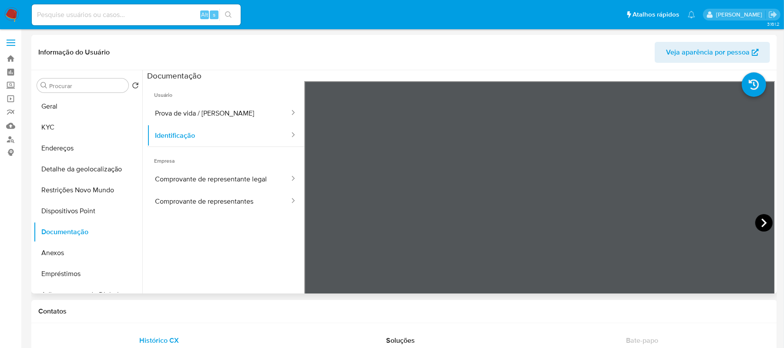
click at [759, 223] on icon at bounding box center [764, 222] width 17 height 17
click at [314, 222] on icon at bounding box center [315, 222] width 17 height 17
click at [236, 186] on button "Comprovante de representante legal" at bounding box center [218, 179] width 143 height 22
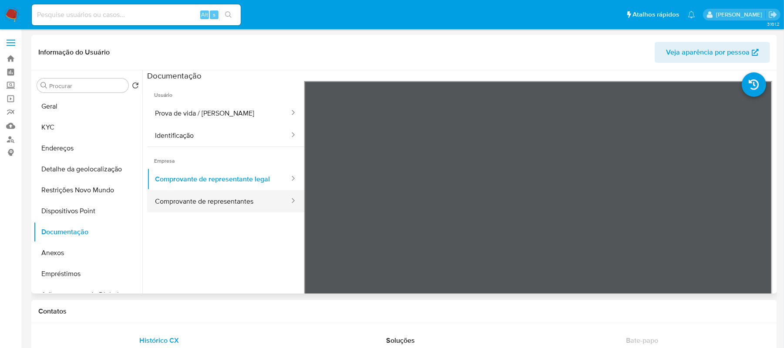
click at [257, 200] on button "Comprovante de representantes" at bounding box center [218, 201] width 143 height 22
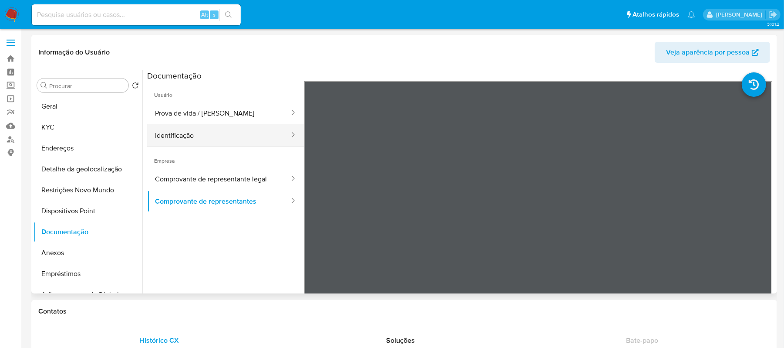
click at [180, 132] on button "Identificação" at bounding box center [218, 135] width 143 height 22
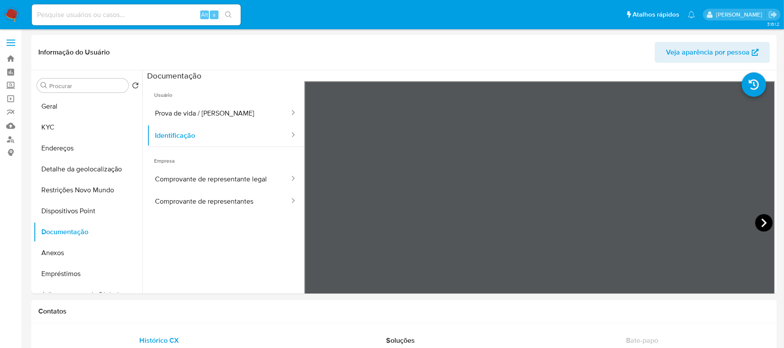
click at [756, 221] on icon at bounding box center [764, 222] width 17 height 17
click at [317, 220] on icon at bounding box center [315, 222] width 17 height 17
click at [272, 176] on button "Comprovante de representante legal" at bounding box center [218, 179] width 143 height 22
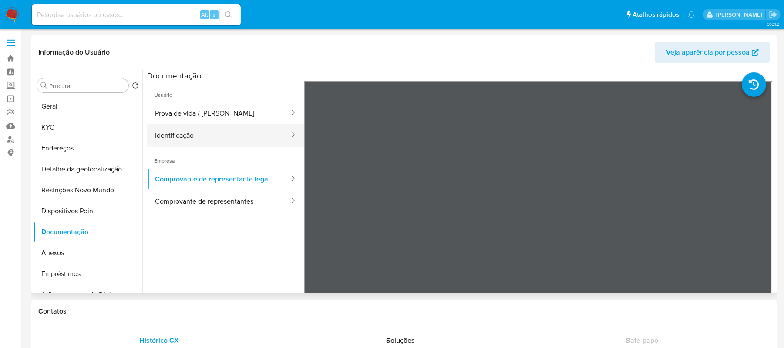
click at [185, 135] on button "Identificação" at bounding box center [218, 135] width 143 height 22
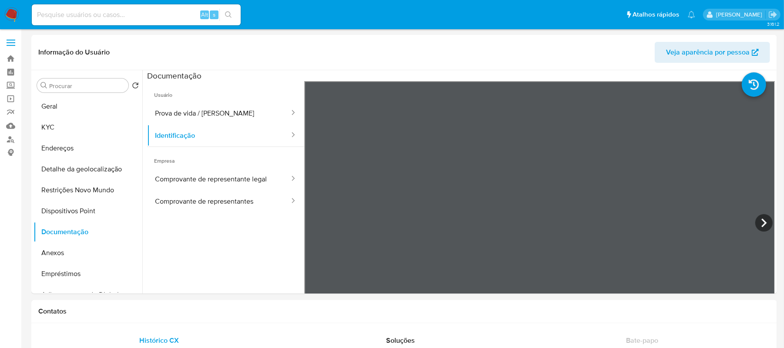
click at [767, 222] on icon at bounding box center [764, 222] width 17 height 17
click at [213, 180] on button "Comprovante de representante legal" at bounding box center [218, 179] width 143 height 22
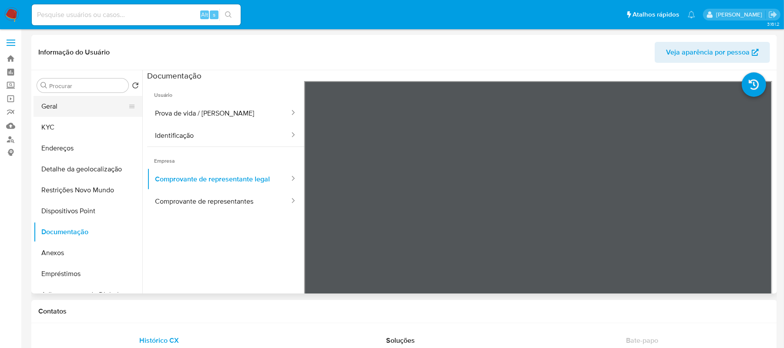
click at [81, 110] on button "Geral" at bounding box center [85, 106] width 102 height 21
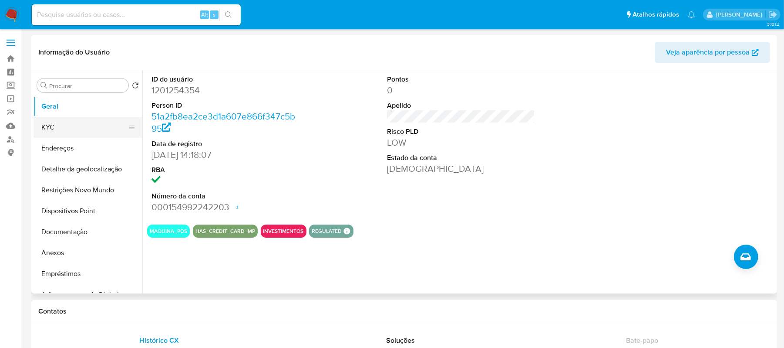
click at [53, 122] on button "KYC" at bounding box center [85, 127] width 102 height 21
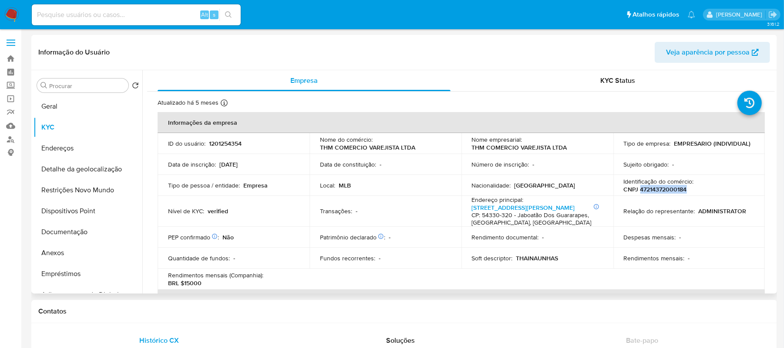
drag, startPoint x: 637, startPoint y: 189, endPoint x: 689, endPoint y: 189, distance: 52.3
click at [689, 189] on div "Identificação do comércio : CNPJ 47214372000184" at bounding box center [689, 185] width 131 height 16
copy p "47214372000184"
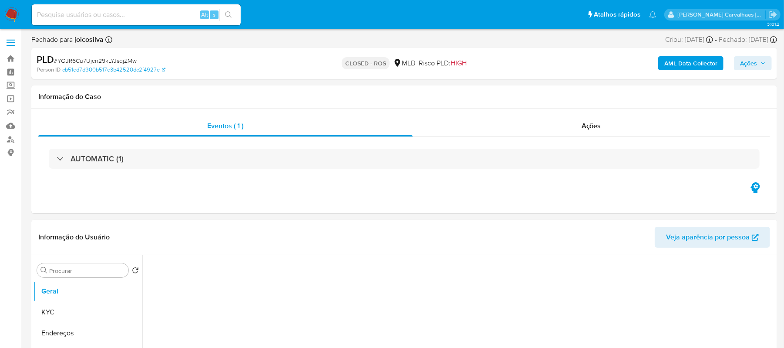
select select "10"
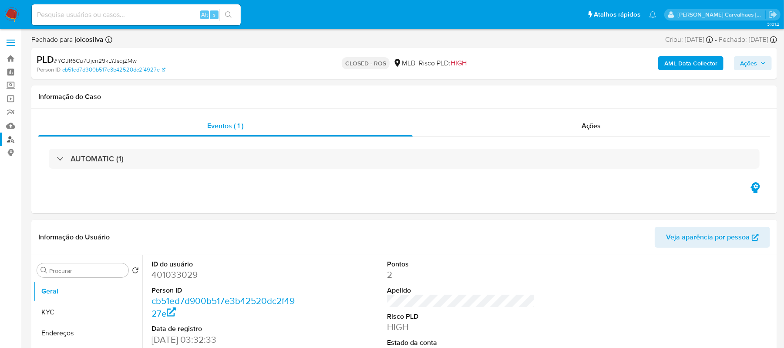
click at [10, 138] on link "Localizador de pessoas" at bounding box center [52, 138] width 104 height 13
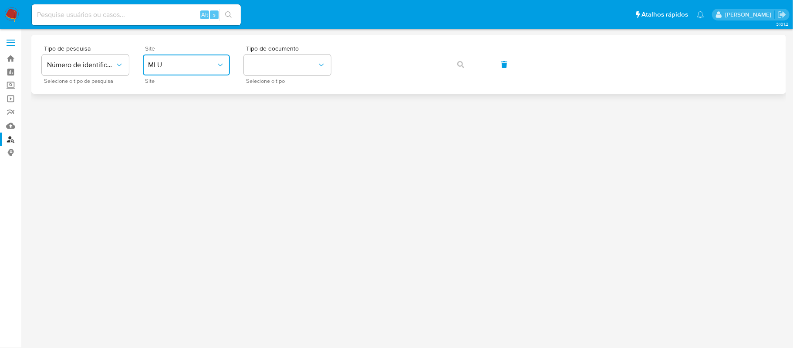
click at [182, 64] on span "MLU" at bounding box center [182, 65] width 68 height 9
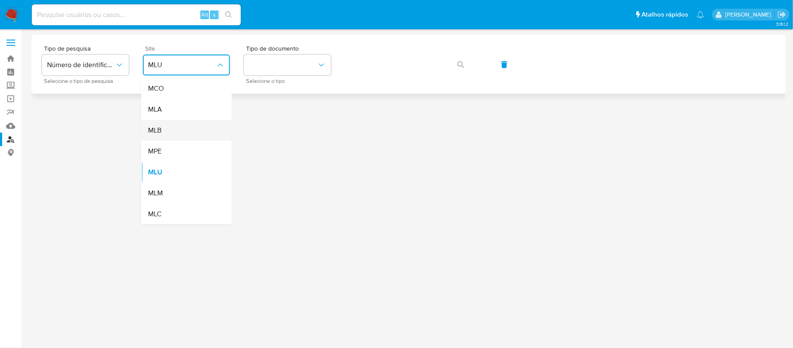
click at [180, 132] on div "MLB" at bounding box center [183, 130] width 71 height 21
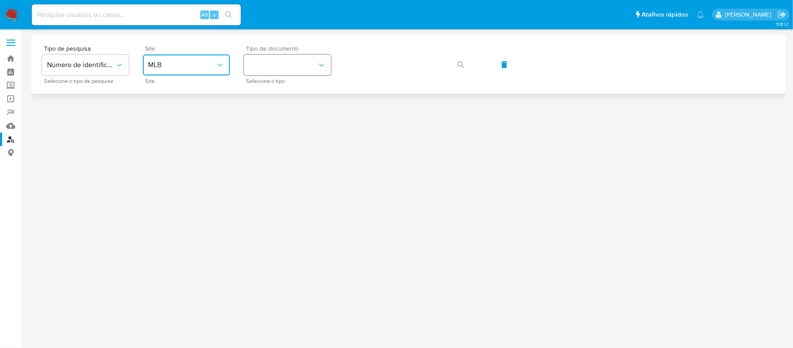
click at [267, 70] on button "identificationType" at bounding box center [287, 64] width 87 height 21
click at [267, 121] on div "CPF CPF" at bounding box center [284, 123] width 71 height 30
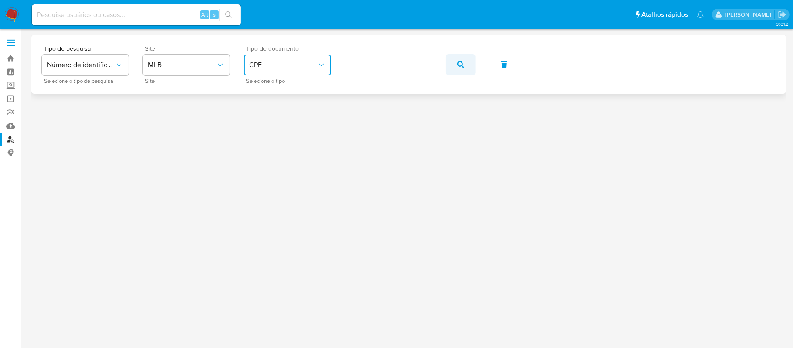
click at [457, 66] on icon "button" at bounding box center [460, 64] width 7 height 7
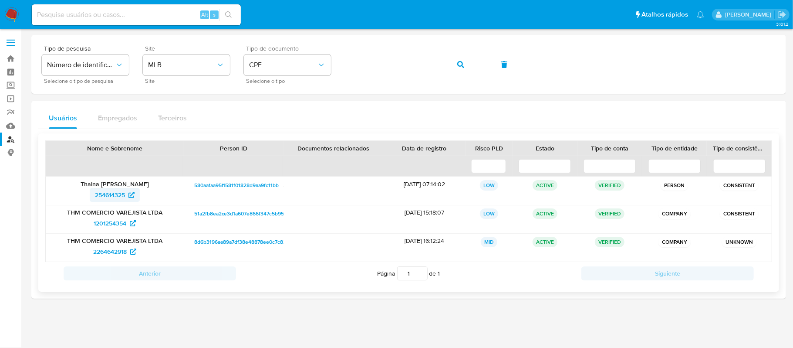
click at [105, 193] on span "254614325" at bounding box center [110, 195] width 30 height 14
click at [312, 65] on span "CPF" at bounding box center [283, 65] width 68 height 9
click at [294, 84] on div "CNPJ CNPJ" at bounding box center [284, 93] width 71 height 30
click at [337, 68] on div "Tipo de pesquisa Número de identificação Selecione o tipo de pesquisa Site MLB …" at bounding box center [409, 64] width 734 height 38
click at [460, 65] on icon "button" at bounding box center [460, 64] width 7 height 7
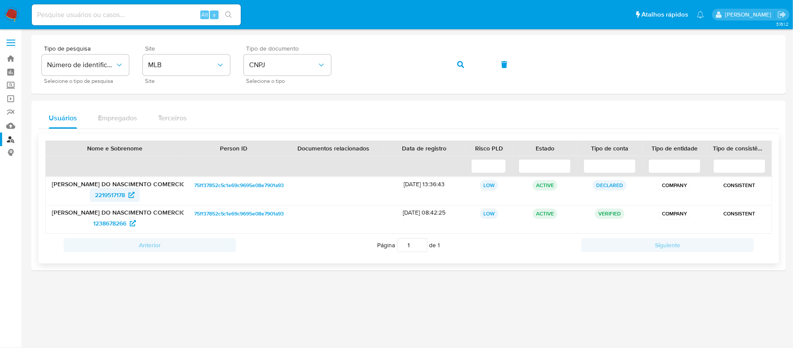
click at [131, 195] on icon at bounding box center [131, 195] width 6 height 6
click at [105, 225] on span "1238678266" at bounding box center [109, 223] width 33 height 14
click at [310, 69] on span "CNPJ" at bounding box center [283, 65] width 68 height 9
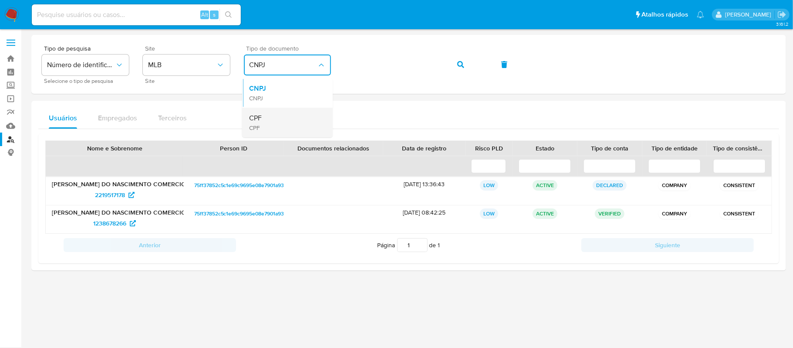
click at [274, 119] on div "CPF CPF" at bounding box center [284, 123] width 71 height 30
click at [330, 61] on div "Tipo de pesquisa Número de identificação Selecione o tipo de pesquisa Site MLB …" at bounding box center [409, 64] width 734 height 38
click at [455, 67] on button "button" at bounding box center [461, 64] width 30 height 21
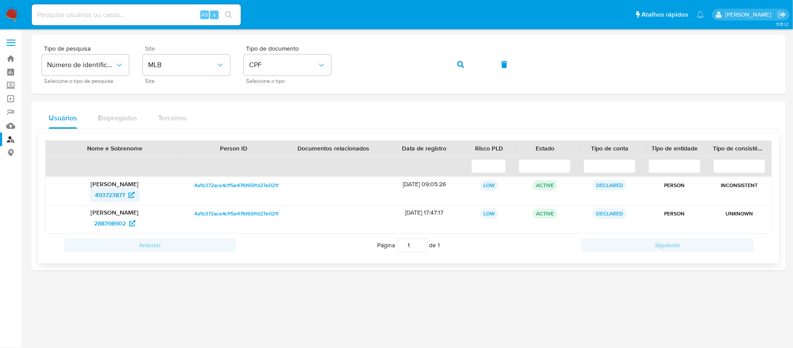
click at [123, 192] on span "493723877" at bounding box center [110, 195] width 30 height 14
click at [122, 192] on span "493723877" at bounding box center [110, 195] width 30 height 14
click at [110, 223] on span "288398902" at bounding box center [110, 223] width 32 height 14
click at [111, 192] on span "493723877" at bounding box center [110, 195] width 30 height 14
click at [304, 62] on span "CPF" at bounding box center [283, 65] width 68 height 9
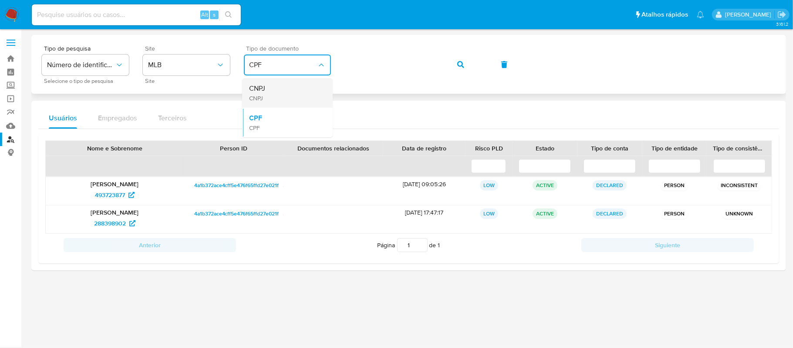
click at [284, 91] on div "CNPJ CNPJ" at bounding box center [284, 93] width 71 height 30
click at [292, 63] on div "Tipo de pesquisa Número de identificação Selecione o tipo de pesquisa Site MLB …" at bounding box center [409, 64] width 734 height 38
click at [451, 71] on button "button" at bounding box center [461, 64] width 30 height 21
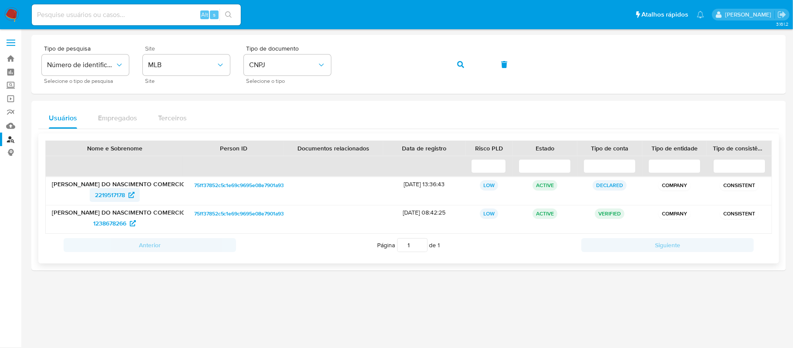
click at [103, 194] on span "2219517178" at bounding box center [110, 195] width 30 height 14
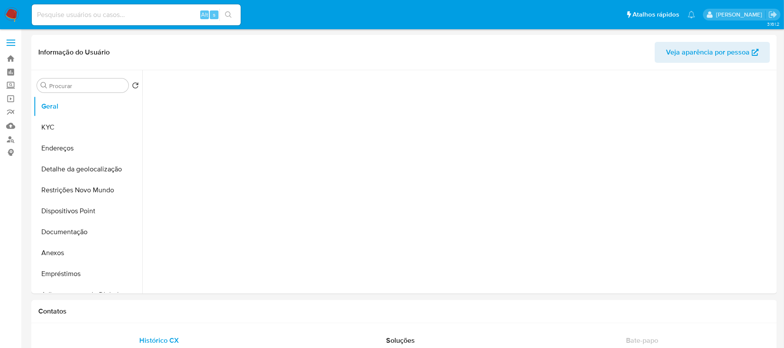
select select "10"
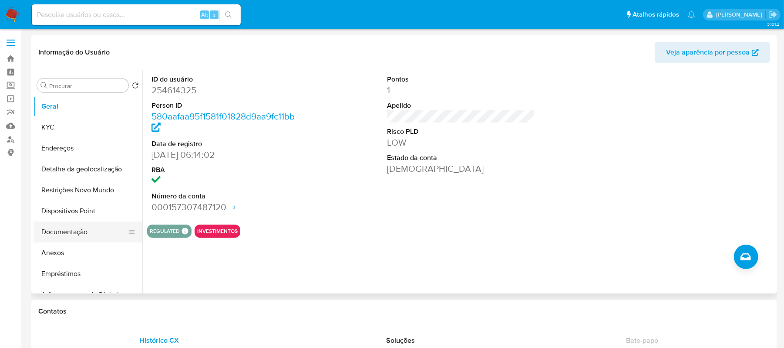
click at [65, 228] on button "Documentação" at bounding box center [85, 231] width 102 height 21
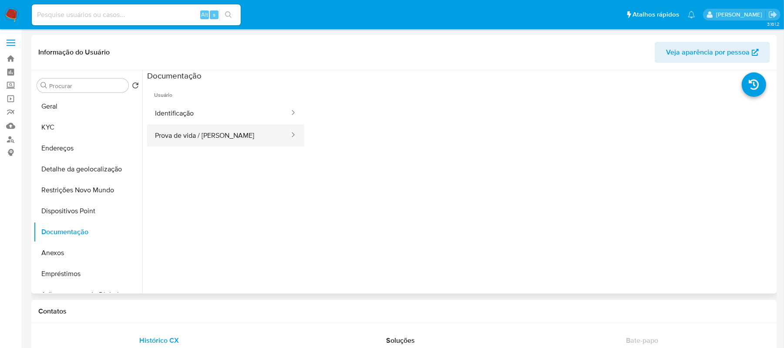
click at [234, 132] on button "Prova de vida / [PERSON_NAME]" at bounding box center [218, 135] width 143 height 22
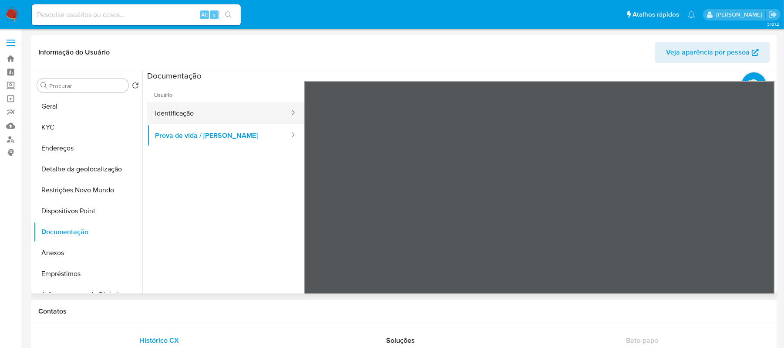
click at [213, 114] on button "Identificação" at bounding box center [218, 113] width 143 height 22
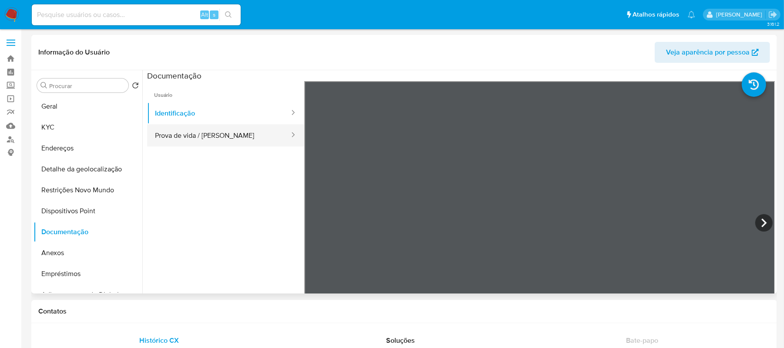
click at [218, 138] on button "Prova de vida / [PERSON_NAME]" at bounding box center [218, 135] width 143 height 22
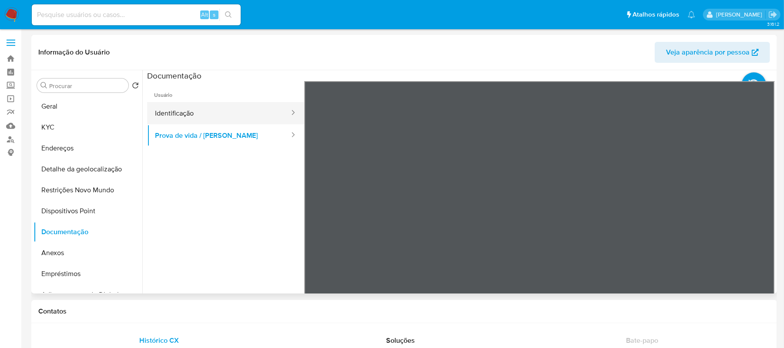
click at [202, 114] on button "Identificação" at bounding box center [218, 113] width 143 height 22
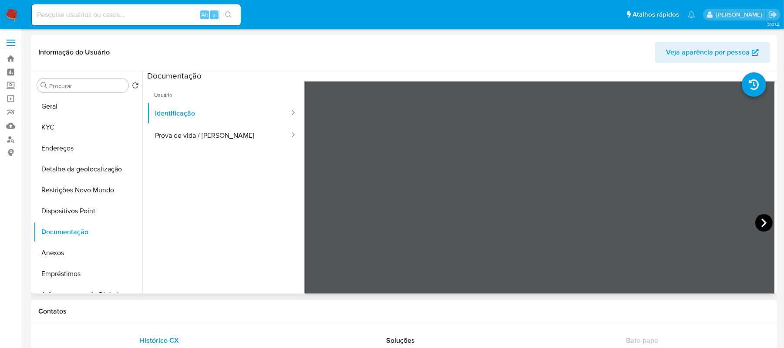
click at [769, 221] on icon at bounding box center [764, 222] width 17 height 17
click at [211, 131] on button "Prova de vida / [PERSON_NAME]" at bounding box center [218, 135] width 143 height 22
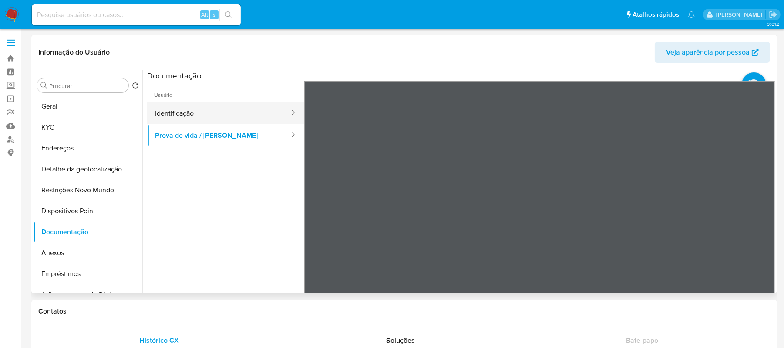
drag, startPoint x: 185, startPoint y: 117, endPoint x: 190, endPoint y: 117, distance: 5.7
click at [185, 117] on button "Identificação" at bounding box center [218, 113] width 143 height 22
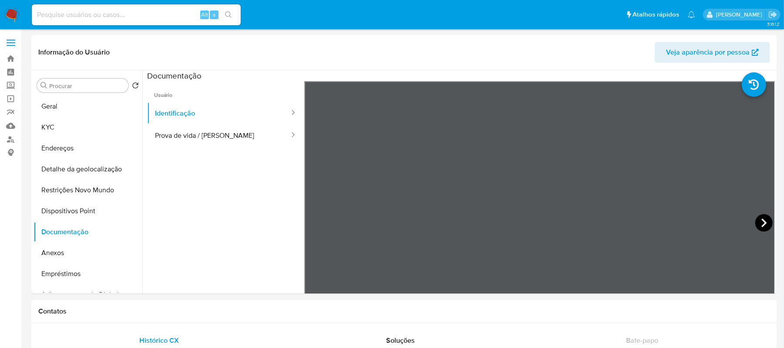
click at [756, 222] on icon at bounding box center [764, 222] width 17 height 17
click at [61, 253] on button "Anexos" at bounding box center [85, 252] width 102 height 21
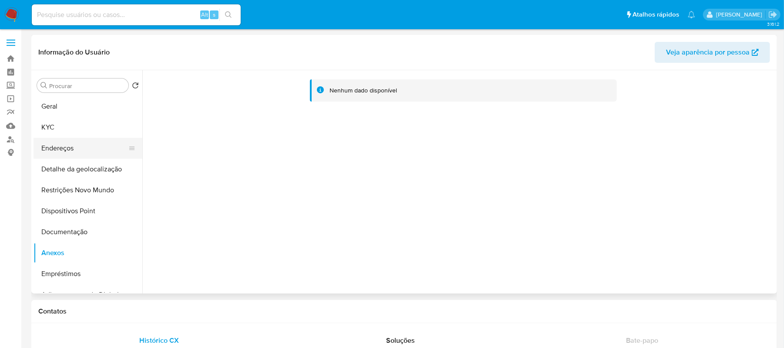
click at [75, 147] on button "Endereços" at bounding box center [85, 148] width 102 height 21
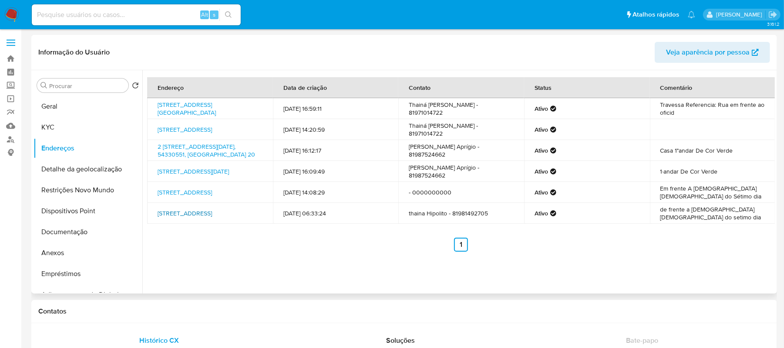
click at [212, 215] on link "[STREET_ADDRESS]" at bounding box center [185, 213] width 54 height 9
click at [176, 130] on link "[STREET_ADDRESS]" at bounding box center [185, 129] width 54 height 9
click at [199, 217] on link "[STREET_ADDRESS]" at bounding box center [185, 213] width 54 height 9
click at [212, 126] on link "[STREET_ADDRESS]" at bounding box center [185, 129] width 54 height 9
click at [206, 112] on link "[STREET_ADDRESS][GEOGRAPHIC_DATA]" at bounding box center [187, 108] width 58 height 17
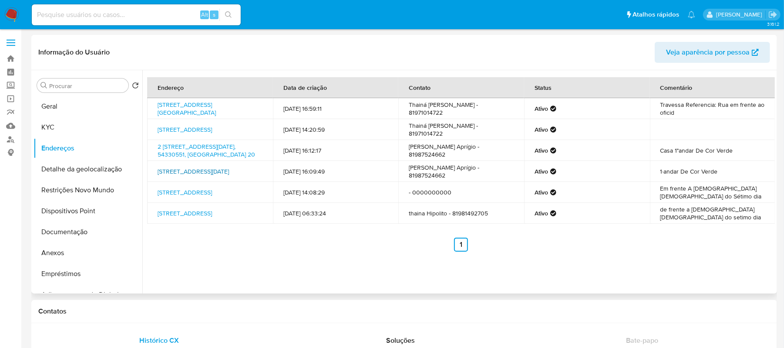
click at [208, 175] on link "[STREET_ADDRESS][DATE]" at bounding box center [193, 171] width 71 height 9
click at [212, 114] on link "[STREET_ADDRESS][GEOGRAPHIC_DATA]" at bounding box center [187, 108] width 58 height 17
click at [84, 123] on button "KYC" at bounding box center [85, 127] width 102 height 21
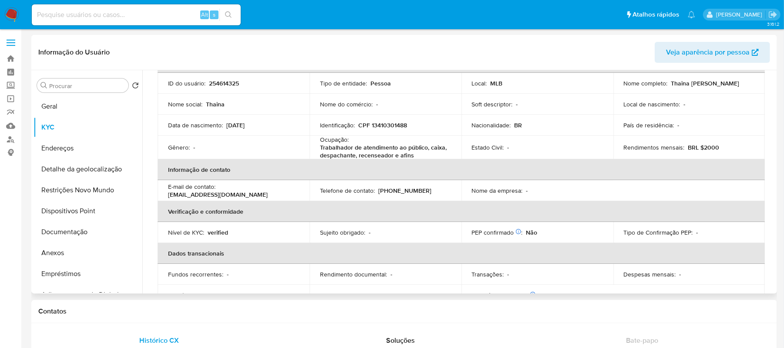
scroll to position [34, 0]
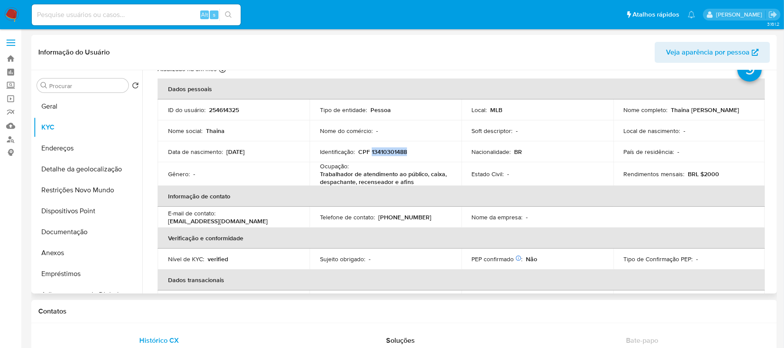
drag, startPoint x: 371, startPoint y: 149, endPoint x: 406, endPoint y: 150, distance: 35.3
click at [406, 150] on p "CPF 13410301488" at bounding box center [382, 152] width 49 height 8
copy p "13410301488"
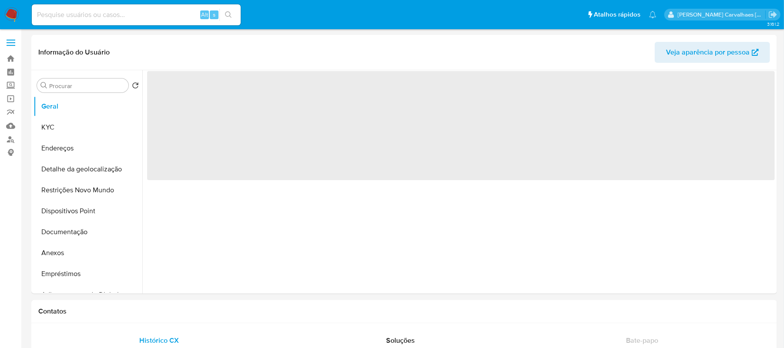
select select "10"
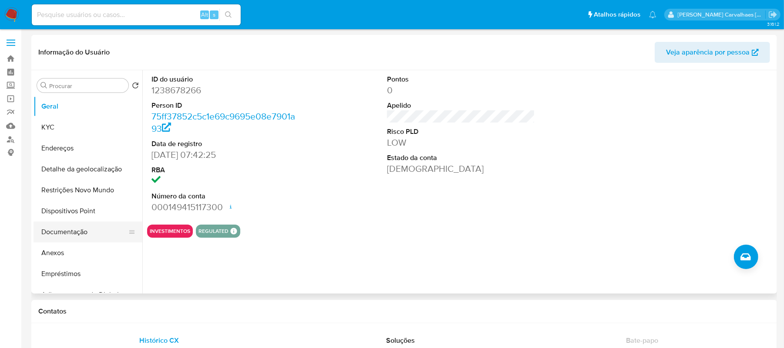
click at [88, 235] on button "Documentação" at bounding box center [85, 231] width 102 height 21
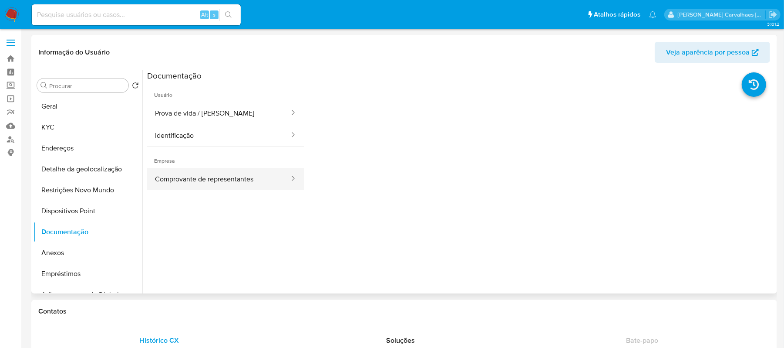
click at [192, 176] on button "Comprovante de representantes" at bounding box center [218, 179] width 143 height 22
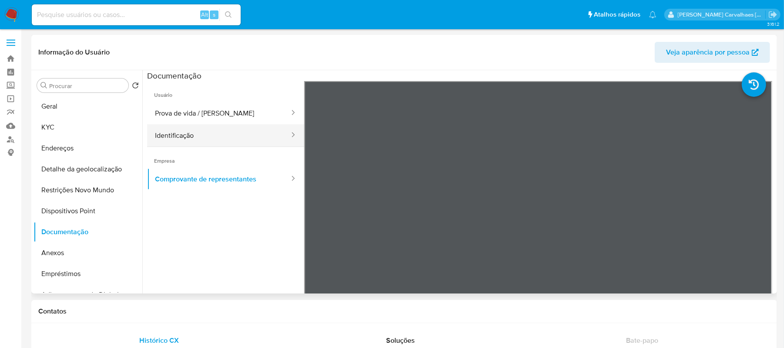
click at [182, 140] on button "Identificação" at bounding box center [218, 135] width 143 height 22
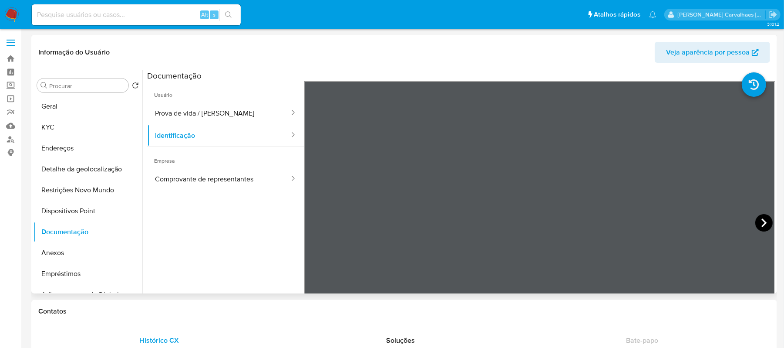
click at [759, 225] on icon at bounding box center [764, 222] width 17 height 17
click at [196, 115] on button "Prova de vida / Selfie" at bounding box center [218, 113] width 143 height 22
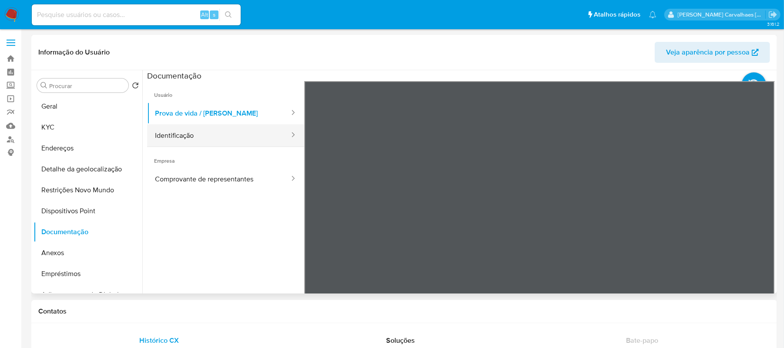
click at [192, 138] on button "Identificação" at bounding box center [218, 135] width 143 height 22
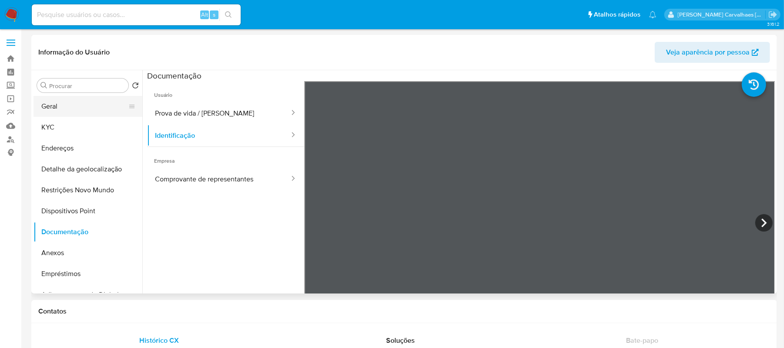
click at [64, 110] on button "Geral" at bounding box center [85, 106] width 102 height 21
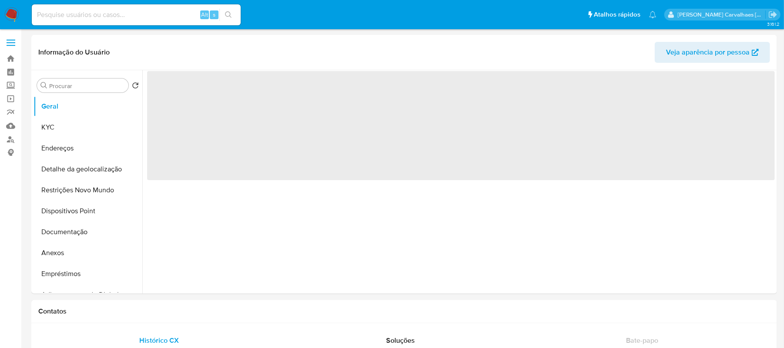
select select "10"
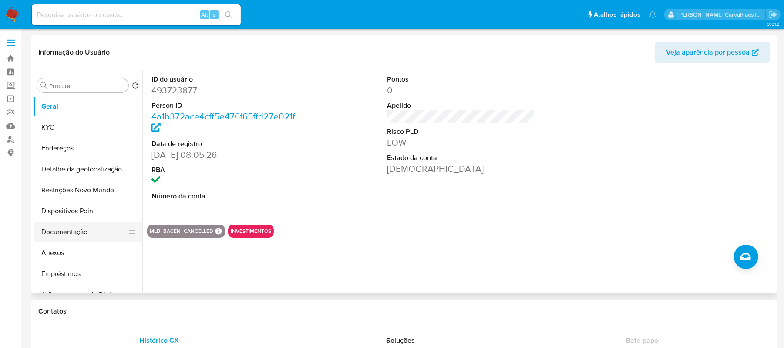
click at [93, 229] on button "Documentação" at bounding box center [85, 231] width 102 height 21
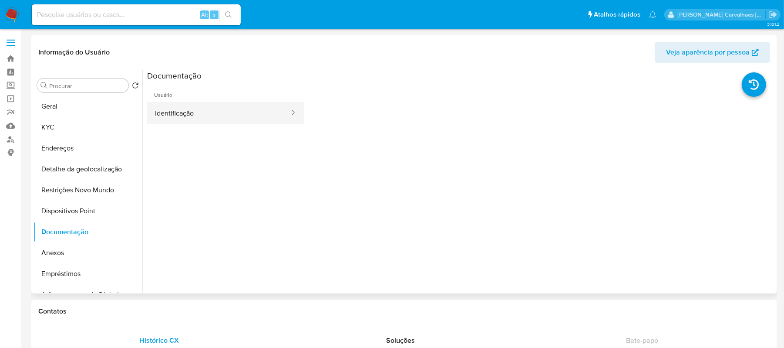
click at [230, 105] on button "Identificação" at bounding box center [218, 113] width 143 height 22
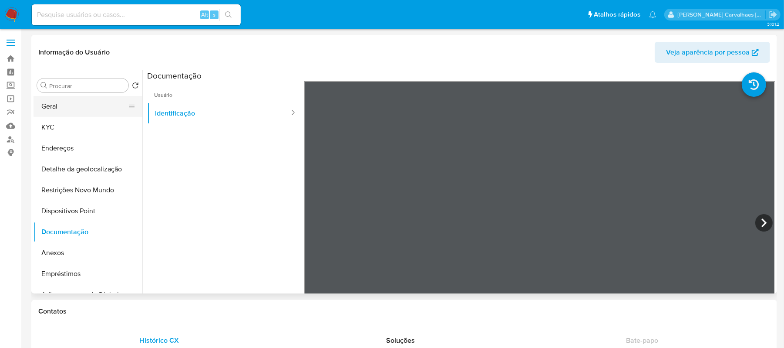
click at [50, 104] on button "Geral" at bounding box center [85, 106] width 102 height 21
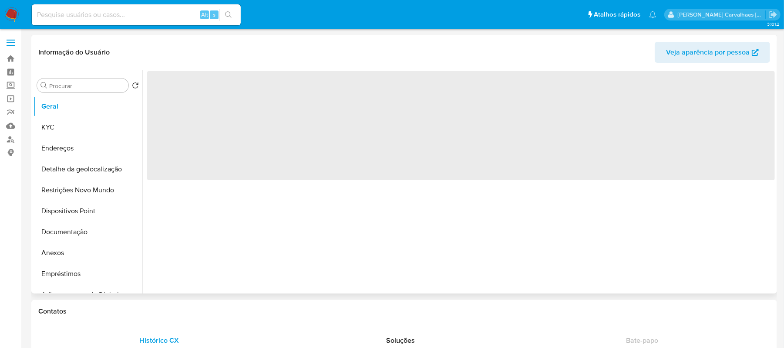
select select "10"
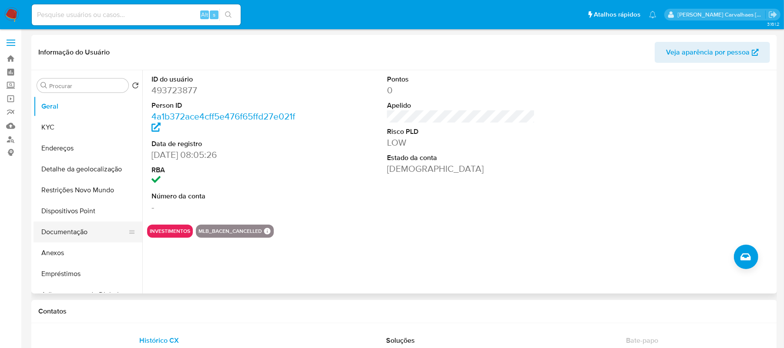
click at [78, 237] on button "Documentação" at bounding box center [85, 231] width 102 height 21
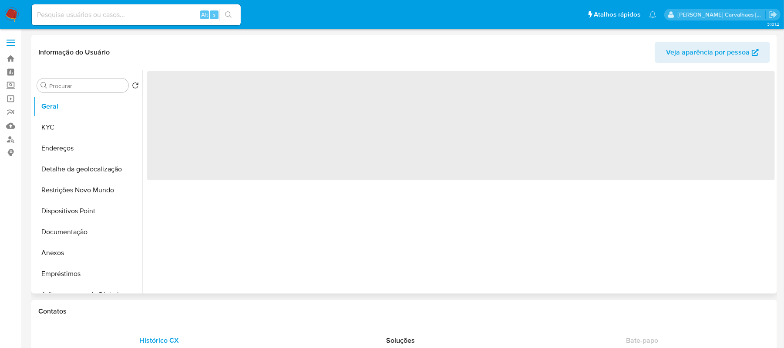
select select "10"
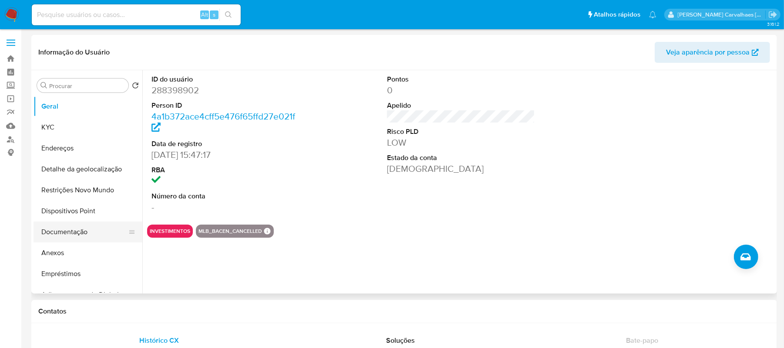
click at [68, 228] on button "Documentação" at bounding box center [85, 231] width 102 height 21
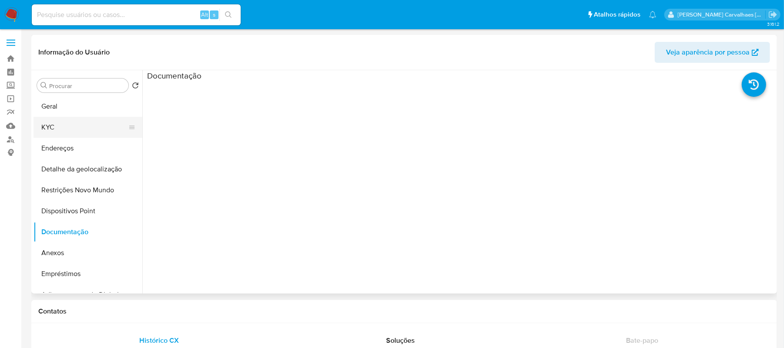
click at [68, 125] on button "KYC" at bounding box center [85, 127] width 102 height 21
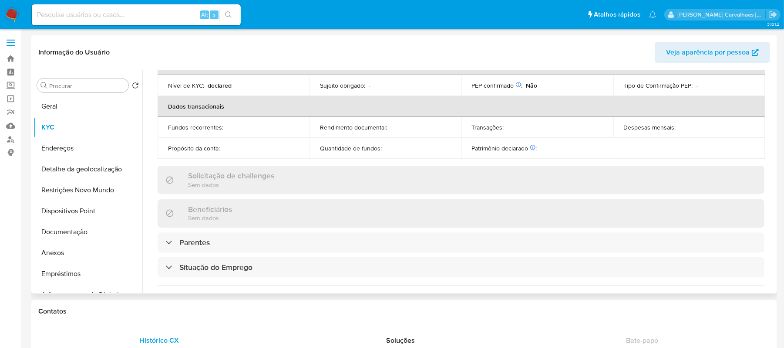
scroll to position [348, 0]
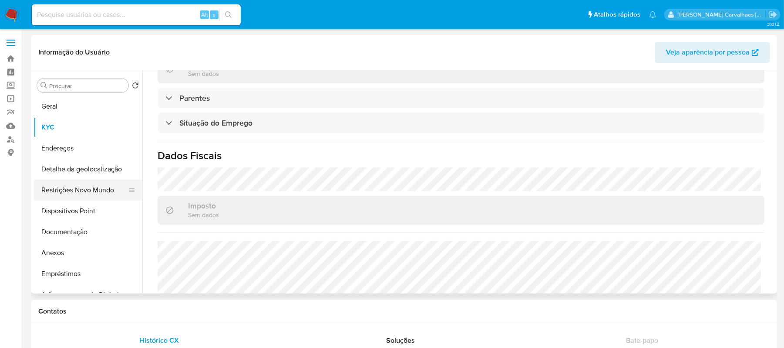
click at [92, 190] on button "Restrições Novo Mundo" at bounding box center [85, 189] width 102 height 21
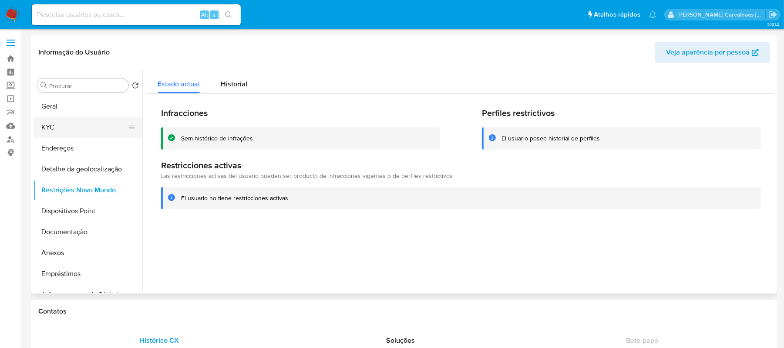
click at [64, 126] on button "KYC" at bounding box center [85, 127] width 102 height 21
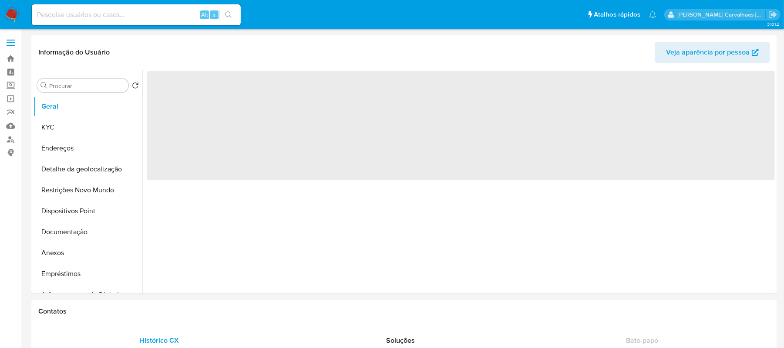
select select "10"
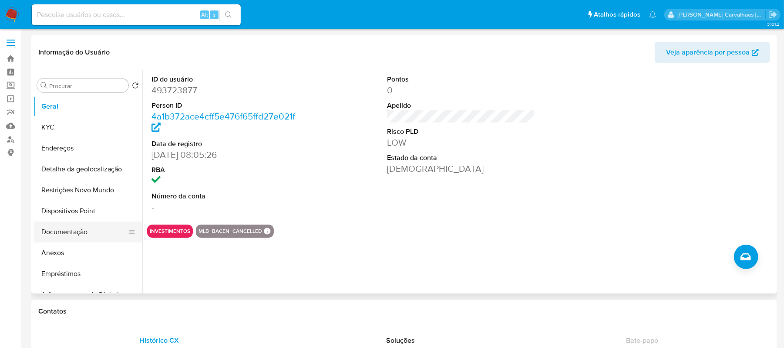
click at [81, 230] on button "Documentação" at bounding box center [85, 231] width 102 height 21
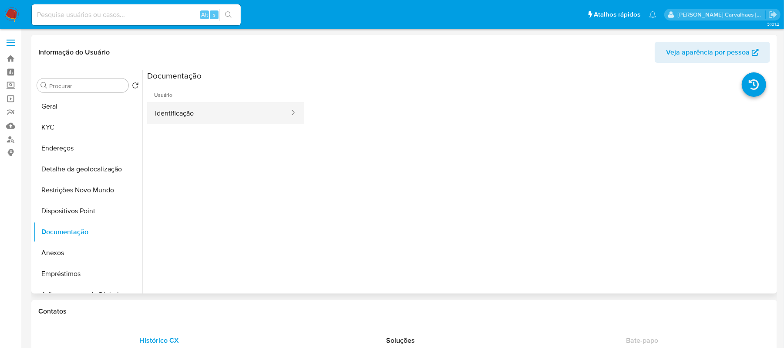
click at [244, 111] on button "Identificação" at bounding box center [218, 113] width 143 height 22
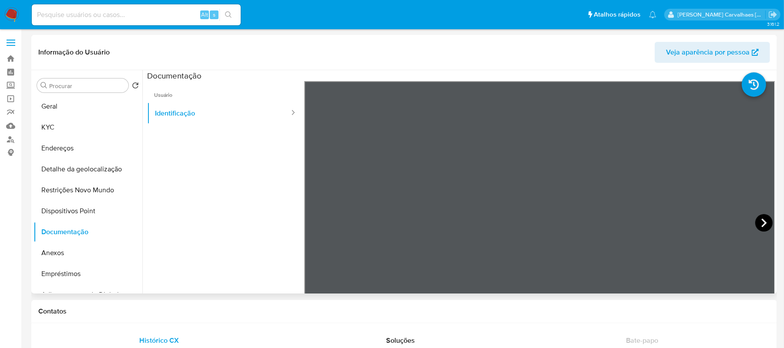
click at [762, 221] on icon at bounding box center [764, 222] width 5 height 9
click at [67, 132] on button "KYC" at bounding box center [85, 127] width 102 height 21
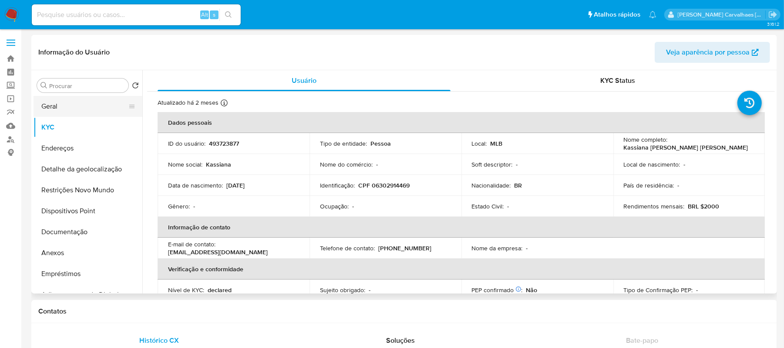
click at [88, 110] on button "Geral" at bounding box center [85, 106] width 102 height 21
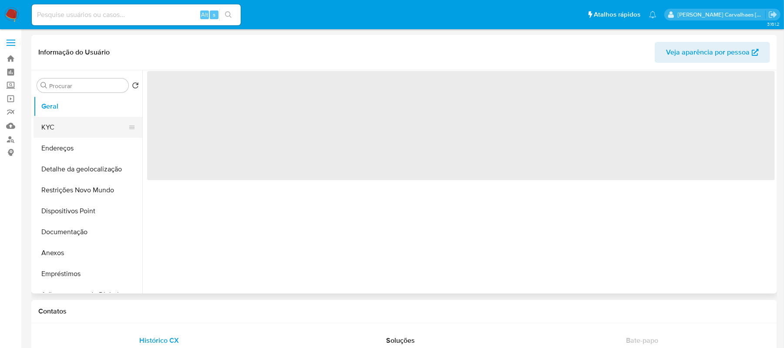
click at [67, 126] on button "KYC" at bounding box center [85, 127] width 102 height 21
select select "10"
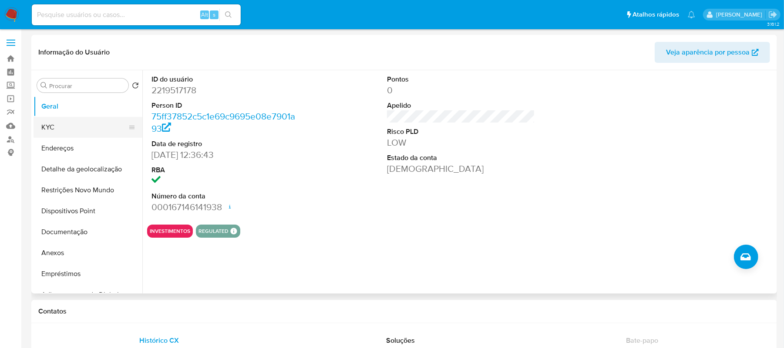
click at [78, 132] on button "KYC" at bounding box center [85, 127] width 102 height 21
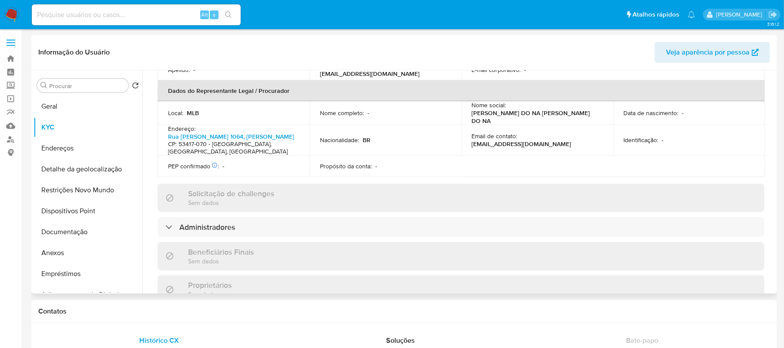
scroll to position [290, 0]
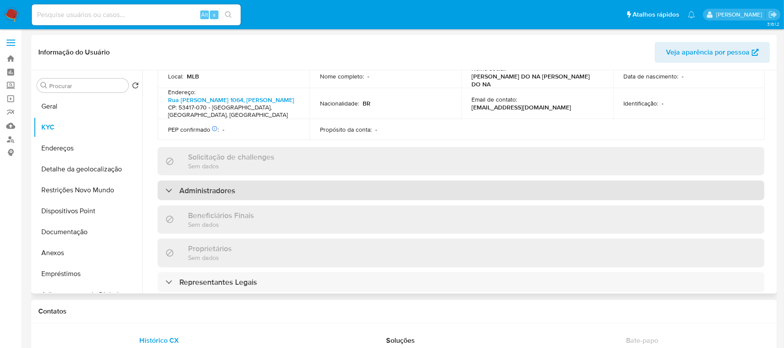
click at [278, 197] on div "Administradores" at bounding box center [461, 190] width 607 height 20
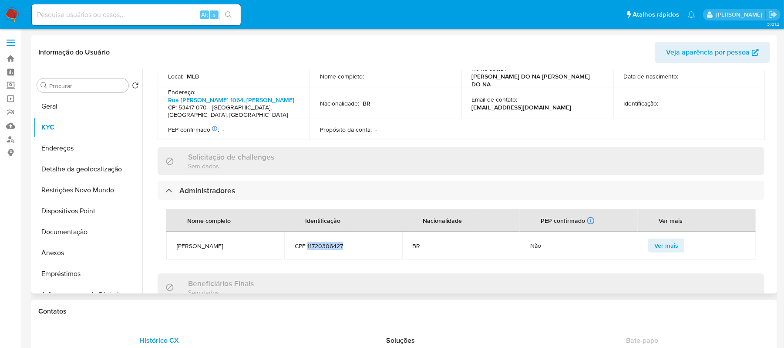
drag, startPoint x: 307, startPoint y: 254, endPoint x: 342, endPoint y: 257, distance: 35.4
click at [342, 250] on span "CPF 11720306427" at bounding box center [343, 246] width 97 height 8
copy span "11720306427"
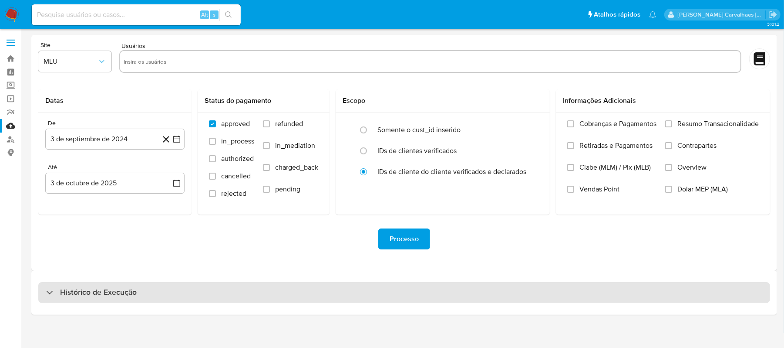
click at [111, 287] on h3 "Histórico de Execução" at bounding box center [98, 292] width 77 height 10
select select "10"
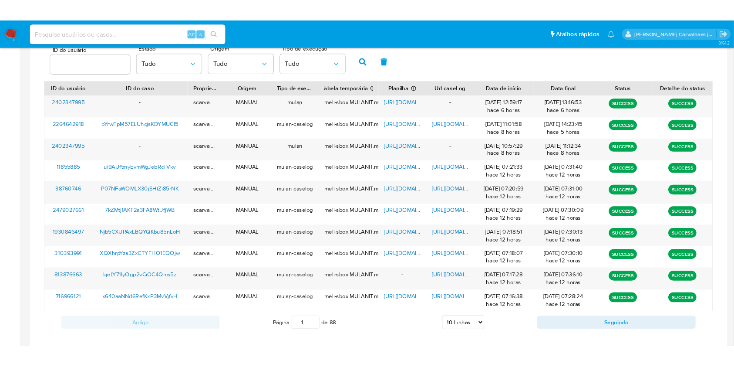
scroll to position [290, 0]
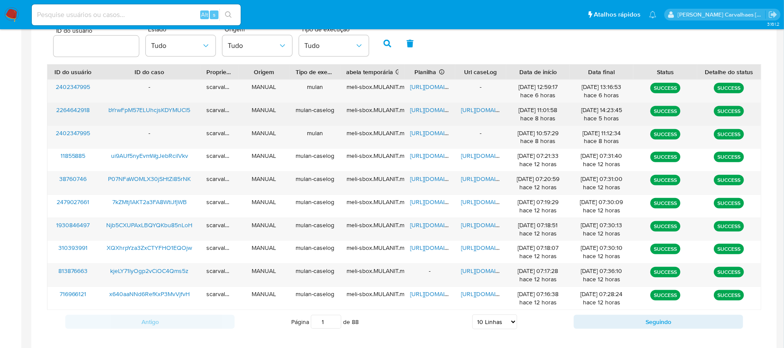
click at [440, 110] on span "[URL][DOMAIN_NAME]" at bounding box center [441, 109] width 60 height 9
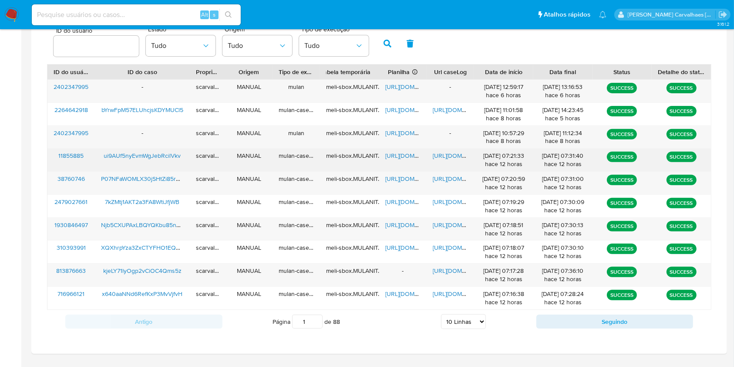
click at [442, 155] on span "[URL][DOMAIN_NAME]" at bounding box center [463, 155] width 60 height 9
click at [405, 155] on span "[URL][DOMAIN_NAME]" at bounding box center [415, 155] width 60 height 9
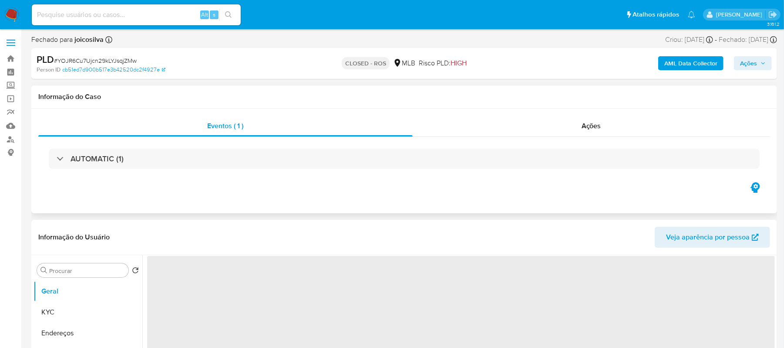
select select "10"
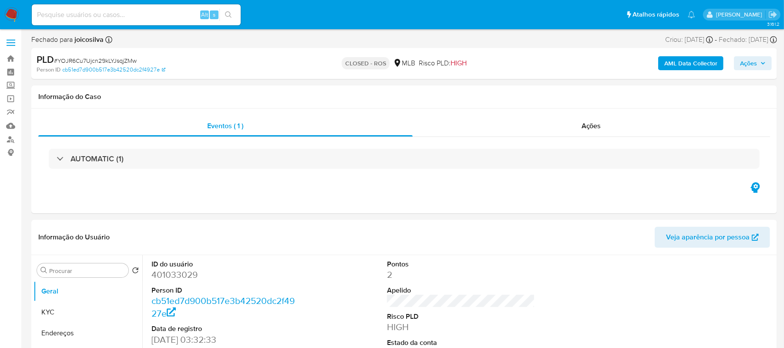
click at [90, 13] on input at bounding box center [136, 14] width 209 height 11
paste input "ui9AUf5nyEvmWgJebRcilVkv"
type input "ui9AUf5nyEvmWgJebRcilVkv"
click at [229, 14] on icon "search-icon" at bounding box center [228, 14] width 7 height 7
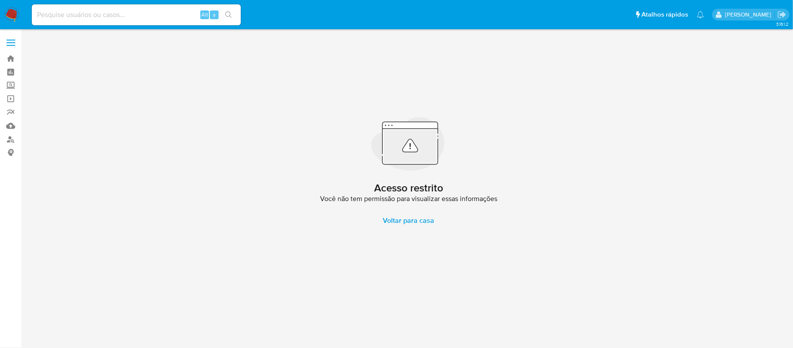
click at [80, 14] on input at bounding box center [136, 14] width 209 height 11
paste input "ui9AUf5nyEvmWgJebRcilVkv"
click at [225, 16] on button "search-icon" at bounding box center [228, 15] width 18 height 12
click at [33, 13] on input "ui9AUf5nyEvmWgJebRcilVkv" at bounding box center [136, 14] width 209 height 11
type input "ui9AUf5nyEvmWgJebRcilVkv"
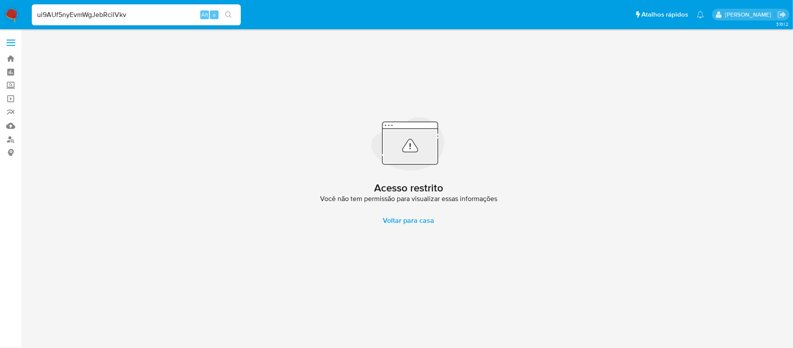
click at [226, 18] on icon "search-icon" at bounding box center [228, 14] width 7 height 7
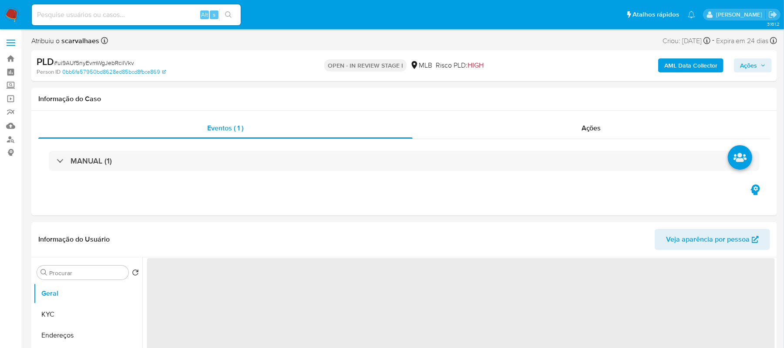
select select "10"
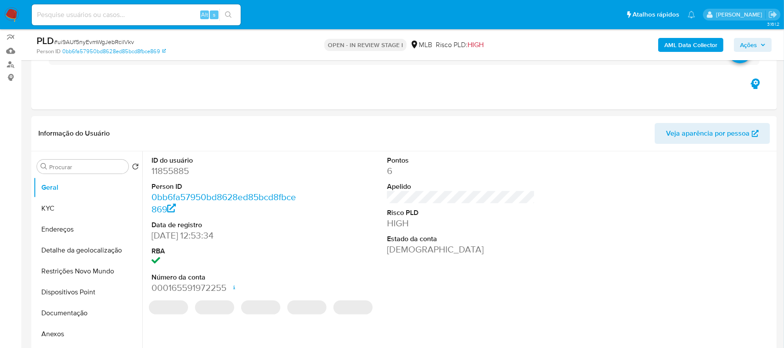
scroll to position [174, 0]
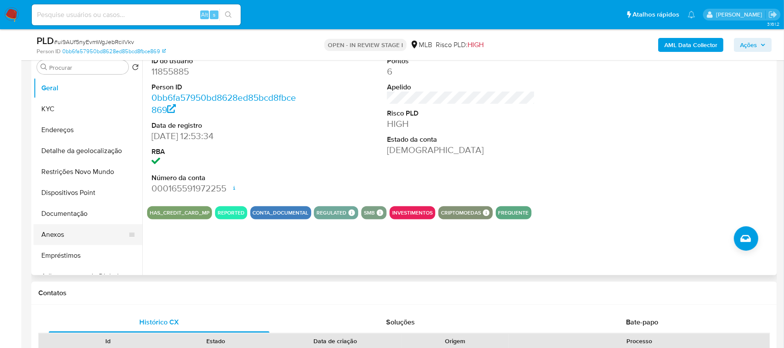
click at [56, 240] on button "Anexos" at bounding box center [85, 234] width 102 height 21
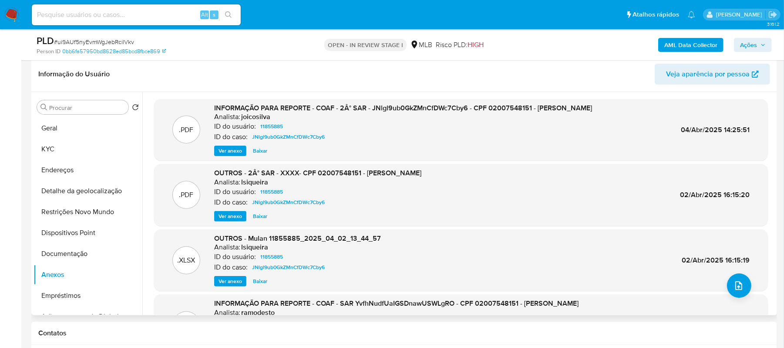
scroll to position [116, 0]
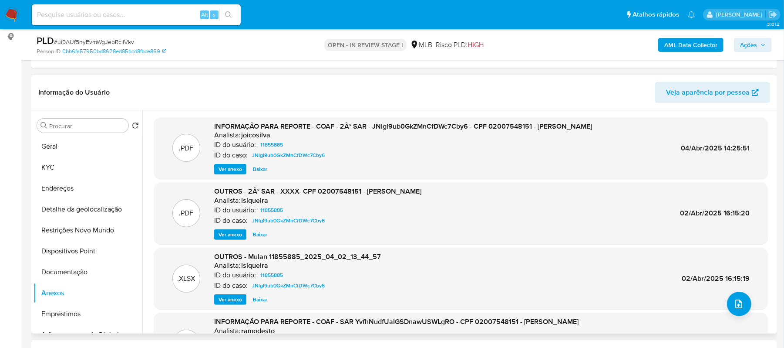
click at [235, 175] on div ".PDF INFORMAÇÃO PARA REPORTE - COAF - 2Â° SAR - JNlgl9ub0GkZMnCfDWc7Cby6 - CPF …" at bounding box center [461, 148] width 614 height 62
click at [230, 171] on span "Ver anexo" at bounding box center [231, 169] width 24 height 9
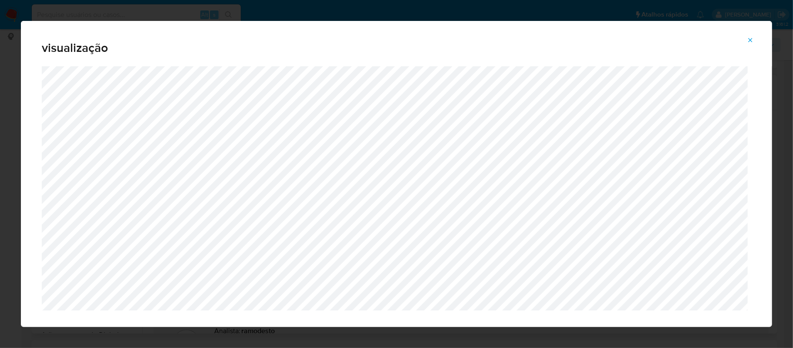
click at [749, 37] on icon "Attachment preview" at bounding box center [750, 40] width 7 height 7
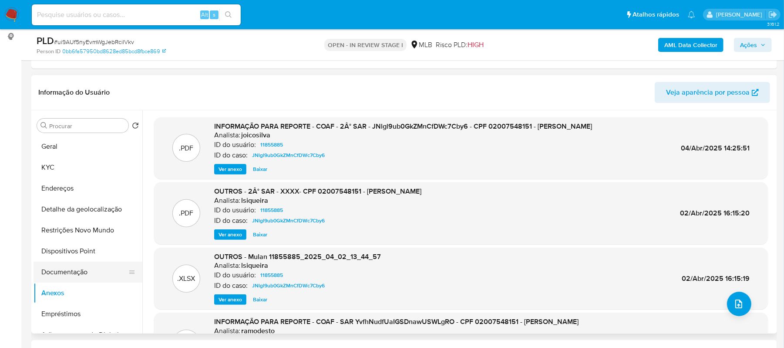
click at [65, 268] on button "Documentação" at bounding box center [85, 271] width 102 height 21
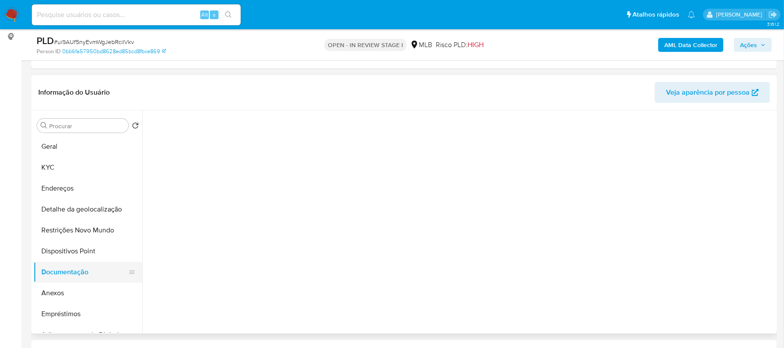
click at [65, 267] on button "Documentação" at bounding box center [85, 271] width 102 height 21
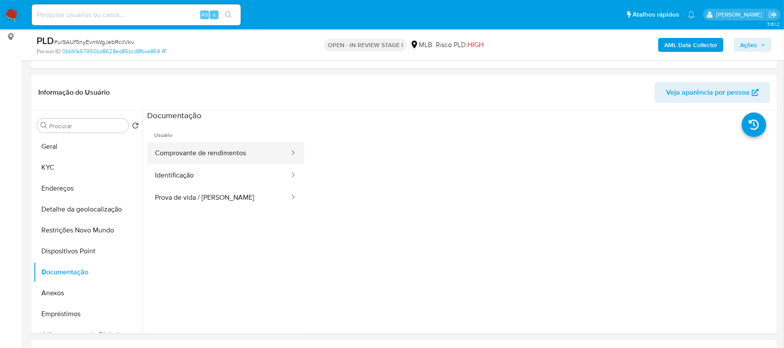
click at [197, 147] on button "Comprovante de rendimentos" at bounding box center [218, 153] width 143 height 22
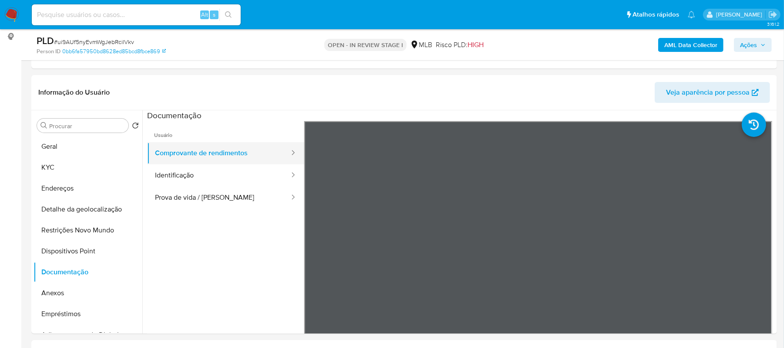
click at [197, 147] on button "Comprovante de rendimentos" at bounding box center [218, 153] width 143 height 22
click at [86, 143] on button "Geral" at bounding box center [85, 146] width 102 height 21
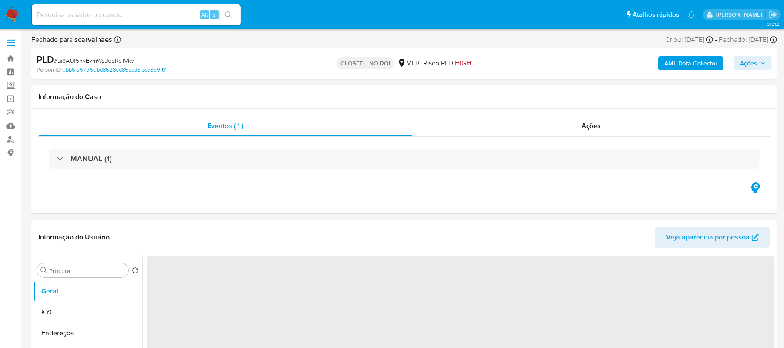
select select "10"
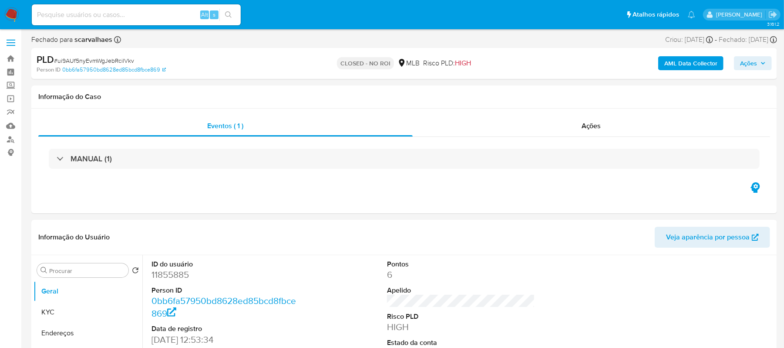
click at [94, 12] on input at bounding box center [136, 14] width 209 height 11
paste input "P07NFaWOMLX30jSHtZi85rNK"
type input "P07NFaWOMLX30jSHtZi85rNK"
click at [237, 13] on button "search-icon" at bounding box center [228, 15] width 18 height 12
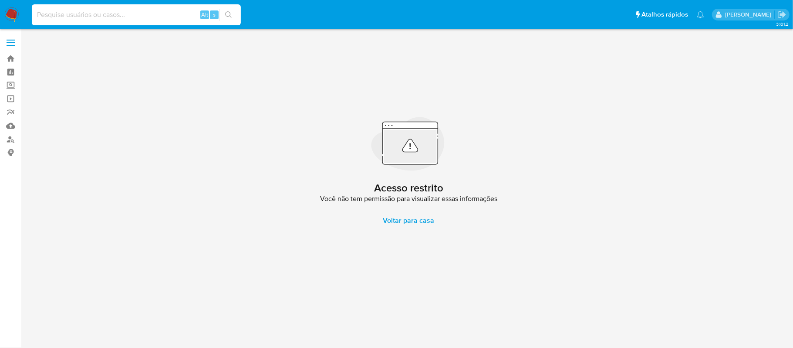
click at [123, 19] on input at bounding box center [136, 14] width 209 height 11
paste input "P07NFaWOMLX30jSHtZi85rNK"
click at [35, 13] on input "P07NFaWOMLX30jSHtZi85rNK" at bounding box center [136, 14] width 209 height 11
type input "P07NFaWOMLX30jSHtZi85rNK"
click at [224, 12] on button "search-icon" at bounding box center [228, 15] width 18 height 12
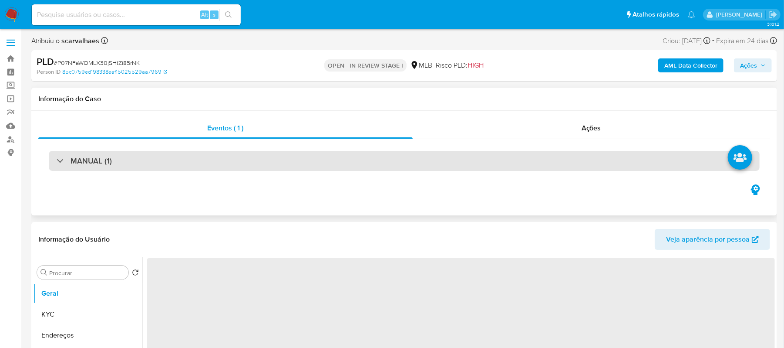
select select "10"
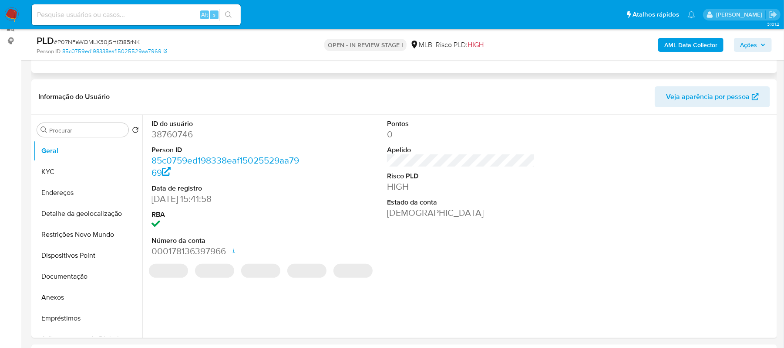
scroll to position [116, 0]
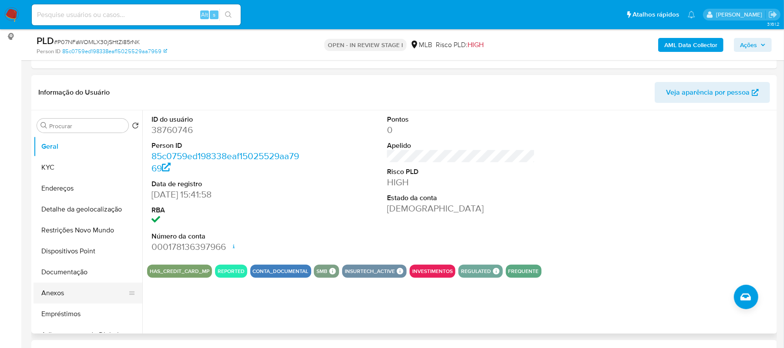
drag, startPoint x: 81, startPoint y: 288, endPoint x: 77, endPoint y: 291, distance: 4.6
click at [77, 291] on button "Anexos" at bounding box center [85, 292] width 102 height 21
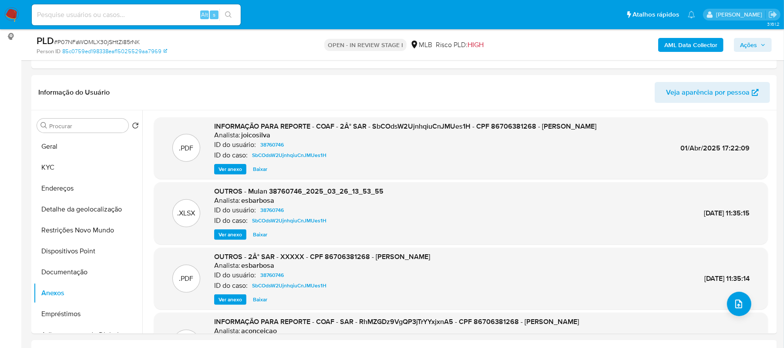
click at [134, 12] on input at bounding box center [136, 14] width 209 height 11
paste input "ui9AUf5nyEvmWgJebRcilVkv"
type input "ui9AUf5nyEvmWgJebRcilVkv"
click at [225, 14] on icon "search-icon" at bounding box center [228, 14] width 7 height 7
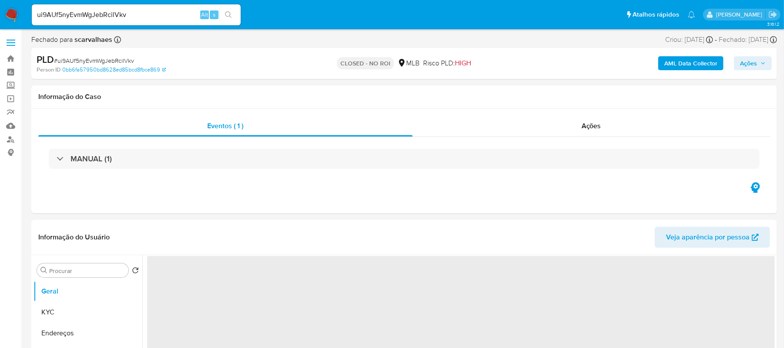
select select "10"
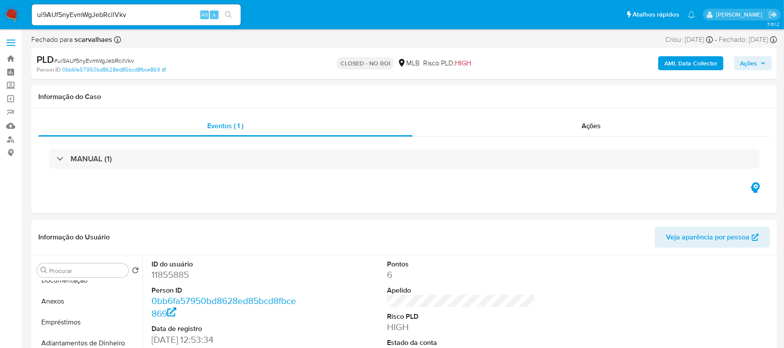
scroll to position [116, 0]
click at [68, 317] on button "Anexos" at bounding box center [88, 321] width 109 height 21
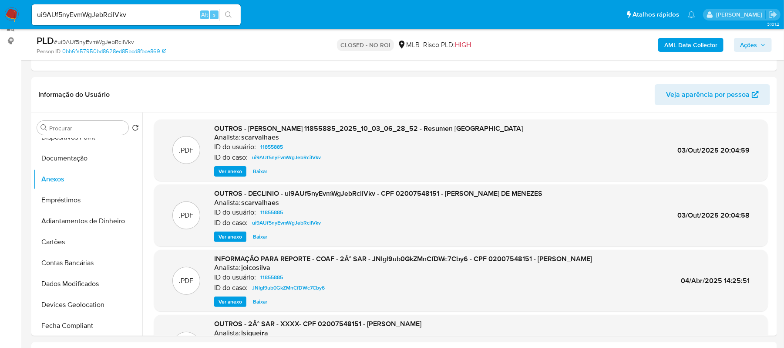
scroll to position [135, 0]
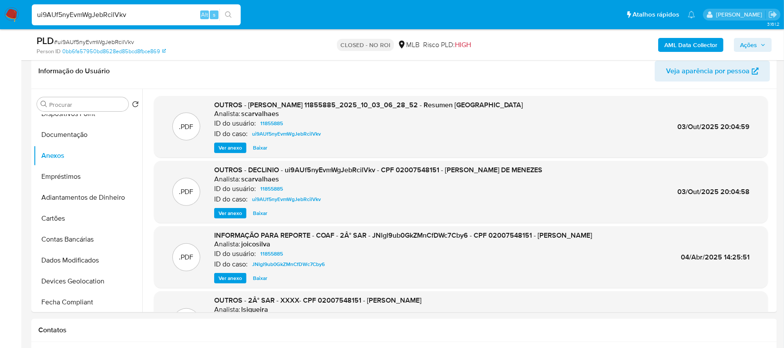
drag, startPoint x: 128, startPoint y: 17, endPoint x: 24, endPoint y: 9, distance: 103.5
click at [24, 9] on nav "Pausado Ver notificaciones ui9AUf5nyEvmWgJebRcilVkv Alt s Atalhos rápidos Presi…" at bounding box center [392, 14] width 784 height 29
paste input "P07NFaWOMLX30jSHtZi85rNK"
type input "P07NFaWOMLX30jSHtZi85rNK"
click at [229, 14] on icon "search-icon" at bounding box center [228, 14] width 7 height 7
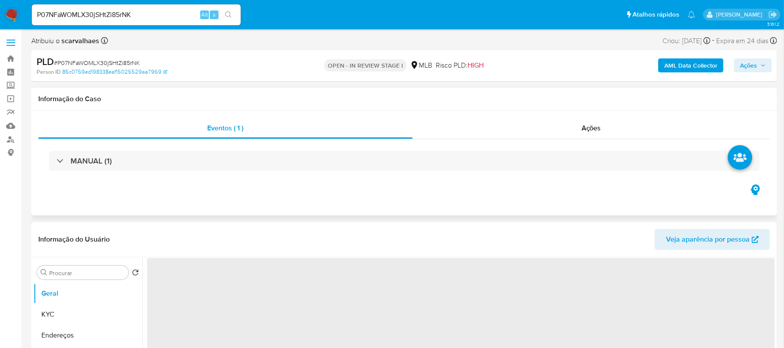
select select "10"
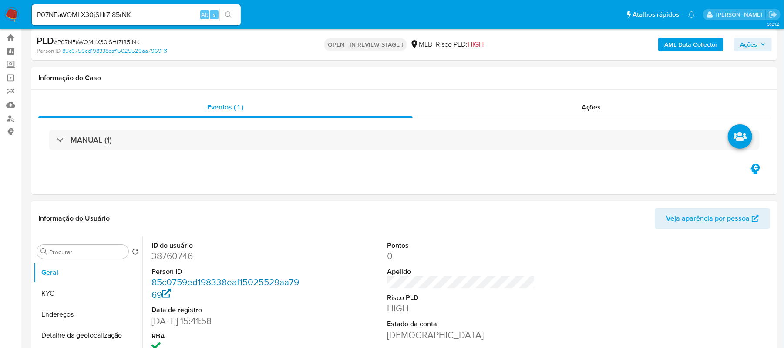
scroll to position [58, 0]
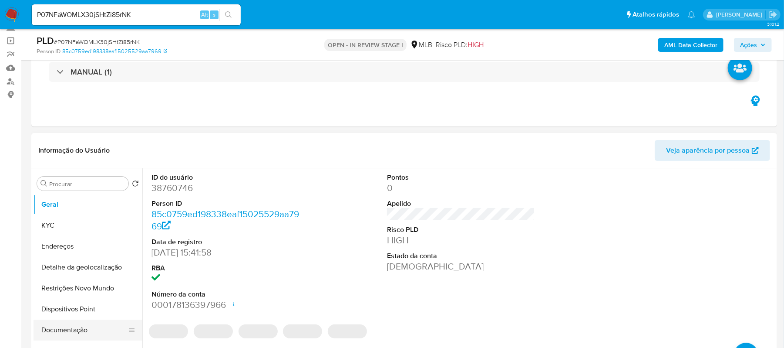
click at [68, 328] on button "Documentação" at bounding box center [85, 329] width 102 height 21
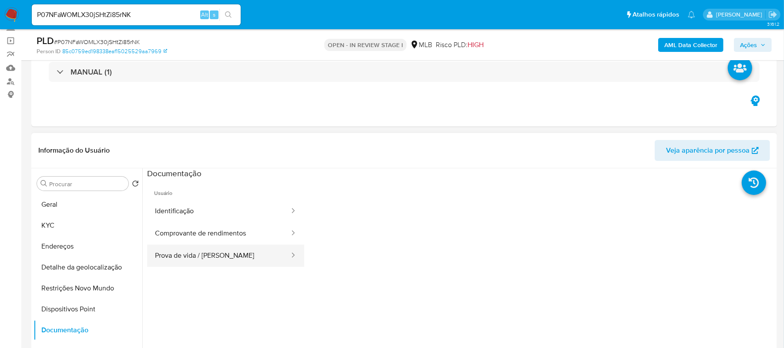
click at [201, 264] on button "Prova de vida / [PERSON_NAME]" at bounding box center [218, 255] width 143 height 22
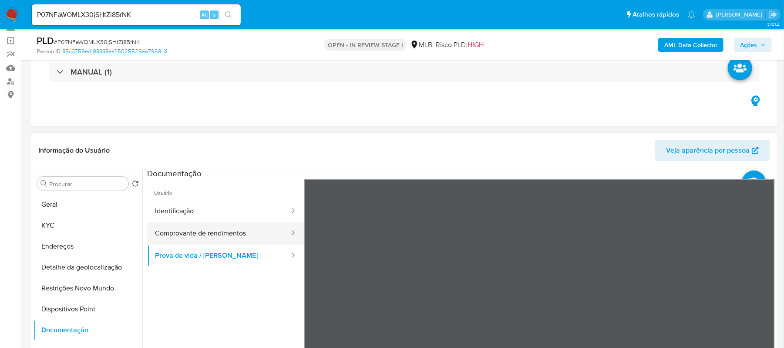
click at [249, 232] on button "Comprovante de rendimentos" at bounding box center [218, 233] width 143 height 22
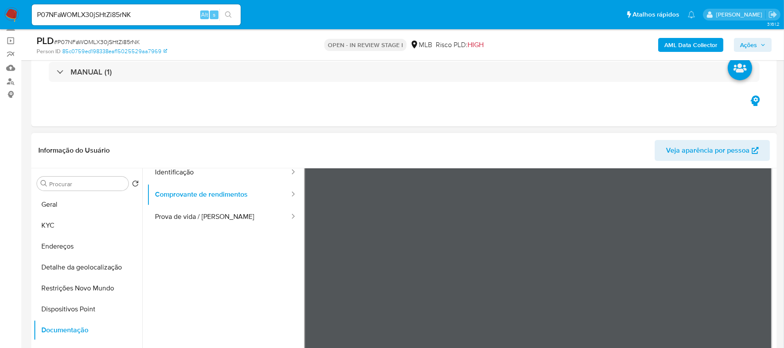
scroll to position [0, 0]
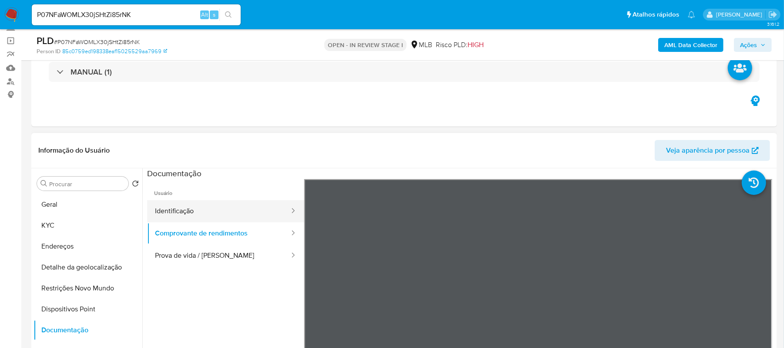
click at [185, 213] on button "Identificação" at bounding box center [218, 211] width 143 height 22
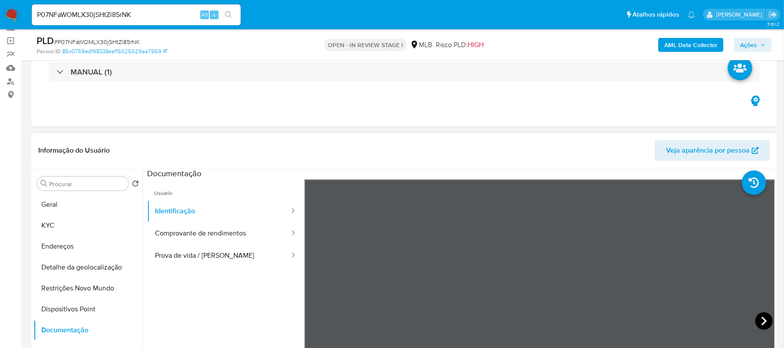
click at [758, 317] on icon at bounding box center [764, 320] width 17 height 17
click at [247, 227] on button "Comprovante de rendimentos" at bounding box center [218, 233] width 143 height 22
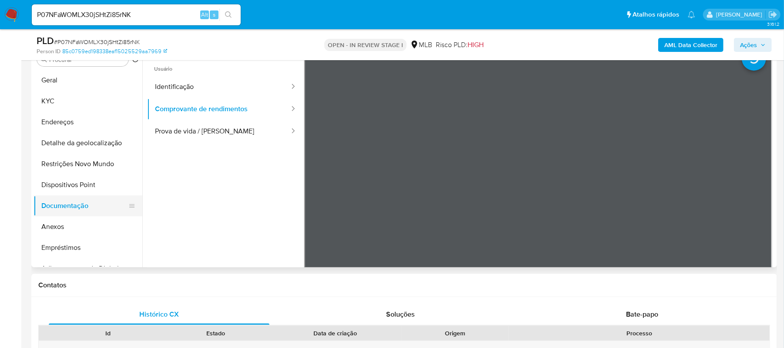
scroll to position [122, 0]
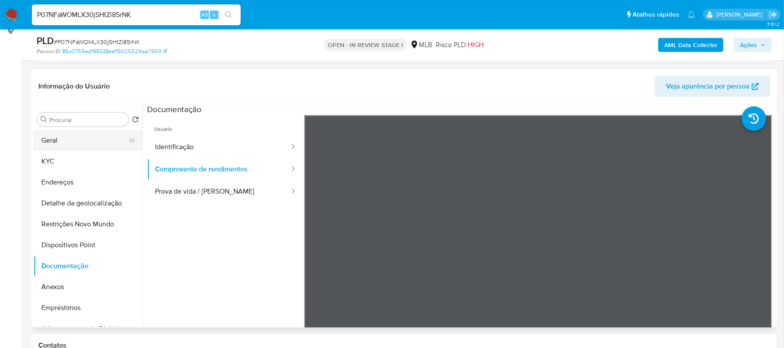
click at [91, 143] on button "Geral" at bounding box center [85, 140] width 102 height 21
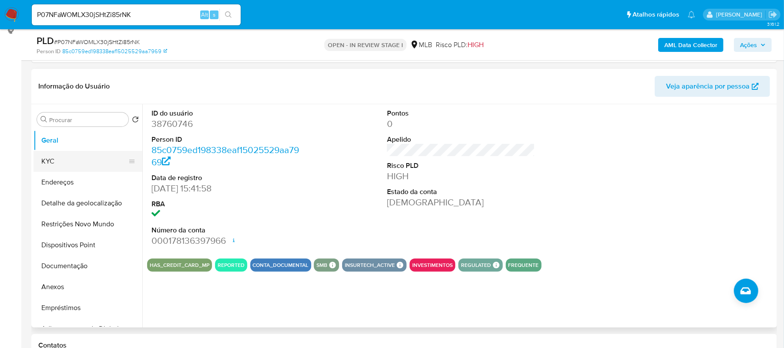
click at [56, 161] on button "KYC" at bounding box center [85, 161] width 102 height 21
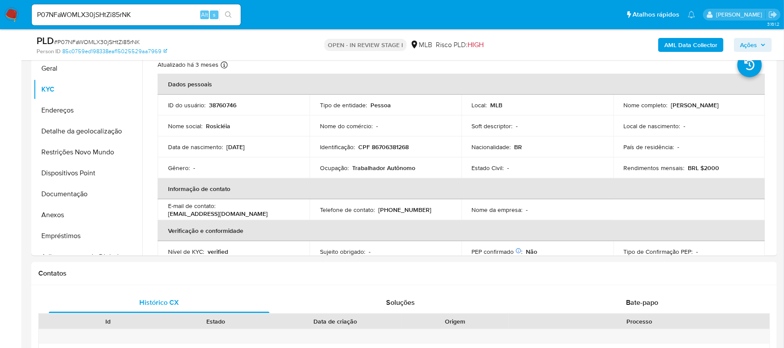
scroll to position [202, 0]
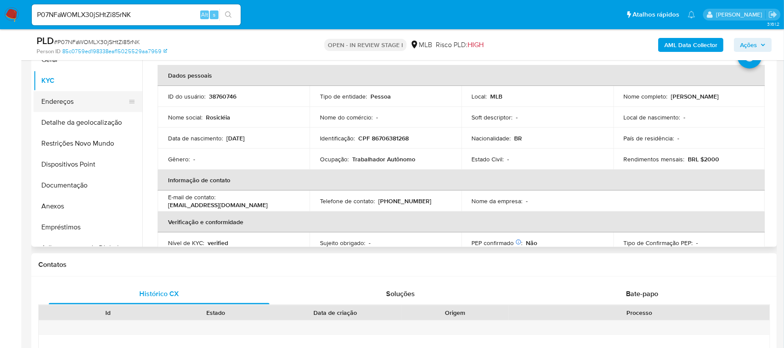
click at [84, 105] on button "Endereços" at bounding box center [85, 101] width 102 height 21
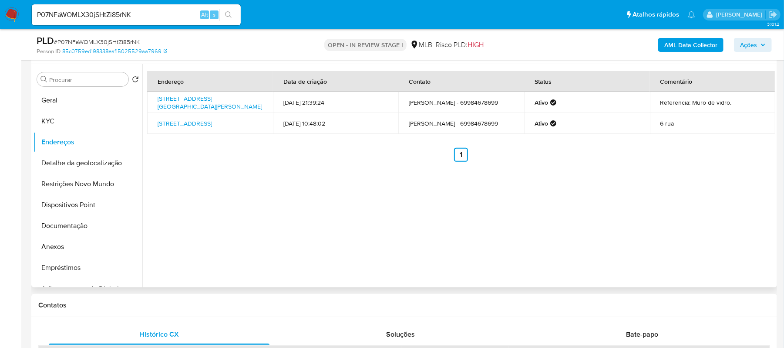
scroll to position [145, 0]
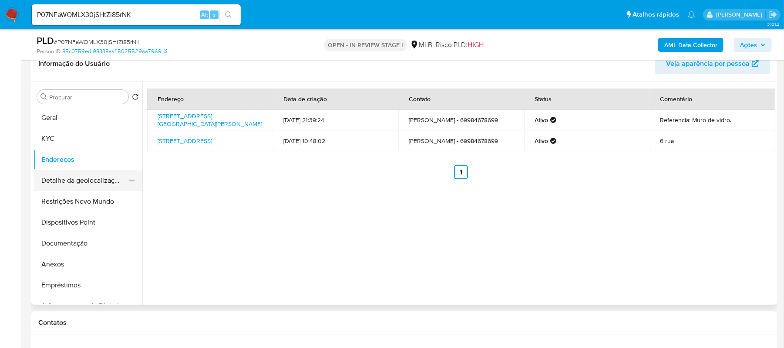
click at [68, 185] on button "Detalhe da geolocalização" at bounding box center [85, 180] width 102 height 21
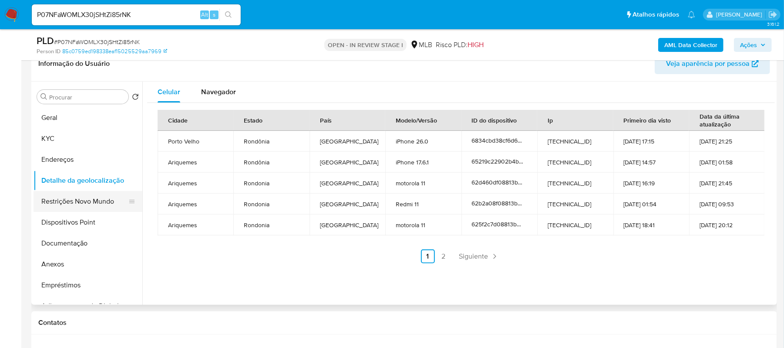
click at [78, 201] on button "Restrições Novo Mundo" at bounding box center [85, 201] width 102 height 21
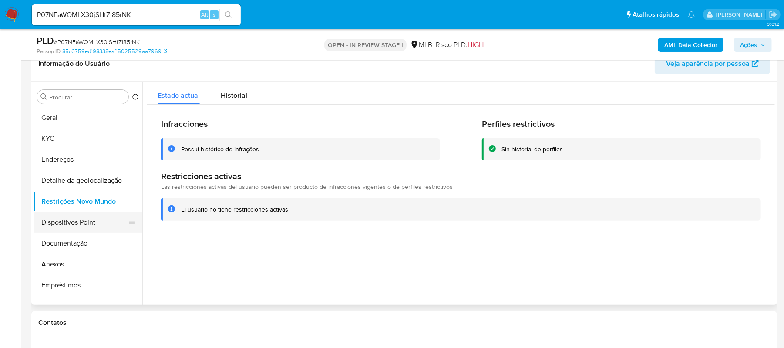
click at [95, 218] on button "Dispositivos Point" at bounding box center [85, 222] width 102 height 21
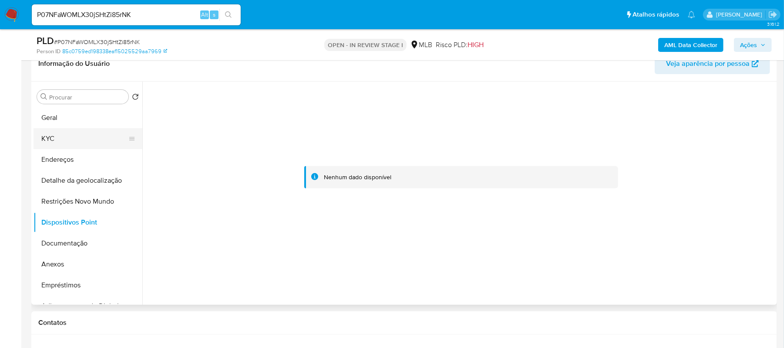
click at [57, 138] on button "KYC" at bounding box center [85, 138] width 102 height 21
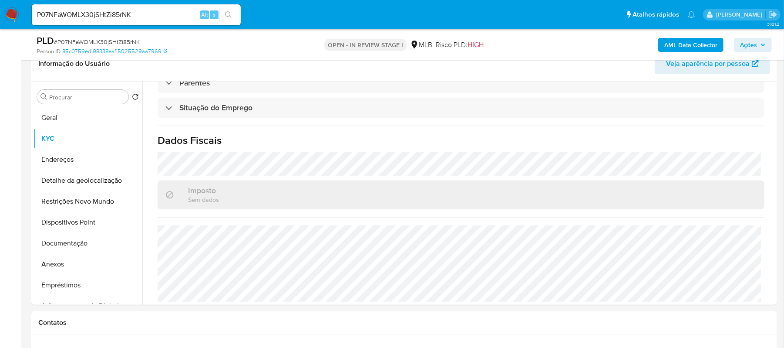
scroll to position [371, 0]
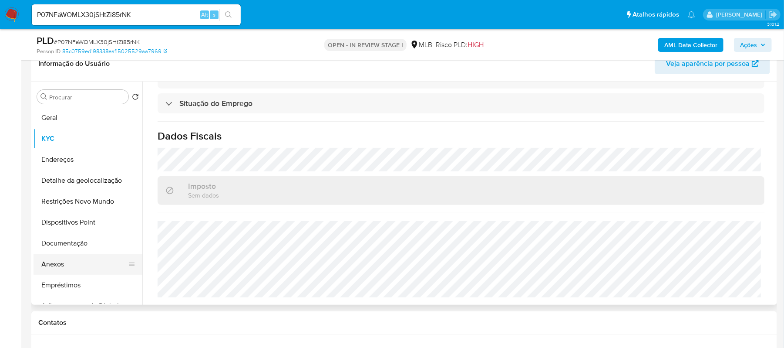
click at [62, 263] on button "Anexos" at bounding box center [85, 263] width 102 height 21
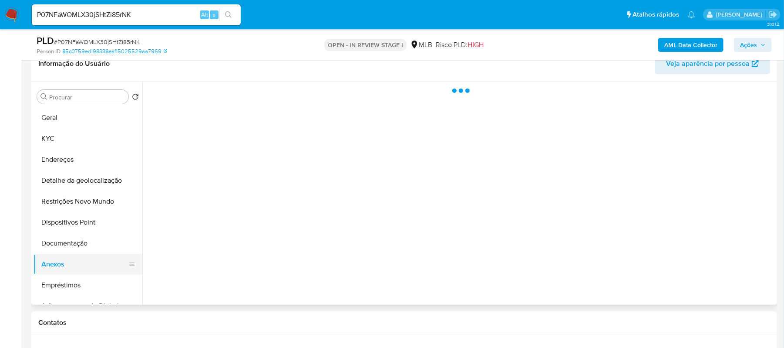
scroll to position [0, 0]
click at [62, 263] on button "Anexos" at bounding box center [85, 263] width 102 height 21
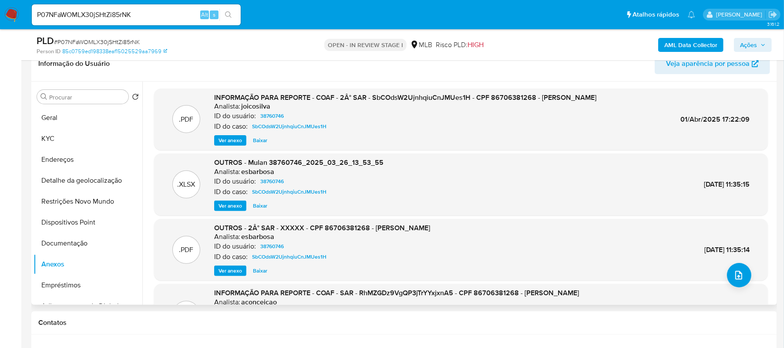
click at [229, 140] on span "Ver anexo" at bounding box center [231, 140] width 24 height 9
click at [229, 140] on div "Ver anexo Ver anexo Baixar" at bounding box center [405, 140] width 382 height 10
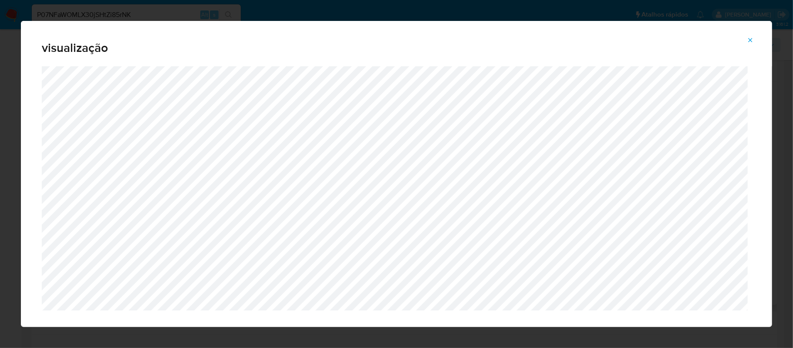
click at [751, 37] on icon "Attachment preview" at bounding box center [750, 40] width 7 height 7
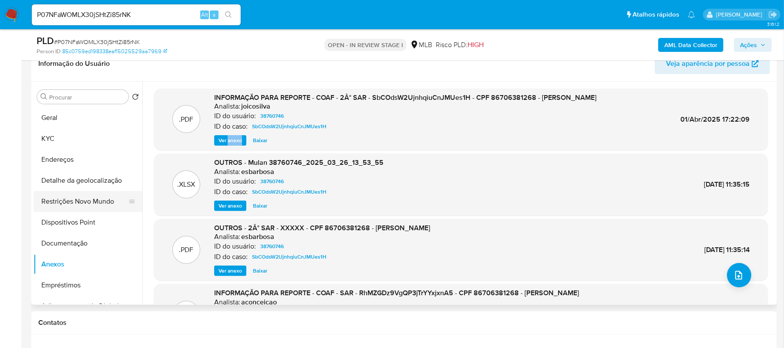
click at [77, 201] on button "Restrições Novo Mundo" at bounding box center [85, 201] width 102 height 21
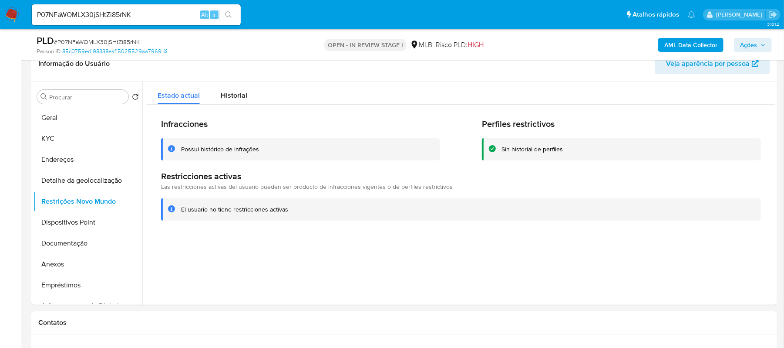
drag, startPoint x: 286, startPoint y: 212, endPoint x: 184, endPoint y: 207, distance: 102.0
click at [182, 208] on div "El usuario no tiene restricciones activas" at bounding box center [234, 209] width 107 height 8
click at [82, 241] on button "Documentação" at bounding box center [85, 243] width 102 height 21
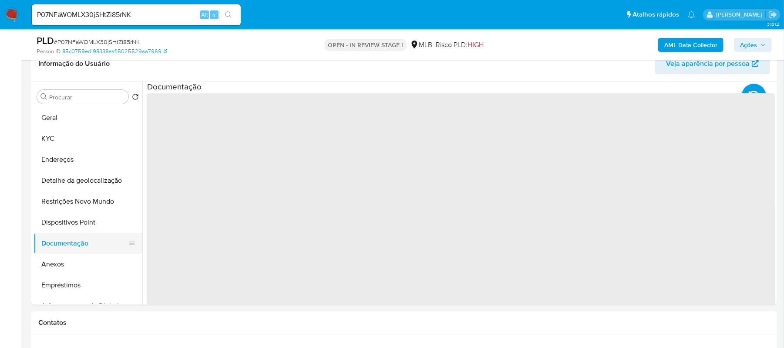
click at [82, 241] on button "Documentação" at bounding box center [85, 243] width 102 height 21
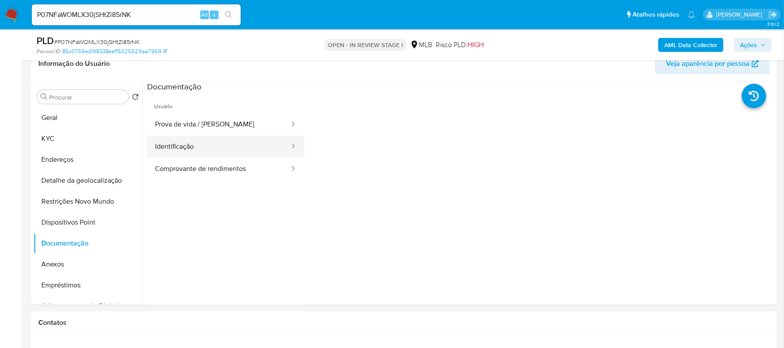
click at [211, 142] on button "Identificação" at bounding box center [218, 146] width 143 height 22
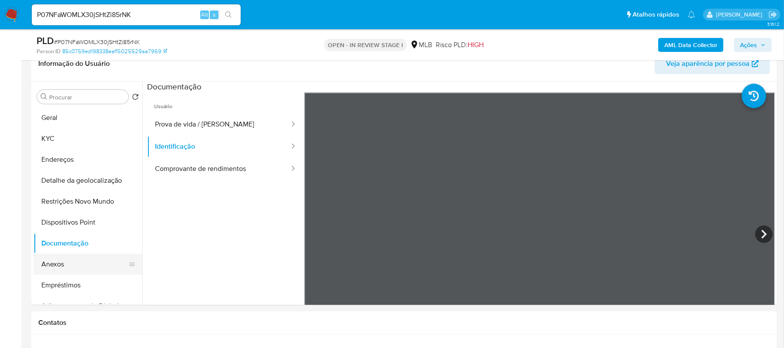
click at [59, 267] on button "Anexos" at bounding box center [85, 263] width 102 height 21
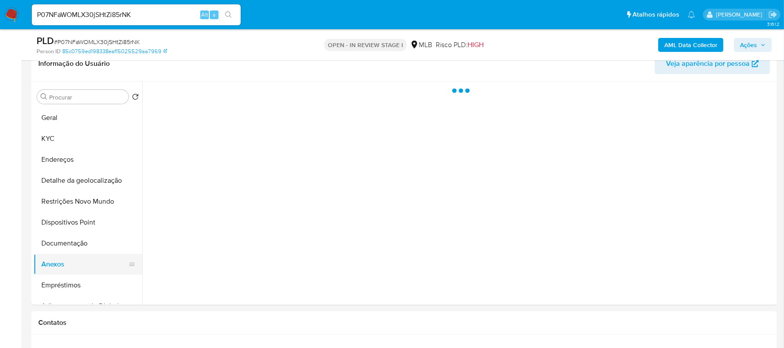
click at [59, 267] on button "Anexos" at bounding box center [85, 263] width 102 height 21
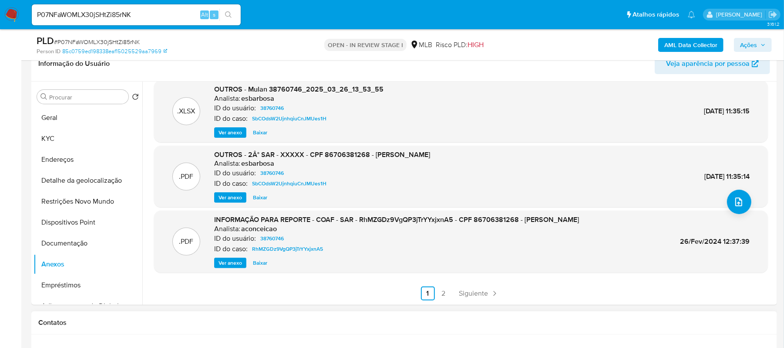
scroll to position [202, 0]
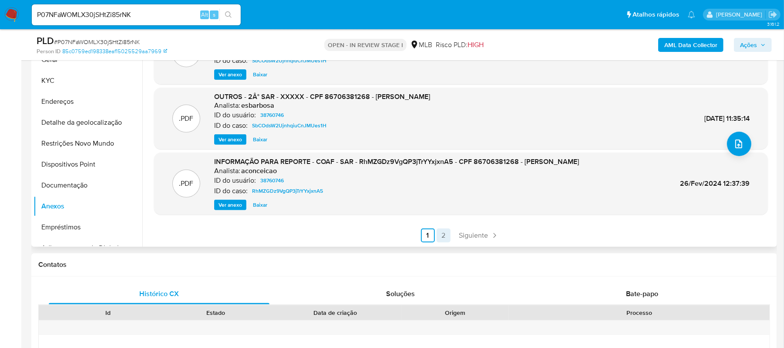
click at [444, 236] on link "2" at bounding box center [444, 235] width 14 height 14
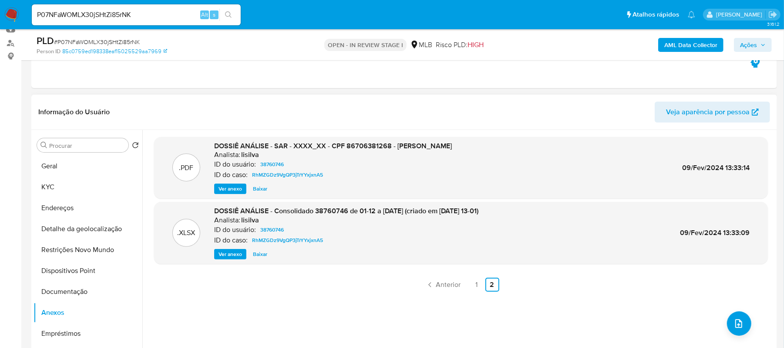
scroll to position [86, 0]
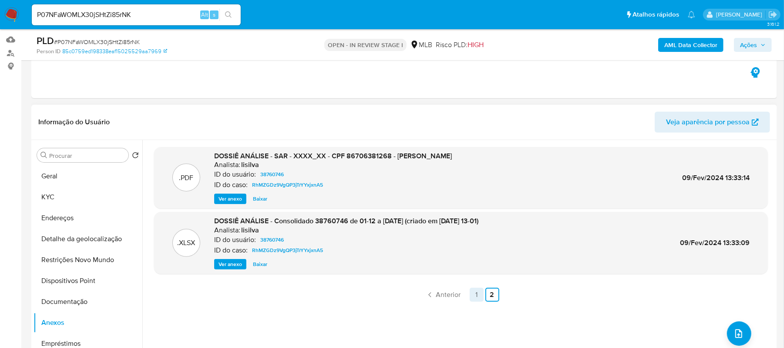
click at [472, 298] on link "1" at bounding box center [477, 294] width 14 height 14
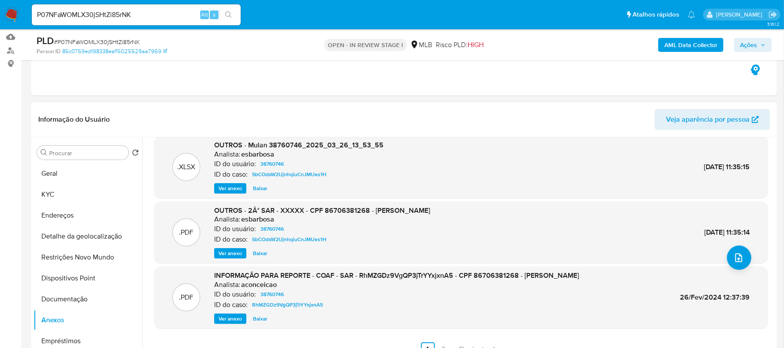
scroll to position [145, 0]
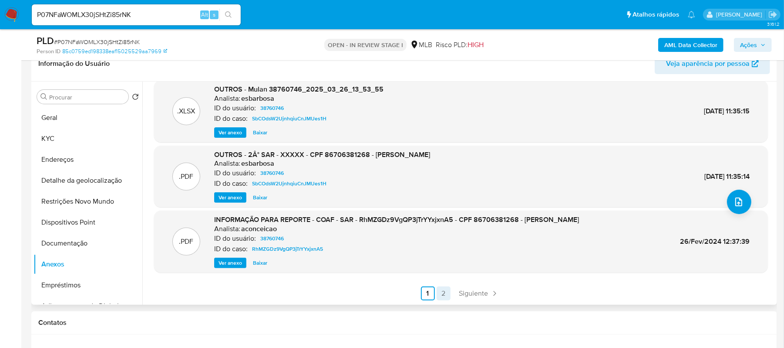
click at [441, 295] on link "2" at bounding box center [444, 293] width 14 height 14
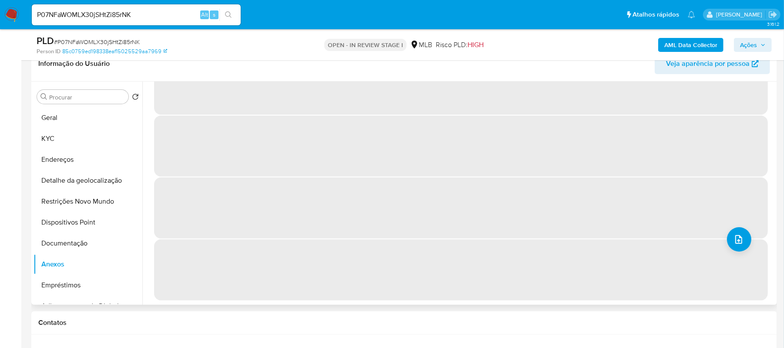
scroll to position [0, 0]
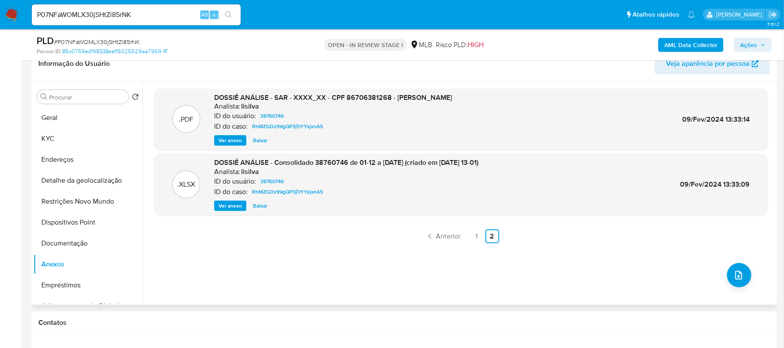
click at [228, 145] on span "Ver anexo" at bounding box center [231, 140] width 24 height 9
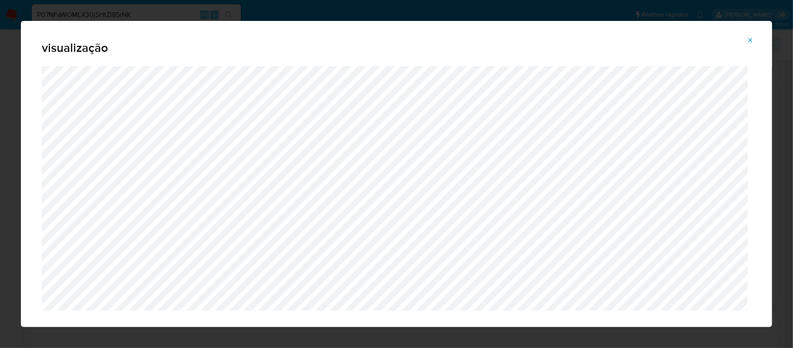
click at [751, 39] on icon "Attachment preview" at bounding box center [751, 40] width 4 height 4
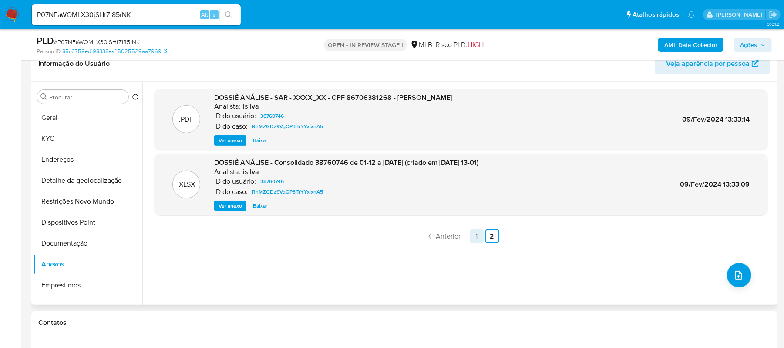
click at [473, 238] on link "1" at bounding box center [477, 236] width 14 height 14
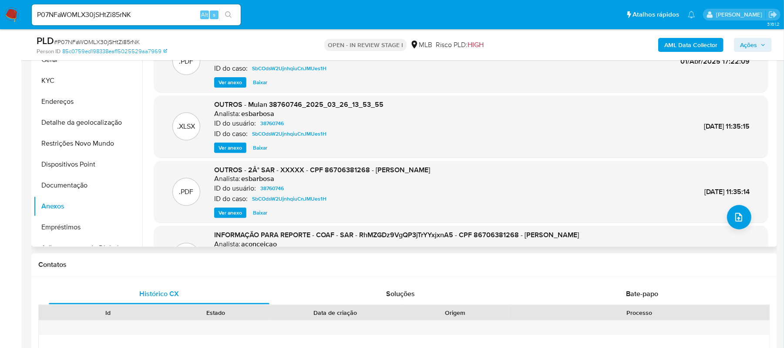
scroll to position [58, 0]
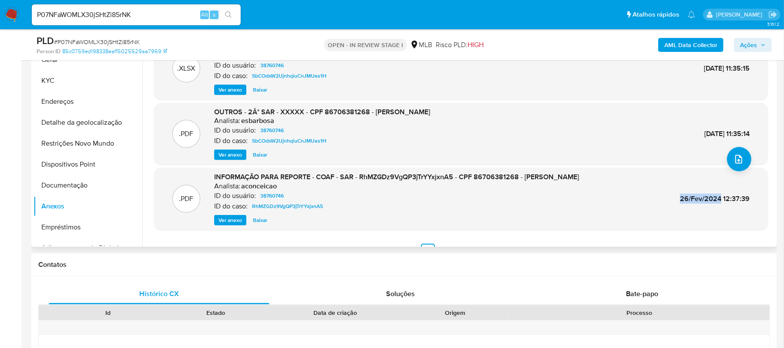
drag, startPoint x: 671, startPoint y: 201, endPoint x: 719, endPoint y: 200, distance: 47.5
click at [719, 200] on div ".PDF INFORMAÇÃO PARA REPORTE - COAF - SAR - RhMZGDz9VgQP3jTrYYxjxnA5 - CPF 8670…" at bounding box center [461, 198] width 605 height 53
copy span "26/Fev/2024"
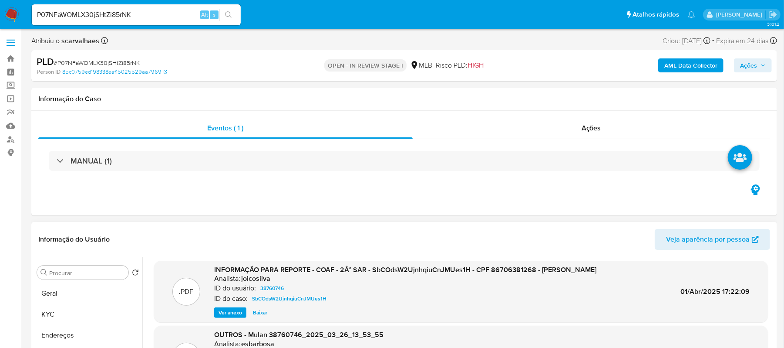
scroll to position [0, 0]
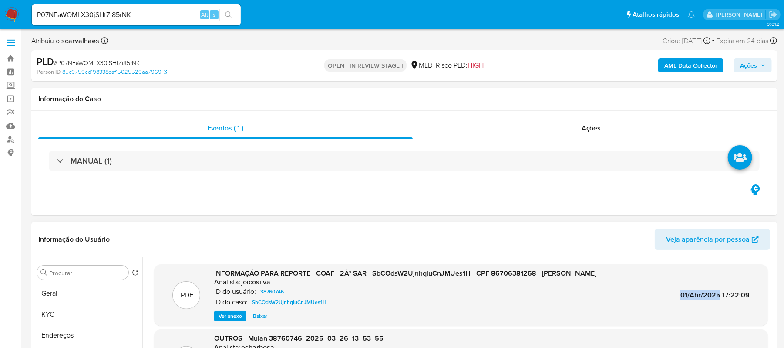
drag, startPoint x: 680, startPoint y: 300, endPoint x: 718, endPoint y: 295, distance: 37.8
click at [718, 295] on span "01/Abr/2025 17:22:09" at bounding box center [715, 295] width 69 height 10
copy span "01/Abr/2025"
click at [64, 324] on button "Anexos" at bounding box center [85, 323] width 102 height 21
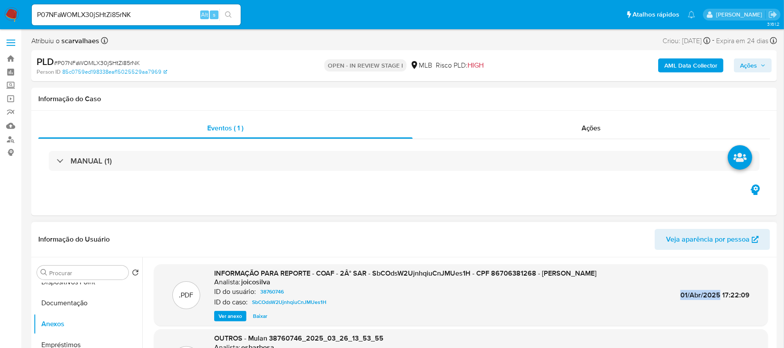
click at [221, 317] on span "Ver anexo" at bounding box center [231, 315] width 24 height 9
click at [221, 317] on div "Ver anexo Ver anexo Baixar" at bounding box center [405, 315] width 382 height 10
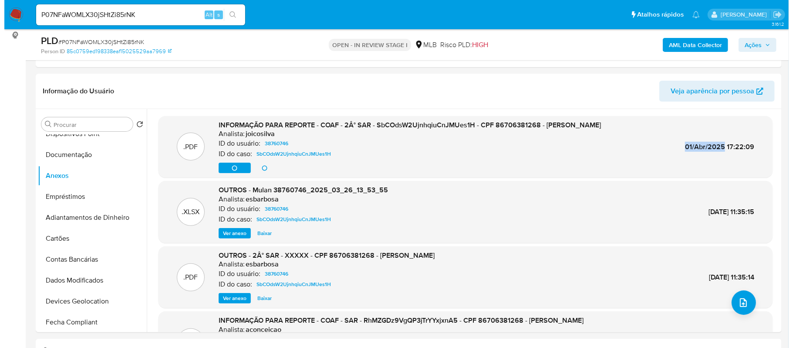
scroll to position [120, 0]
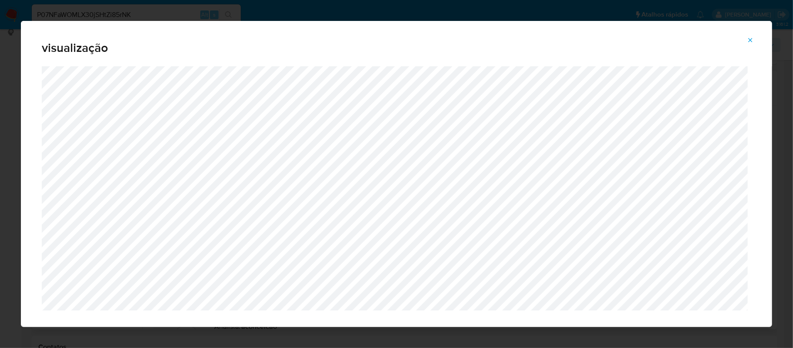
click at [749, 43] on icon "Attachment preview" at bounding box center [750, 40] width 7 height 7
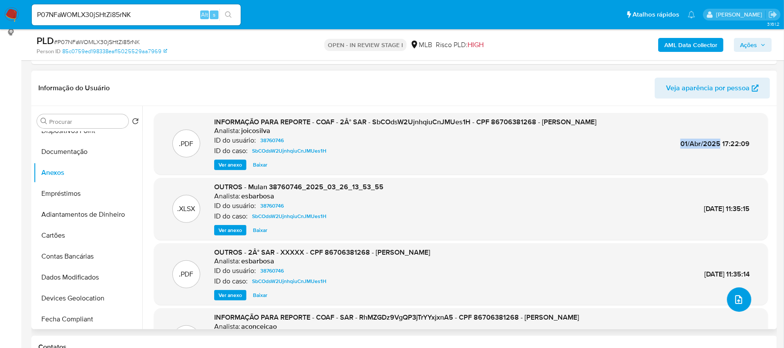
click at [734, 296] on icon "upload-file" at bounding box center [739, 299] width 10 height 10
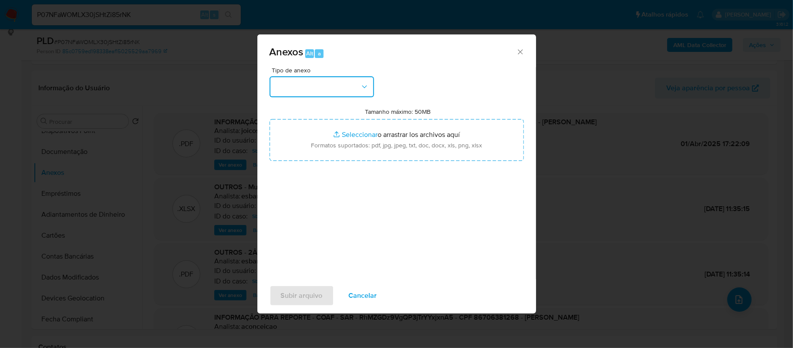
click at [362, 87] on icon "button" at bounding box center [364, 86] width 9 height 9
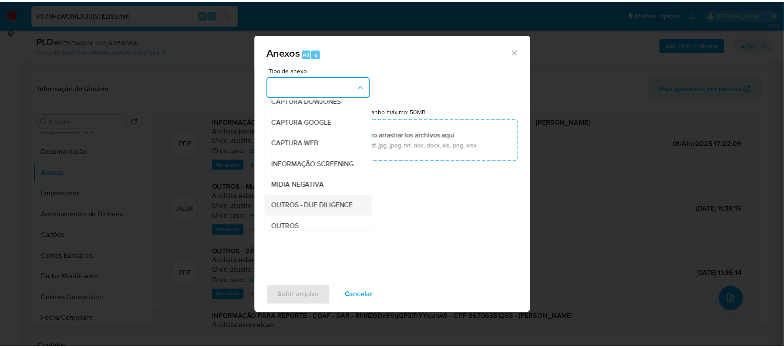
scroll to position [58, 0]
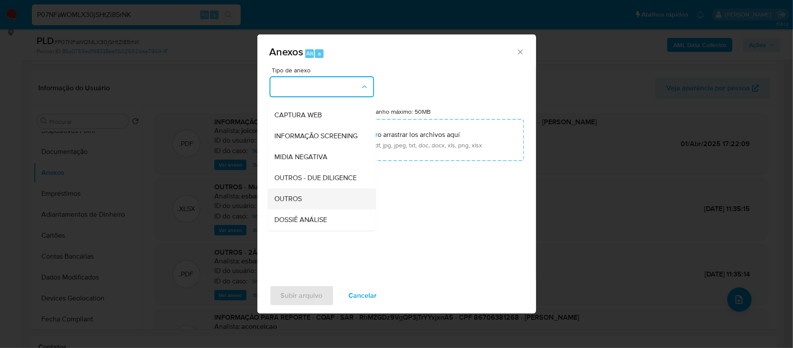
click at [304, 209] on div "OUTROS" at bounding box center [319, 198] width 89 height 21
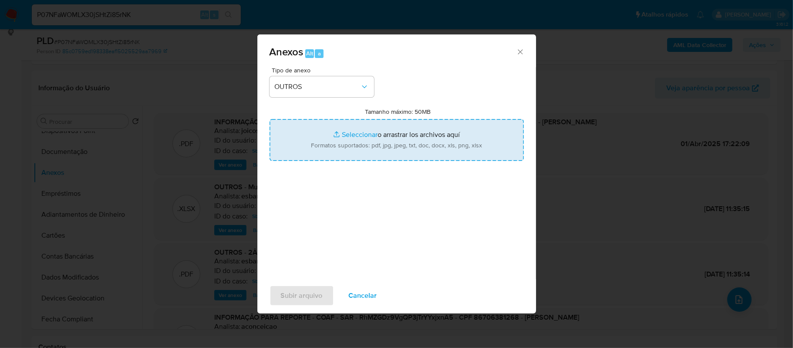
click at [361, 133] on input "Tamanho máximo: 50MB Seleccionar archivos" at bounding box center [397, 140] width 254 height 42
type input "C:\fakepath\3oSAR - xxxx - CPF 86706381268 - ROSICLEIA DE SOUZA.pdf"
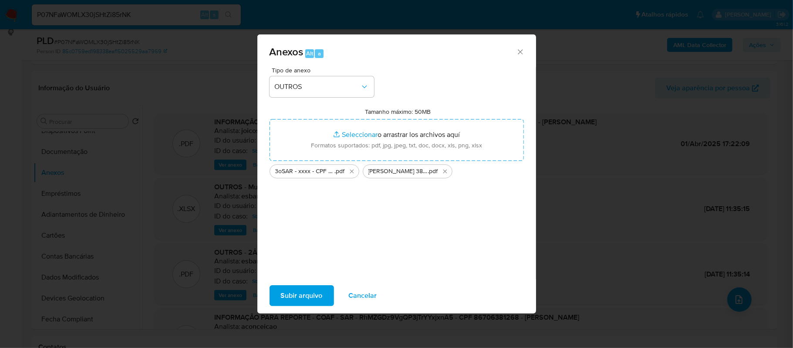
click at [284, 297] on span "Subir arquivo" at bounding box center [302, 295] width 42 height 19
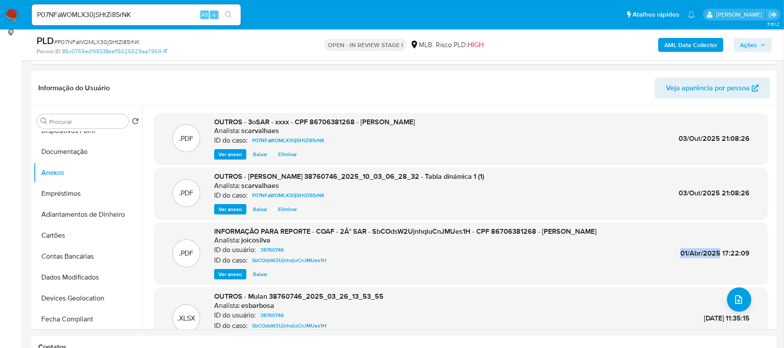
click at [747, 47] on span "Ações" at bounding box center [748, 45] width 17 height 14
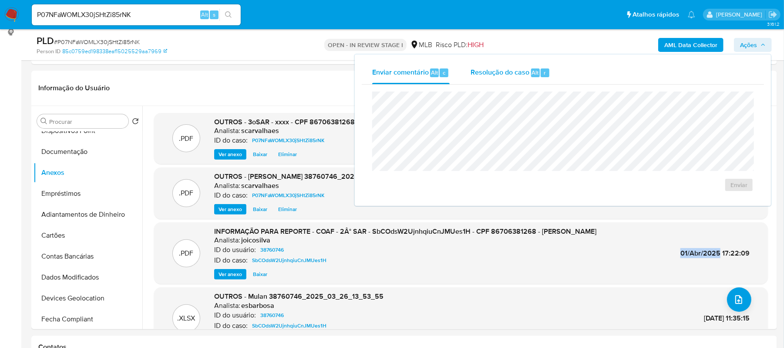
click at [509, 74] on span "Resolução do caso" at bounding box center [500, 72] width 59 height 10
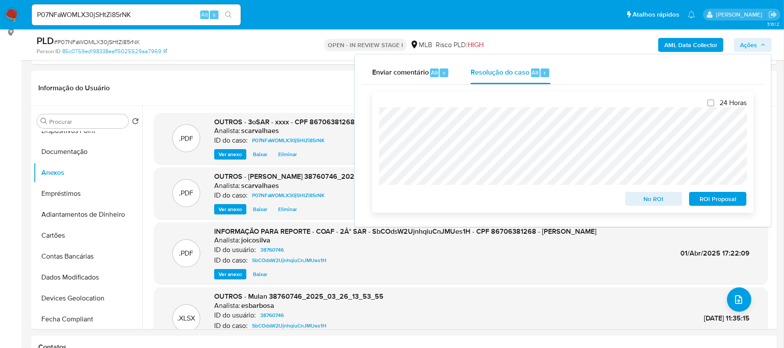
click at [719, 199] on span "ROI Proposal" at bounding box center [717, 198] width 45 height 12
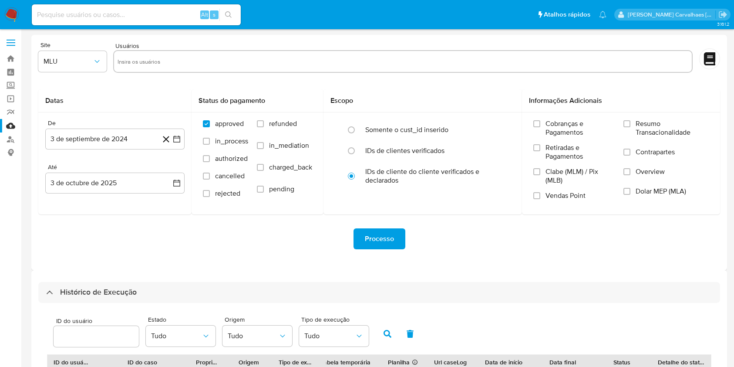
select select "10"
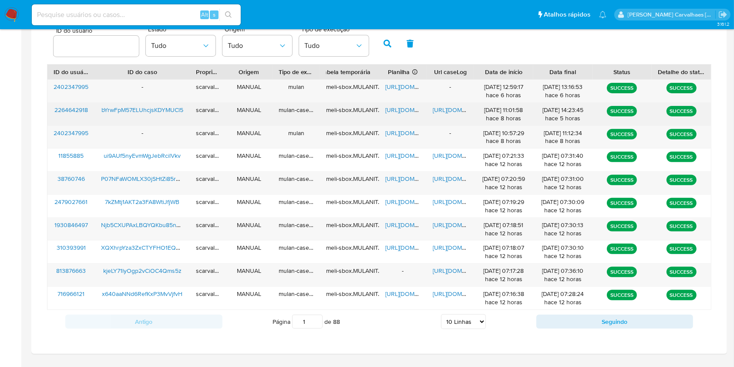
click at [447, 110] on span "[URL][DOMAIN_NAME]" at bounding box center [463, 109] width 60 height 9
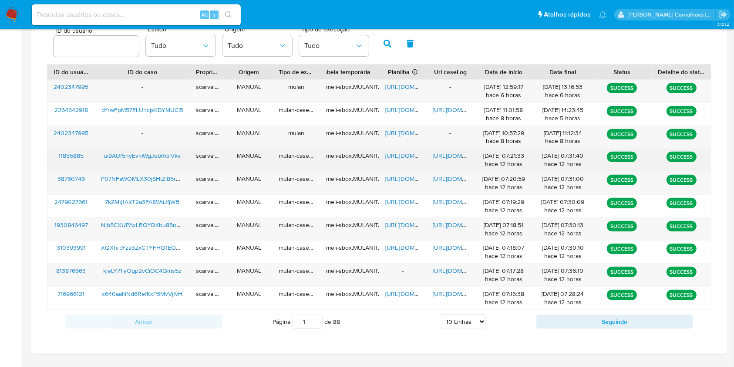
click at [446, 155] on span "[URL][DOMAIN_NAME]" at bounding box center [463, 155] width 60 height 9
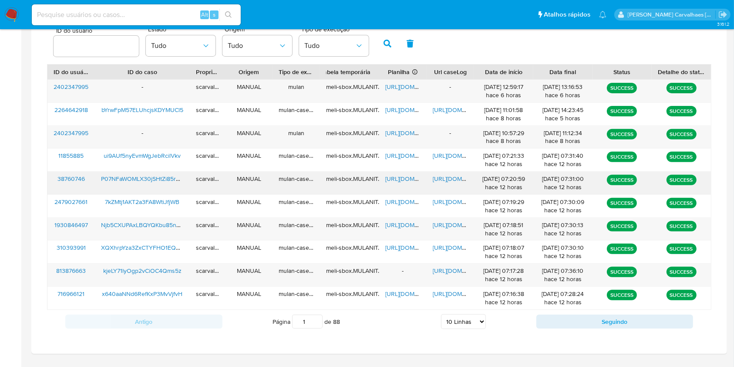
click at [453, 179] on span "[URL][DOMAIN_NAME]" at bounding box center [463, 178] width 60 height 9
click at [397, 176] on span "[URL][DOMAIN_NAME]" at bounding box center [415, 178] width 60 height 9
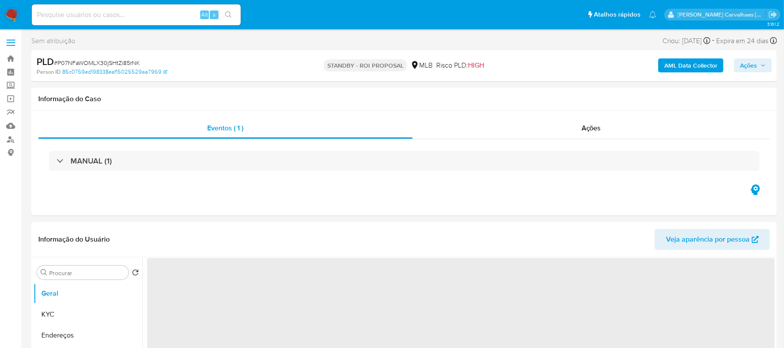
select select "10"
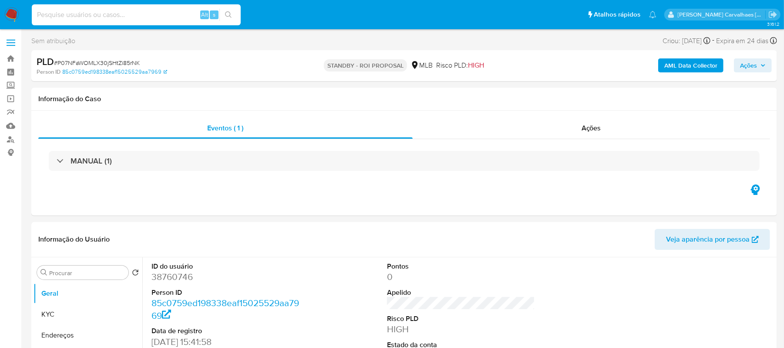
click at [110, 11] on input at bounding box center [136, 14] width 209 height 11
paste input "2F8COr0UAseKodDPL0KWkIEq"
type input "2F8COr0UAseKodDPL0KWkIEq"
click at [230, 13] on icon "search-icon" at bounding box center [228, 14] width 7 height 7
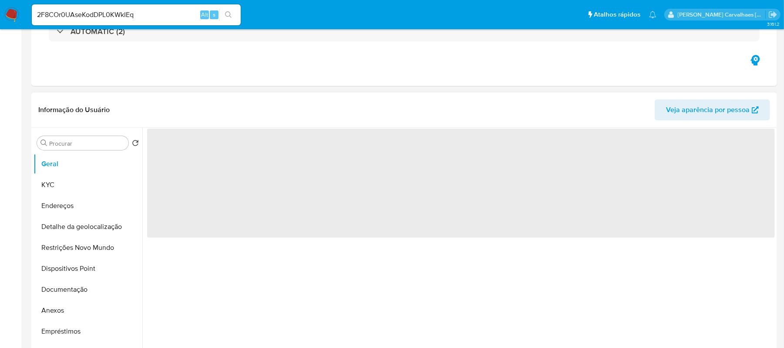
select select "10"
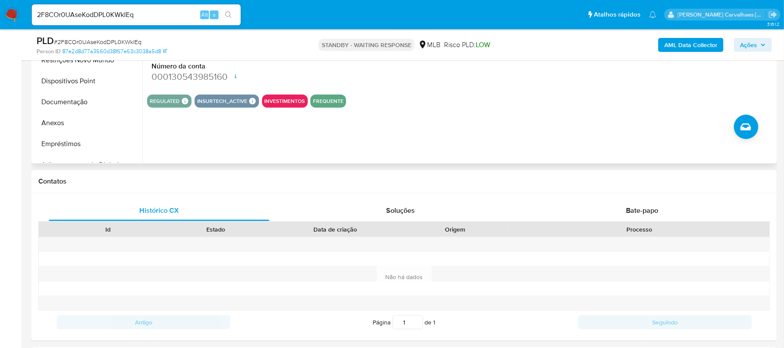
scroll to position [290, 0]
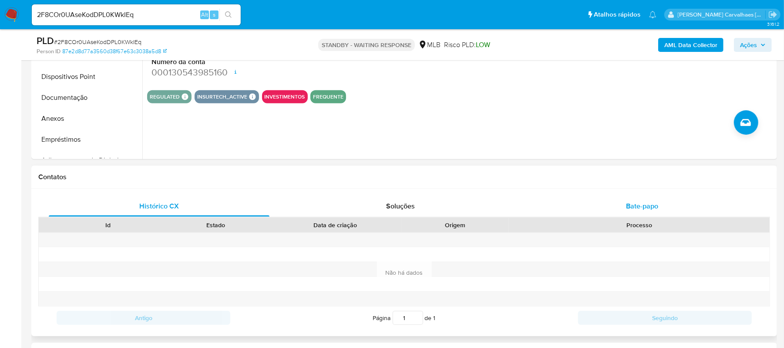
click at [629, 204] on span "Bate-papo" at bounding box center [642, 206] width 32 height 10
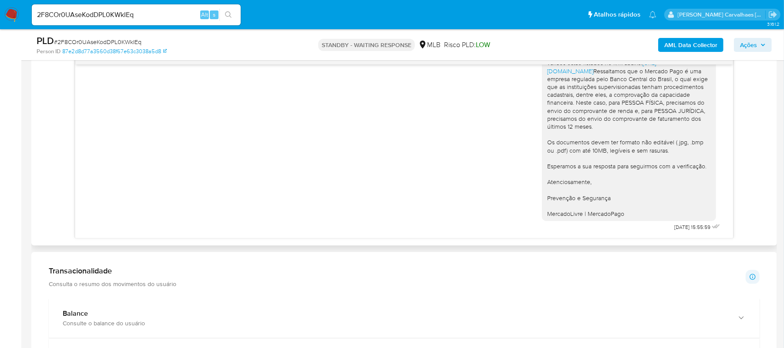
scroll to position [464, 0]
drag, startPoint x: 169, startPoint y: 18, endPoint x: 10, endPoint y: 25, distance: 160.0
click at [10, 25] on nav "Pausado Ver notificaciones 2F8COr0UAseKodDPL0KWkIEq Alt s Atalhos rápidos Presi…" at bounding box center [392, 14] width 784 height 29
paste input "LKtOdj88TD5ArCmK54RNI1zY"
type input "LKtOdj88TD5ArCmK54RNI1zY"
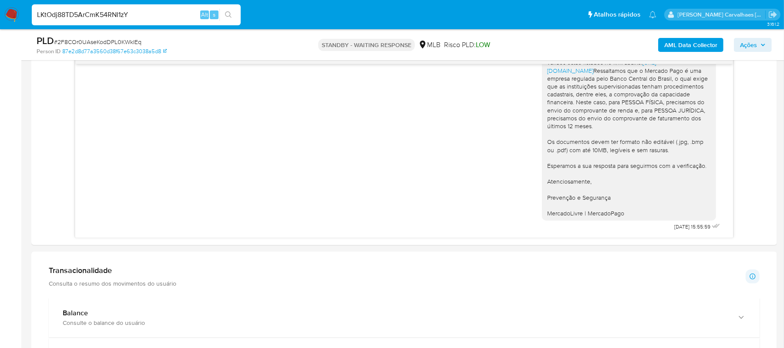
click at [232, 7] on div "LKtOdj88TD5ArCmK54RNI1zY Alt s" at bounding box center [136, 14] width 209 height 21
click at [236, 17] on button "search-icon" at bounding box center [228, 15] width 18 height 12
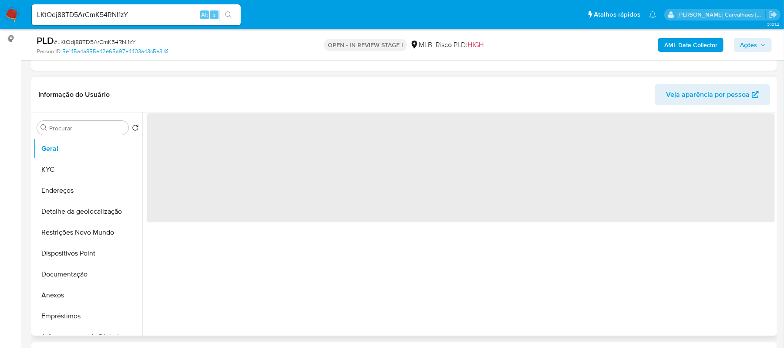
select select "10"
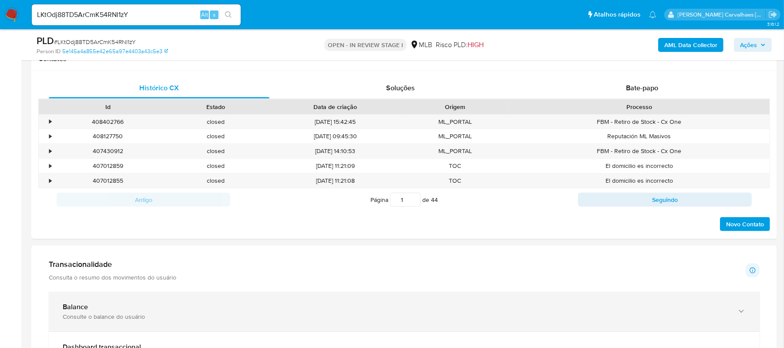
scroll to position [406, 0]
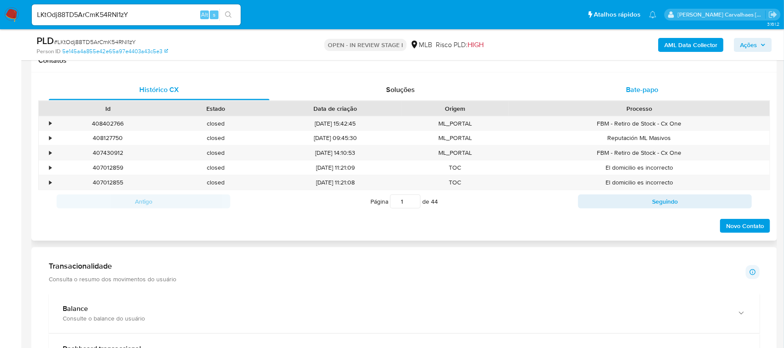
click at [629, 93] on span "Bate-papo" at bounding box center [642, 89] width 32 height 10
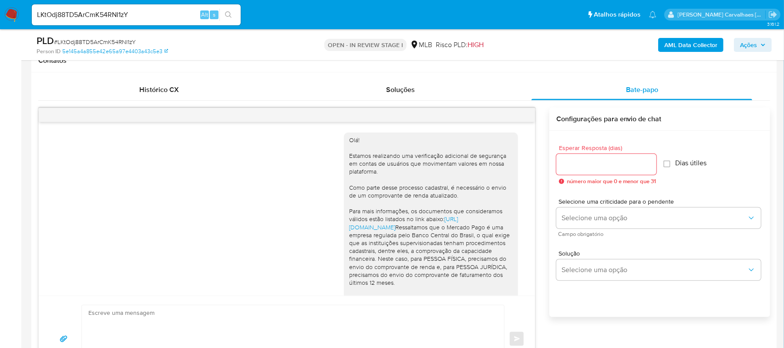
scroll to position [156, 0]
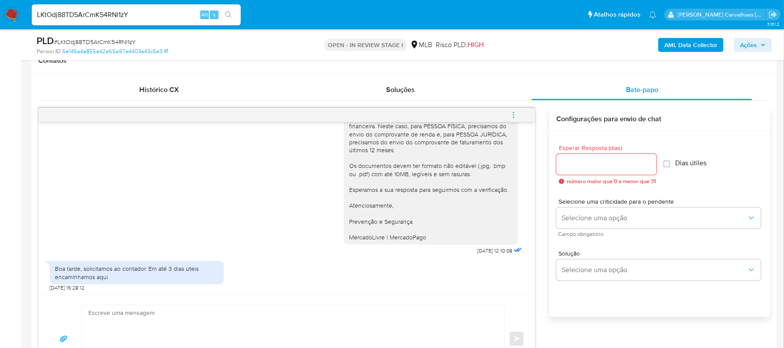
drag, startPoint x: 147, startPoint y: 15, endPoint x: -59, endPoint y: -1, distance: 206.6
paste input "kjeLY71lyOgp2vCiOC4Qms5z"
type input "kjeLY71lyOgp2vCiOC4Qms5z"
click at [225, 14] on icon "search-icon" at bounding box center [228, 14] width 7 height 7
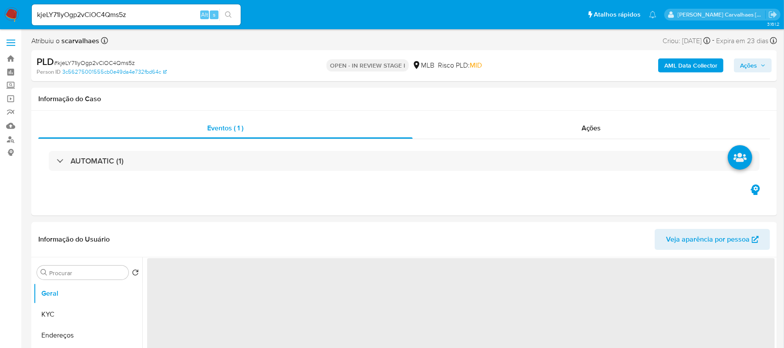
select select "10"
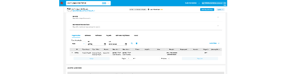
scroll to position [697, 0]
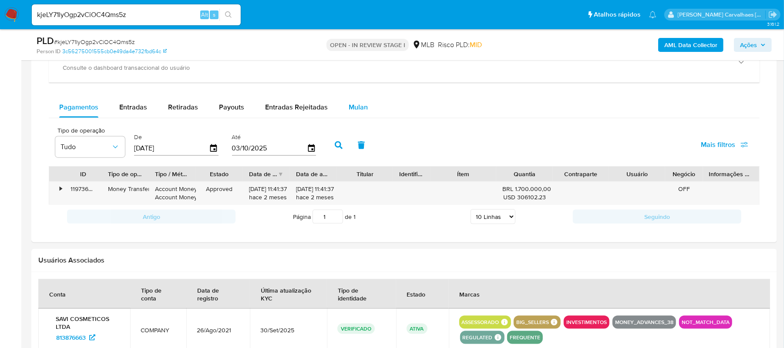
click at [352, 112] on span "Mulan" at bounding box center [358, 107] width 19 height 10
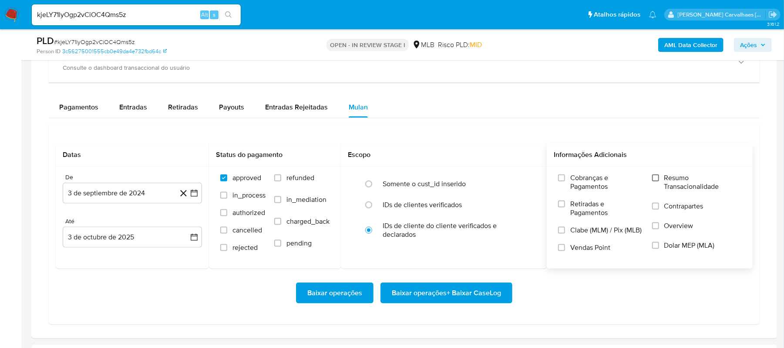
click at [656, 180] on input "Resumo Transacionalidade" at bounding box center [655, 177] width 7 height 7
click at [192, 195] on icon "button" at bounding box center [194, 192] width 7 height 7
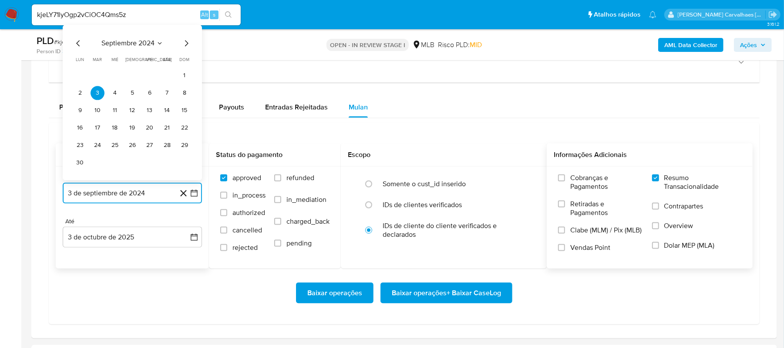
click at [185, 47] on icon "Mes siguiente" at bounding box center [186, 43] width 10 height 10
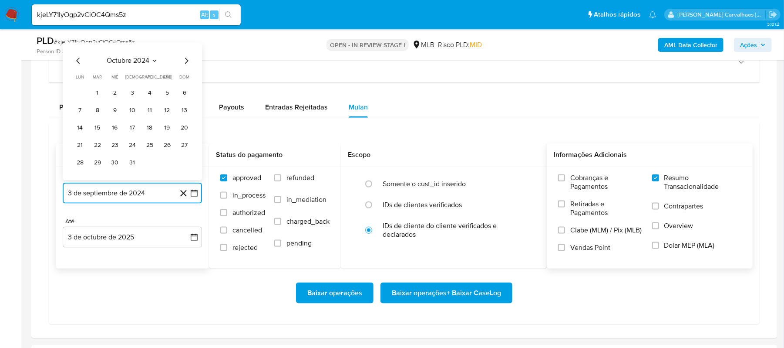
click at [185, 63] on icon "Mes siguiente" at bounding box center [186, 61] width 10 height 10
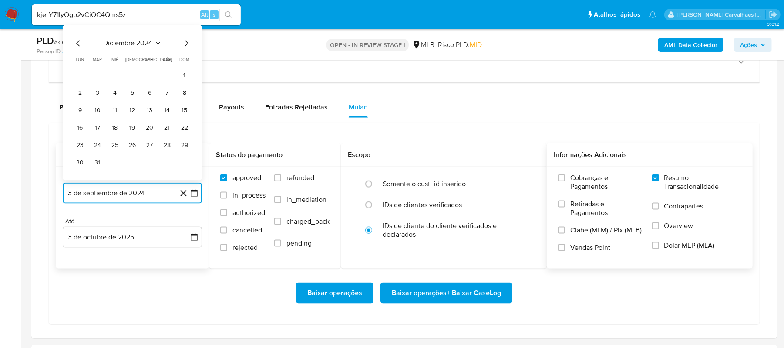
click at [183, 49] on icon "Mes siguiente" at bounding box center [186, 43] width 10 height 10
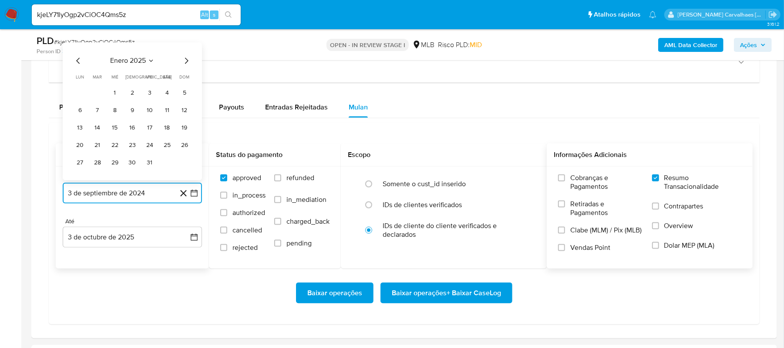
click at [185, 64] on icon "Mes siguiente" at bounding box center [186, 61] width 10 height 10
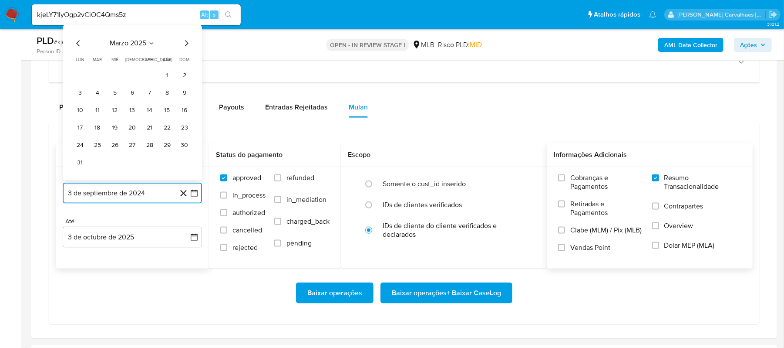
click at [184, 49] on icon "Mes siguiente" at bounding box center [186, 43] width 10 height 10
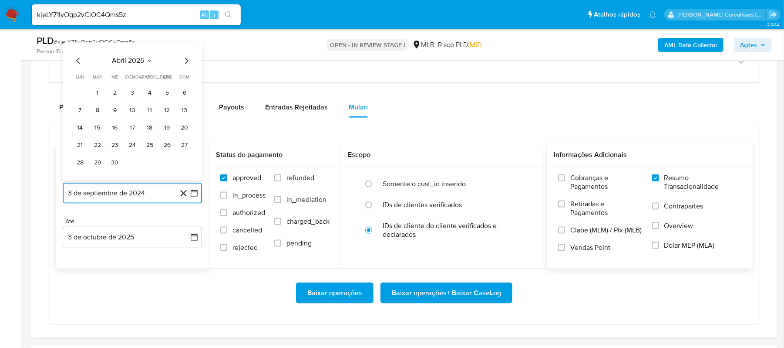
click at [187, 66] on icon "Mes siguiente" at bounding box center [186, 61] width 10 height 10
click at [185, 61] on icon "Mes siguiente" at bounding box center [186, 61] width 10 height 10
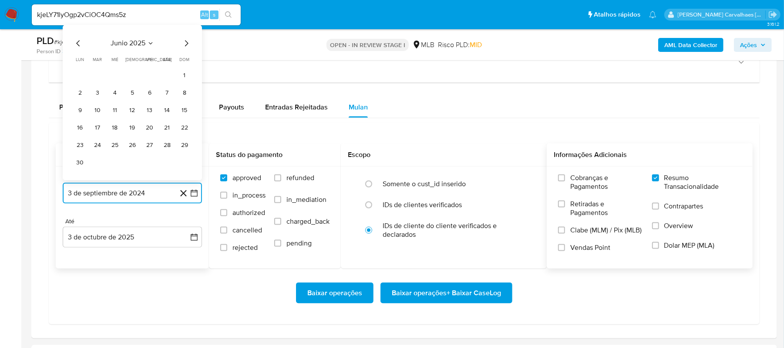
click at [185, 49] on icon "Mes siguiente" at bounding box center [186, 43] width 10 height 10
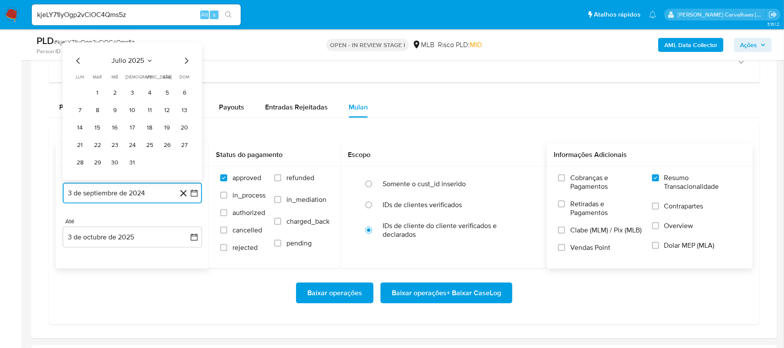
click at [184, 66] on icon "Mes siguiente" at bounding box center [186, 61] width 10 height 10
click at [186, 61] on icon "Mes siguiente" at bounding box center [186, 61] width 3 height 6
click at [79, 65] on icon "Mes anterior" at bounding box center [78, 61] width 10 height 10
click at [112, 96] on button "3" at bounding box center [115, 93] width 14 height 14
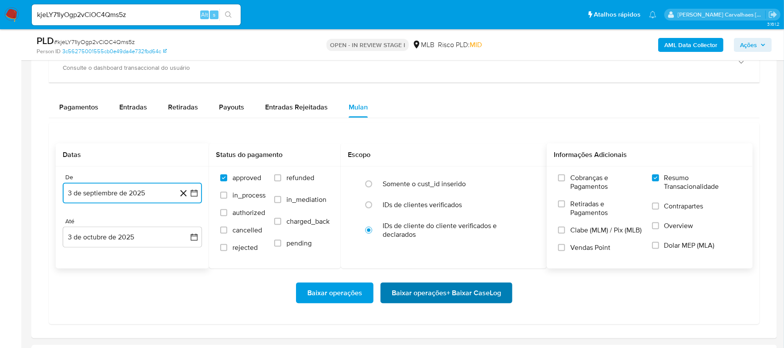
click at [401, 301] on span "Baixar operações + Baixar CaseLog" at bounding box center [446, 292] width 109 height 19
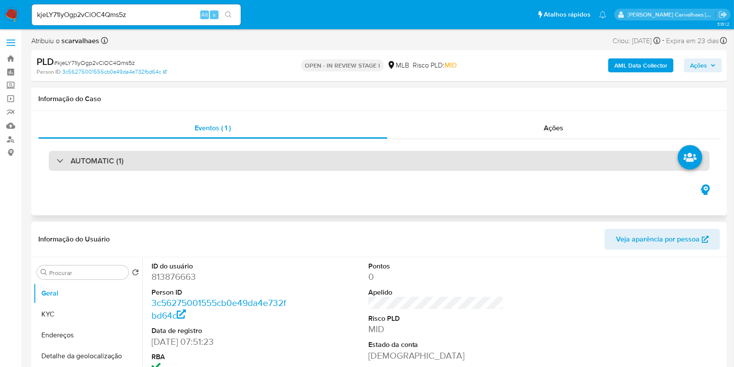
scroll to position [232, 0]
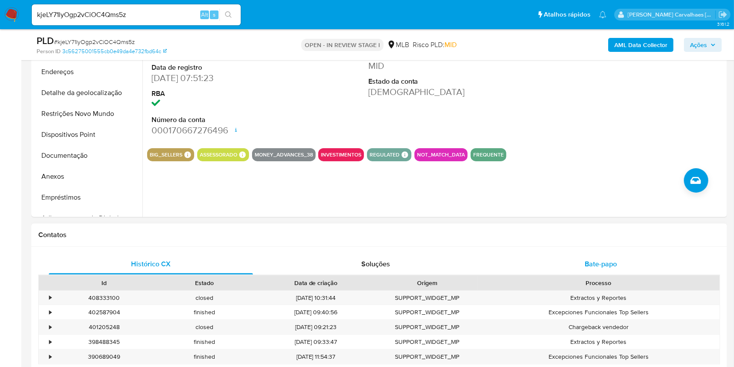
drag, startPoint x: 588, startPoint y: 260, endPoint x: 591, endPoint y: 253, distance: 6.6
click at [589, 260] on span "Bate-papo" at bounding box center [601, 264] width 32 height 10
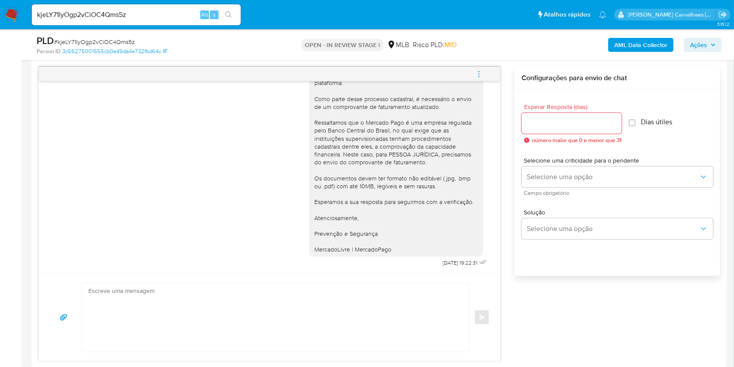
scroll to position [464, 0]
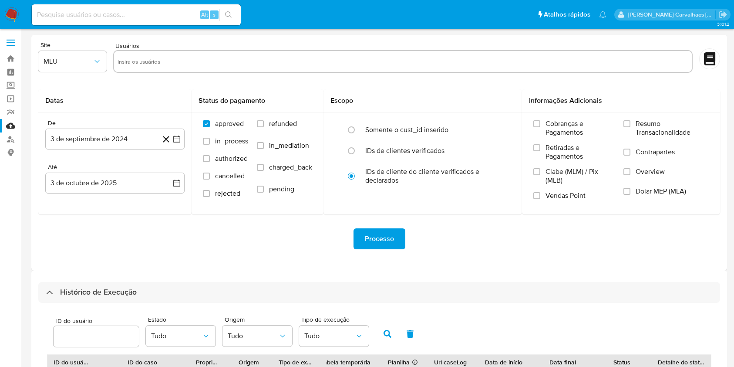
select select "10"
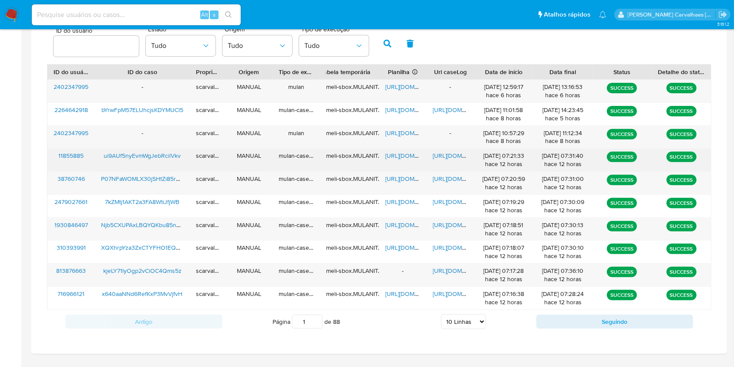
click at [445, 155] on span "[URL][DOMAIN_NAME]" at bounding box center [463, 155] width 60 height 9
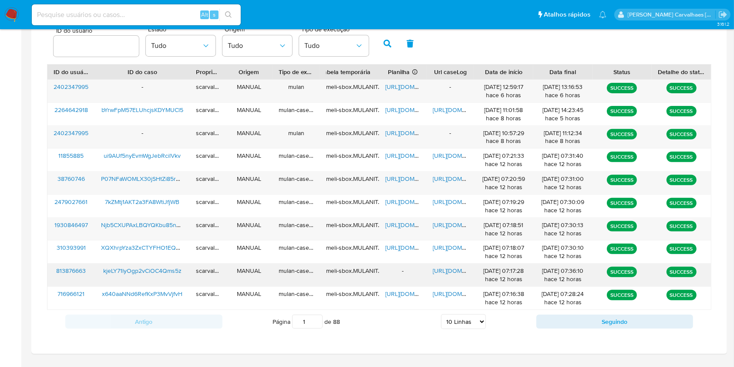
click at [449, 272] on span "[URL][DOMAIN_NAME]" at bounding box center [463, 270] width 60 height 9
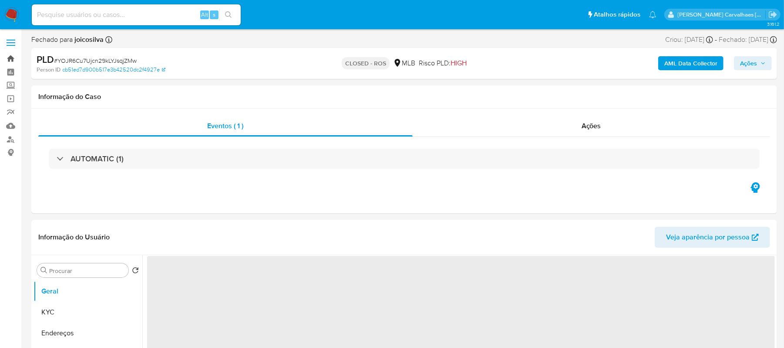
click at [11, 55] on link "Bandeja" at bounding box center [52, 58] width 104 height 13
select select "10"
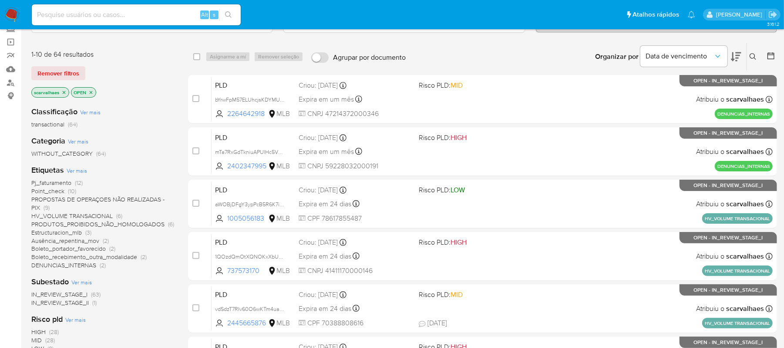
scroll to position [58, 0]
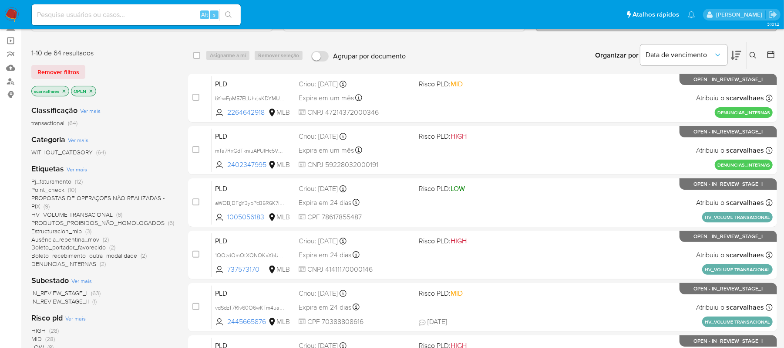
click at [89, 264] on span "DENUNCIAS_INTERNAS" at bounding box center [63, 263] width 65 height 9
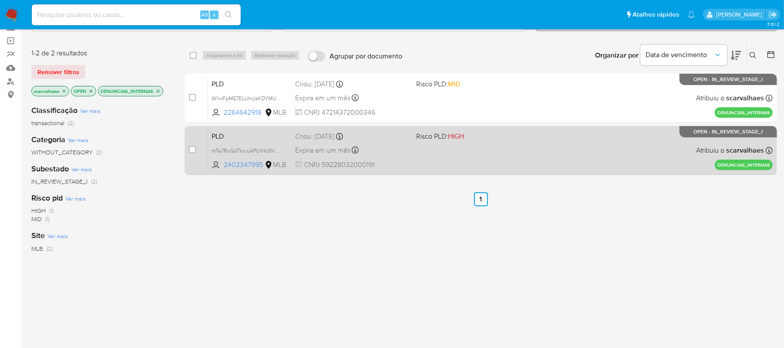
click at [390, 151] on div "Expira em um mês Expira em [DATE] 10:59:37" at bounding box center [352, 150] width 114 height 12
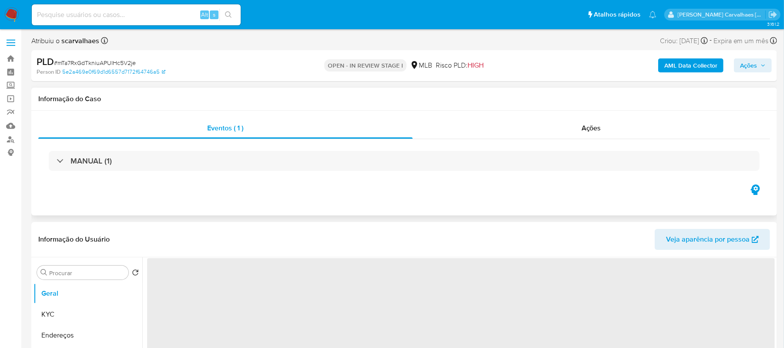
select select "10"
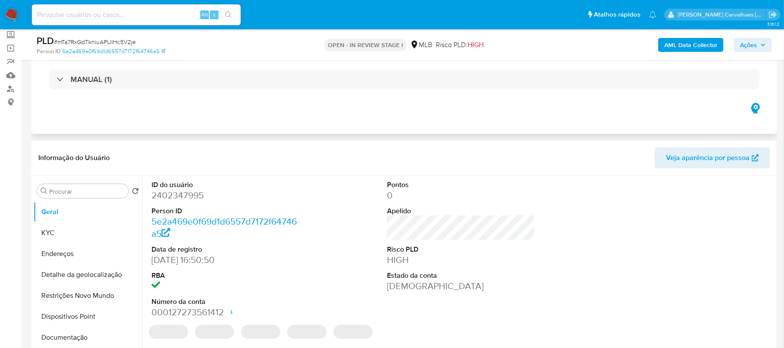
scroll to position [58, 0]
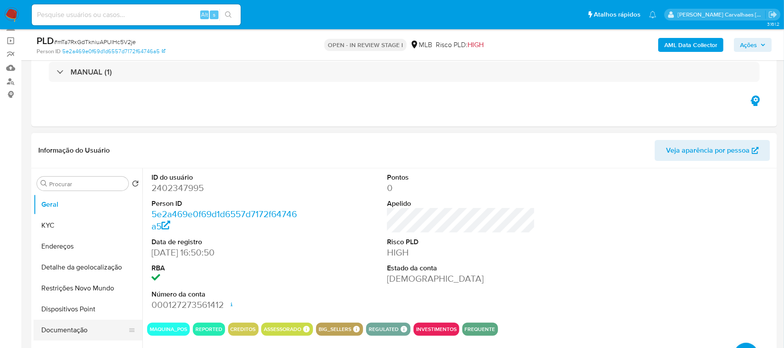
click at [70, 326] on button "Documentação" at bounding box center [85, 329] width 102 height 21
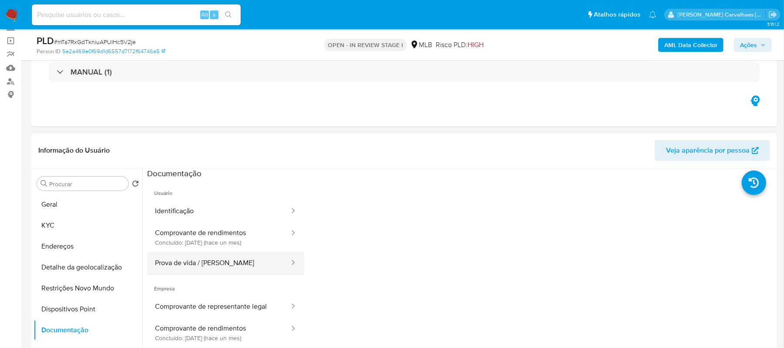
click at [240, 270] on button "Prova de vida / [PERSON_NAME]" at bounding box center [218, 263] width 143 height 22
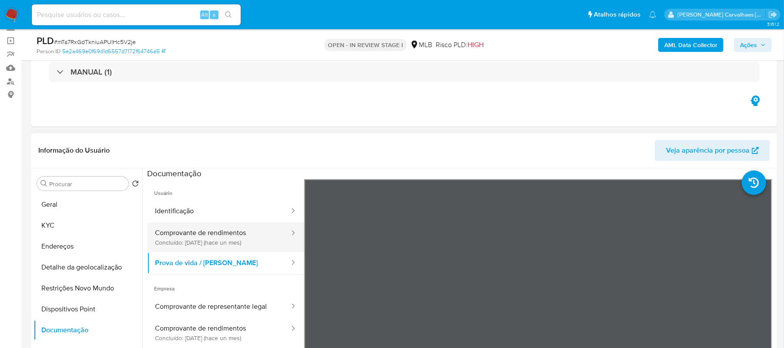
click at [206, 241] on button "Comprovante de rendimentos Concluído: [DATE] (hace un mes)" at bounding box center [218, 237] width 143 height 30
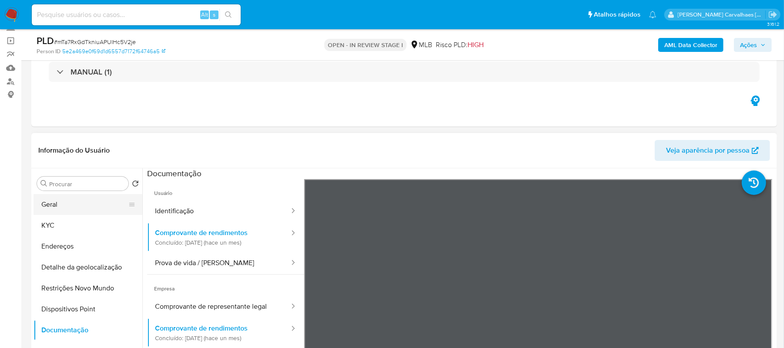
click at [75, 202] on button "Geral" at bounding box center [85, 204] width 102 height 21
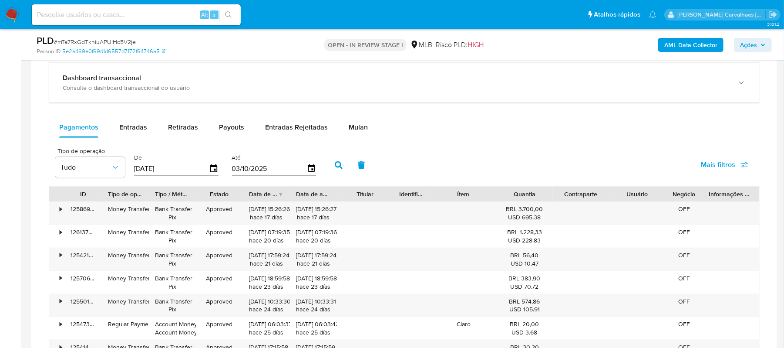
scroll to position [600, 0]
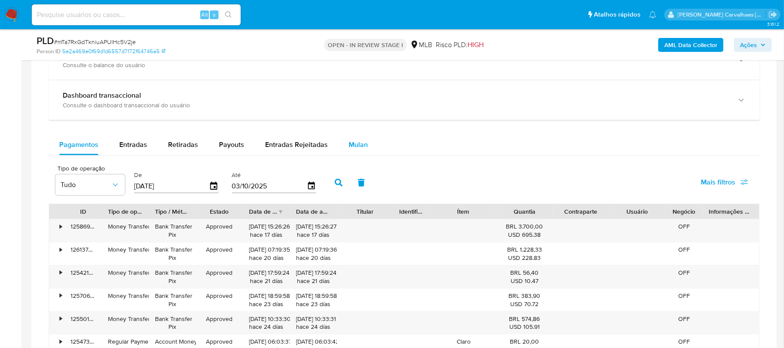
click at [354, 148] on span "Mulan" at bounding box center [358, 144] width 19 height 10
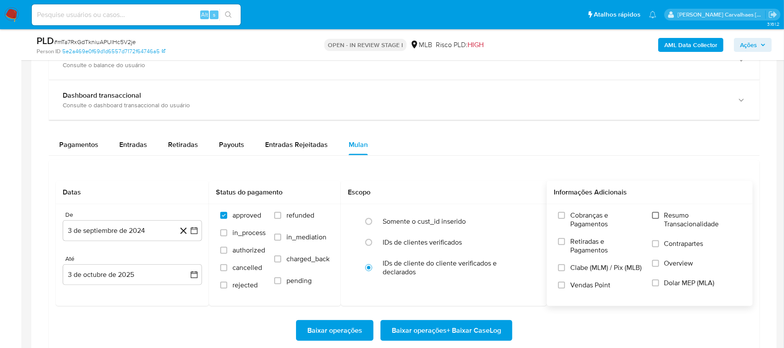
click at [655, 219] on input "Resumo Transacionalidade" at bounding box center [655, 215] width 7 height 7
click at [194, 233] on icon "button" at bounding box center [194, 230] width 9 height 9
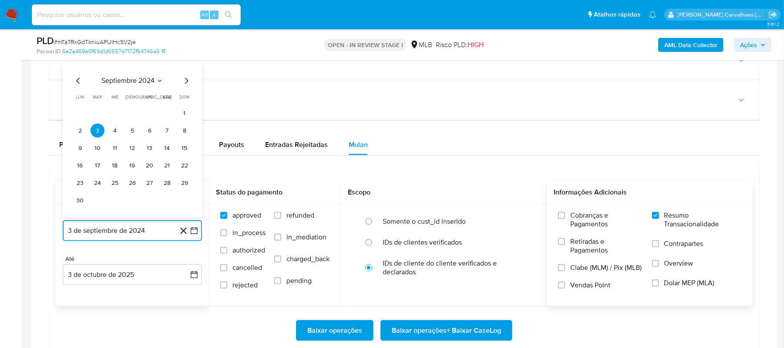
click at [185, 83] on icon "Mes siguiente" at bounding box center [186, 81] width 10 height 10
click at [187, 98] on icon "Mes siguiente" at bounding box center [186, 98] width 10 height 10
click at [185, 86] on icon "Mes siguiente" at bounding box center [186, 81] width 10 height 10
click at [185, 98] on icon "Mes siguiente" at bounding box center [186, 98] width 10 height 10
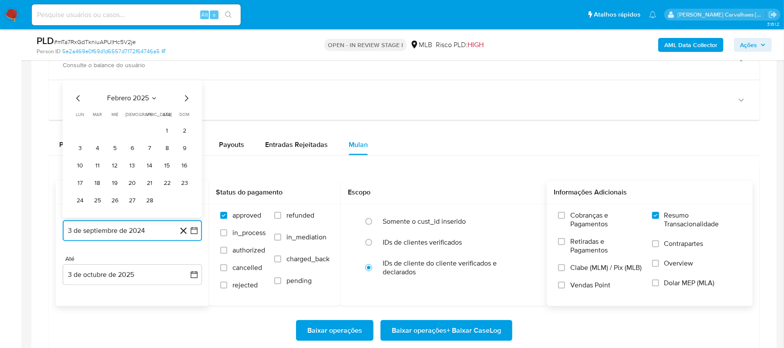
click at [185, 98] on icon "Mes siguiente" at bounding box center [186, 98] width 10 height 10
click at [186, 81] on icon "Mes siguiente" at bounding box center [186, 81] width 10 height 10
click at [182, 103] on icon "Mes siguiente" at bounding box center [186, 98] width 10 height 10
click at [186, 84] on icon "Mes siguiente" at bounding box center [186, 81] width 3 height 6
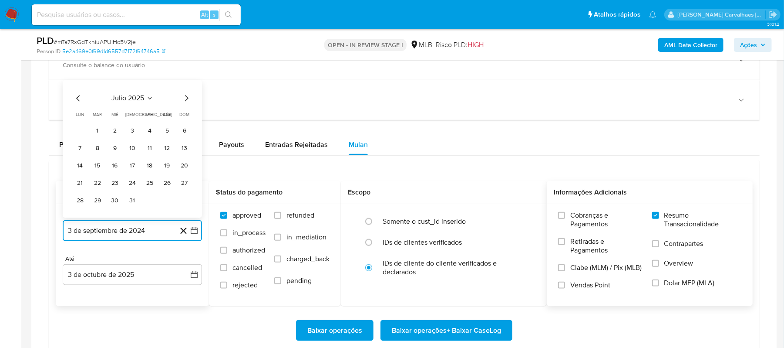
click at [186, 98] on icon "Mes siguiente" at bounding box center [186, 98] width 10 height 10
click at [80, 101] on icon "Mes anterior" at bounding box center [78, 98] width 10 height 10
click at [149, 136] on button "1" at bounding box center [150, 131] width 14 height 14
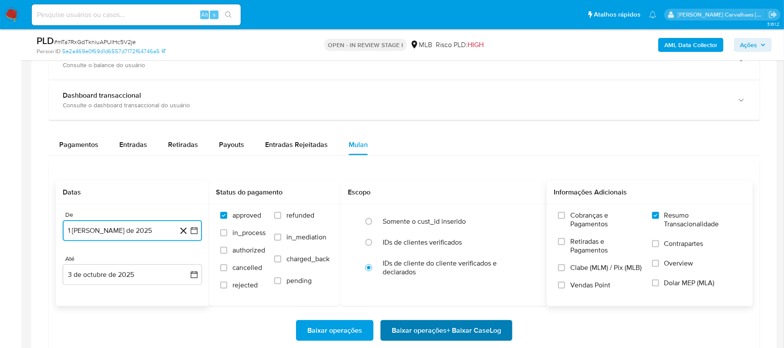
click at [415, 335] on span "Baixar operações + Baixar CaseLog" at bounding box center [446, 330] width 109 height 19
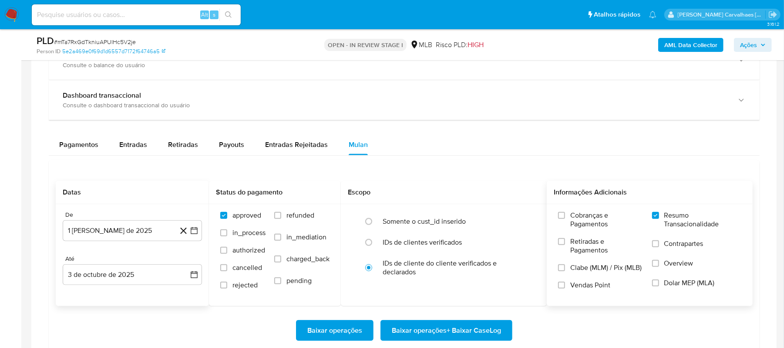
click at [16, 10] on img at bounding box center [11, 14] width 15 height 15
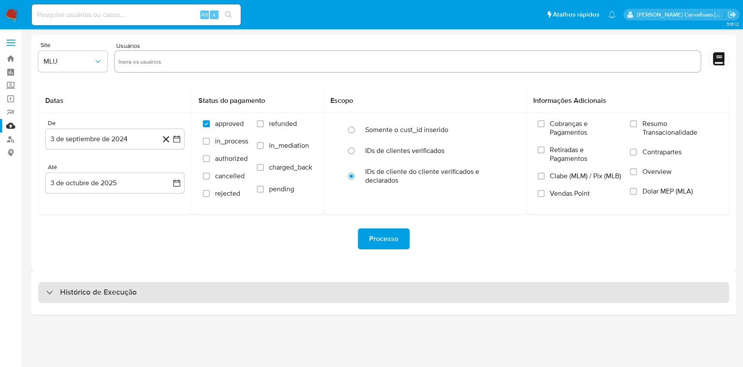
click at [96, 294] on h3 "Histórico de Execução" at bounding box center [98, 292] width 77 height 10
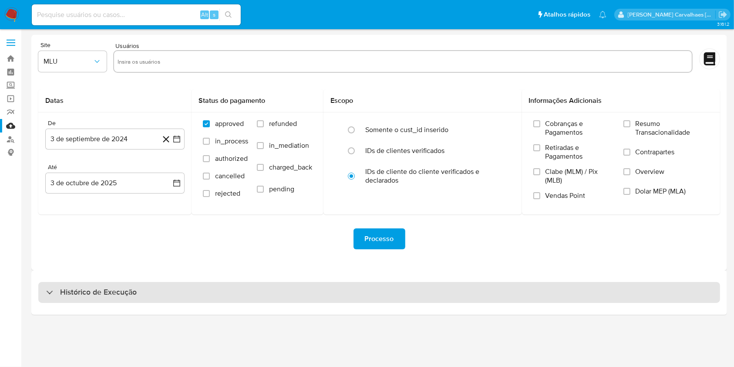
select select "10"
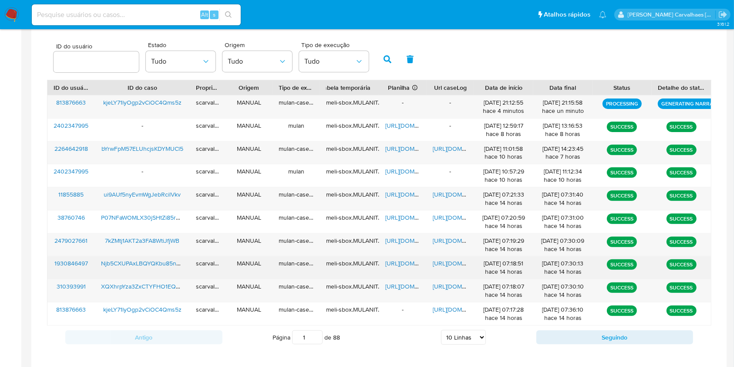
scroll to position [290, 0]
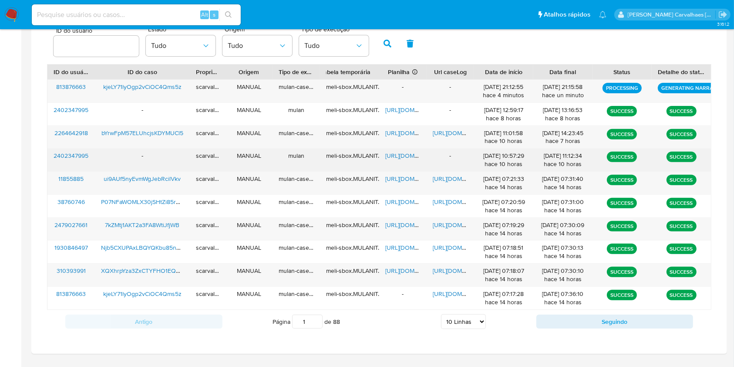
click at [72, 155] on span "2402347995" at bounding box center [71, 155] width 35 height 9
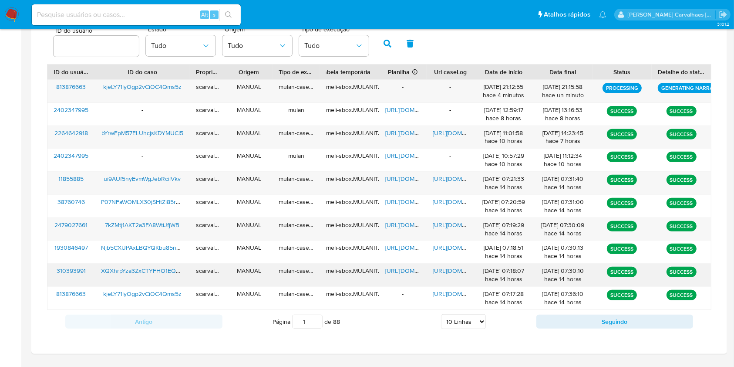
click at [435, 270] on span "[URL][DOMAIN_NAME]" at bounding box center [463, 270] width 60 height 9
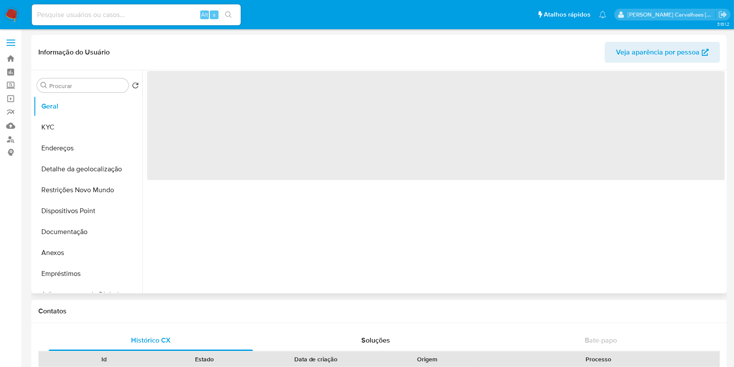
select select "10"
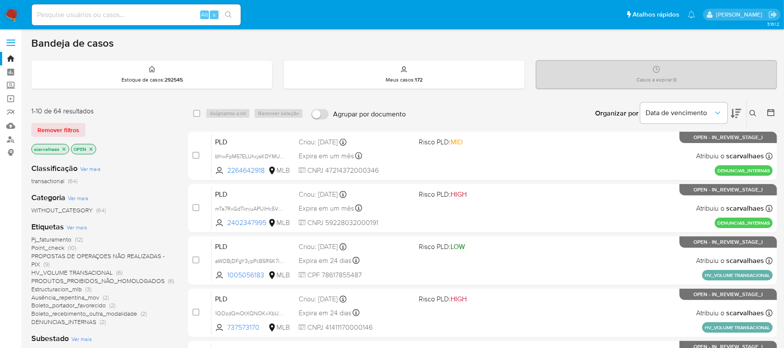
scroll to position [58, 0]
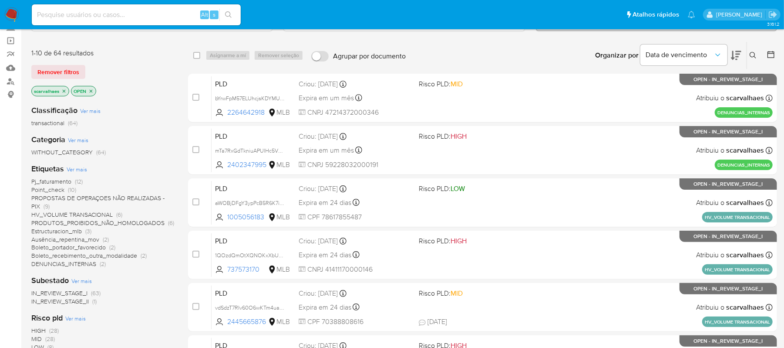
click at [93, 213] on span "HV_VOLUME TRANSACIONAL" at bounding box center [71, 214] width 81 height 9
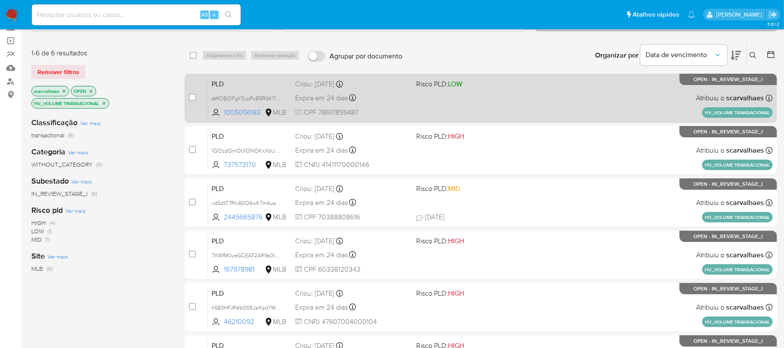
click at [482, 97] on span at bounding box center [473, 98] width 114 height 2
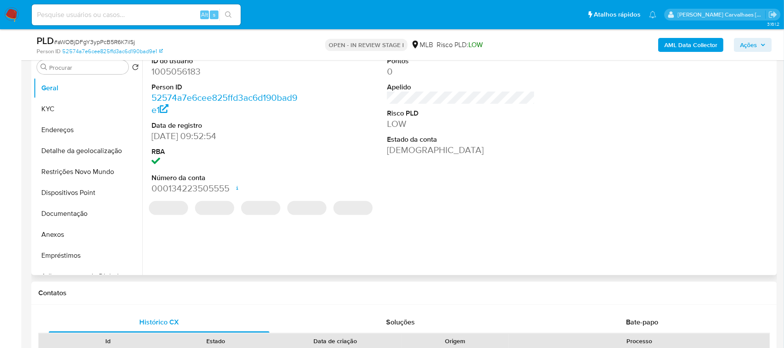
select select "10"
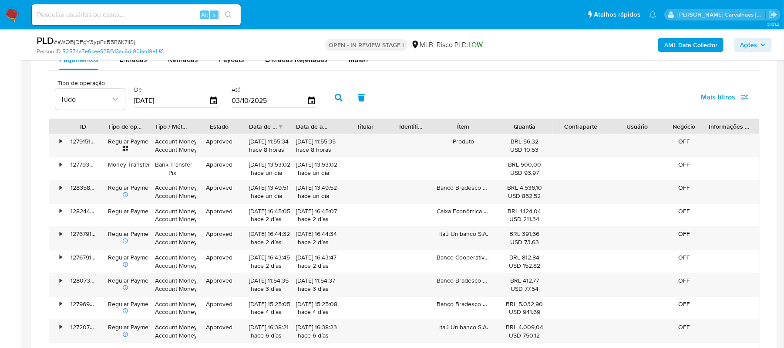
scroll to position [638, 0]
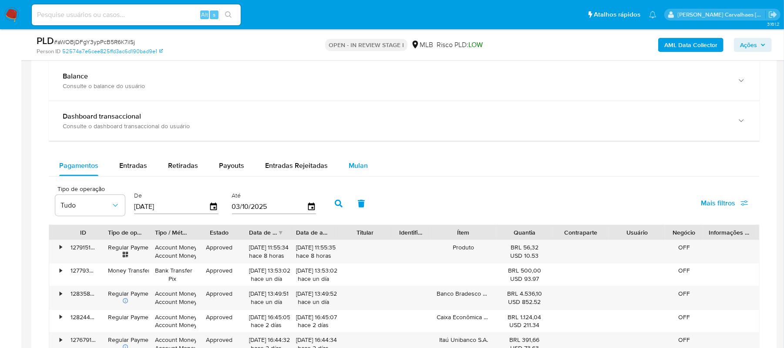
click at [358, 165] on span "Mulan" at bounding box center [358, 165] width 19 height 10
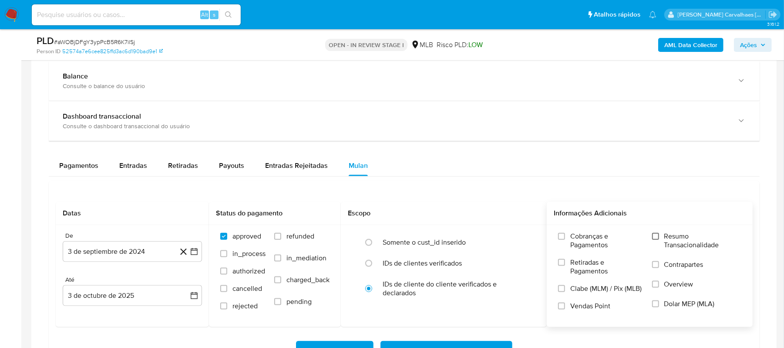
click at [657, 238] on input "Resumo Transacionalidade" at bounding box center [655, 236] width 7 height 7
click at [193, 253] on icon "button" at bounding box center [194, 251] width 9 height 9
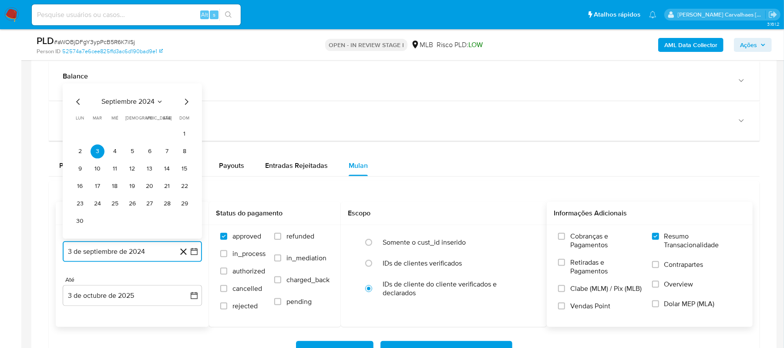
click at [188, 105] on icon "Mes siguiente" at bounding box center [186, 102] width 3 height 6
click at [188, 121] on icon "Mes siguiente" at bounding box center [186, 119] width 10 height 10
click at [186, 102] on icon "Mes siguiente" at bounding box center [186, 102] width 10 height 10
click at [185, 120] on icon "Mes siguiente" at bounding box center [186, 119] width 10 height 10
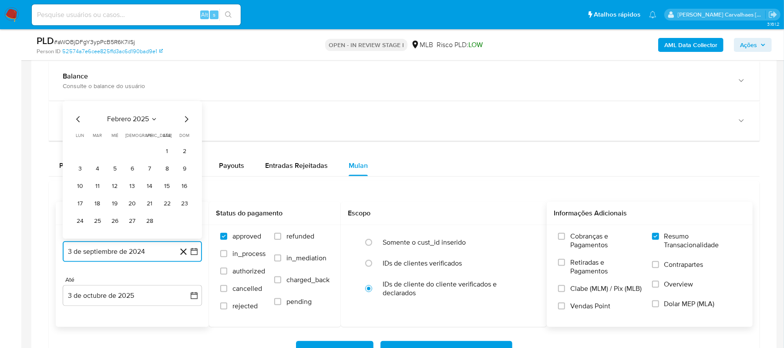
click at [185, 120] on icon "Mes siguiente" at bounding box center [186, 119] width 10 height 10
click at [185, 105] on icon "Mes siguiente" at bounding box center [186, 102] width 3 height 6
click at [184, 124] on icon "Mes siguiente" at bounding box center [186, 119] width 10 height 10
click at [186, 105] on icon "Mes siguiente" at bounding box center [186, 102] width 3 height 6
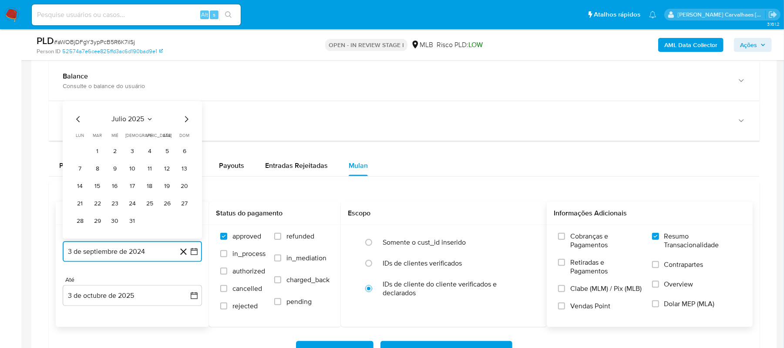
click at [186, 122] on icon "Mes siguiente" at bounding box center [186, 119] width 10 height 10
click at [76, 120] on icon "Mes anterior" at bounding box center [78, 119] width 10 height 10
click at [150, 155] on button "1" at bounding box center [150, 152] width 14 height 14
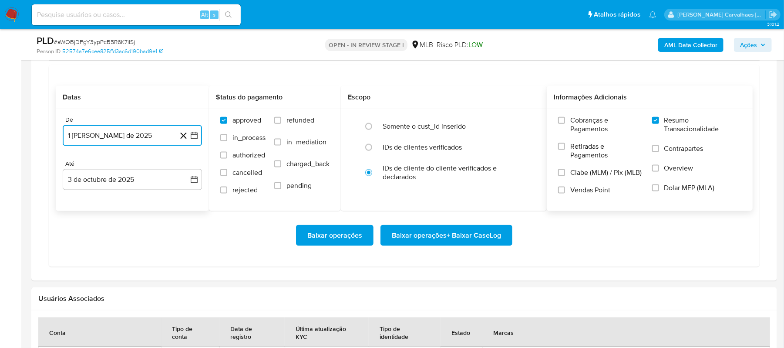
scroll to position [755, 0]
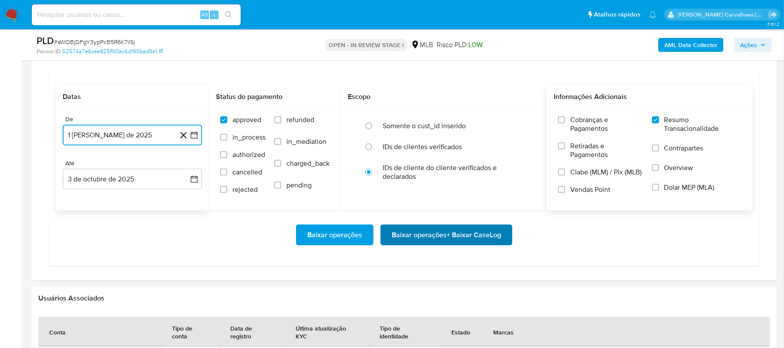
click at [413, 241] on span "Baixar operações + Baixar CaseLog" at bounding box center [446, 234] width 109 height 19
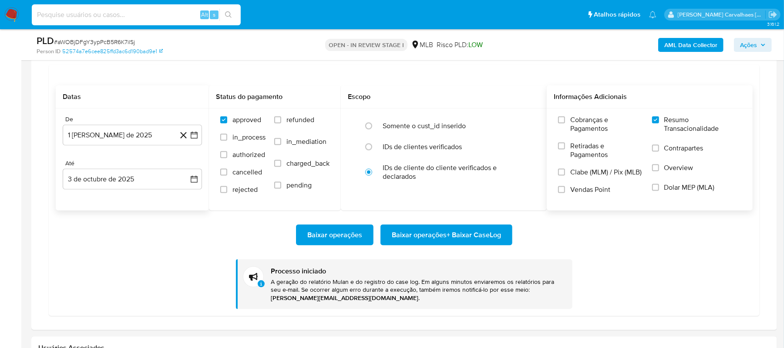
click at [77, 14] on input at bounding box center [136, 14] width 209 height 11
paste input "bYrwFpM57ELUhcjsKDYMUCl5"
type input "bYrwFpM57ELUhcjsKDYMUCl5"
click at [227, 15] on icon "search-icon" at bounding box center [228, 14] width 7 height 7
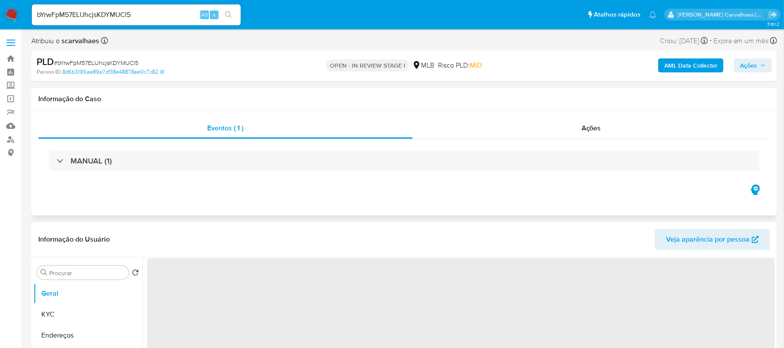
select select "10"
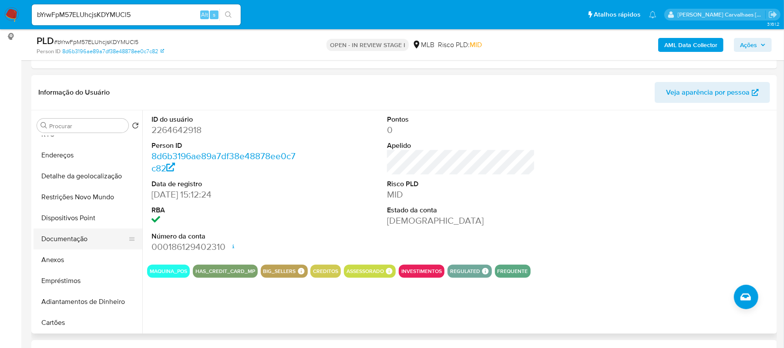
scroll to position [58, 0]
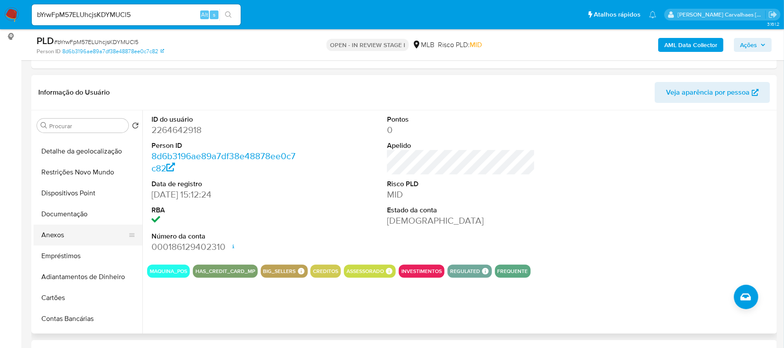
click at [85, 236] on button "Anexos" at bounding box center [85, 234] width 102 height 21
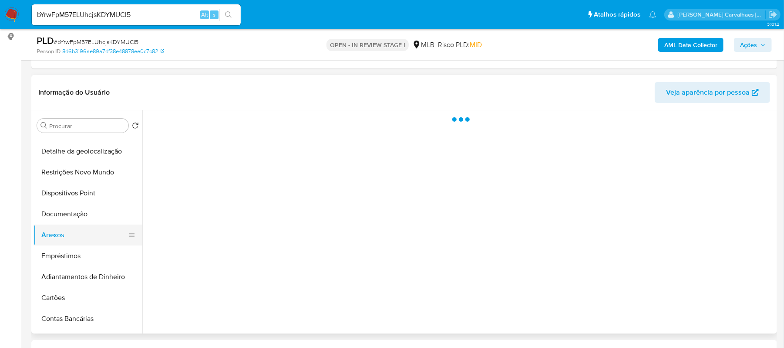
click at [85, 236] on button "Anexos" at bounding box center [85, 234] width 102 height 21
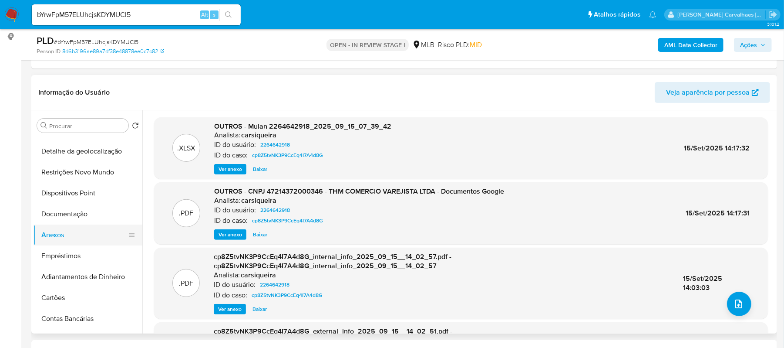
click at [58, 228] on button "Anexos" at bounding box center [85, 234] width 102 height 21
click at [60, 214] on button "Documentação" at bounding box center [85, 213] width 102 height 21
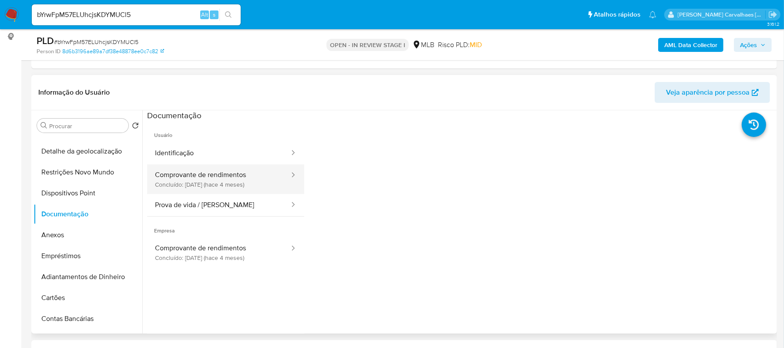
click at [239, 180] on button "Comprovante de rendimentos Concluído: 19/05/2025 (hace 4 meses)" at bounding box center [218, 179] width 143 height 30
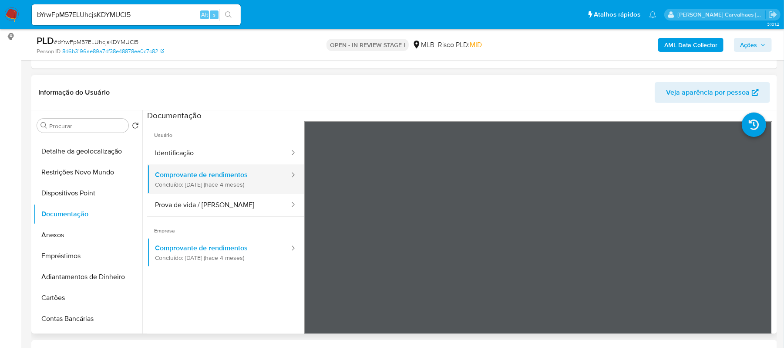
click at [239, 180] on button "Comprovante de rendimentos Concluído: 19/05/2025 (hace 4 meses)" at bounding box center [218, 179] width 143 height 30
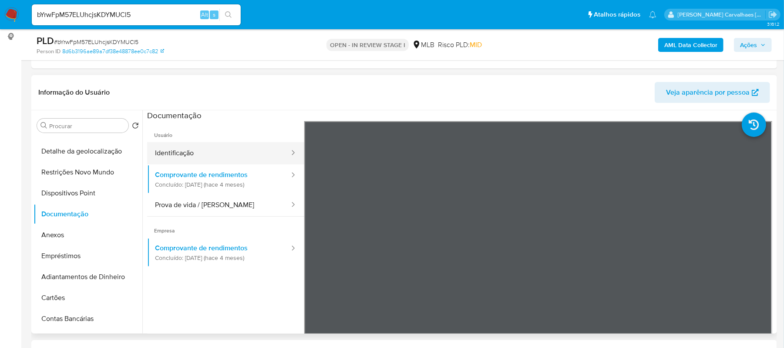
click at [172, 157] on button "Identificação" at bounding box center [218, 153] width 143 height 22
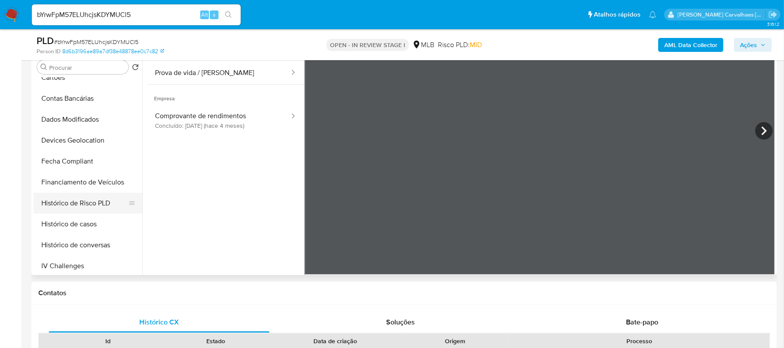
scroll to position [103, 0]
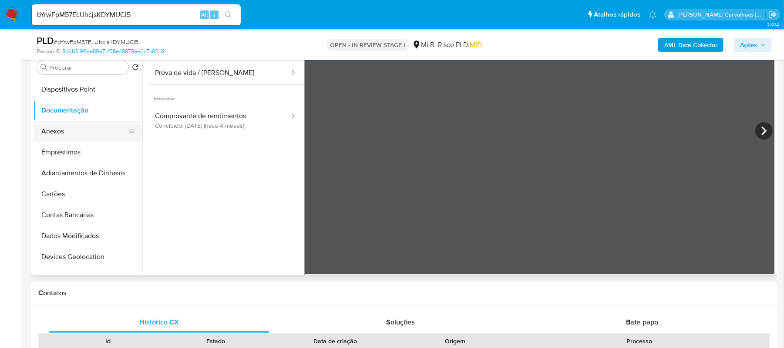
click at [61, 130] on button "Anexos" at bounding box center [85, 131] width 102 height 21
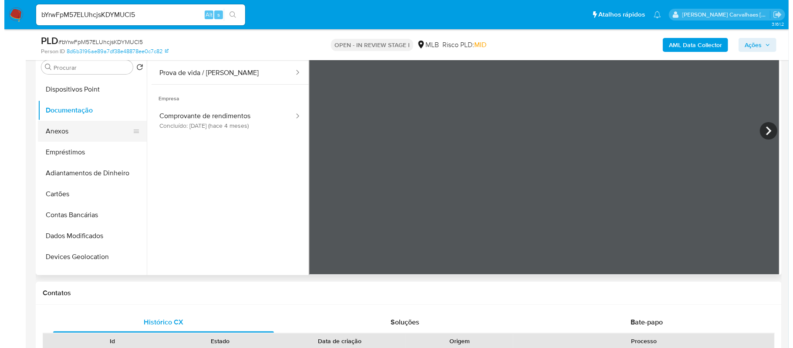
scroll to position [0, 0]
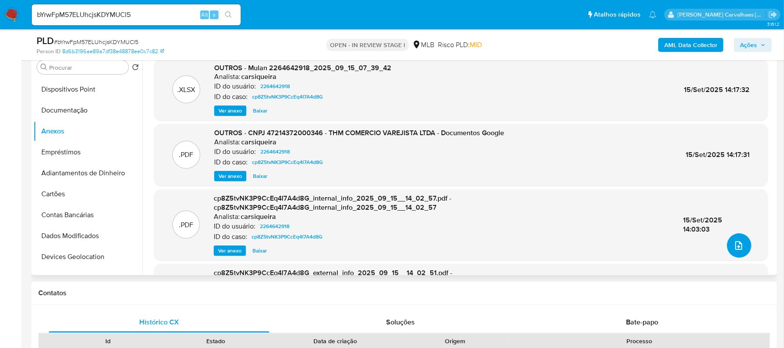
click at [736, 246] on icon "upload-file" at bounding box center [739, 245] width 10 height 10
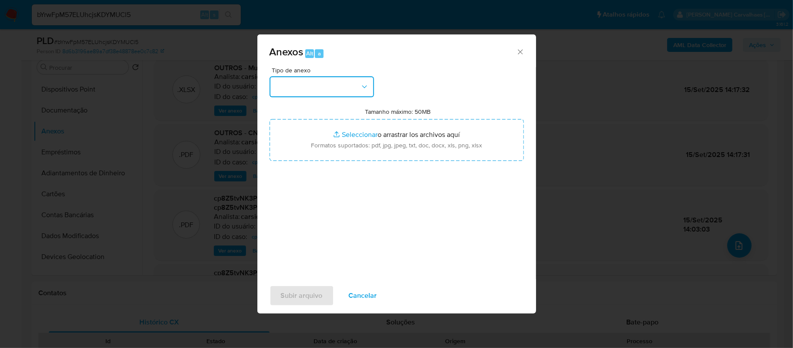
click at [361, 84] on icon "button" at bounding box center [364, 86] width 9 height 9
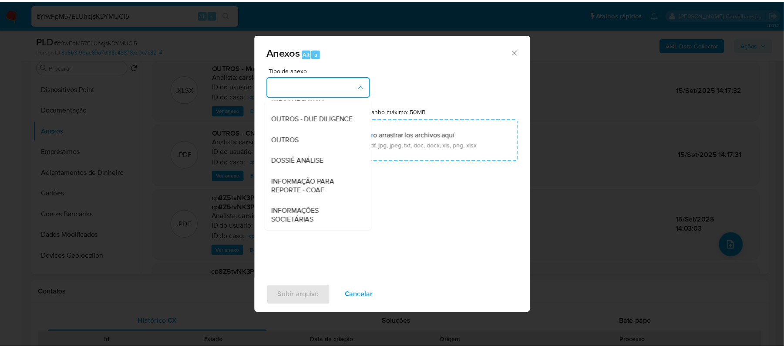
scroll to position [134, 0]
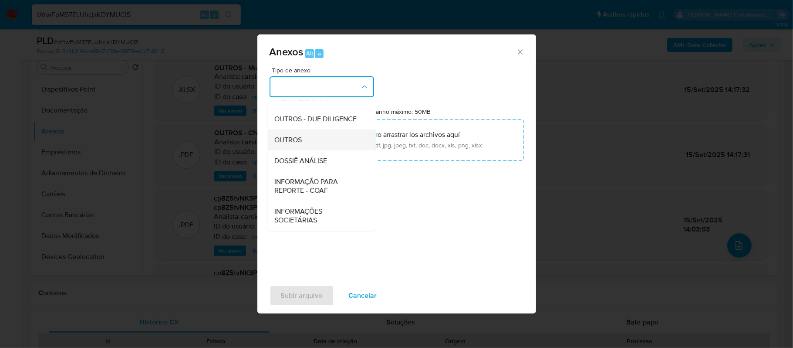
click at [316, 142] on div "OUTROS" at bounding box center [319, 139] width 89 height 21
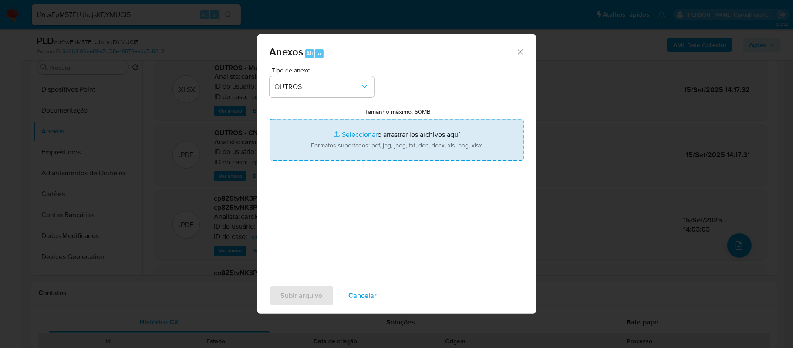
click at [354, 133] on input "Tamanho máximo: 50MB Seleccionar archivos" at bounding box center [397, 140] width 254 height 42
type input "C:\fakepath\SAR -xxxxx- CNPJ 47214372000346 - THM COMERCIO VAREJISTA LTDA.pdf"
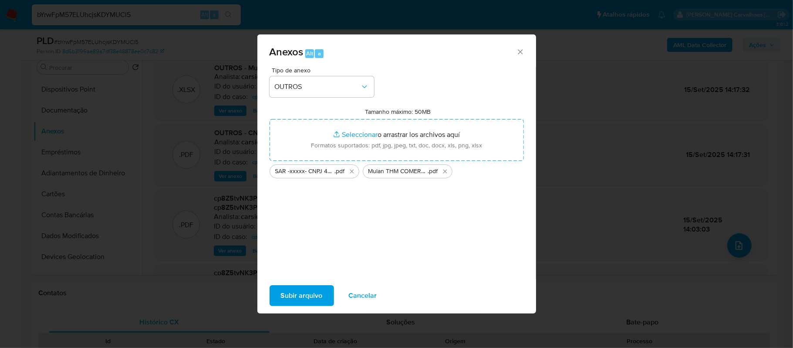
click at [301, 293] on span "Subir arquivo" at bounding box center [302, 295] width 42 height 19
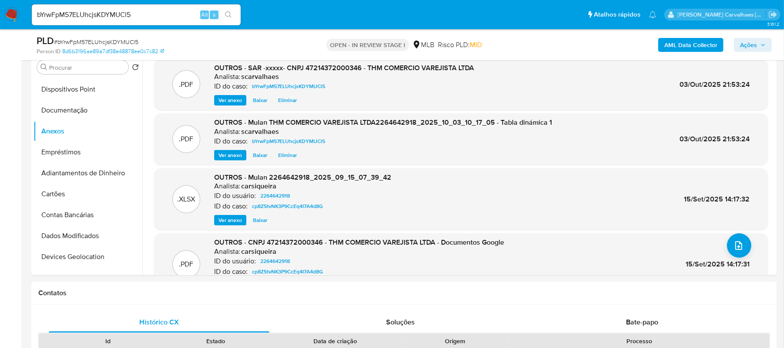
click at [743, 41] on span "Ações" at bounding box center [748, 45] width 17 height 14
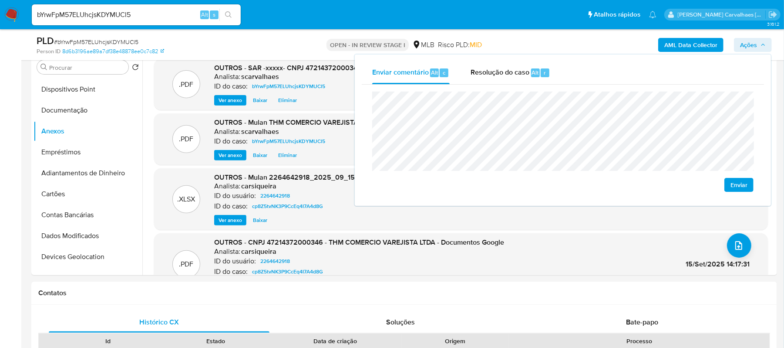
click at [734, 183] on span "Enviar" at bounding box center [739, 185] width 17 height 12
click at [494, 70] on span "Resolução do caso" at bounding box center [500, 72] width 59 height 10
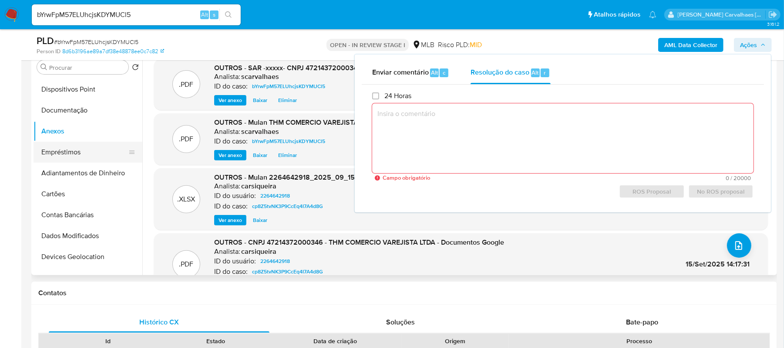
click at [64, 149] on button "Empréstimos" at bounding box center [85, 152] width 102 height 21
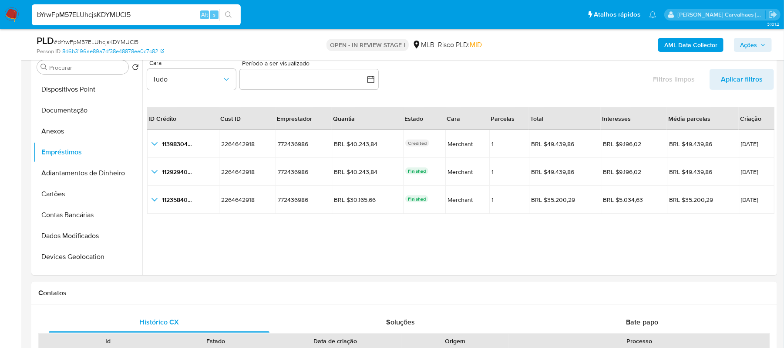
drag, startPoint x: 136, startPoint y: 15, endPoint x: 53, endPoint y: 10, distance: 83.3
click at [34, 11] on input "bYrwFpM57ELUhcjsKDYMUCl5" at bounding box center [136, 14] width 209 height 11
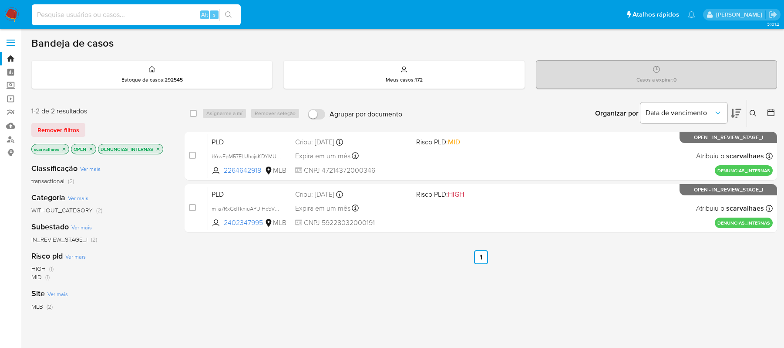
scroll to position [58, 0]
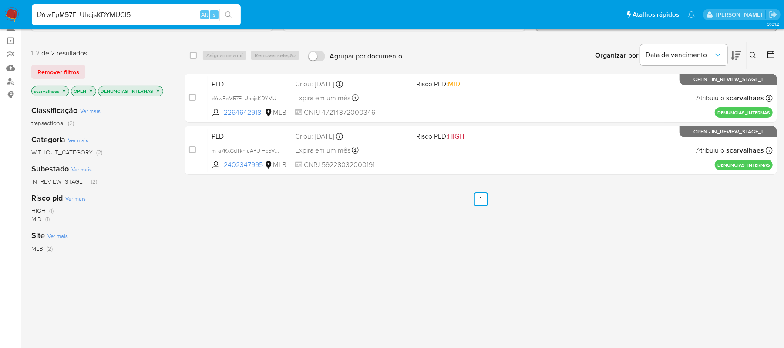
type input "bYrwFpM57ELUhcjsKDYMUCl5"
click at [226, 18] on icon "search-icon" at bounding box center [228, 14] width 7 height 7
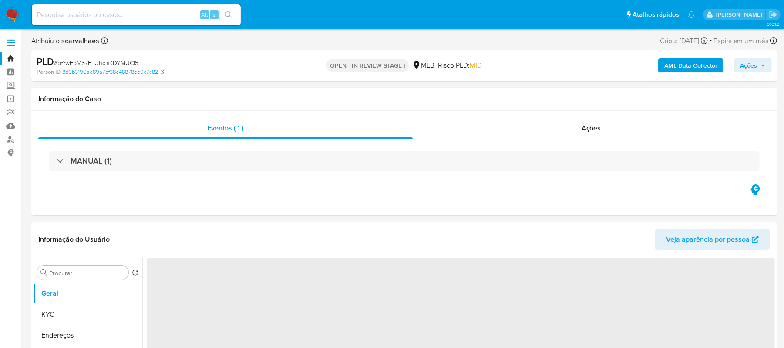
select select "10"
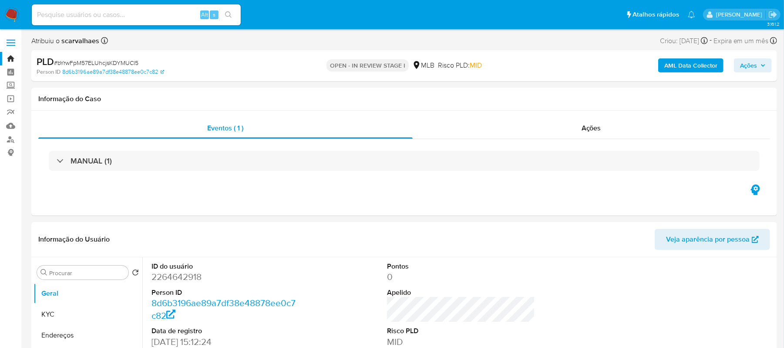
click at [752, 65] on span "Ações" at bounding box center [748, 65] width 17 height 14
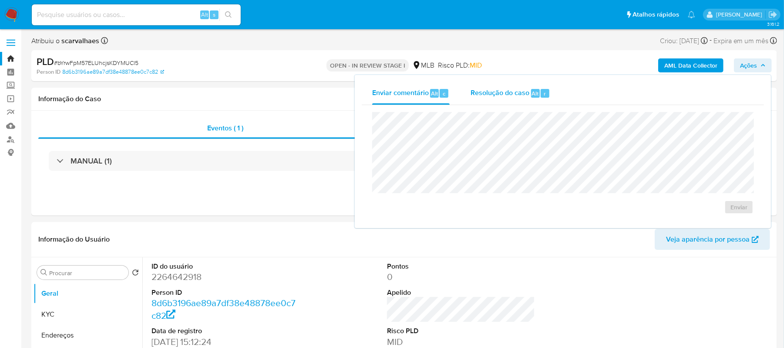
click at [507, 90] on span "Resolução do caso" at bounding box center [500, 93] width 59 height 10
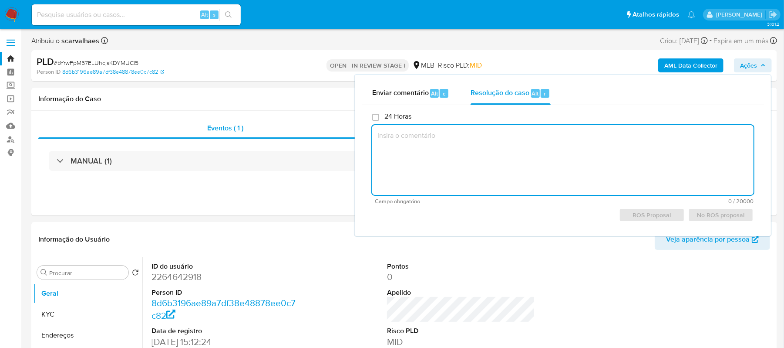
paste textarea "bYrwFpM57ELUhcjsKDYMUCl5"
type textarea "bYrwFpM57ELUhcjsKDYMUCl5"
drag, startPoint x: 490, startPoint y: 136, endPoint x: 359, endPoint y: 143, distance: 131.7
click at [359, 143] on div "Enviar comentário Alt c Resolução do caso Alt r 24 Horas bYrwFpM57ELUhcjsKDYMUC…" at bounding box center [563, 155] width 416 height 161
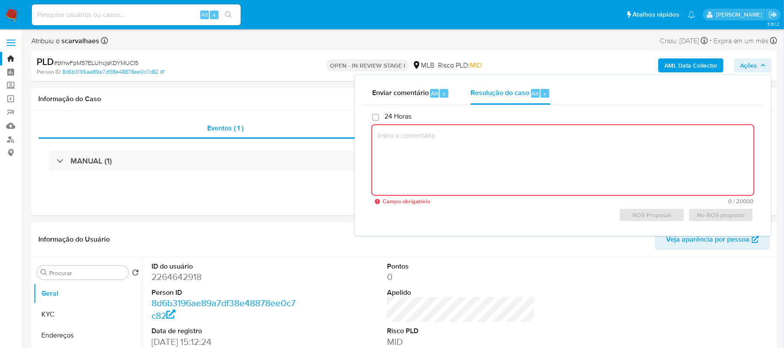
paste textarea "- A empresa foi identificada com uma proprietária de idade jovem, 26 anos,14//0…"
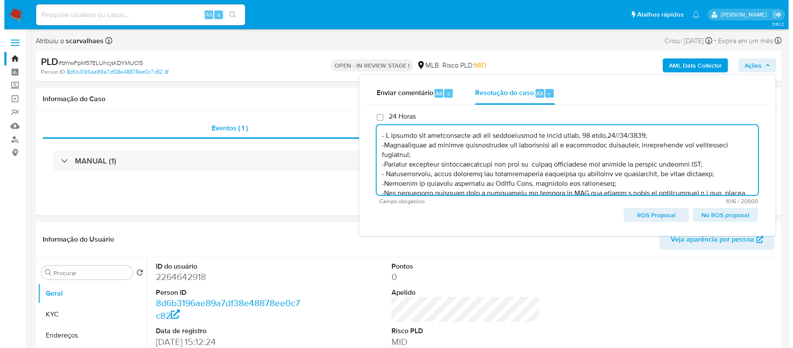
scroll to position [60, 0]
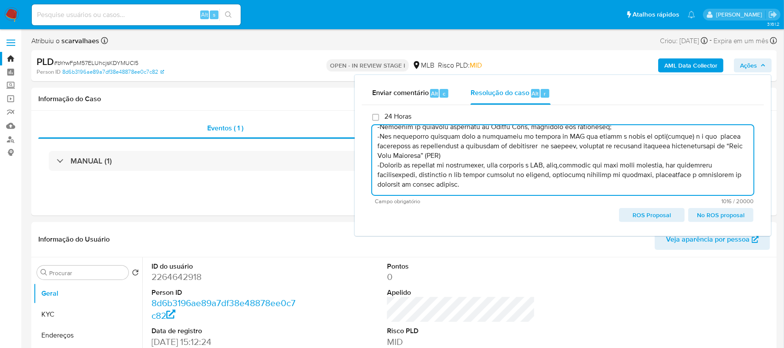
click at [654, 213] on span "ROS Proposal" at bounding box center [651, 215] width 53 height 12
type textarea "- A empresa foi identificada com uma proprietária de idade jovem, 26 anos,14//0…"
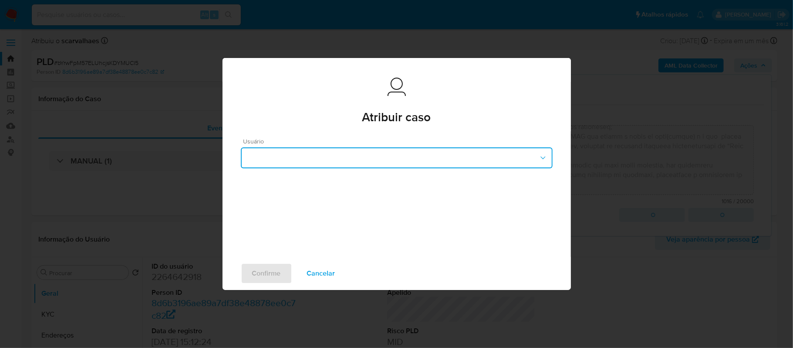
click at [479, 165] on button "button" at bounding box center [397, 157] width 312 height 21
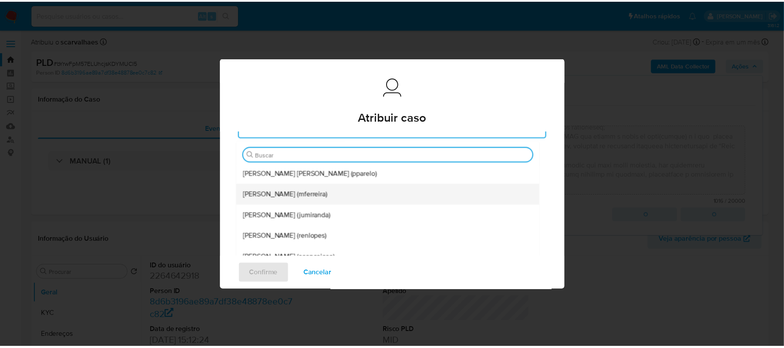
scroll to position [0, 0]
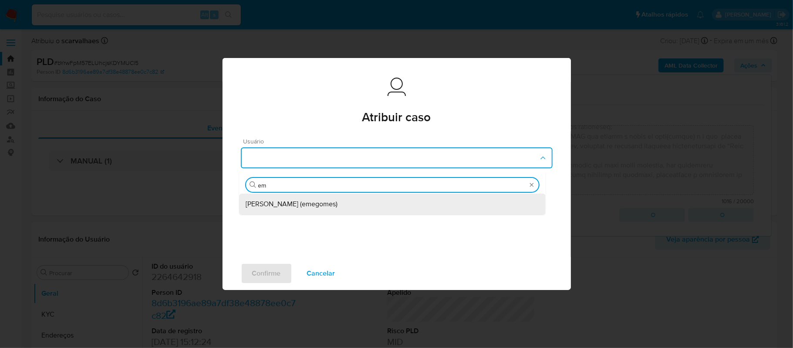
type input "eme"
click at [338, 206] on span "Jose Emerson Gomes Pereira (emegomes)" at bounding box center [292, 203] width 92 height 9
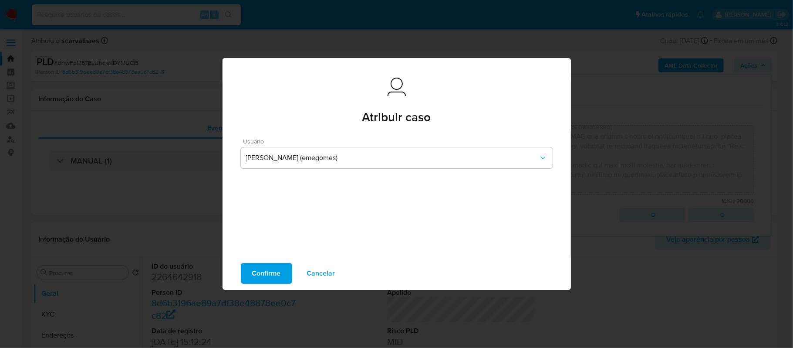
click at [262, 278] on span "Confirme" at bounding box center [266, 272] width 29 height 19
type textarea "- A empresa foi identificada com uma proprietária de idade jovem, 26 anos,14//0…"
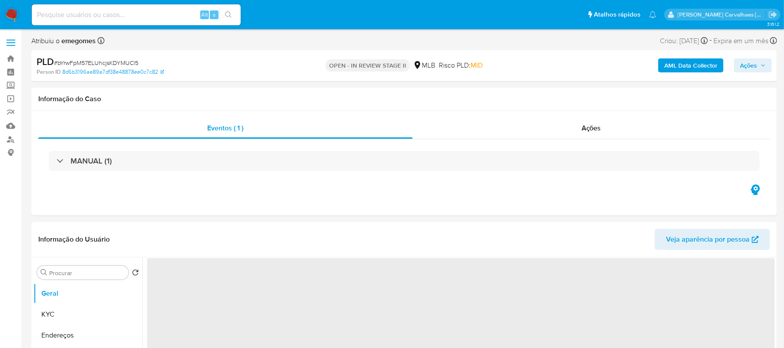
select select "10"
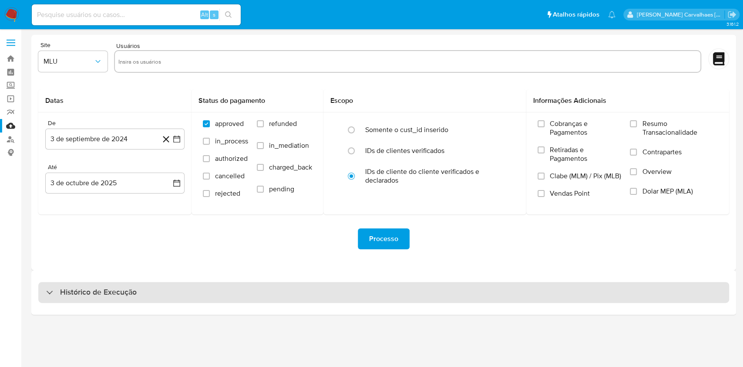
click at [170, 295] on div "Histórico de Execução" at bounding box center [383, 292] width 691 height 21
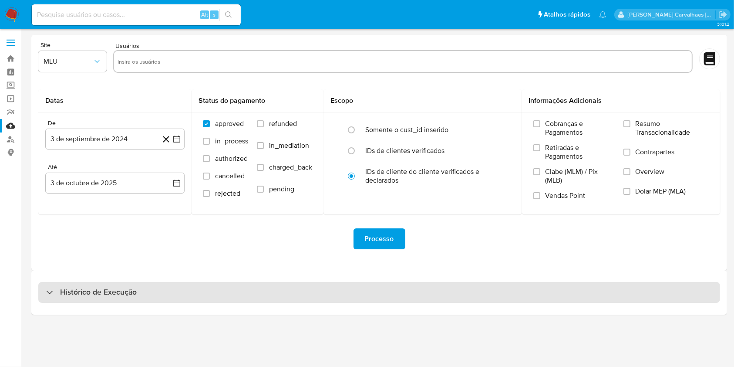
select select "10"
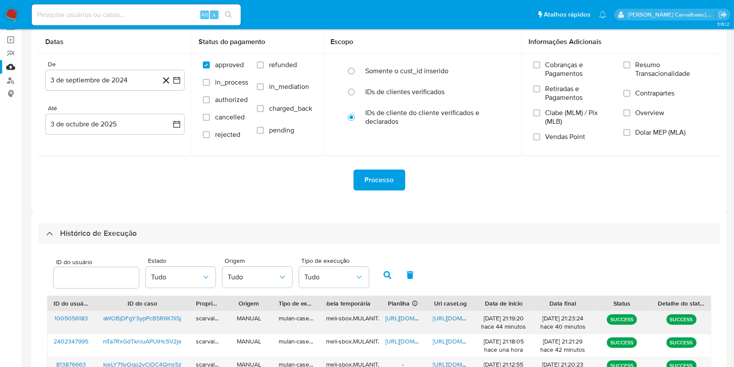
scroll to position [116, 0]
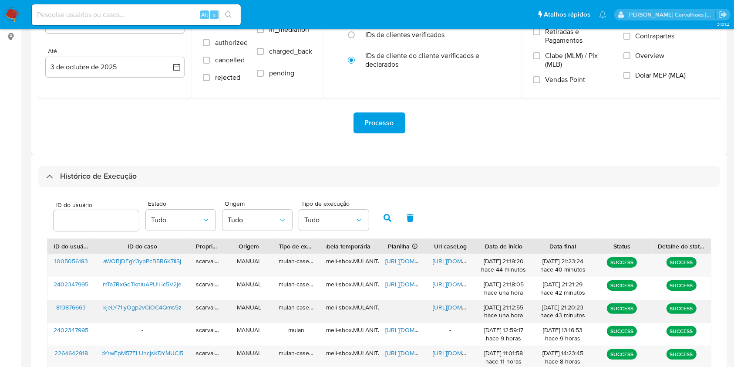
click at [449, 304] on span "https://docs.google.com/document/d/14WFNFBLN2F6q-RY2svkGXKYDTU10lhNHP9uNWww173I…" at bounding box center [463, 307] width 60 height 9
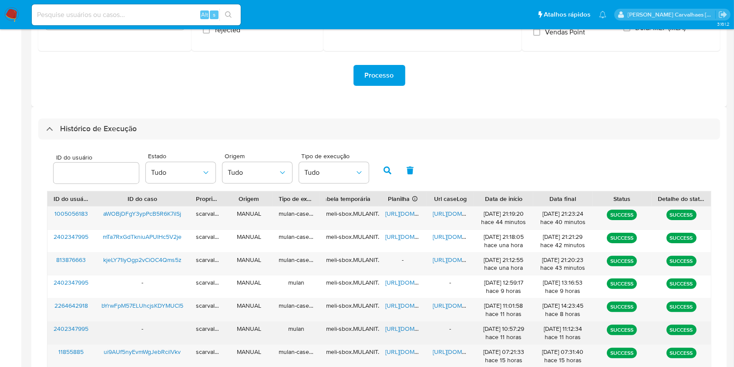
scroll to position [232, 0]
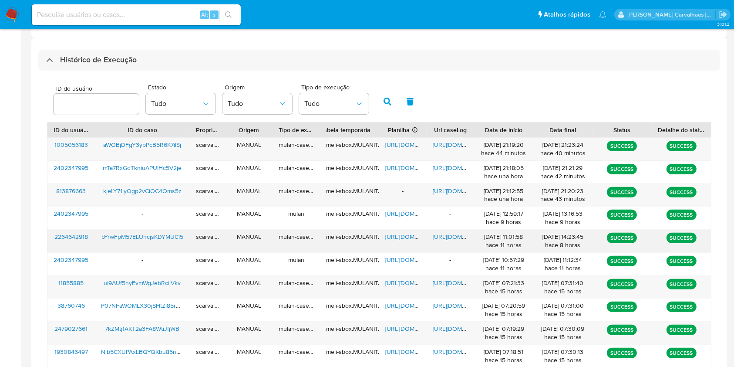
click at [453, 236] on span "https://docs.google.com/document/d/1sl5ueNZYc7PZwke2ORhD7UyXXWMMxpr4ZL5YBcDZl00…" at bounding box center [463, 236] width 60 height 9
click at [446, 147] on span "https://docs.google.com/document/d/1z7ixTrxPs9MXYyYpkYpbndzvwyxls36CxtK59u0ZaN0…" at bounding box center [463, 144] width 60 height 9
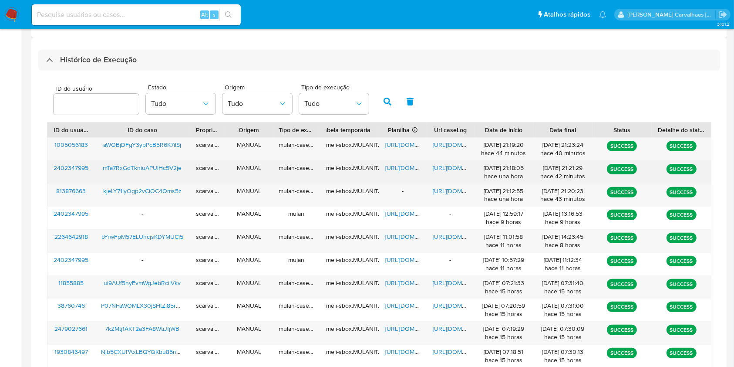
click at [449, 168] on span "https://docs.google.com/document/d/13m7k-QAhOUV9cIAGYO-PfT0SjKGRrwWijfWP-UOPDfg…" at bounding box center [463, 167] width 60 height 9
click at [400, 165] on span "https://docs.google.com/spreadsheets/d/1FN5erMt3KJ8Nt9ExVxcTIpBEVhYkGPUMcXXGq-B…" at bounding box center [415, 167] width 60 height 9
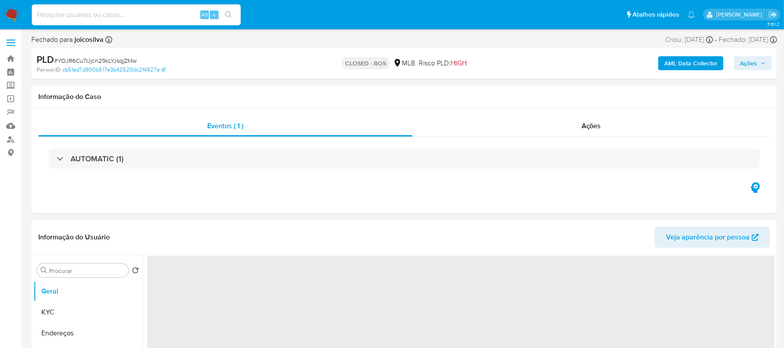
paste input "mTa7RxGdTkniuAPUlHc5V2je"
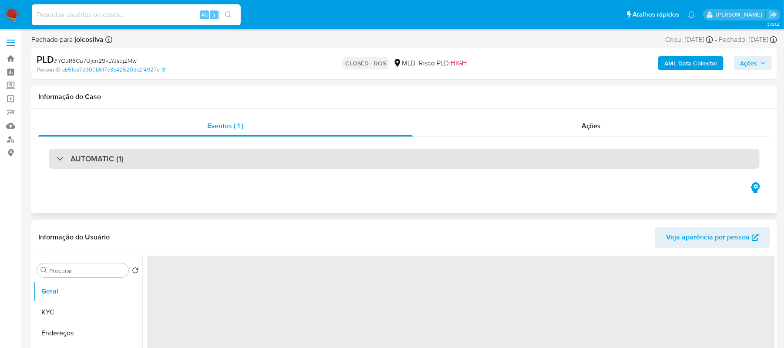
type input "mTa7RxGdTkniuAPUlHc5V2je"
select select "10"
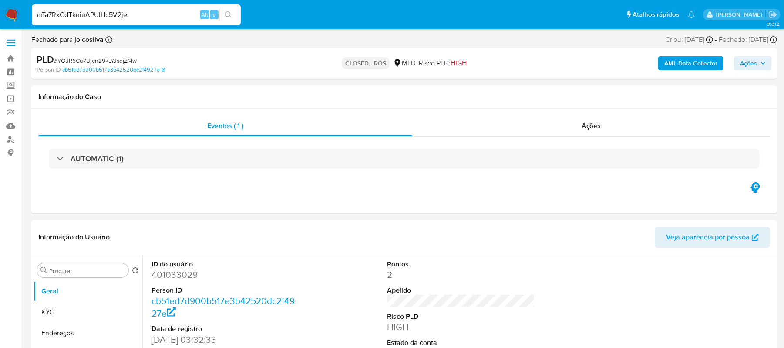
type input "mTa7RxGdTkniuAPUlHc5V2je"
click at [227, 19] on button "search-icon" at bounding box center [228, 15] width 18 height 12
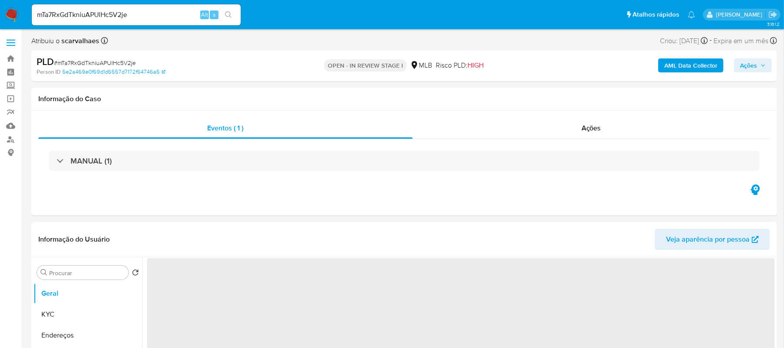
select select "10"
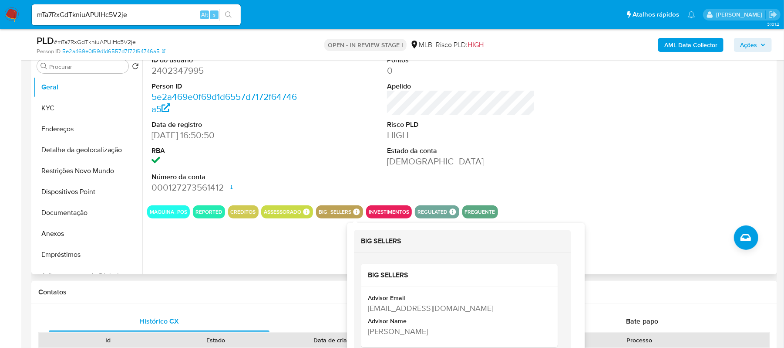
scroll to position [232, 0]
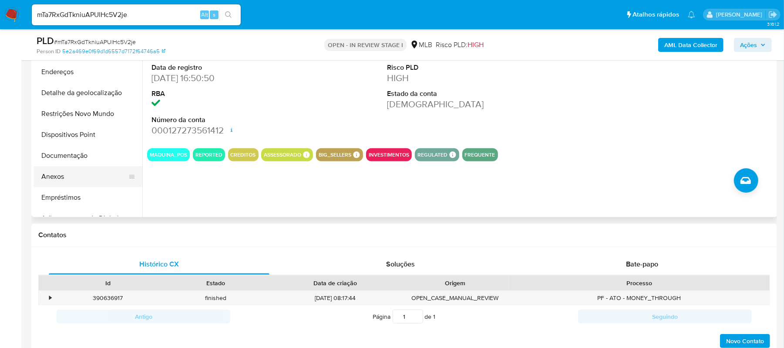
click at [81, 179] on button "Anexos" at bounding box center [85, 176] width 102 height 21
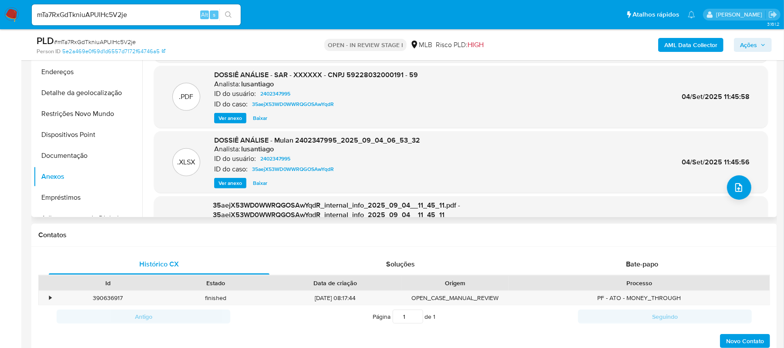
click at [234, 115] on span "Ver anexo" at bounding box center [231, 118] width 24 height 9
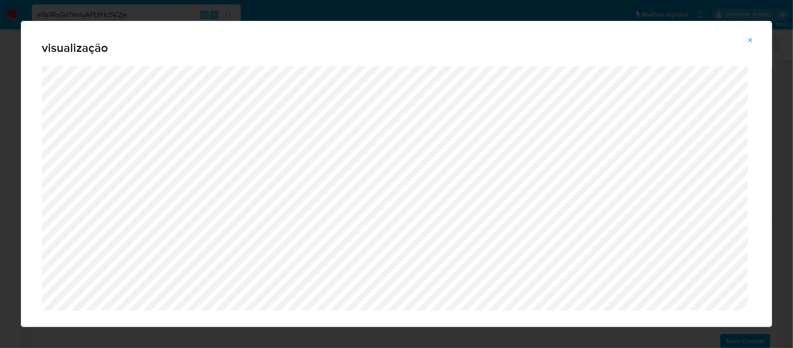
click at [752, 38] on icon "Attachment preview" at bounding box center [750, 40] width 7 height 7
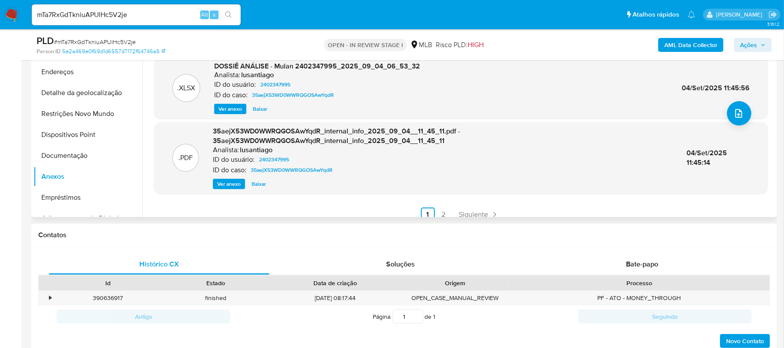
scroll to position [82, 0]
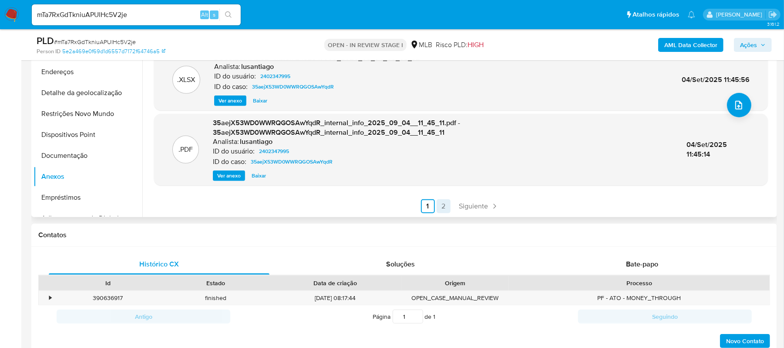
click at [440, 206] on link "2" at bounding box center [444, 206] width 14 height 14
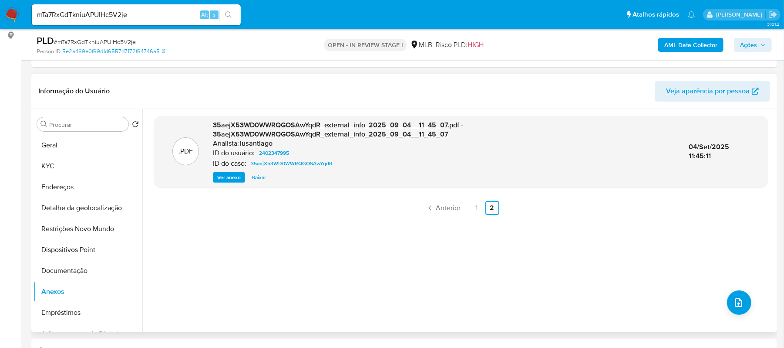
scroll to position [116, 0]
click at [474, 215] on link "1" at bounding box center [477, 209] width 14 height 14
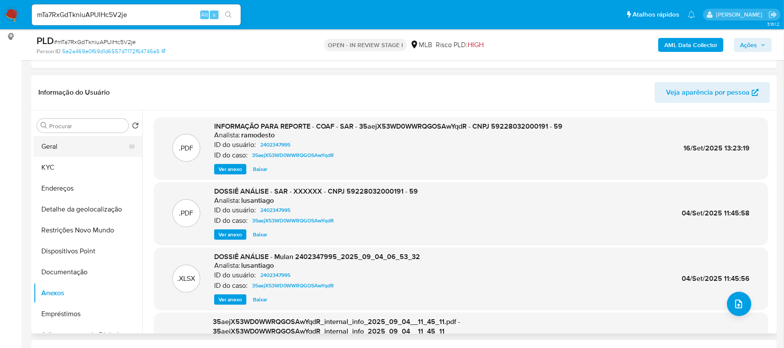
click at [66, 150] on button "Geral" at bounding box center [85, 146] width 102 height 21
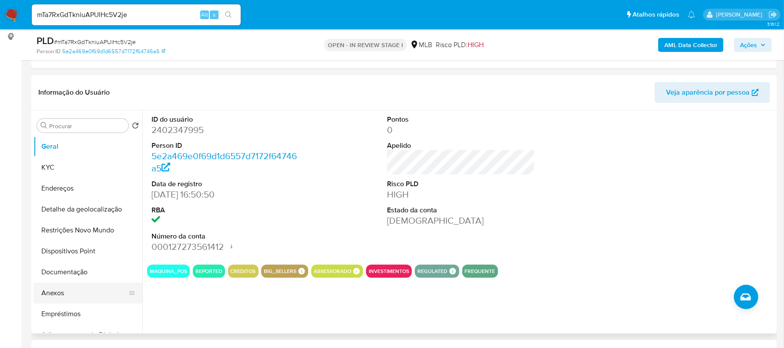
click at [57, 294] on button "Anexos" at bounding box center [85, 292] width 102 height 21
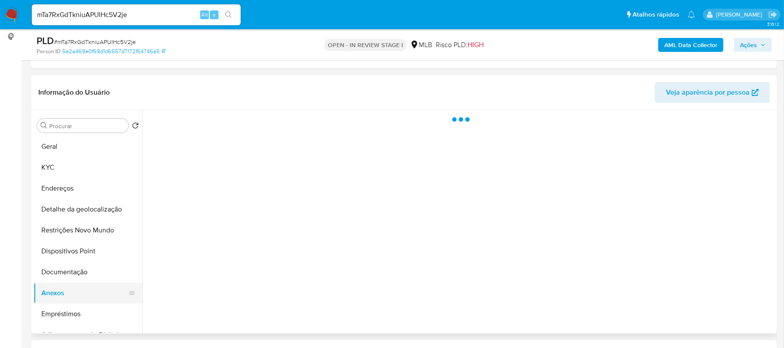
click at [57, 294] on button "Anexos" at bounding box center [85, 292] width 102 height 21
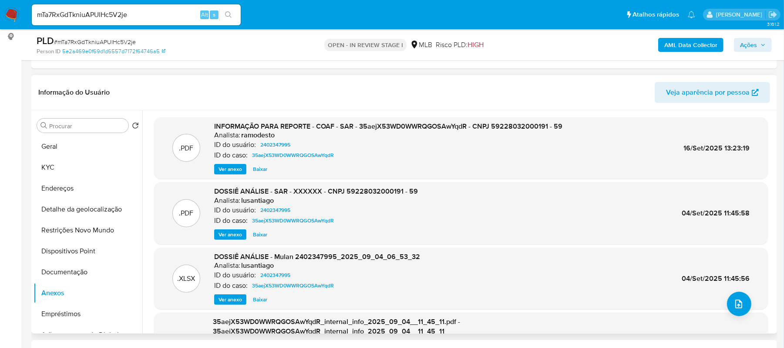
click at [229, 171] on span "Ver anexo" at bounding box center [231, 169] width 24 height 9
click at [229, 171] on div "Ver anexo Ver anexo Baixar" at bounding box center [388, 169] width 348 height 10
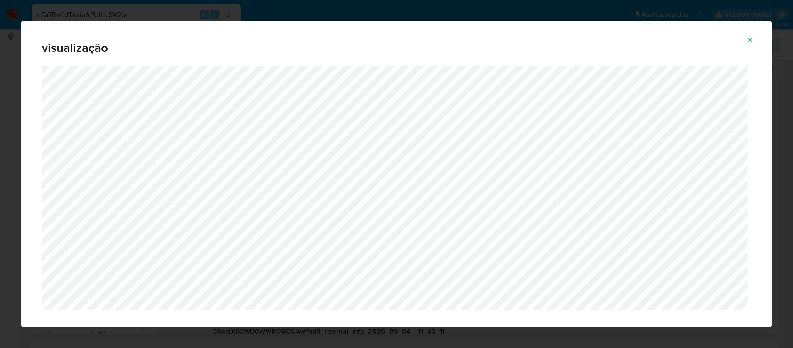
click at [750, 39] on icon "Attachment preview" at bounding box center [751, 40] width 4 height 4
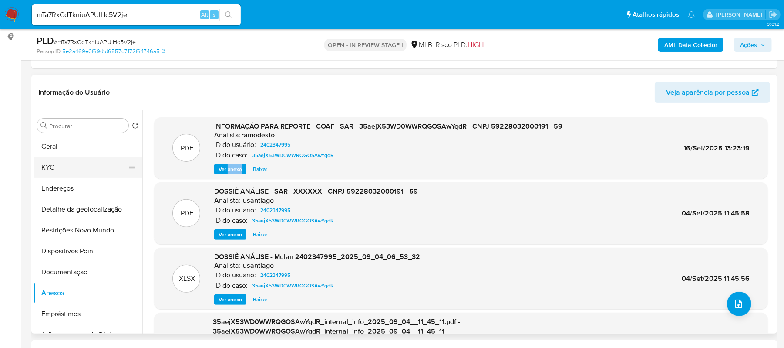
click at [67, 165] on button "KYC" at bounding box center [85, 167] width 102 height 21
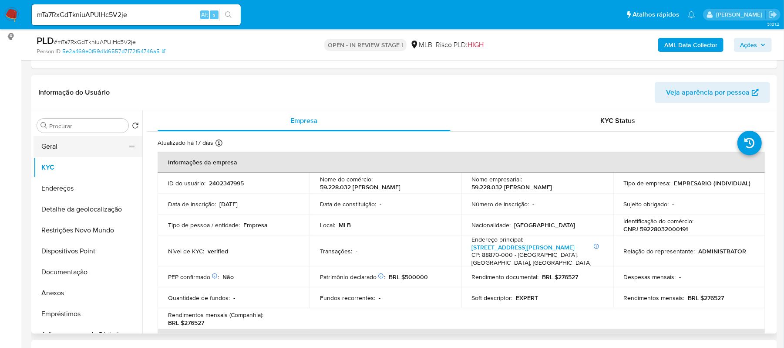
click at [88, 147] on button "Geral" at bounding box center [85, 146] width 102 height 21
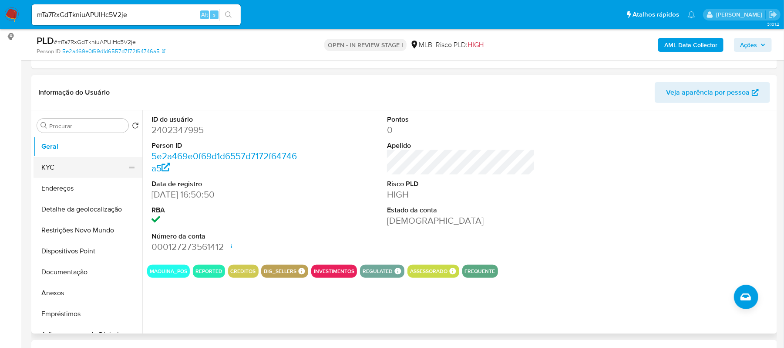
click at [71, 167] on button "KYC" at bounding box center [85, 167] width 102 height 21
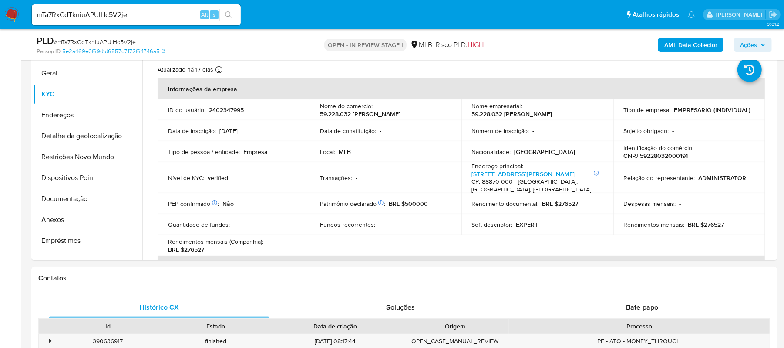
scroll to position [208, 0]
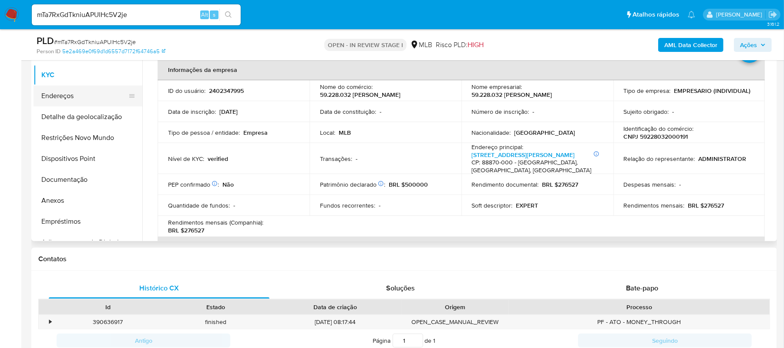
click at [79, 97] on button "Endereços" at bounding box center [85, 95] width 102 height 21
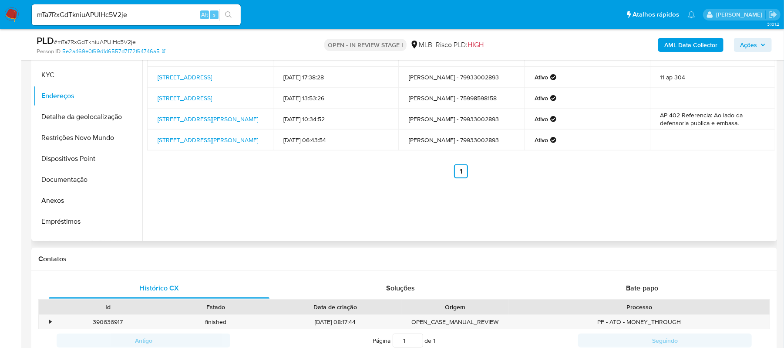
scroll to position [150, 0]
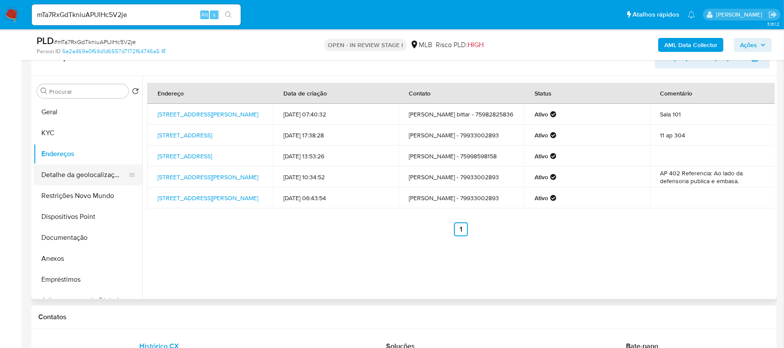
click at [107, 172] on button "Detalhe da geolocalização" at bounding box center [85, 174] width 102 height 21
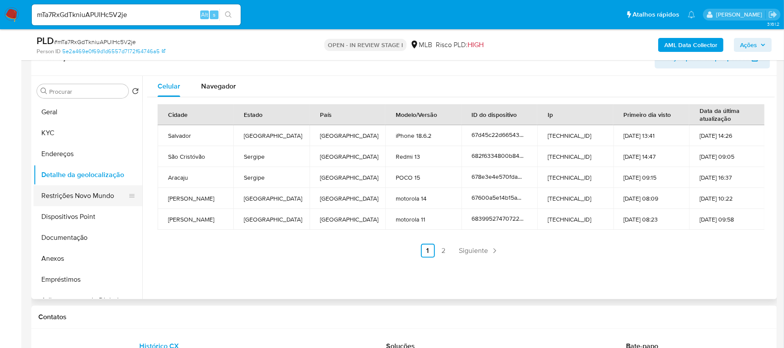
click at [65, 196] on button "Restrições Novo Mundo" at bounding box center [85, 195] width 102 height 21
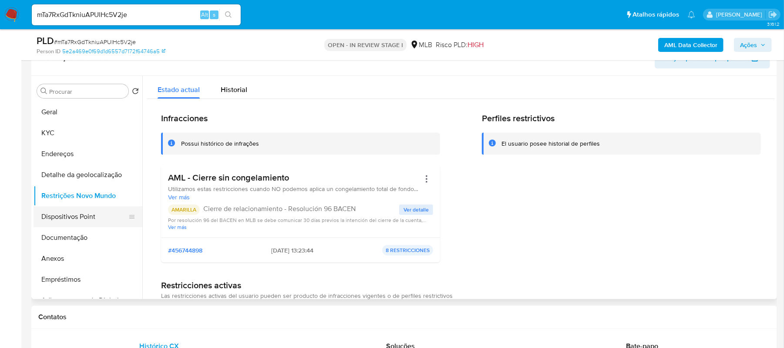
click at [95, 215] on button "Dispositivos Point" at bounding box center [85, 216] width 102 height 21
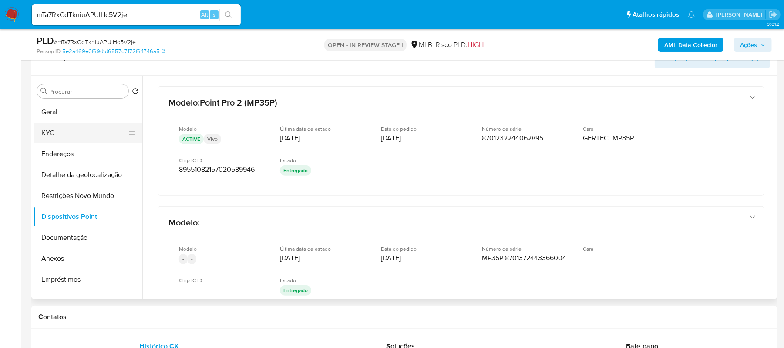
click at [45, 133] on button "KYC" at bounding box center [85, 132] width 102 height 21
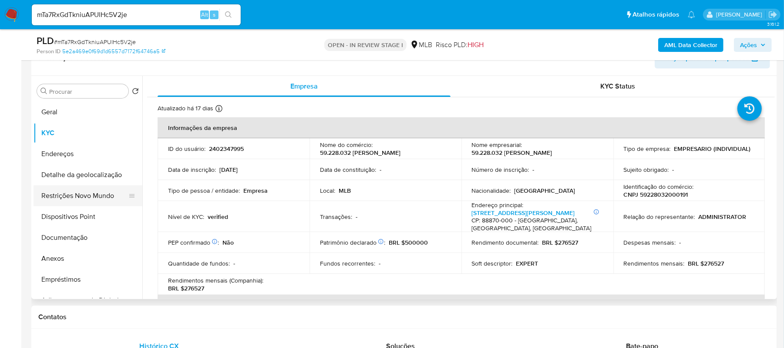
click at [80, 191] on button "Restrições Novo Mundo" at bounding box center [85, 195] width 102 height 21
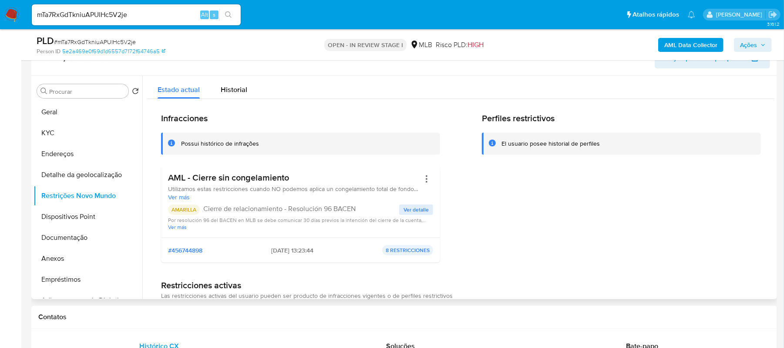
click at [423, 212] on span "Ver detalle" at bounding box center [416, 209] width 25 height 9
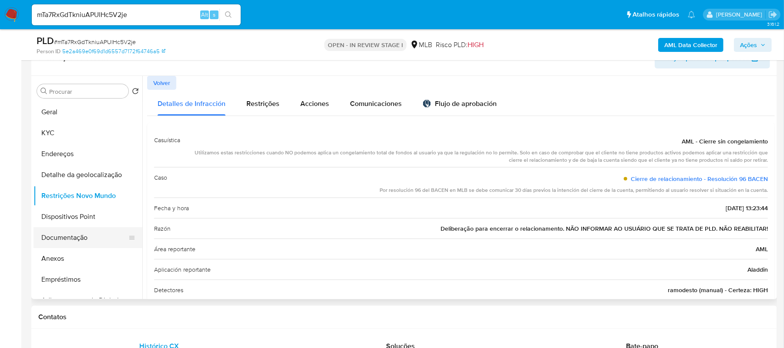
click at [77, 242] on button "Documentação" at bounding box center [85, 237] width 102 height 21
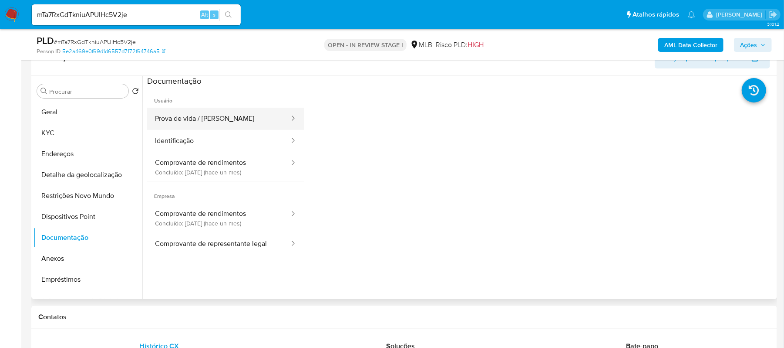
click at [221, 122] on button "Prova de vida / [PERSON_NAME]" at bounding box center [218, 119] width 143 height 22
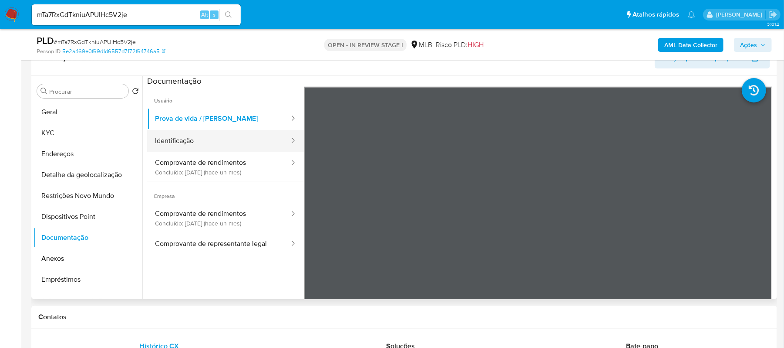
click at [185, 141] on button "Identificação" at bounding box center [218, 141] width 143 height 22
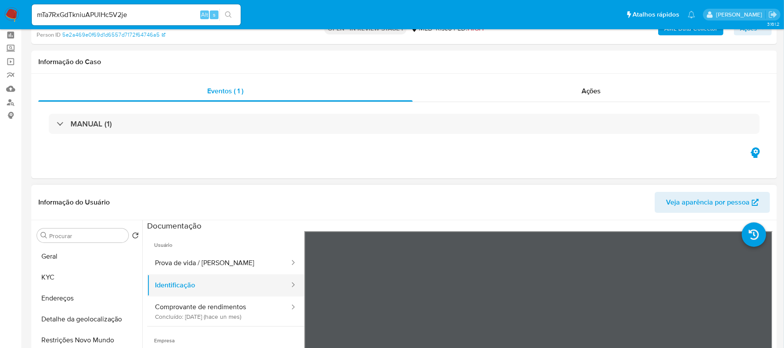
scroll to position [116, 0]
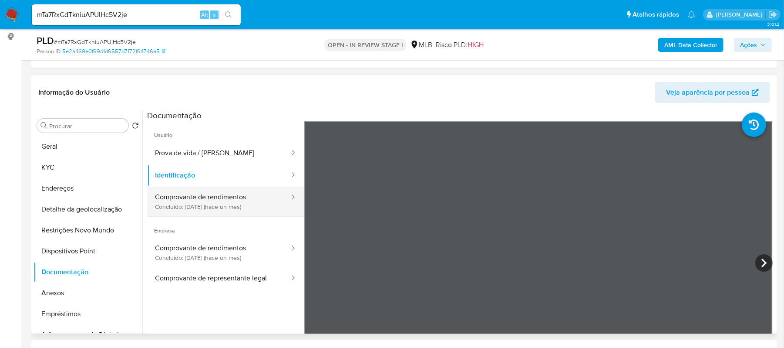
click at [238, 199] on button "Comprovante de rendimentos Concluído: 20/08/2025 (hace un mes)" at bounding box center [218, 201] width 143 height 30
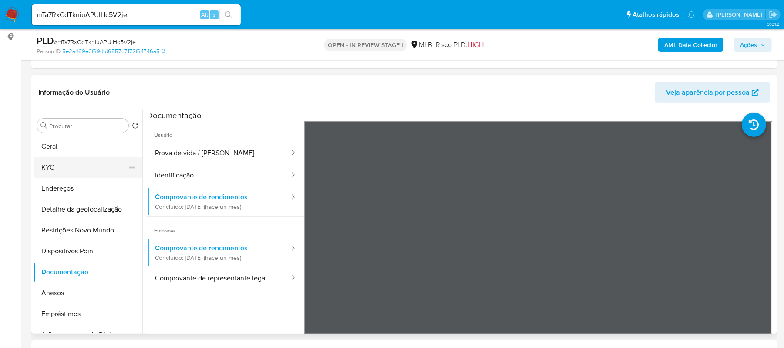
click at [66, 164] on button "KYC" at bounding box center [85, 167] width 102 height 21
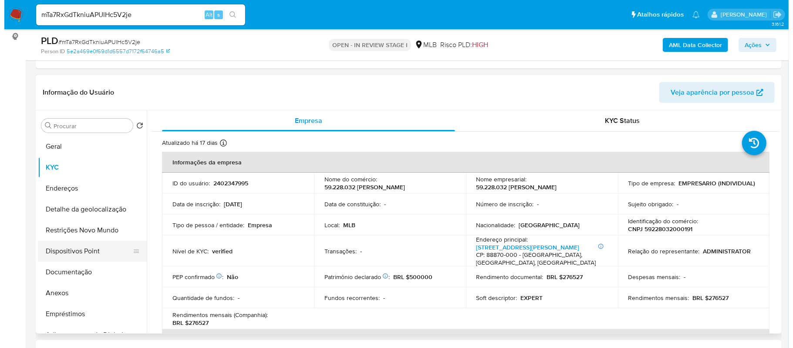
scroll to position [58, 0]
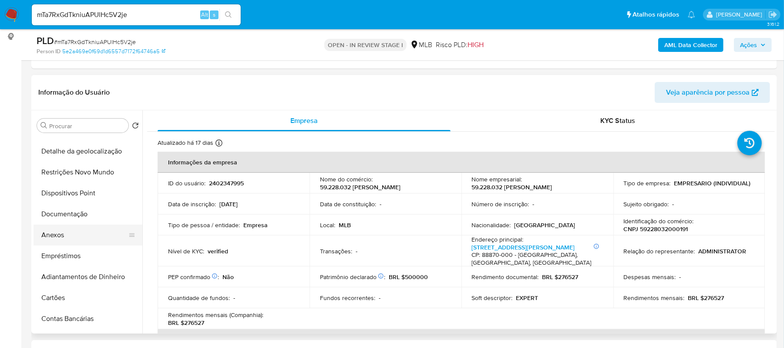
click at [75, 233] on button "Anexos" at bounding box center [85, 234] width 102 height 21
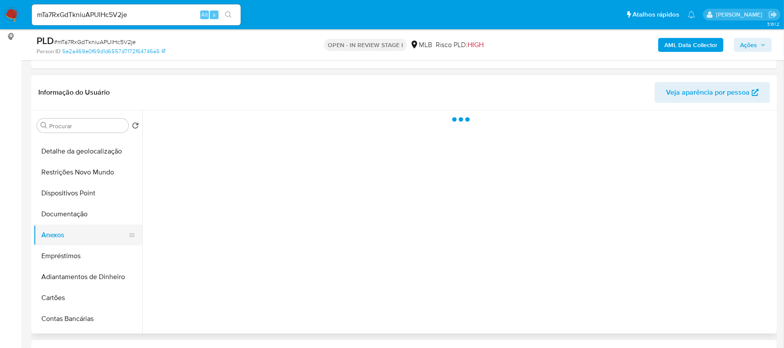
click at [75, 233] on button "Anexos" at bounding box center [85, 234] width 102 height 21
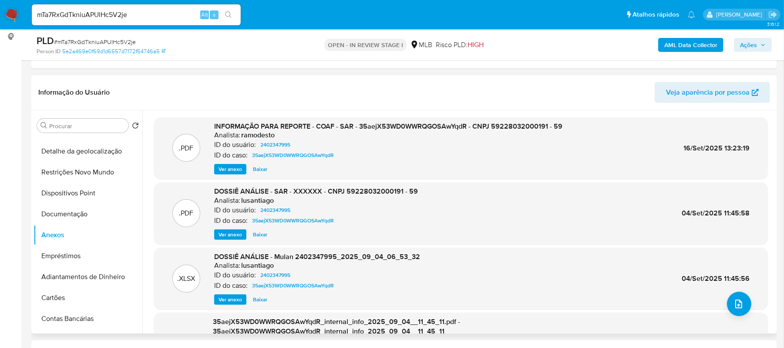
click at [229, 168] on span "Ver anexo" at bounding box center [231, 169] width 24 height 9
click at [229, 168] on div "Ver anexo Baixar" at bounding box center [388, 169] width 348 height 10
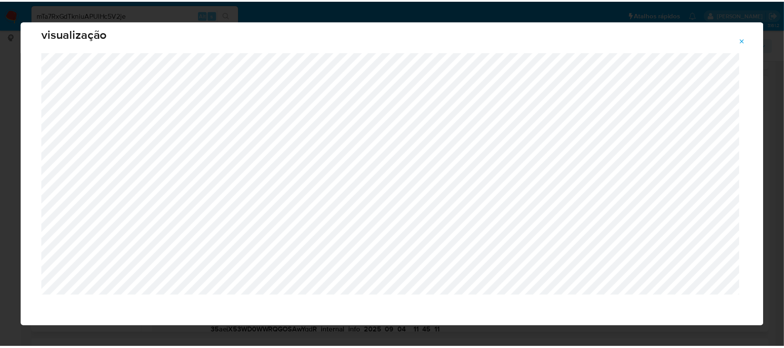
scroll to position [18, 0]
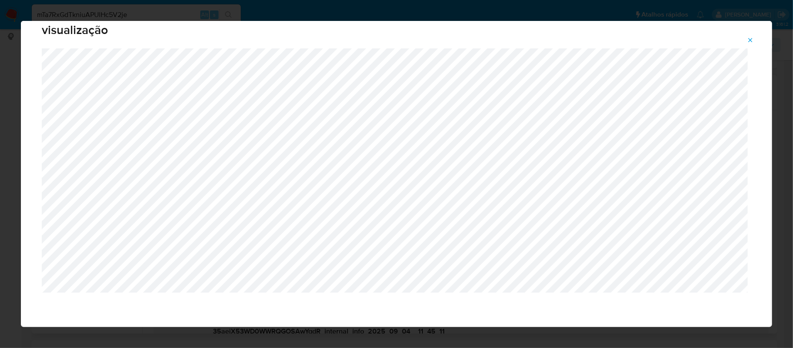
click at [750, 37] on icon "Attachment preview" at bounding box center [750, 40] width 7 height 7
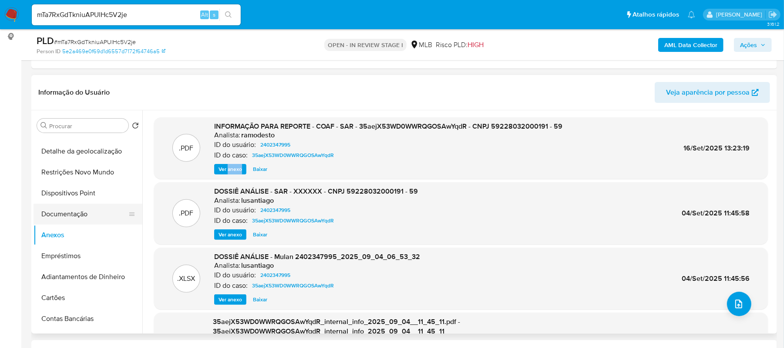
click at [75, 217] on button "Documentação" at bounding box center [85, 213] width 102 height 21
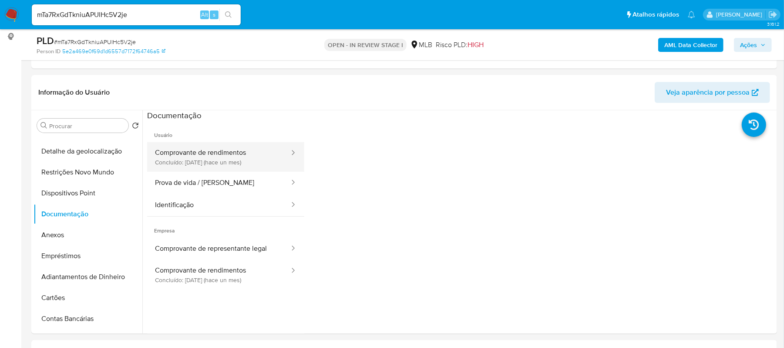
click at [219, 164] on button "Comprovante de rendimentos Concluído: 20/08/2025 (hace un mes)" at bounding box center [218, 157] width 143 height 30
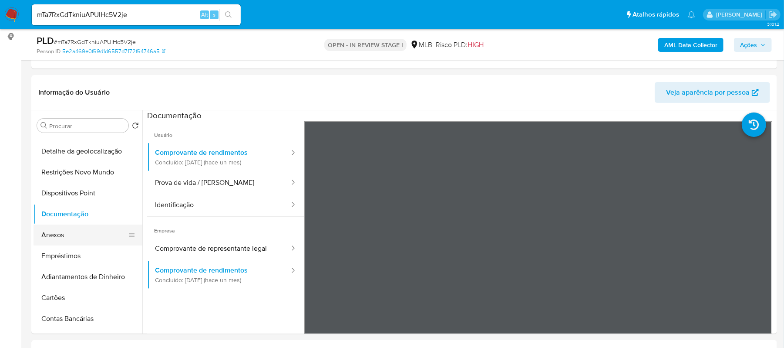
click at [74, 230] on button "Anexos" at bounding box center [85, 234] width 102 height 21
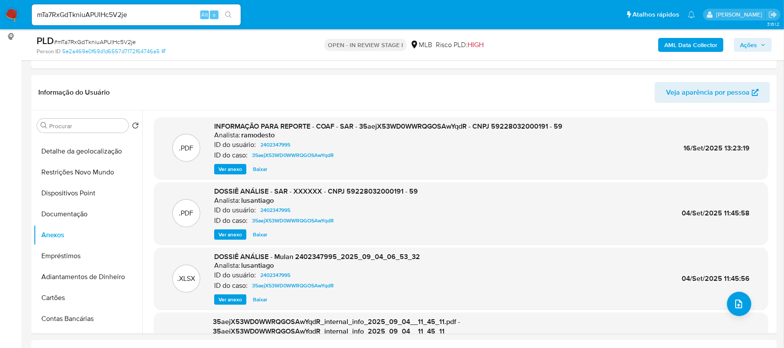
click at [232, 166] on span "Ver anexo" at bounding box center [231, 169] width 24 height 9
click at [232, 166] on div "Ver anexo Baixar" at bounding box center [388, 169] width 348 height 10
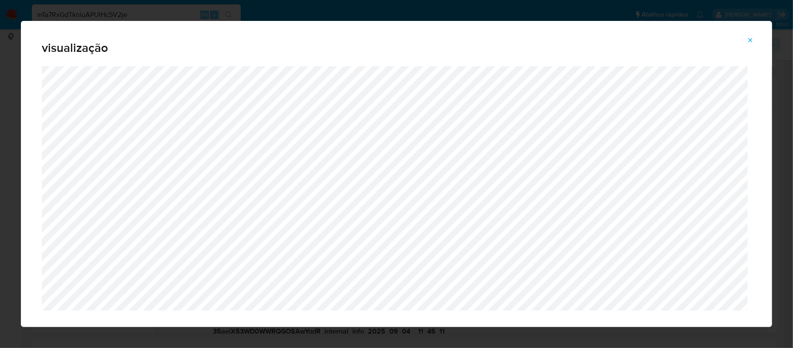
click at [749, 38] on icon "Attachment preview" at bounding box center [750, 40] width 7 height 7
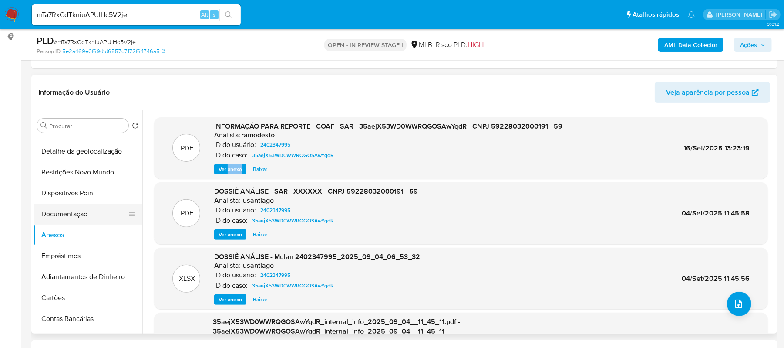
click at [67, 213] on button "Documentação" at bounding box center [85, 213] width 102 height 21
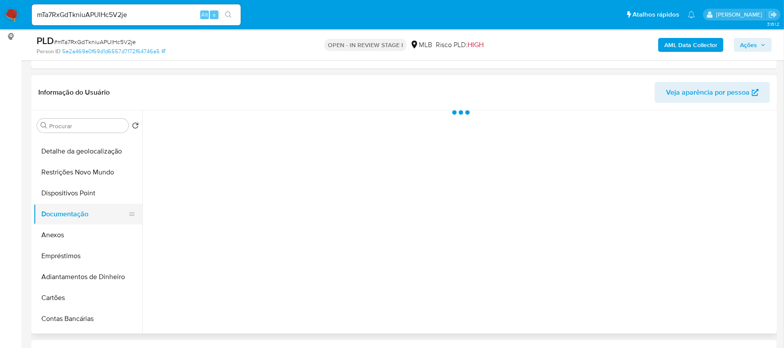
click at [67, 213] on button "Documentação" at bounding box center [85, 213] width 102 height 21
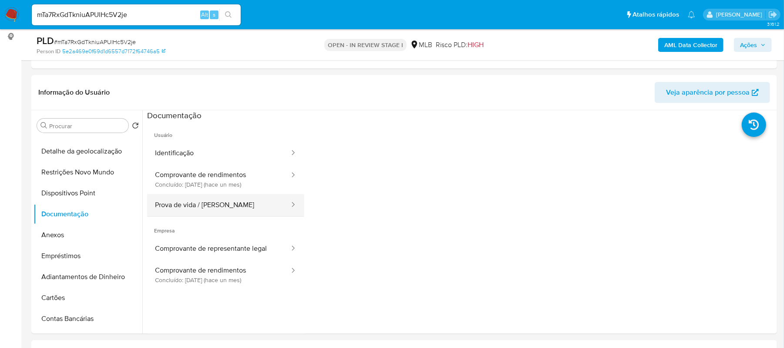
click at [201, 206] on button "Prova de vida / [PERSON_NAME]" at bounding box center [218, 205] width 143 height 22
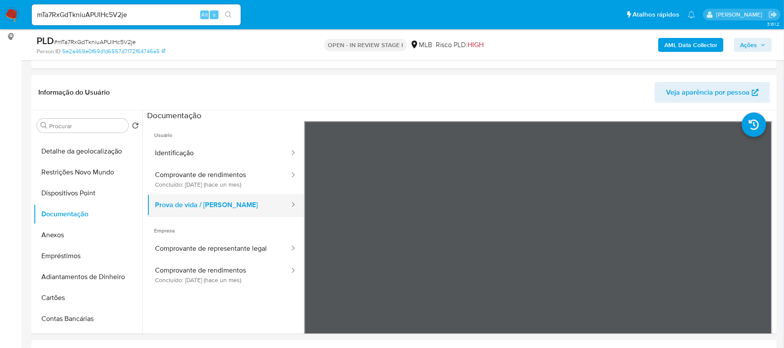
click at [201, 206] on button "Prova de vida / [PERSON_NAME]" at bounding box center [218, 205] width 143 height 22
click at [78, 232] on button "Anexos" at bounding box center [85, 234] width 102 height 21
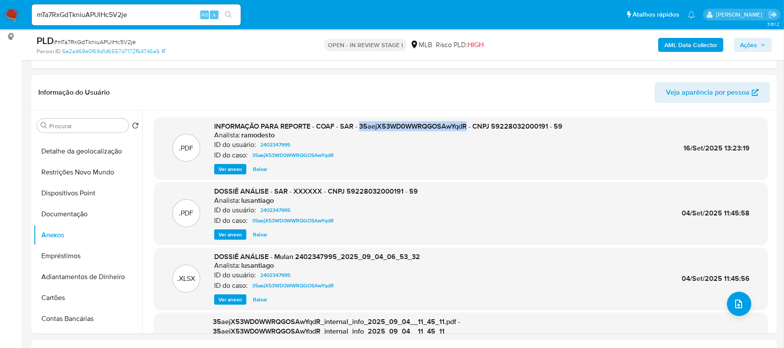
drag, startPoint x: 359, startPoint y: 125, endPoint x: 468, endPoint y: 129, distance: 108.5
click at [468, 129] on span "INFORMAÇÃO PARA REPORTE - COAF - SAR - 35aejX53WD0WWRQGOSAwYqdR - CNPJ 59228032…" at bounding box center [388, 126] width 348 height 10
copy span "35aejX53WD0WWRQGOSAwYqdR"
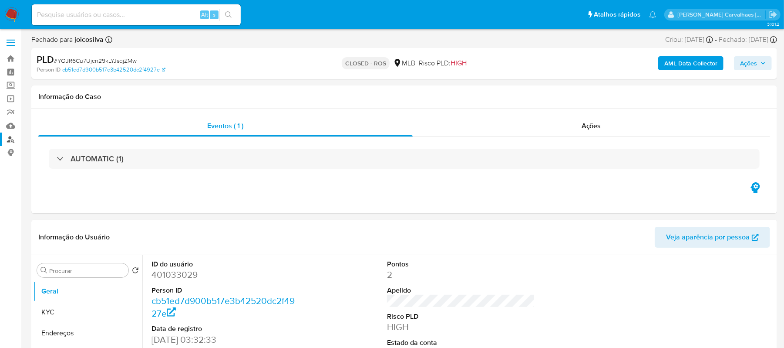
select select "10"
click at [7, 138] on link "Localizador de pessoas" at bounding box center [52, 138] width 104 height 13
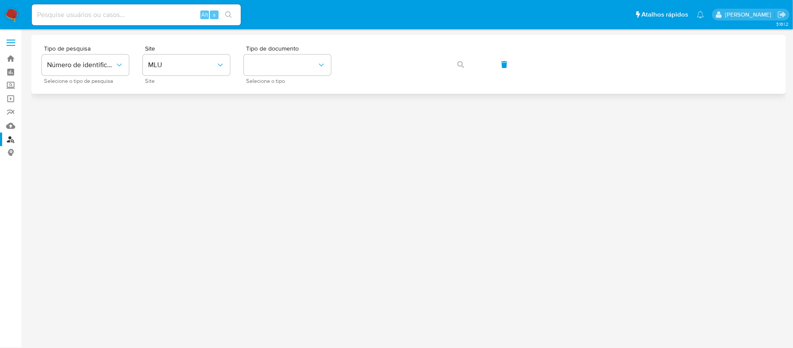
click at [234, 68] on div "Tipo de pesquisa Número de identificação Selecione o tipo de pesquisa Site MLU …" at bounding box center [409, 64] width 734 height 38
click at [213, 63] on span "MLU" at bounding box center [182, 65] width 68 height 9
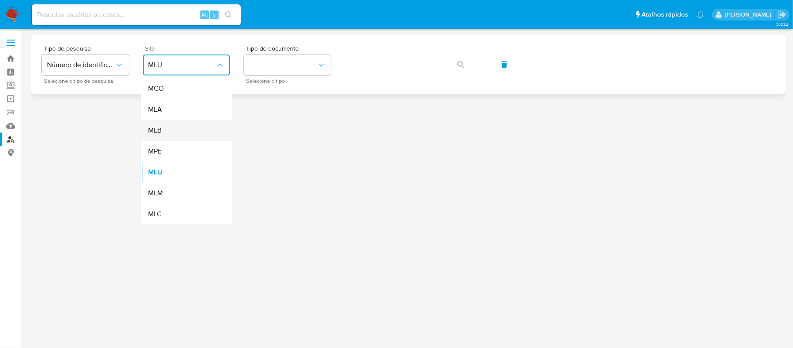
click at [165, 129] on div "MLB" at bounding box center [183, 130] width 71 height 21
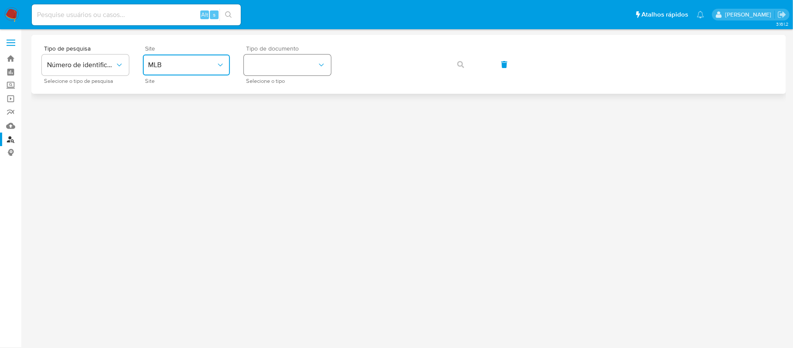
click at [277, 68] on button "identificationType" at bounding box center [287, 64] width 87 height 21
click at [263, 116] on div "CPF CPF" at bounding box center [284, 123] width 71 height 30
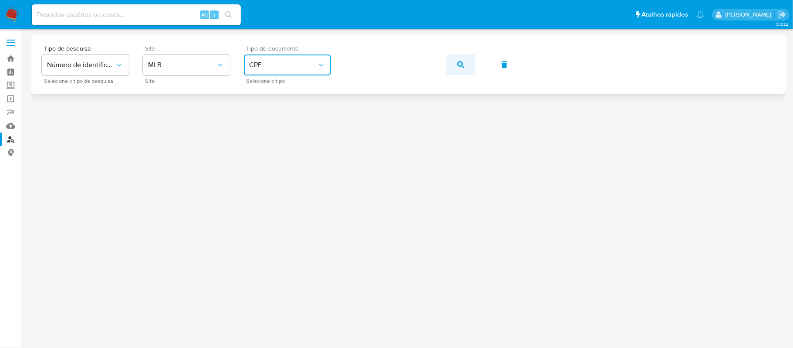
click at [459, 62] on icon "button" at bounding box center [460, 64] width 7 height 7
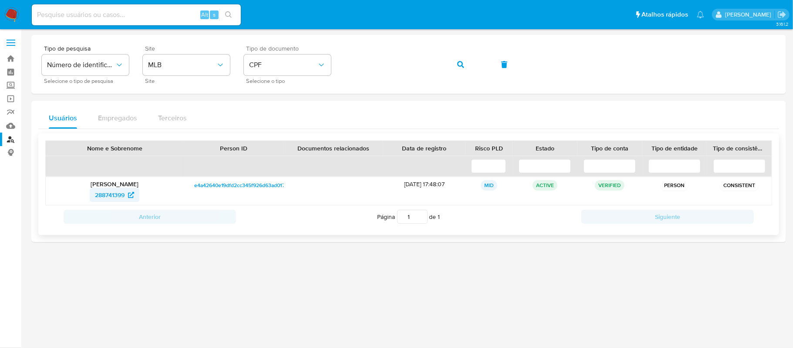
click at [117, 195] on span "288741399" at bounding box center [110, 195] width 30 height 14
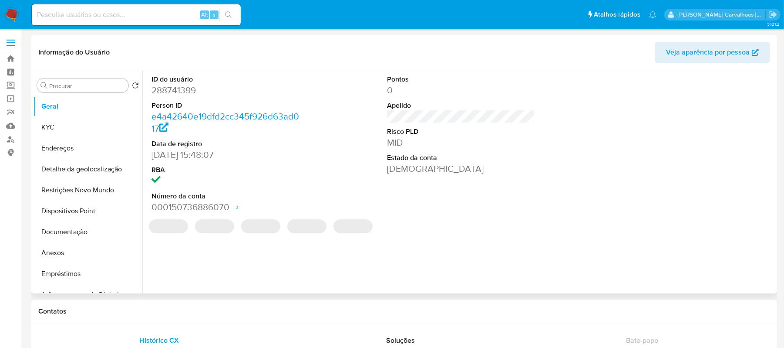
select select "10"
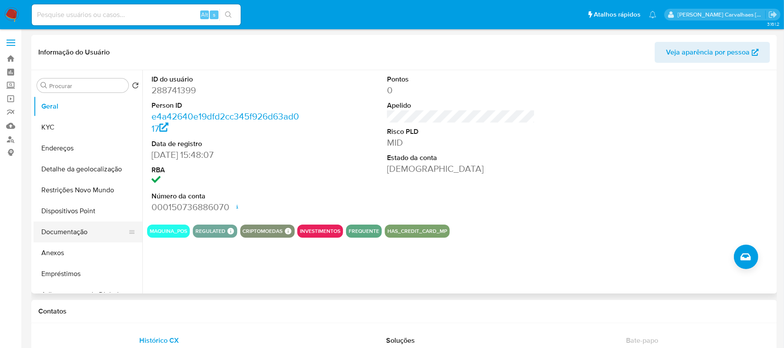
click at [53, 234] on button "Documentação" at bounding box center [85, 231] width 102 height 21
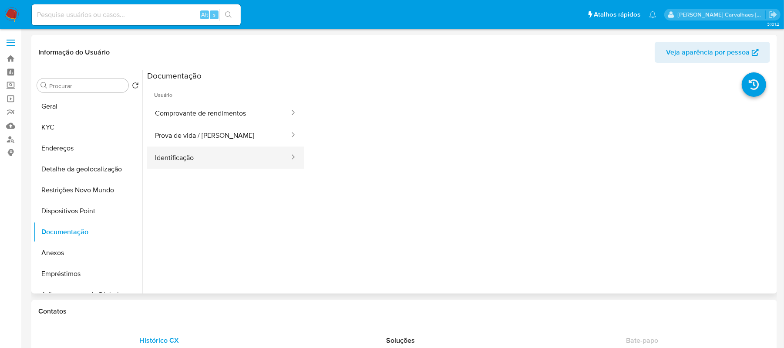
click at [212, 157] on button "Identificação" at bounding box center [218, 157] width 143 height 22
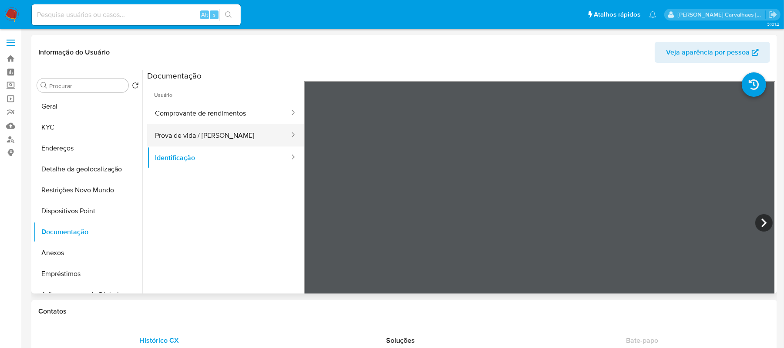
click at [239, 143] on button "Prova de vida / [PERSON_NAME]" at bounding box center [218, 135] width 143 height 22
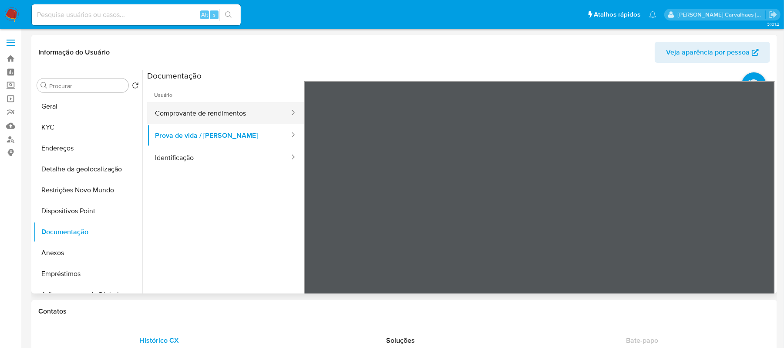
click at [260, 115] on button "Comprovante de rendimentos" at bounding box center [218, 113] width 143 height 22
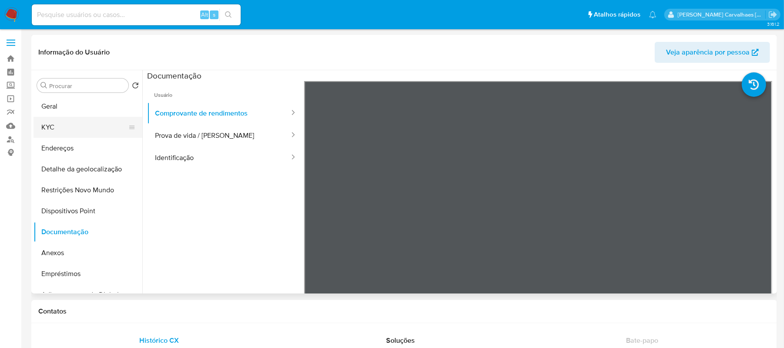
click at [80, 129] on button "KYC" at bounding box center [85, 127] width 102 height 21
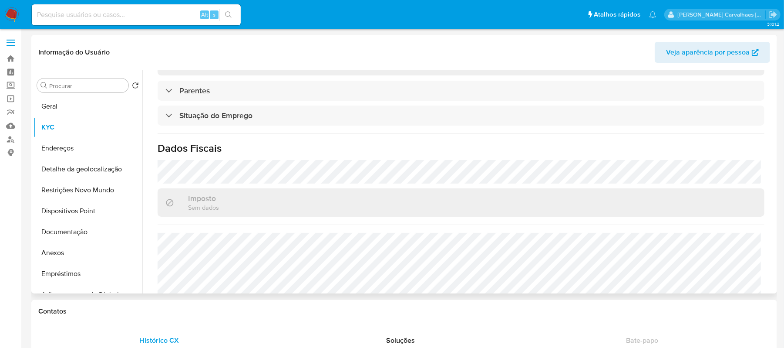
scroll to position [348, 0]
click at [61, 150] on button "Endereços" at bounding box center [85, 148] width 102 height 21
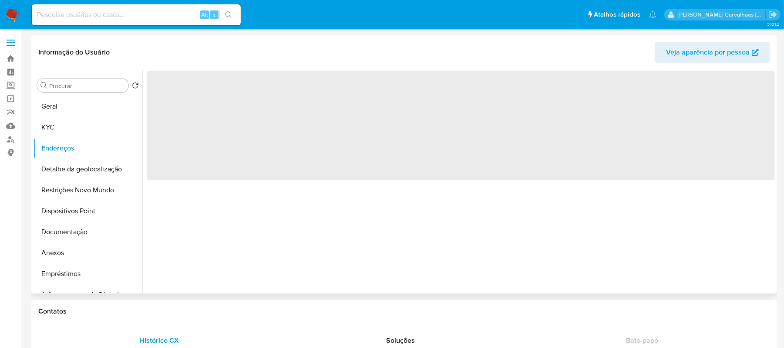
scroll to position [0, 0]
